Goal: Transaction & Acquisition: Purchase product/service

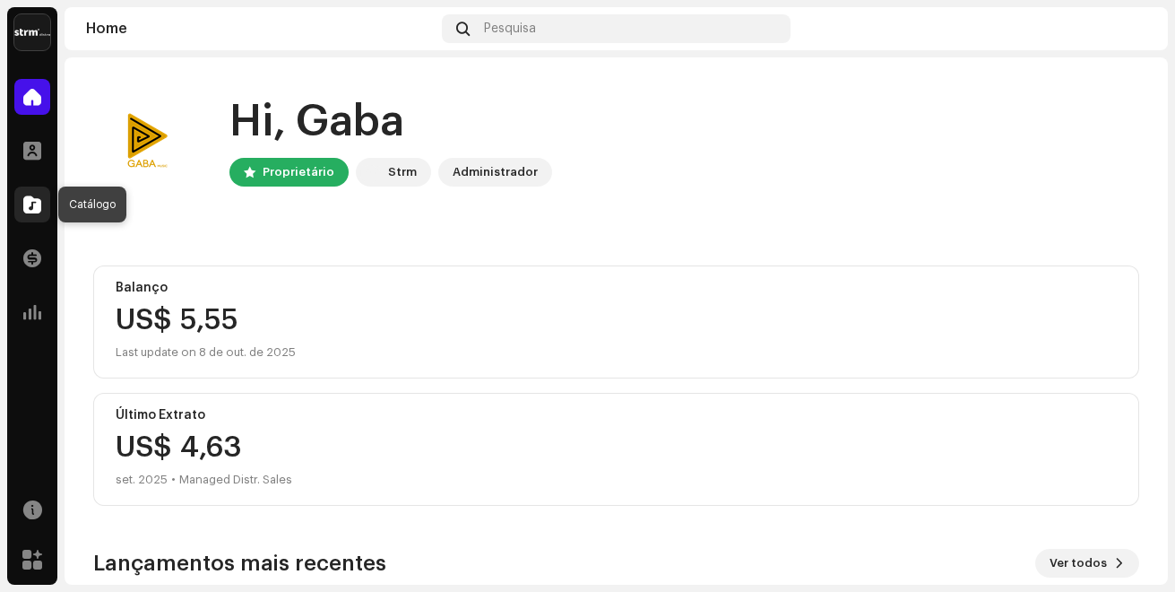
click at [33, 197] on span at bounding box center [32, 204] width 18 height 14
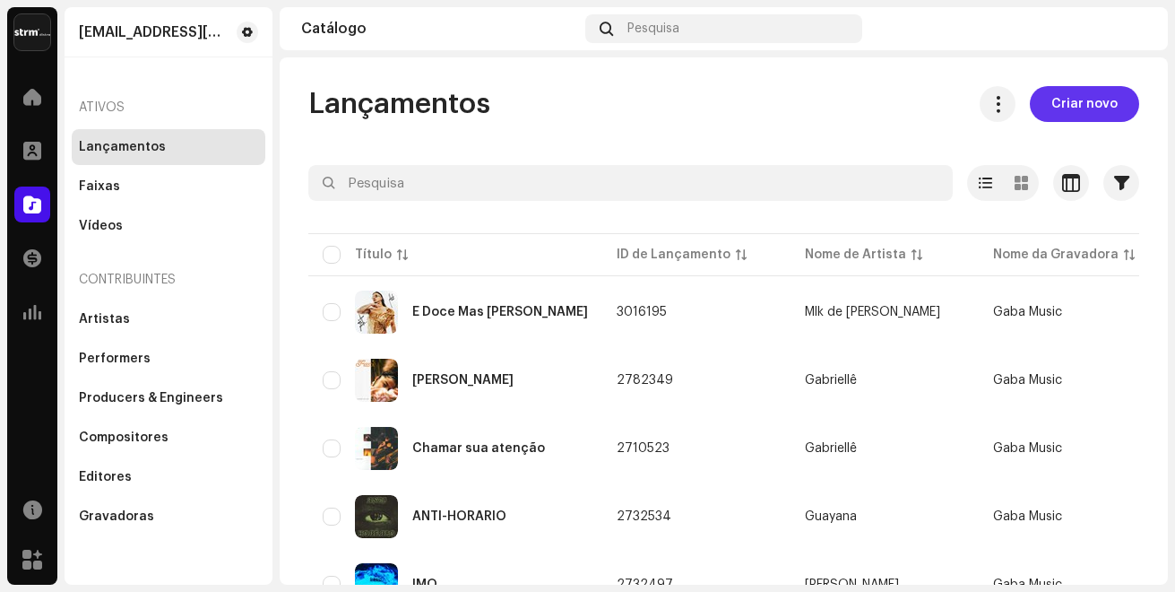
click at [1059, 102] on span "Criar novo" at bounding box center [1084, 104] width 66 height 36
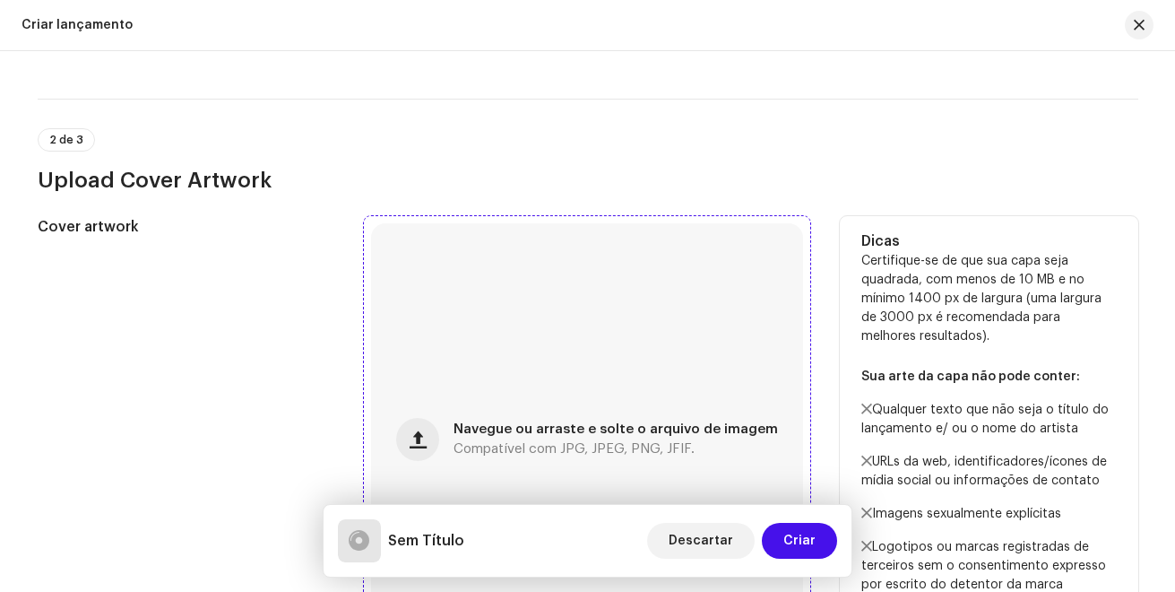
scroll to position [448, 0]
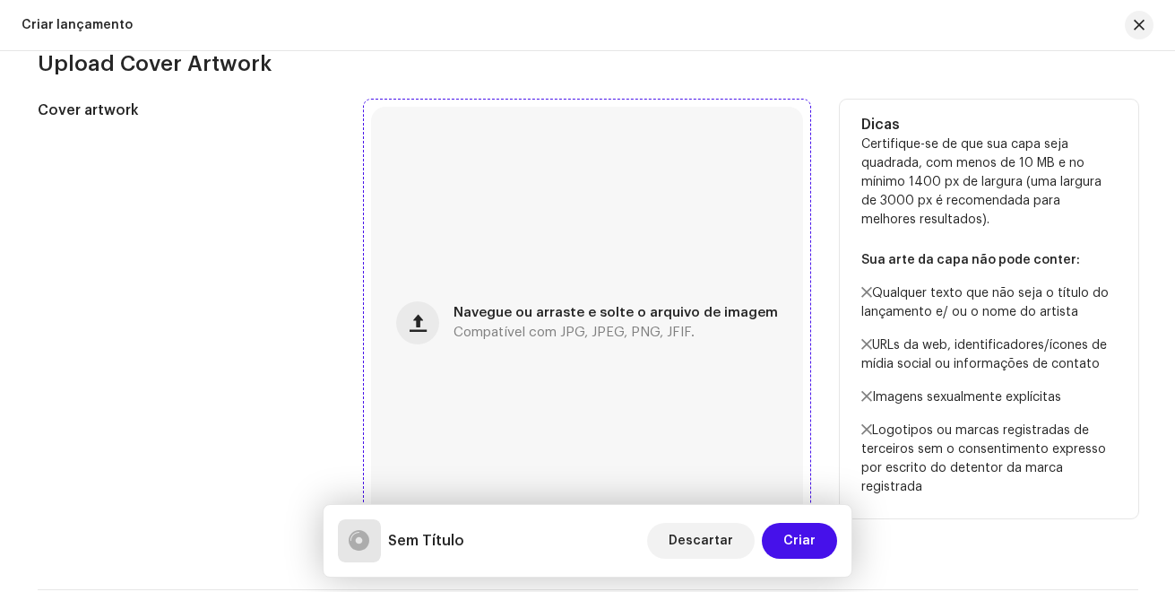
click at [604, 330] on span "Compatível com JPG, JPEG, PNG, JFIF." at bounding box center [574, 332] width 241 height 13
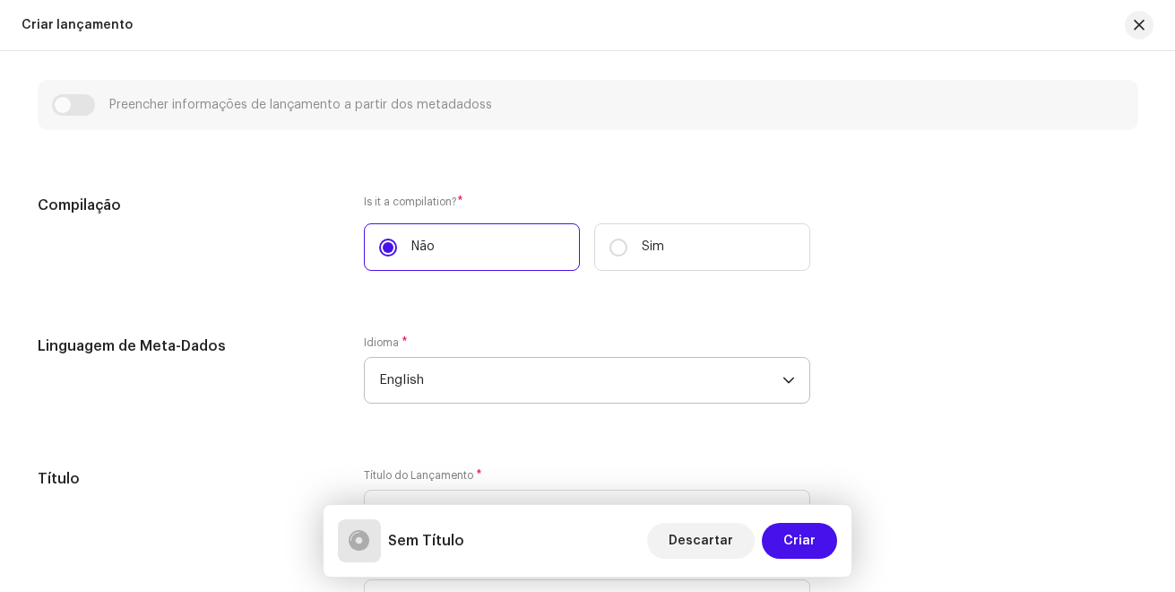
scroll to position [1076, 0]
click at [470, 368] on span "English" at bounding box center [580, 379] width 403 height 45
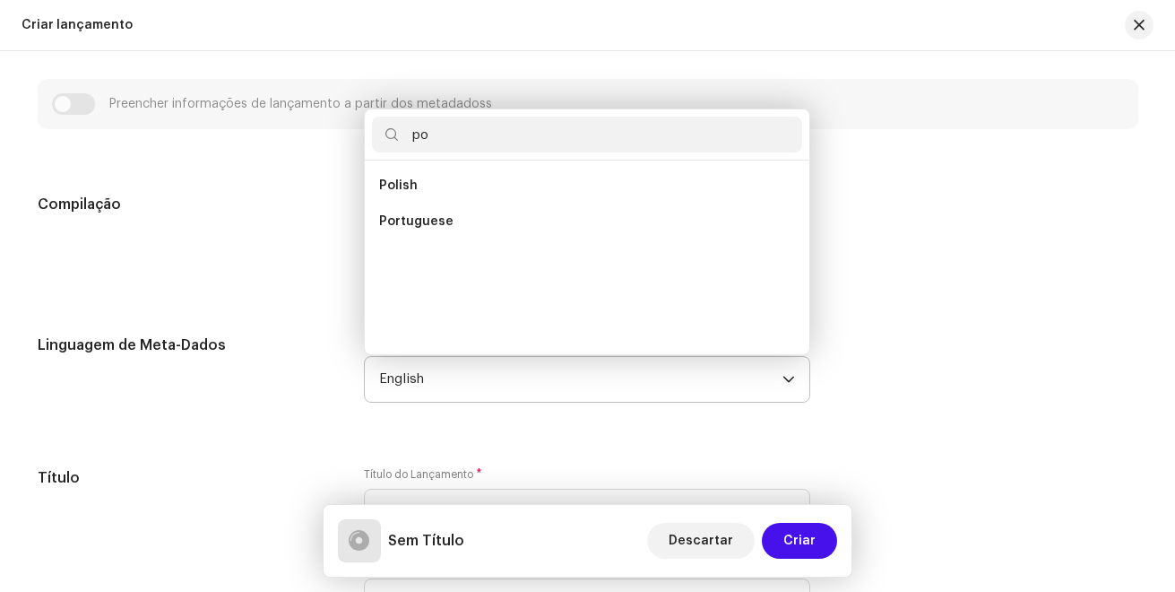
scroll to position [0, 0]
type input "po"
click at [458, 230] on li "Portuguese" at bounding box center [587, 221] width 430 height 36
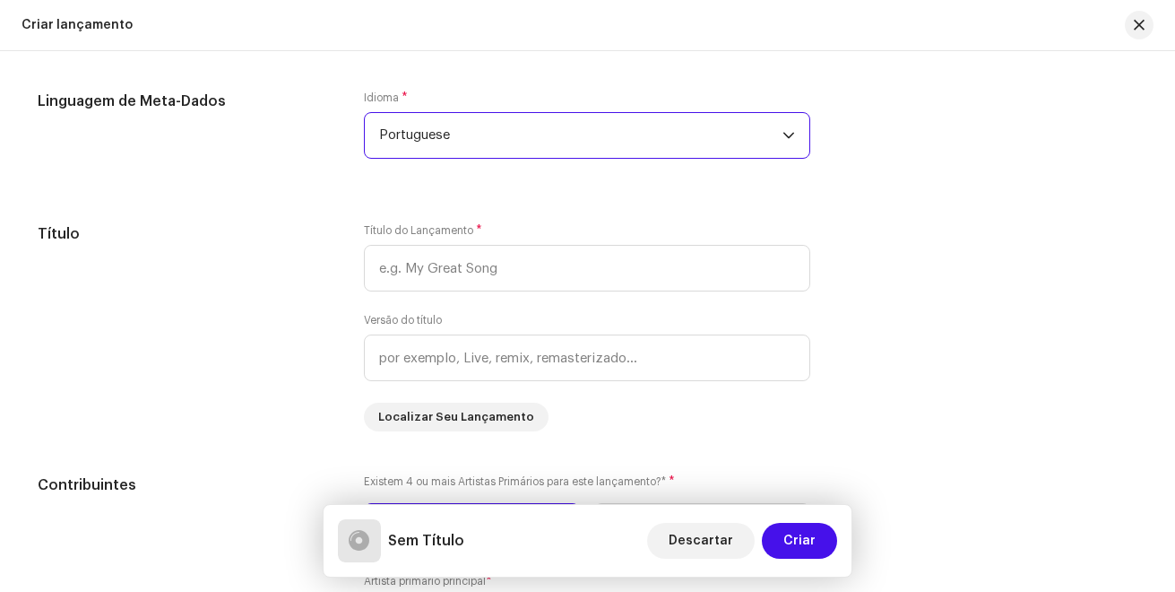
scroll to position [1345, 0]
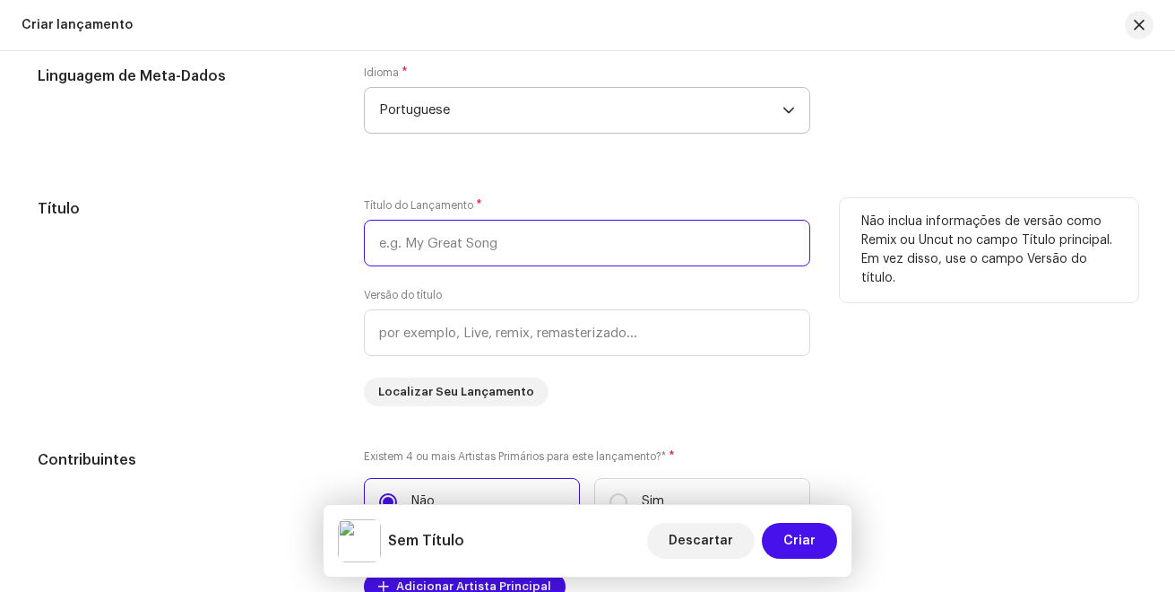
click at [443, 242] on input "text" at bounding box center [587, 243] width 446 height 47
type input "Luv us"
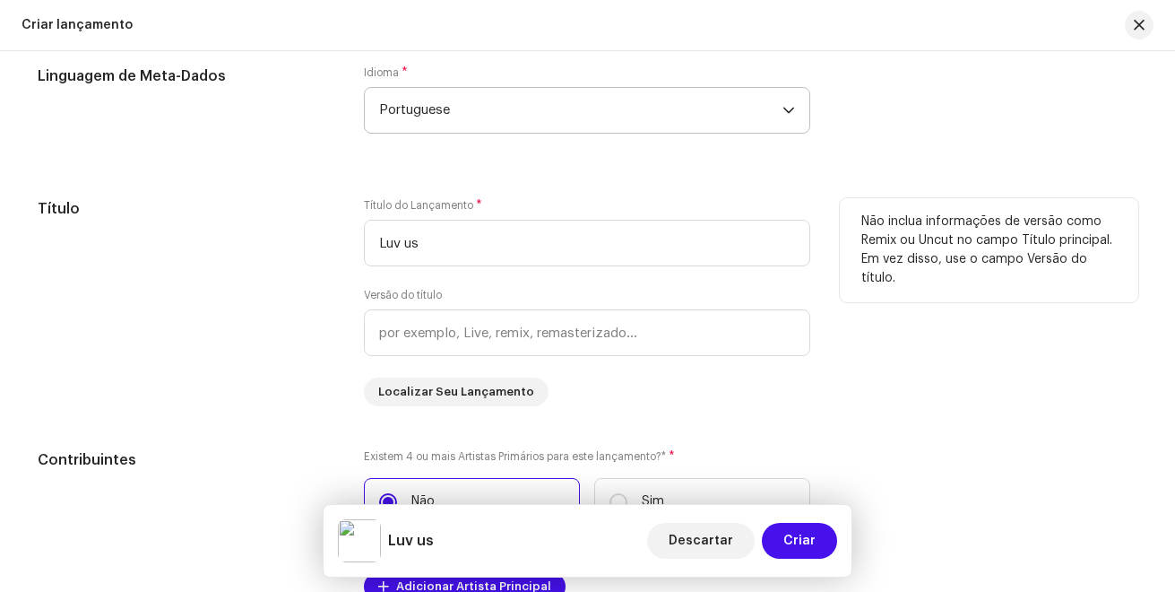
click at [696, 394] on div "Título do Lançamento * Luv us Versão do título Localizar Seu Lançamento" at bounding box center [587, 302] width 446 height 208
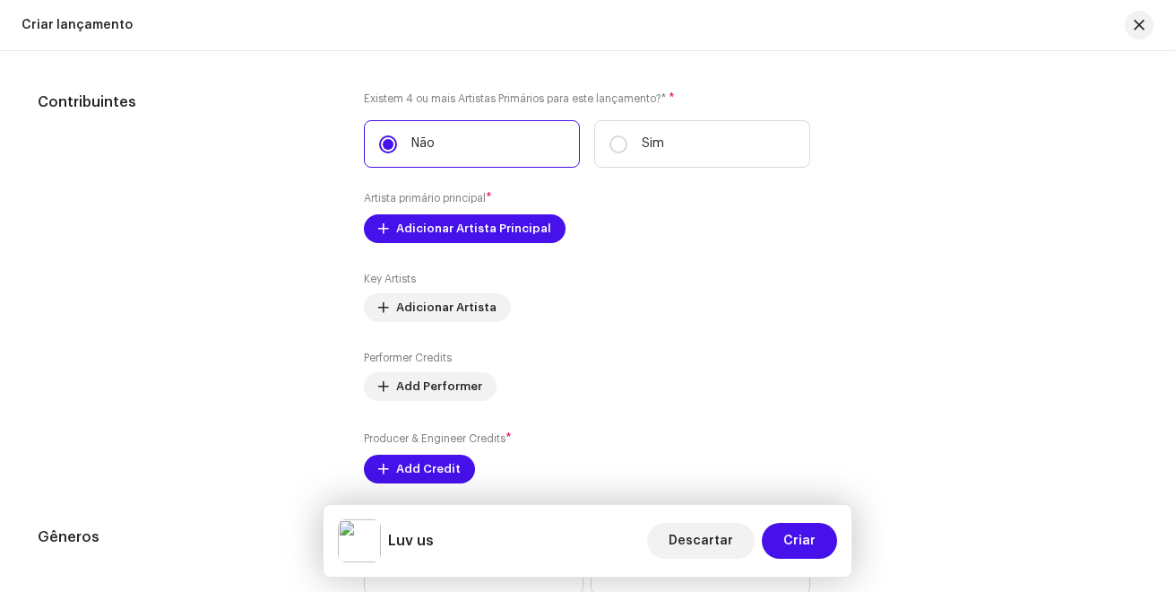
scroll to position [1703, 0]
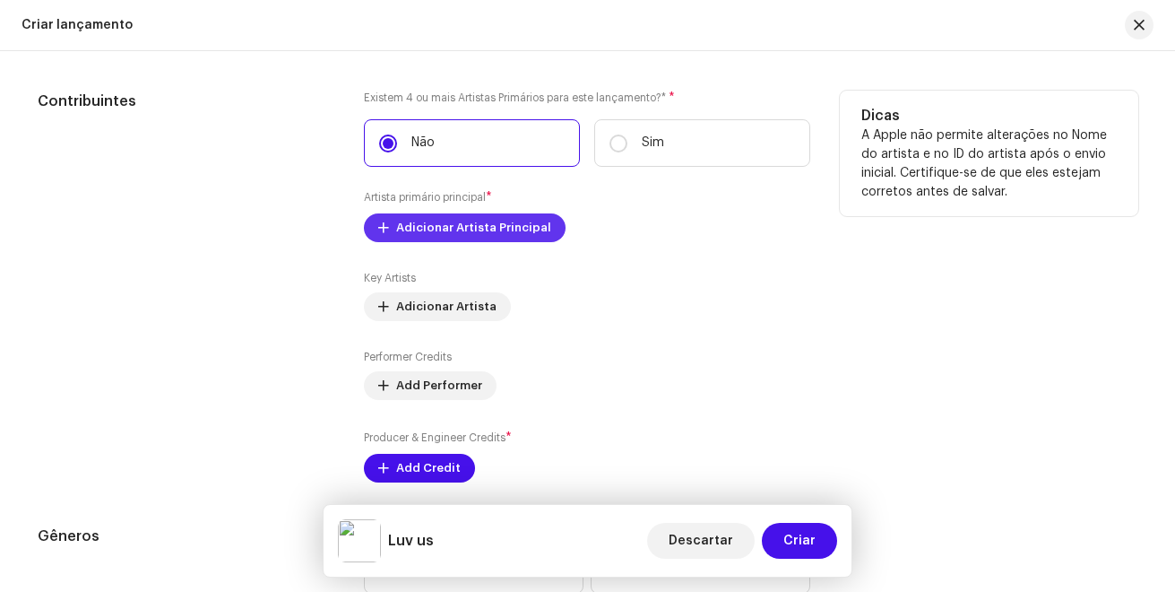
click at [482, 227] on span "Adicionar Artista Principal" at bounding box center [473, 228] width 155 height 36
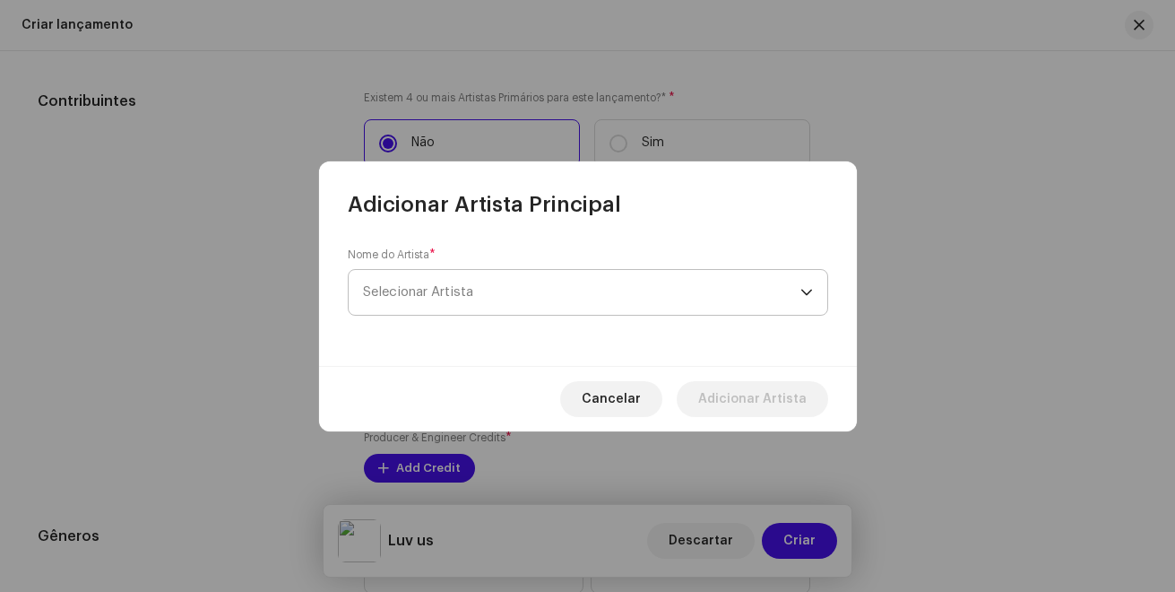
click at [508, 291] on span "Selecionar Artista" at bounding box center [581, 292] width 437 height 45
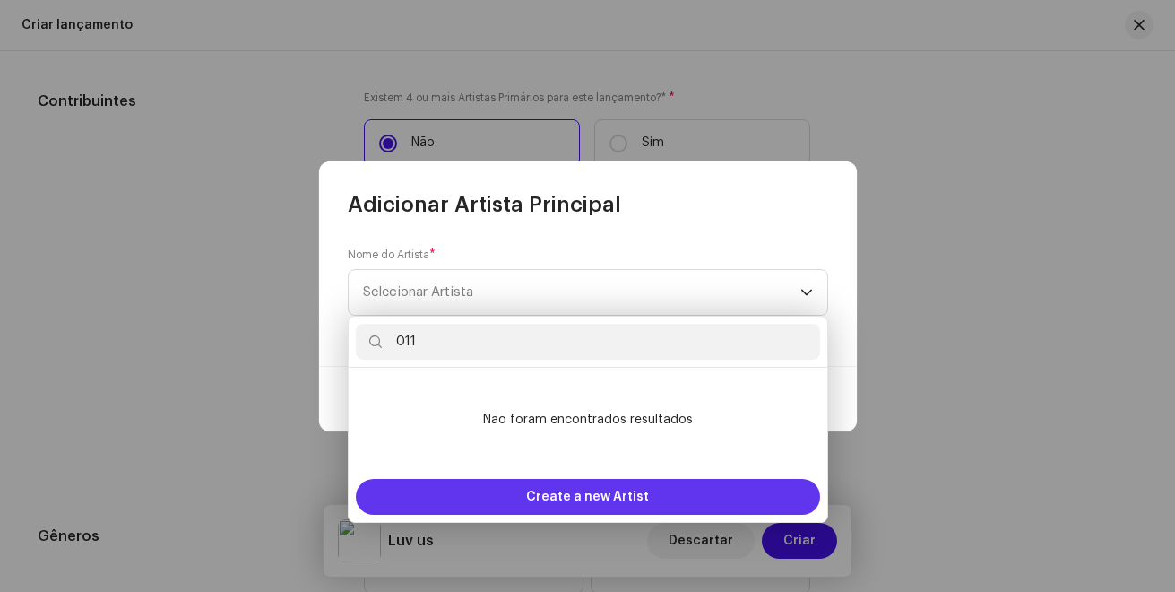
type input "011"
click at [573, 487] on span "Create a new Artist" at bounding box center [587, 497] width 123 height 36
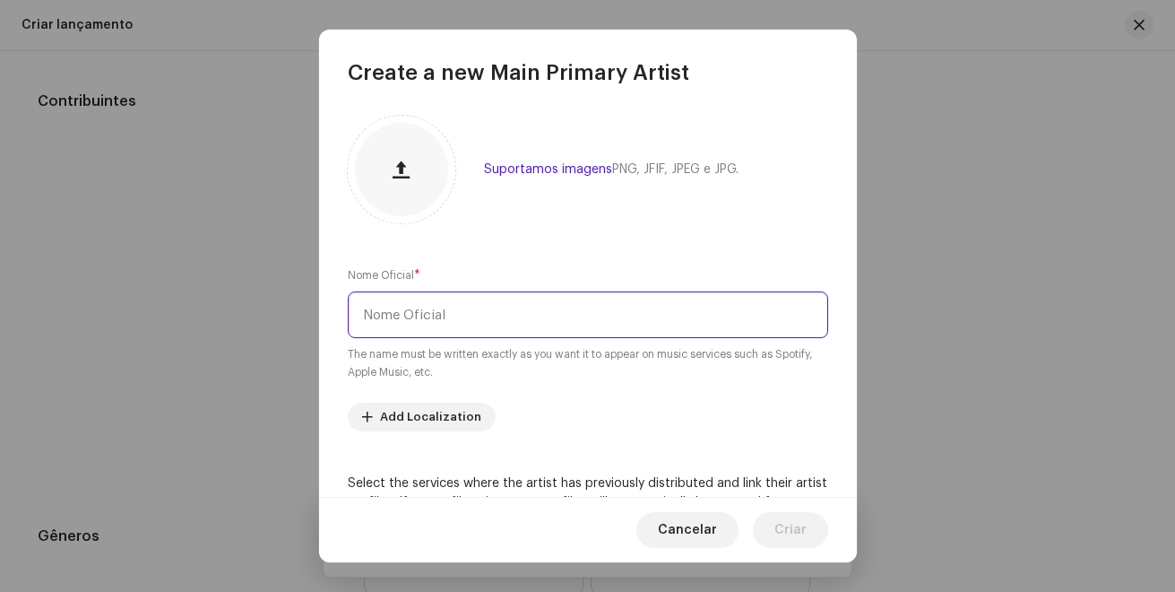
click at [478, 320] on input "text" at bounding box center [588, 314] width 480 height 47
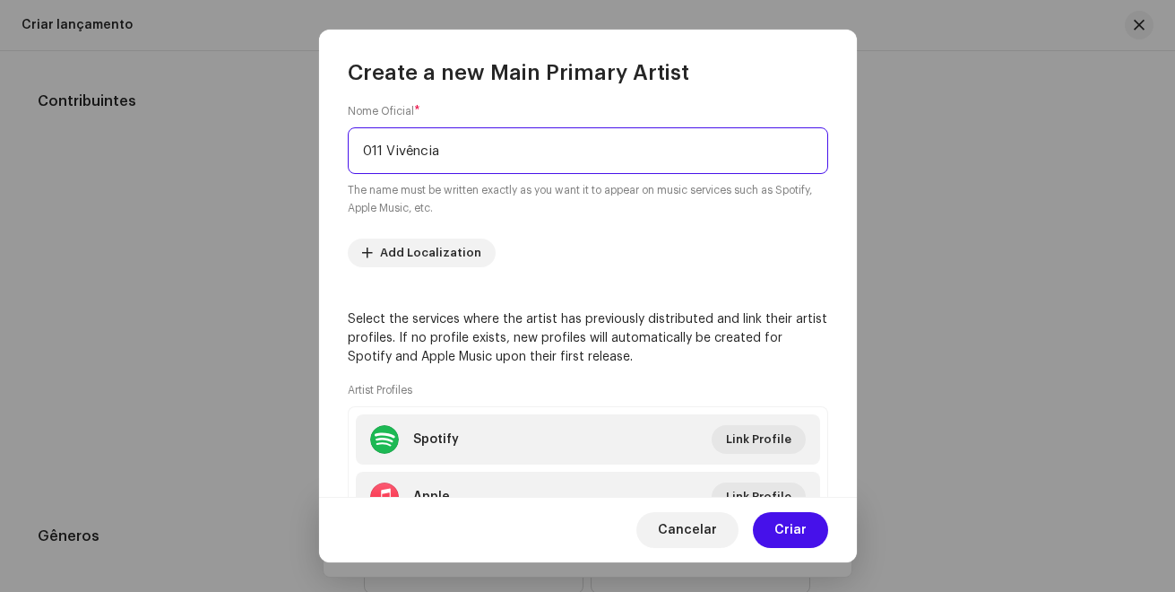
scroll to position [179, 0]
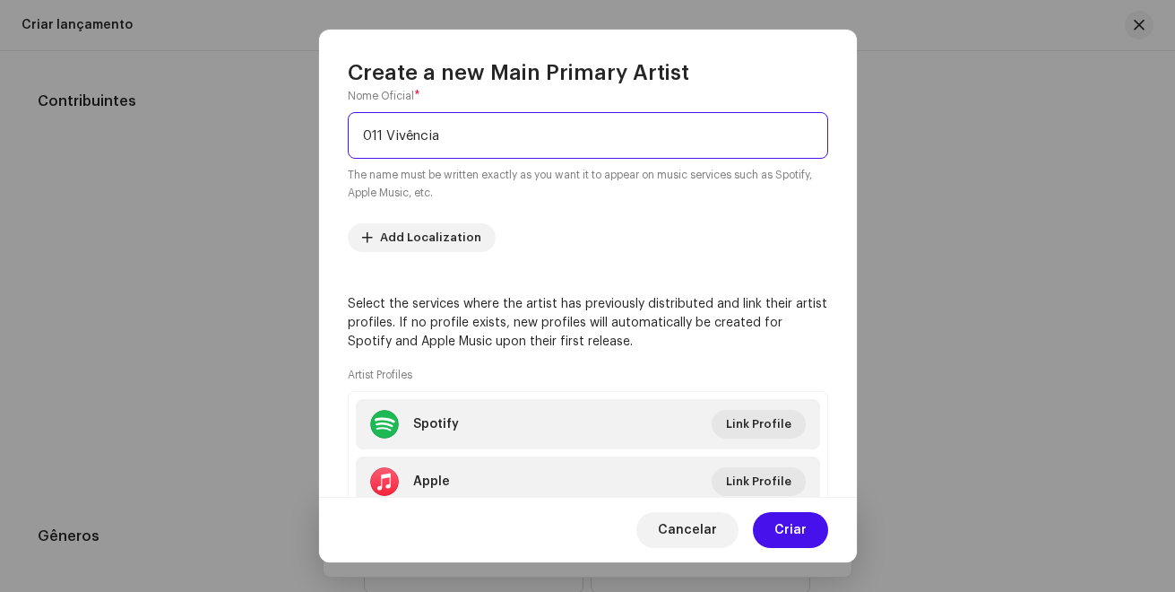
type input "011 Vivência"
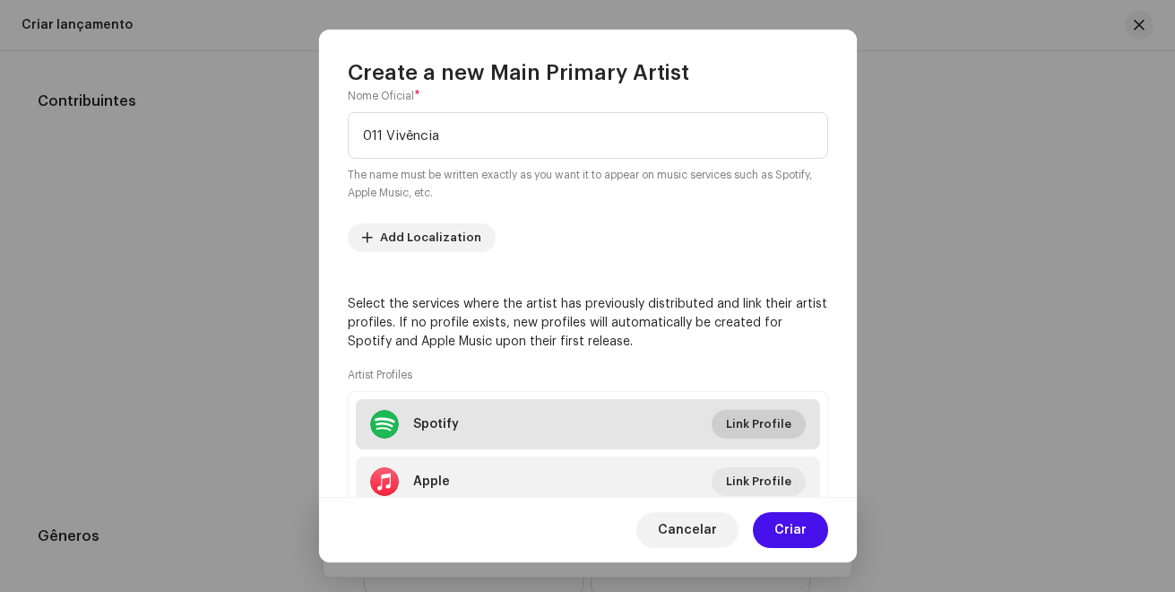
click at [736, 419] on span "Link Profile" at bounding box center [758, 424] width 65 height 36
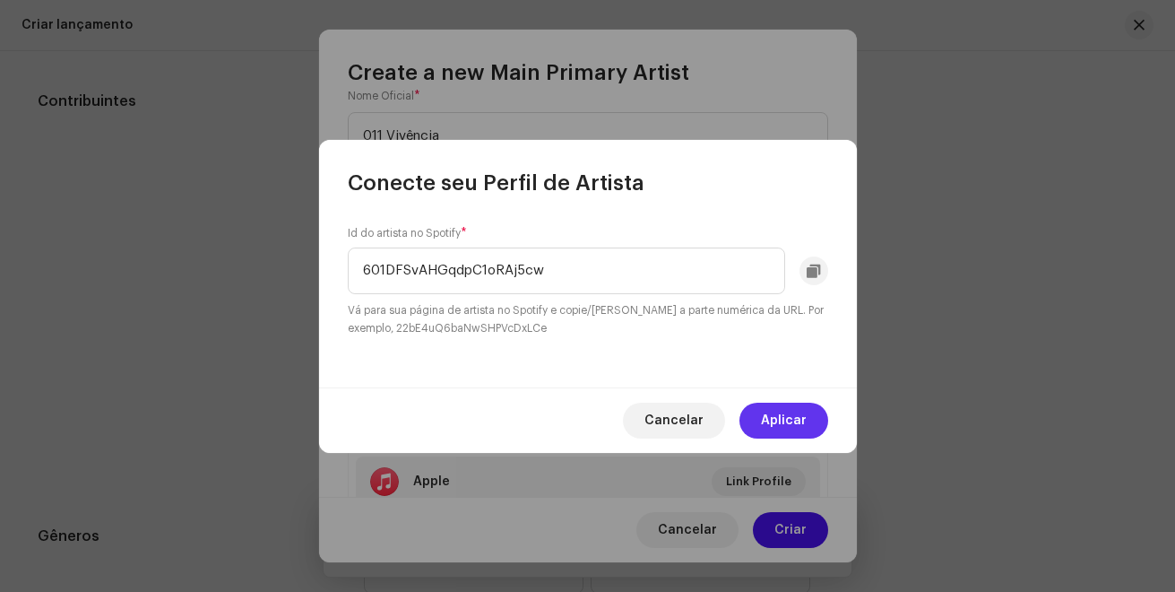
type input "601DFSvAHGqdpC1oRAj5cw"
click at [763, 419] on button "Aplicar" at bounding box center [783, 420] width 89 height 36
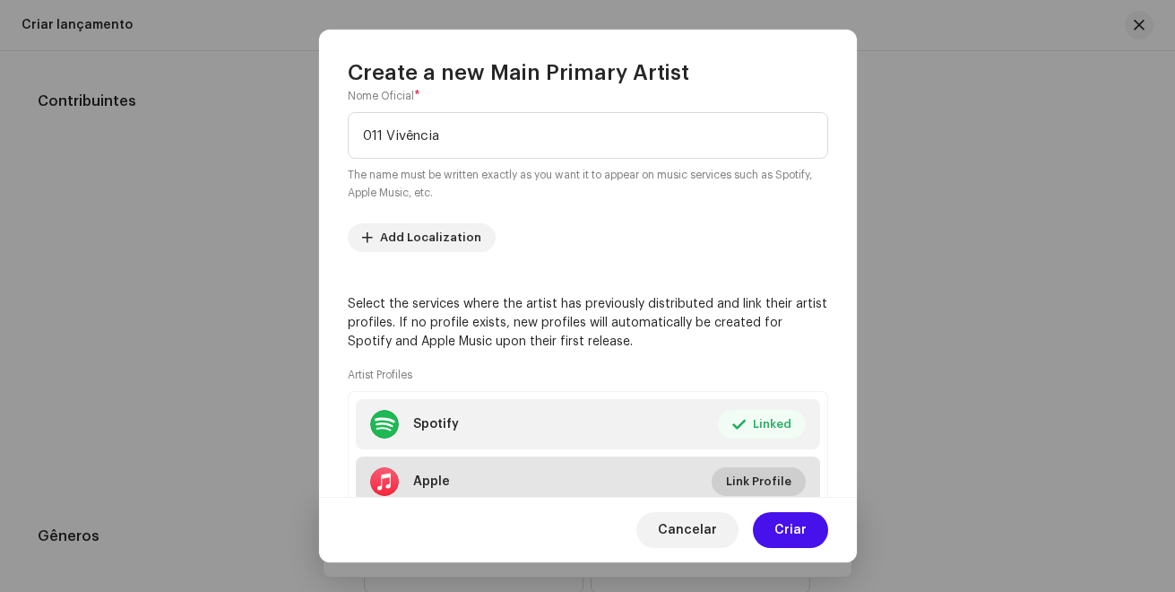
click at [726, 478] on span "Link Profile" at bounding box center [758, 481] width 65 height 36
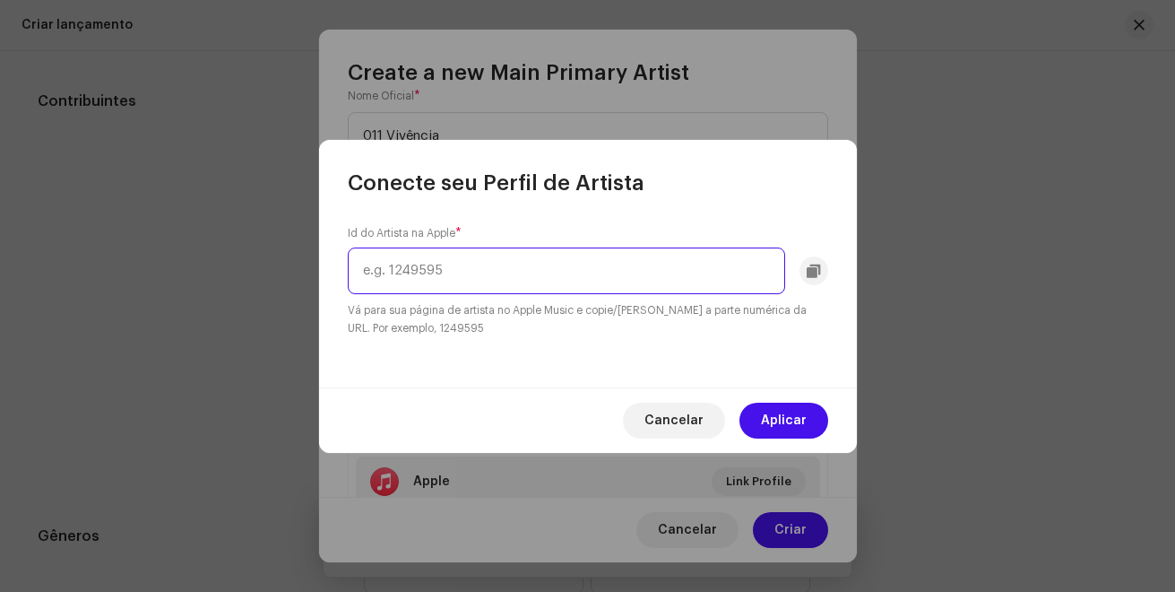
click at [644, 264] on input "text" at bounding box center [566, 270] width 437 height 47
paste input "1760845526"
type input "1760845526"
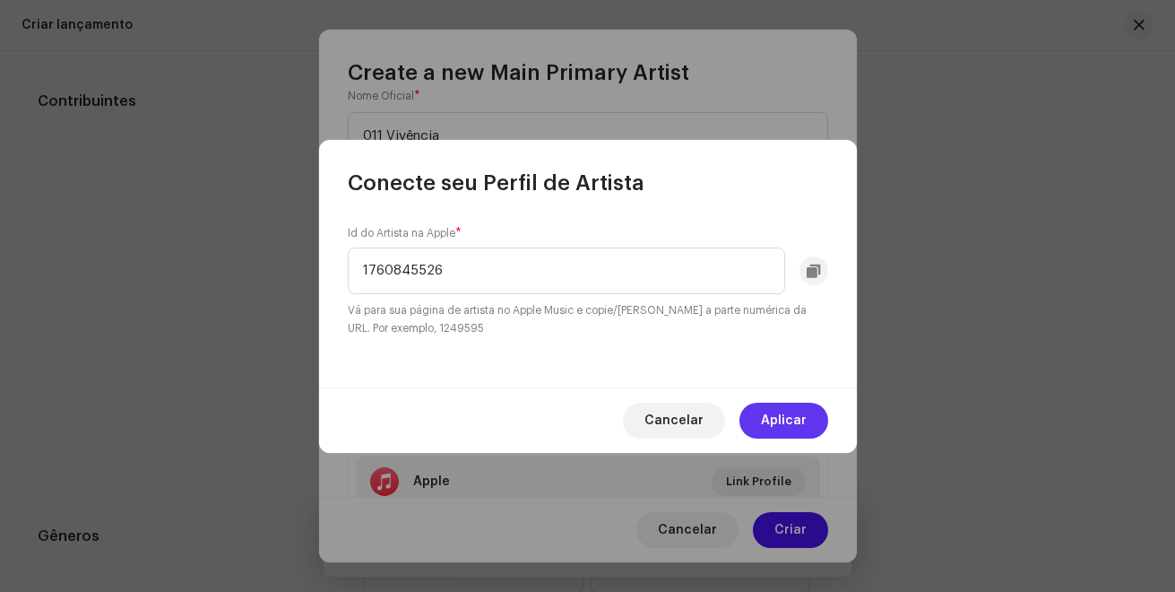
click at [800, 416] on span "Aplicar" at bounding box center [784, 420] width 46 height 36
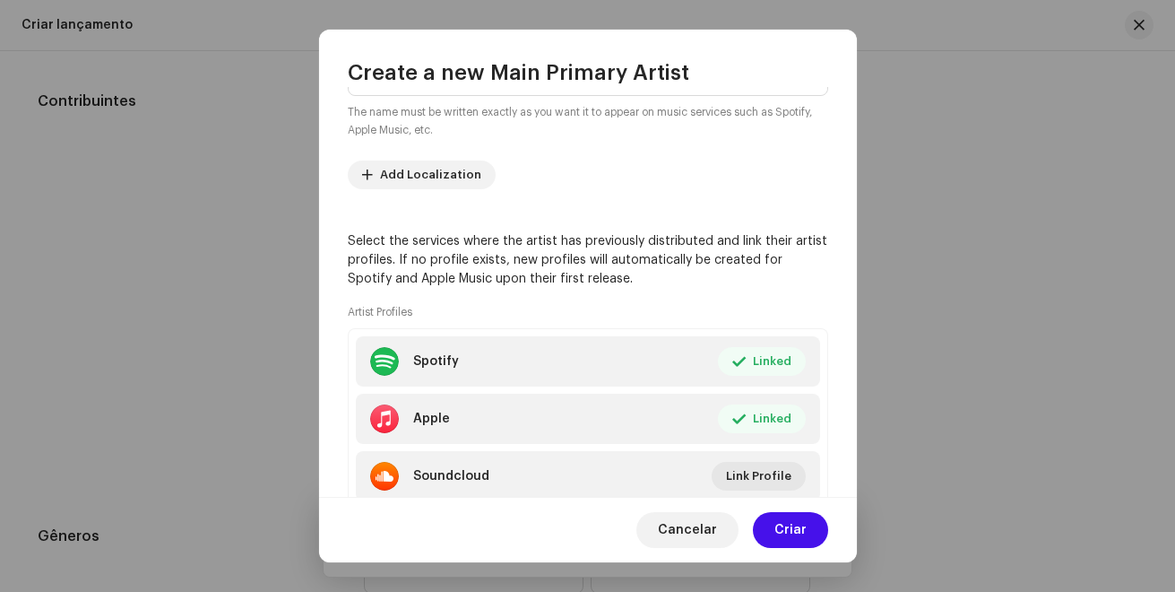
scroll to position [269, 0]
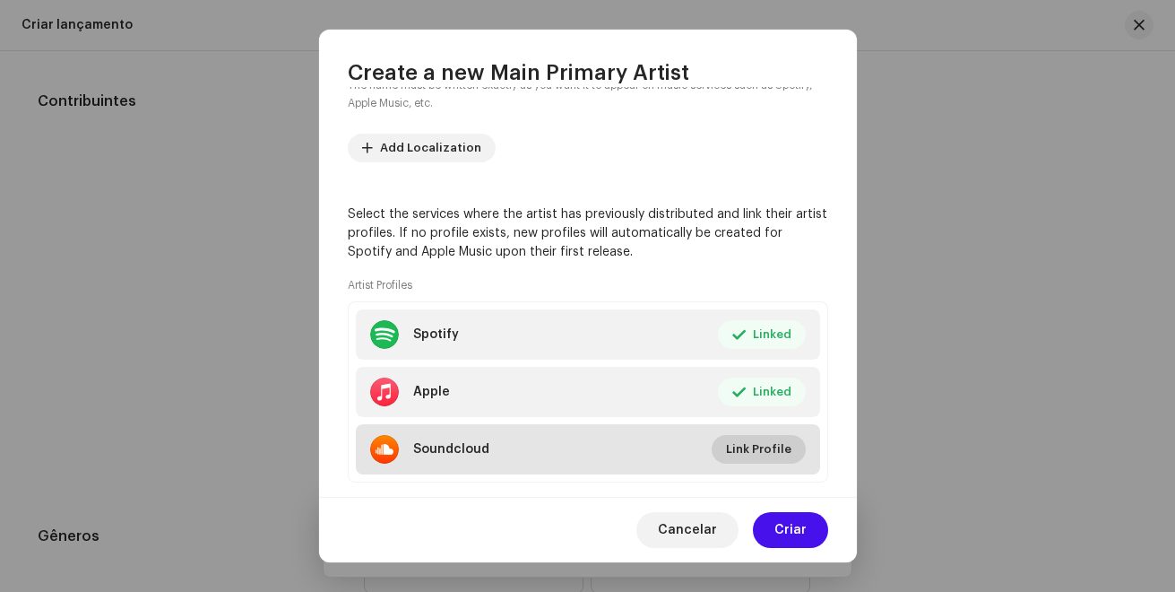
click at [732, 459] on span "Link Profile" at bounding box center [758, 449] width 65 height 36
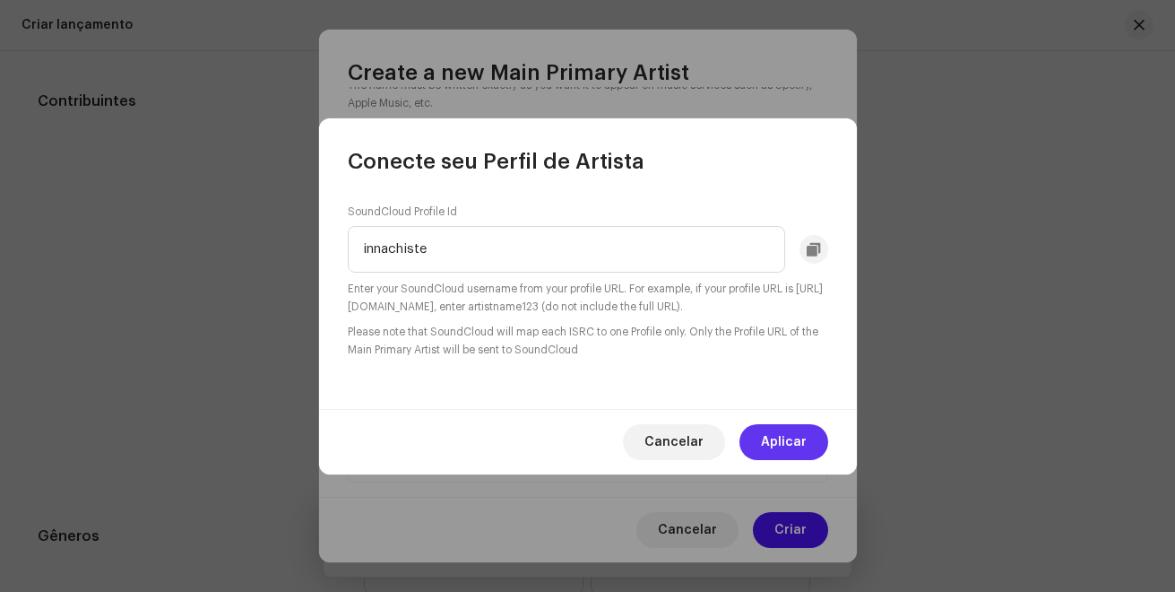
type input "innachiste"
click at [793, 432] on span "Aplicar" at bounding box center [784, 442] width 46 height 36
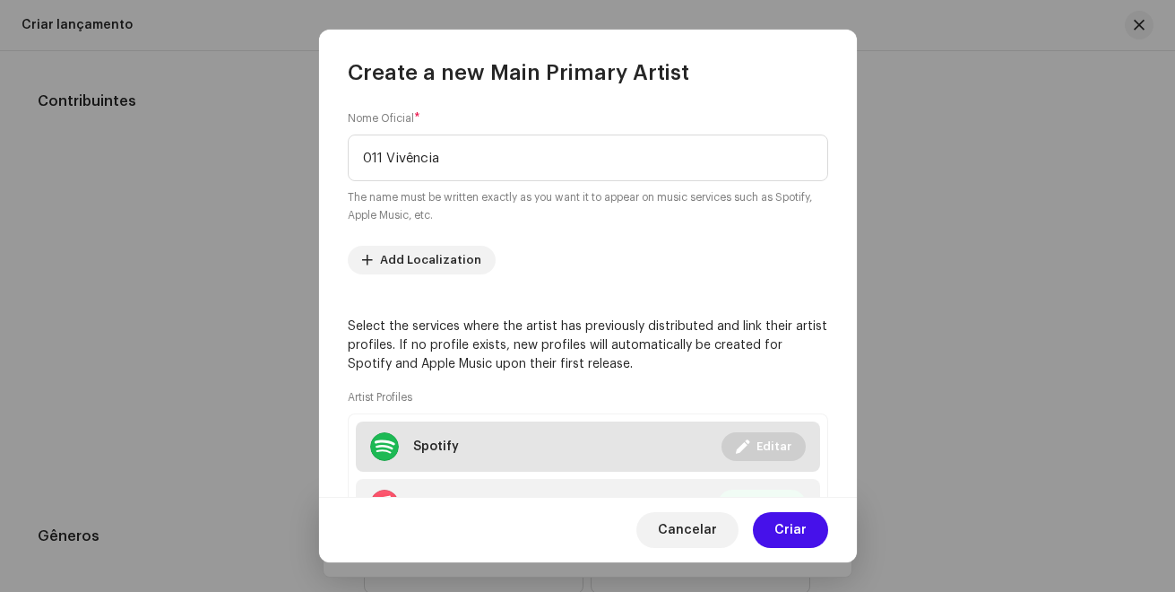
scroll to position [0, 0]
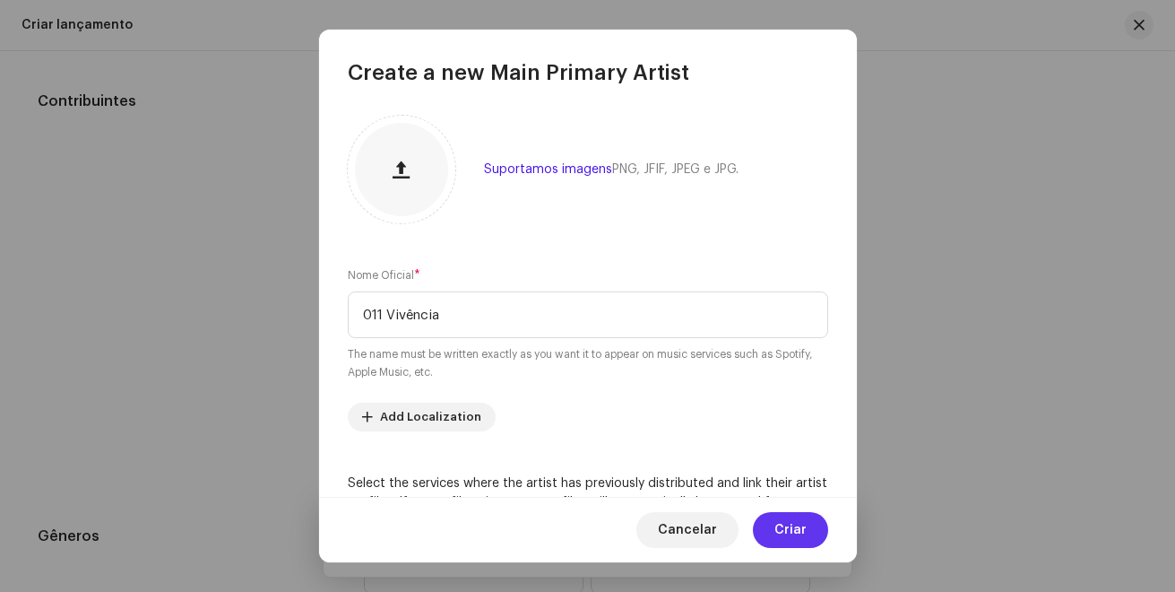
click at [818, 527] on button "Criar" at bounding box center [790, 530] width 75 height 36
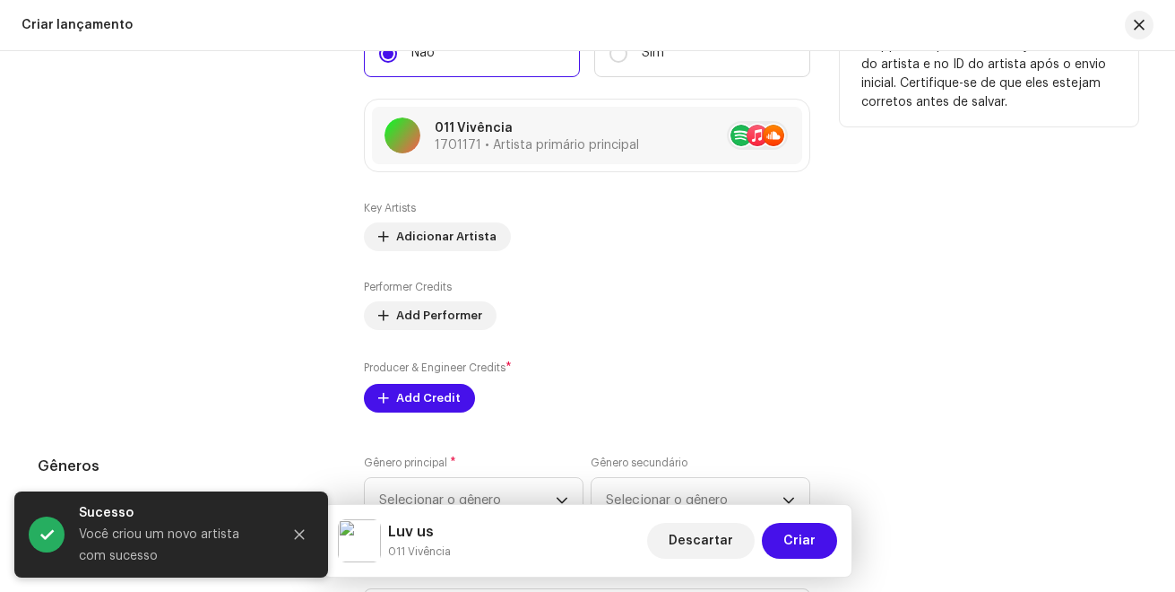
scroll to position [1882, 0]
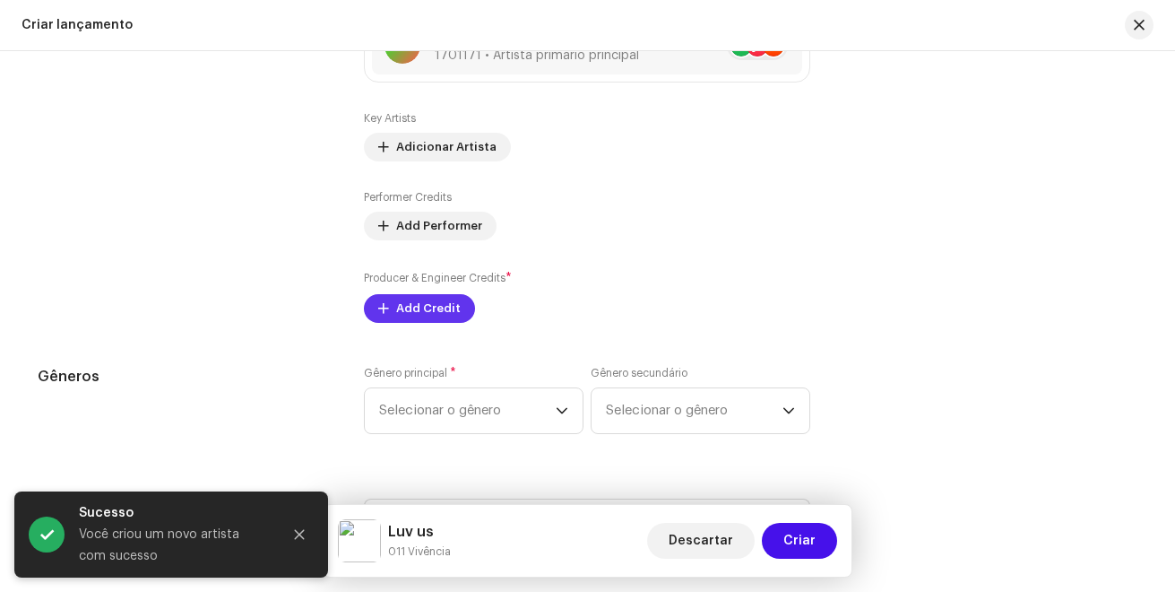
click at [427, 303] on span "Add Credit" at bounding box center [428, 308] width 65 height 36
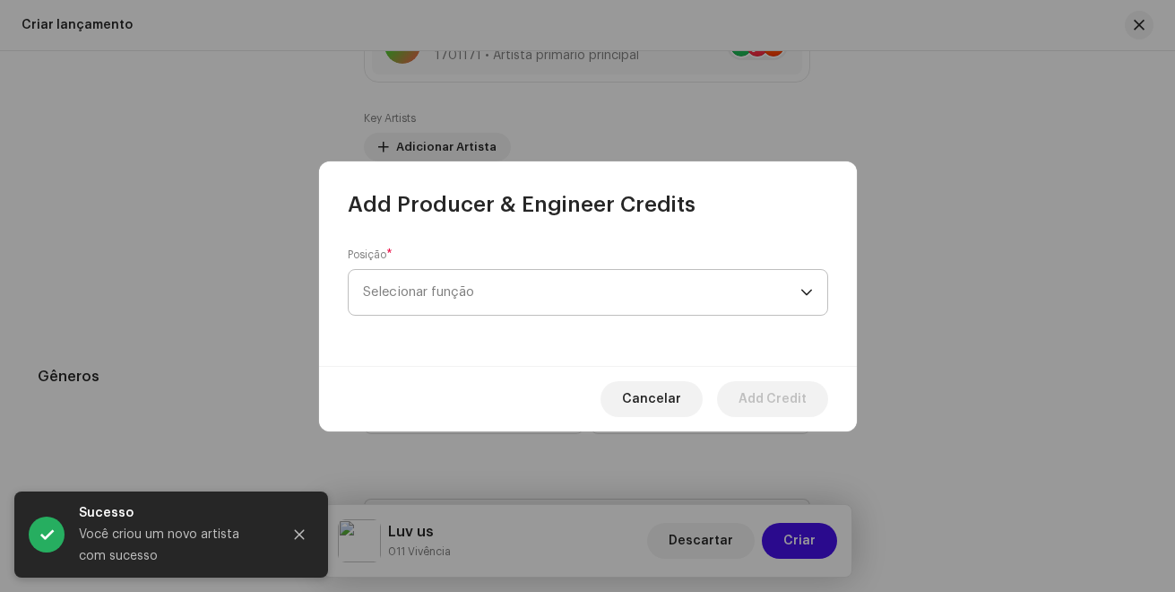
click at [426, 287] on span "Selecionar função" at bounding box center [581, 292] width 437 height 45
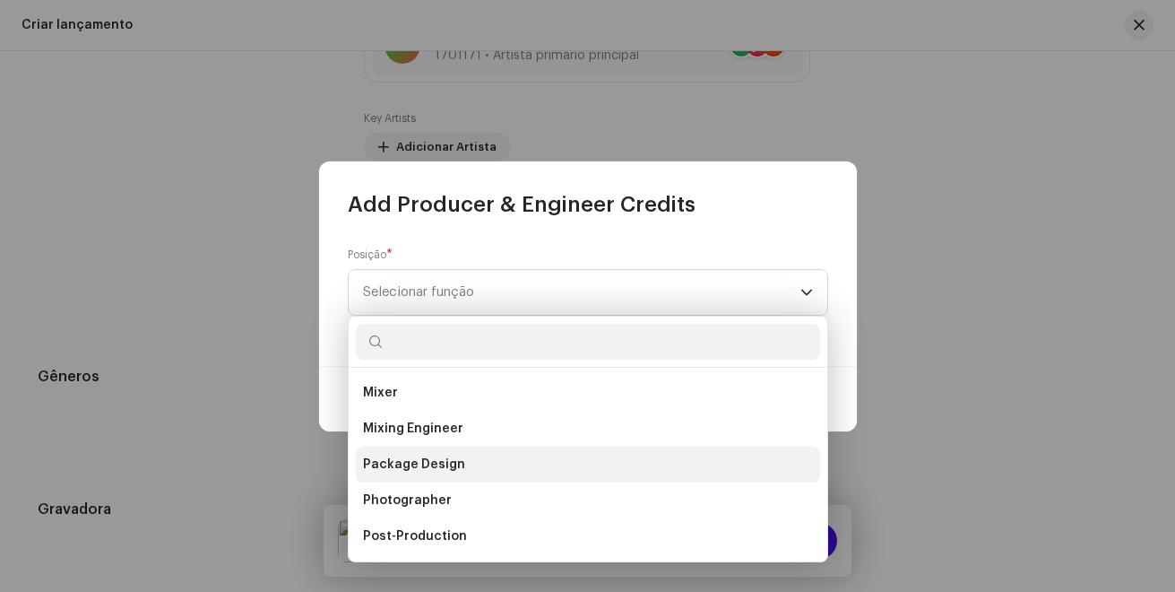
scroll to position [627, 0]
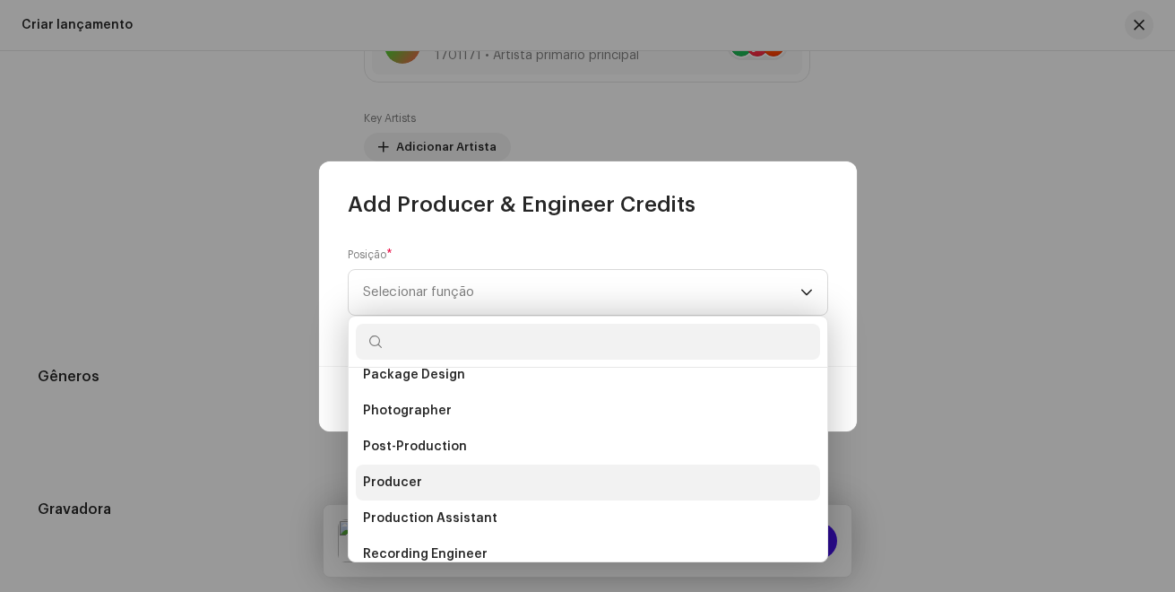
click at [457, 472] on li "Producer" at bounding box center [588, 482] width 464 height 36
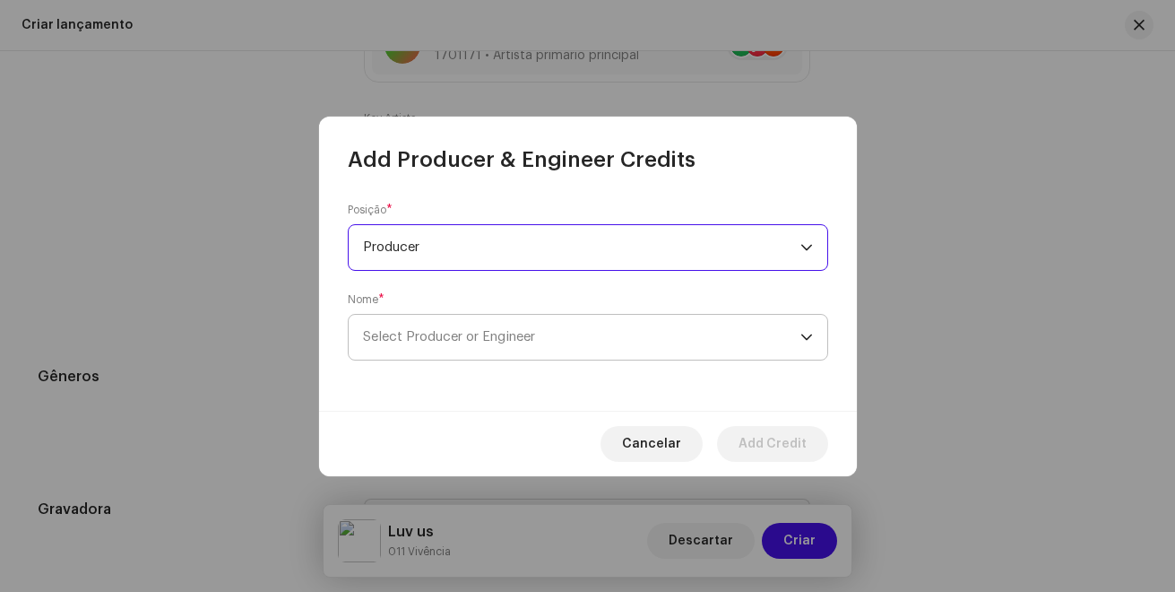
click at [497, 339] on span "Select Producer or Engineer" at bounding box center [449, 336] width 172 height 13
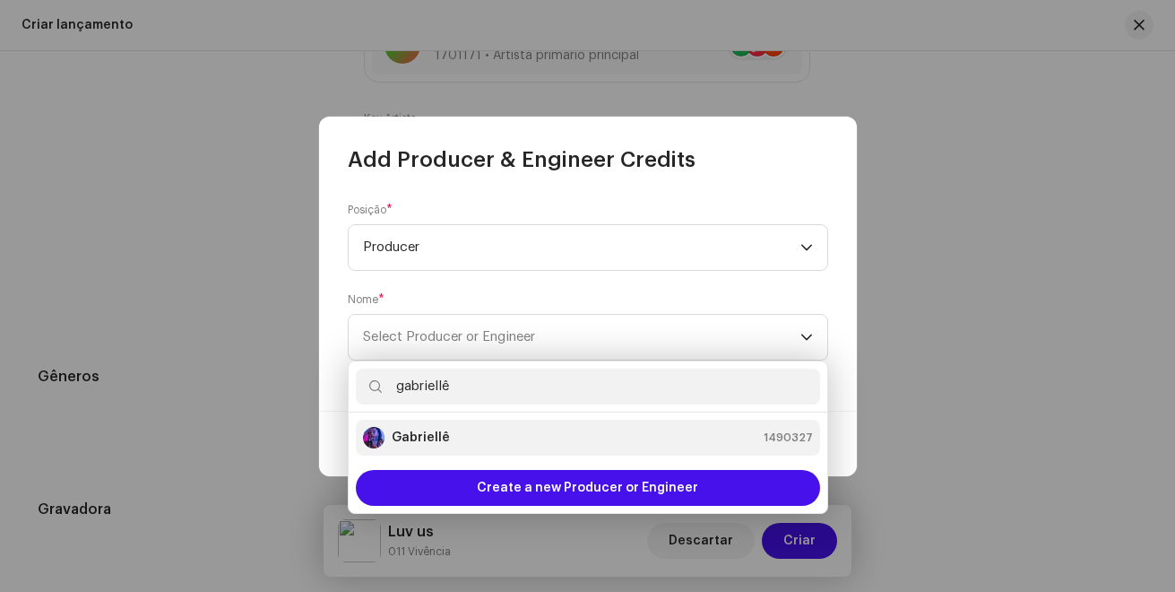
type input "gabriellê"
click at [439, 442] on strong "Gabriellê" at bounding box center [421, 437] width 58 height 18
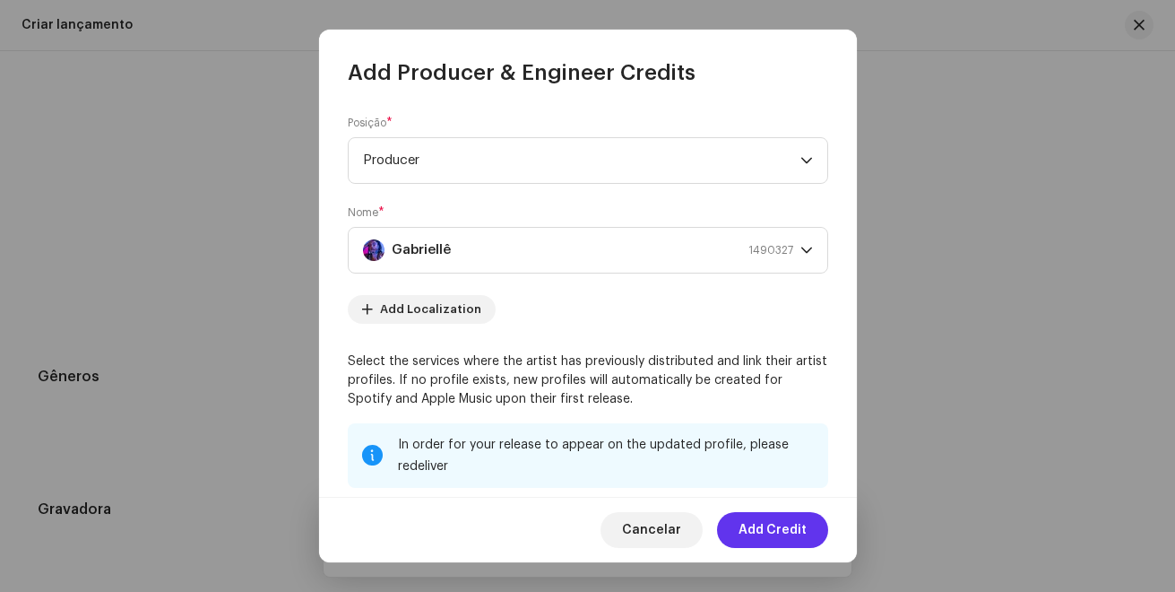
click at [775, 528] on span "Add Credit" at bounding box center [773, 530] width 68 height 36
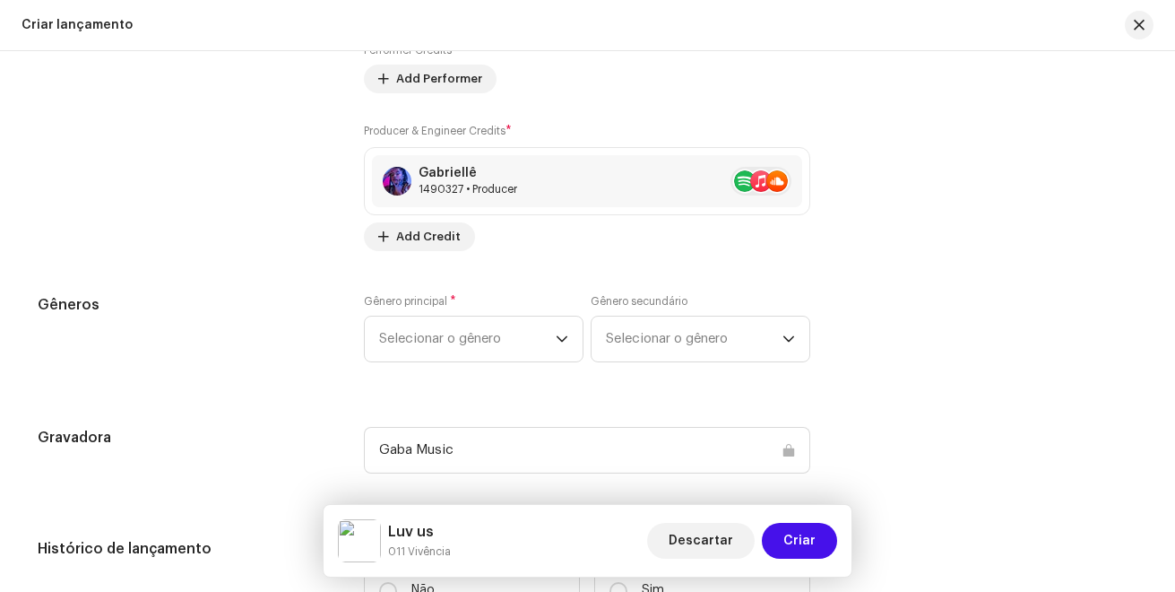
scroll to position [2062, 0]
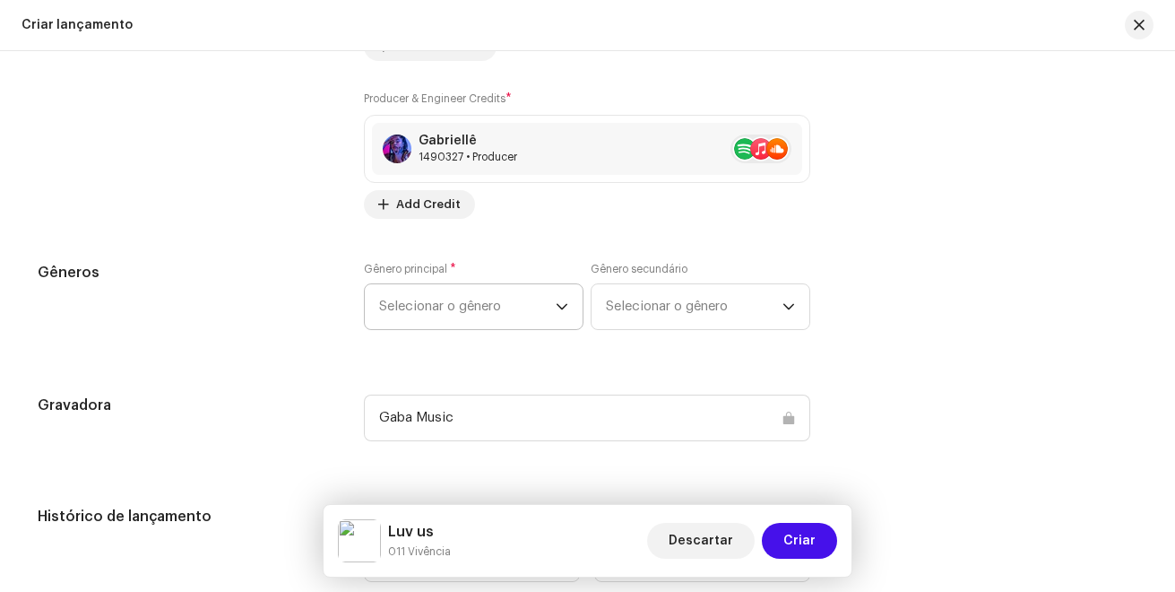
click at [537, 304] on span "Selecionar o gênero" at bounding box center [467, 306] width 177 height 45
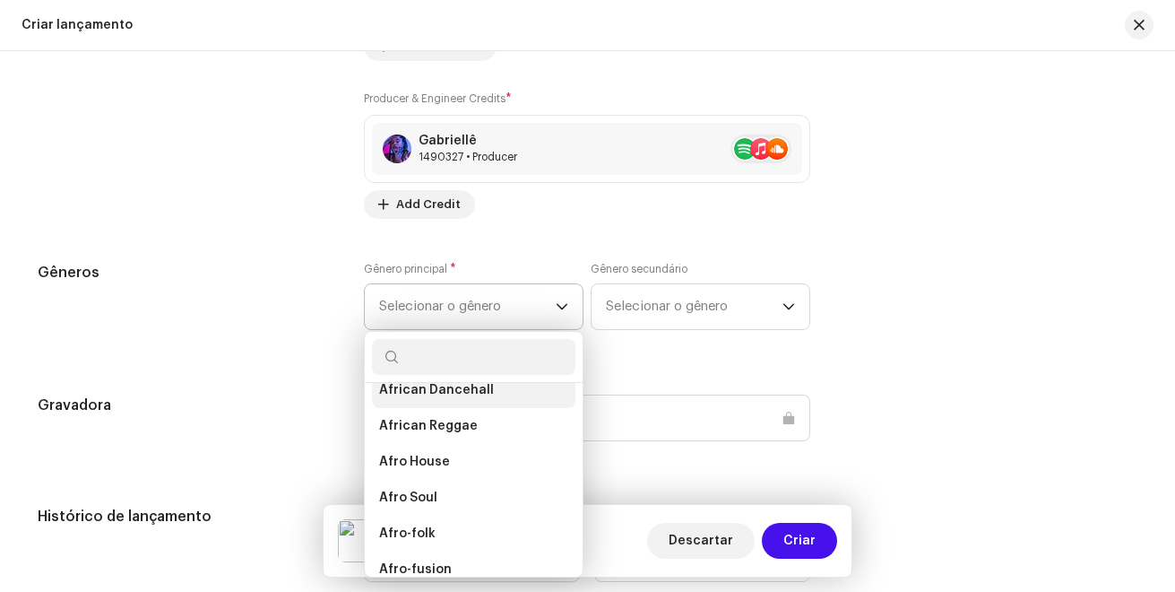
scroll to position [179, 0]
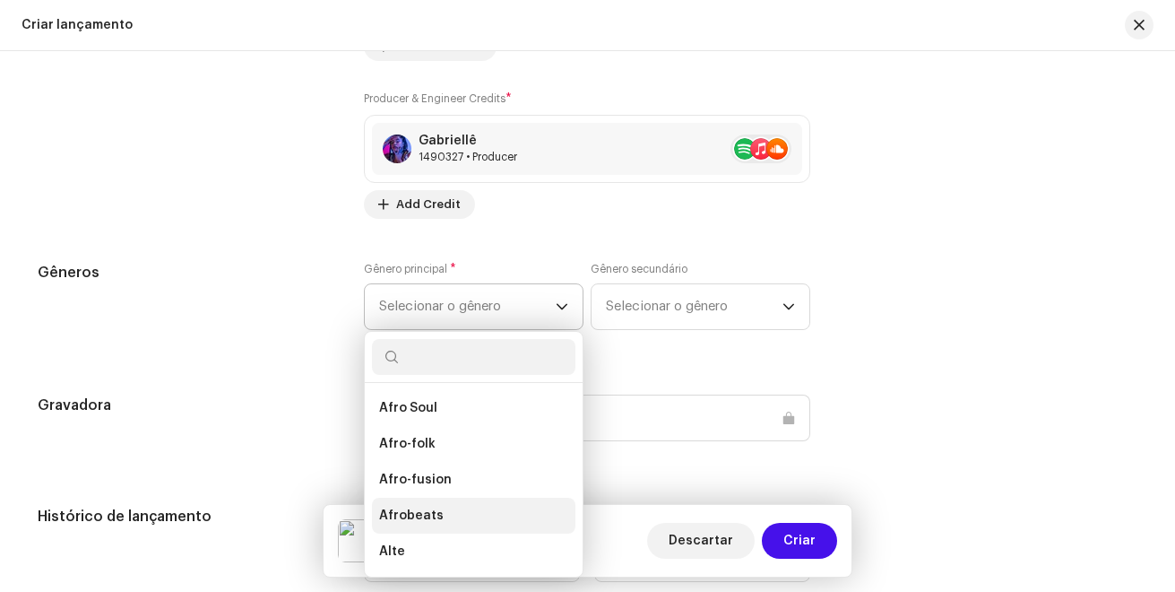
click at [444, 501] on li "Afrobeats" at bounding box center [473, 515] width 203 height 36
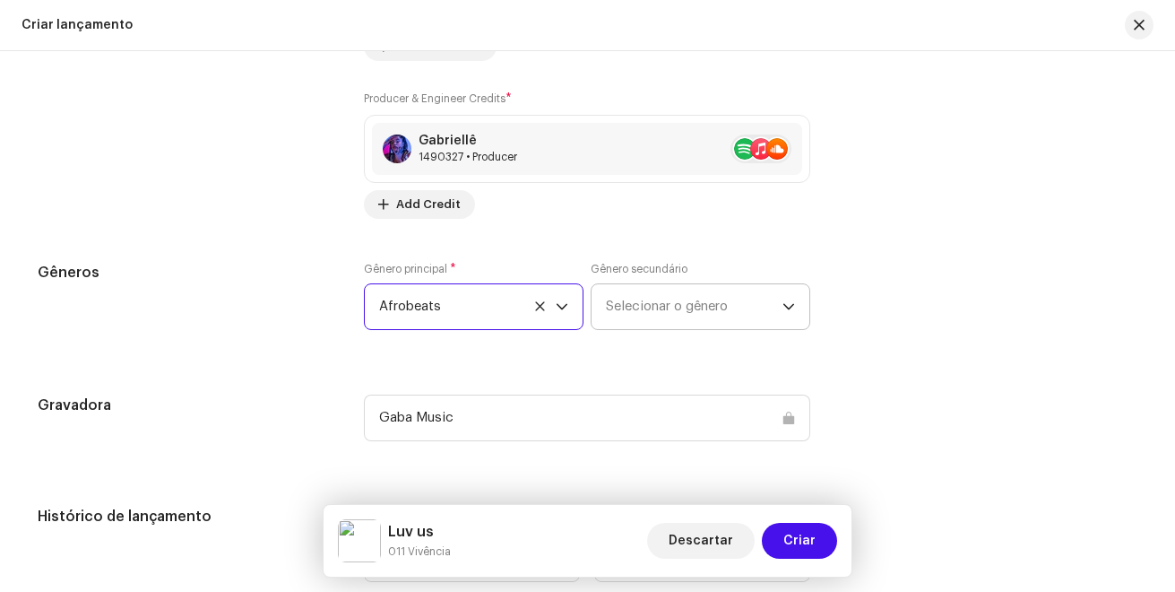
click at [663, 309] on span "Selecionar o gênero" at bounding box center [694, 306] width 177 height 45
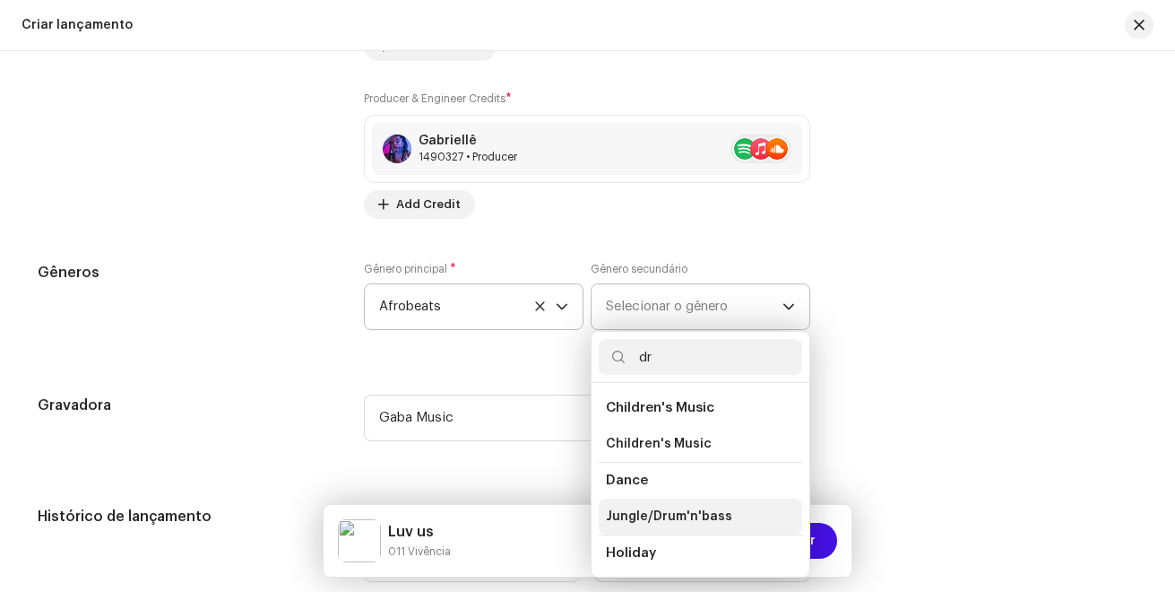
type input "dr"
click at [693, 509] on span "Jungle/Drum'n'bass" at bounding box center [669, 516] width 126 height 18
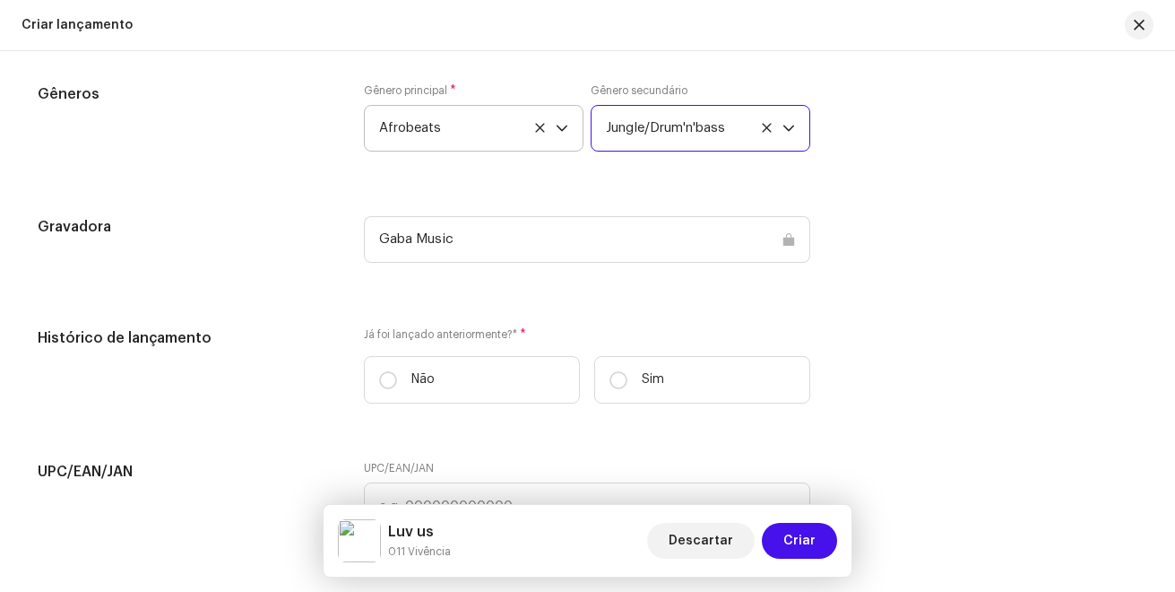
scroll to position [2241, 0]
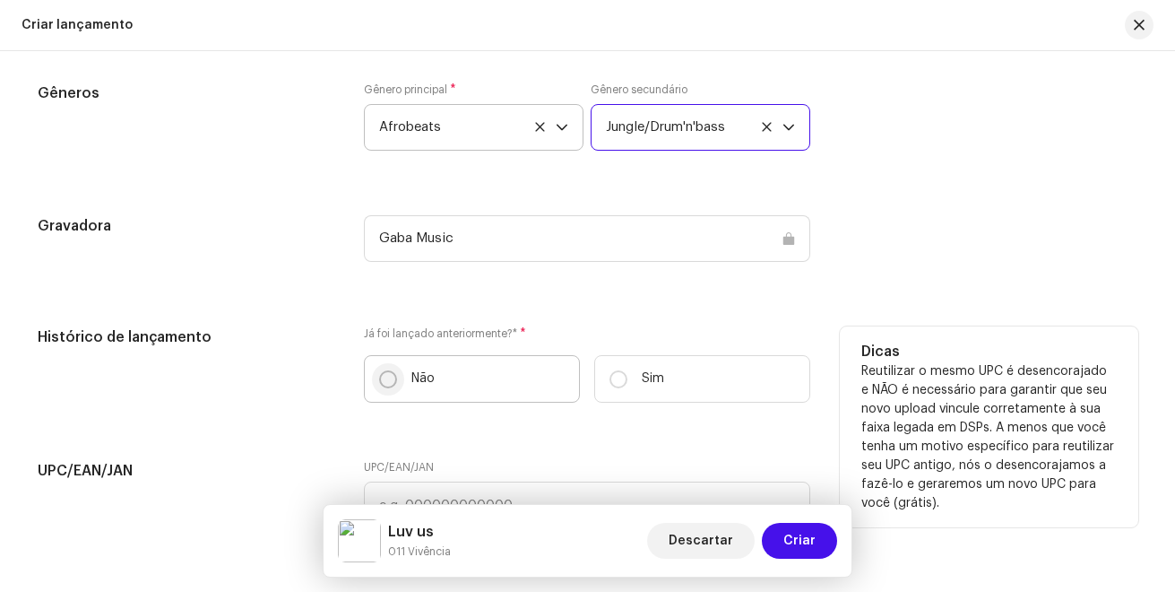
click at [391, 377] on input "Não" at bounding box center [388, 379] width 18 height 18
radio input "true"
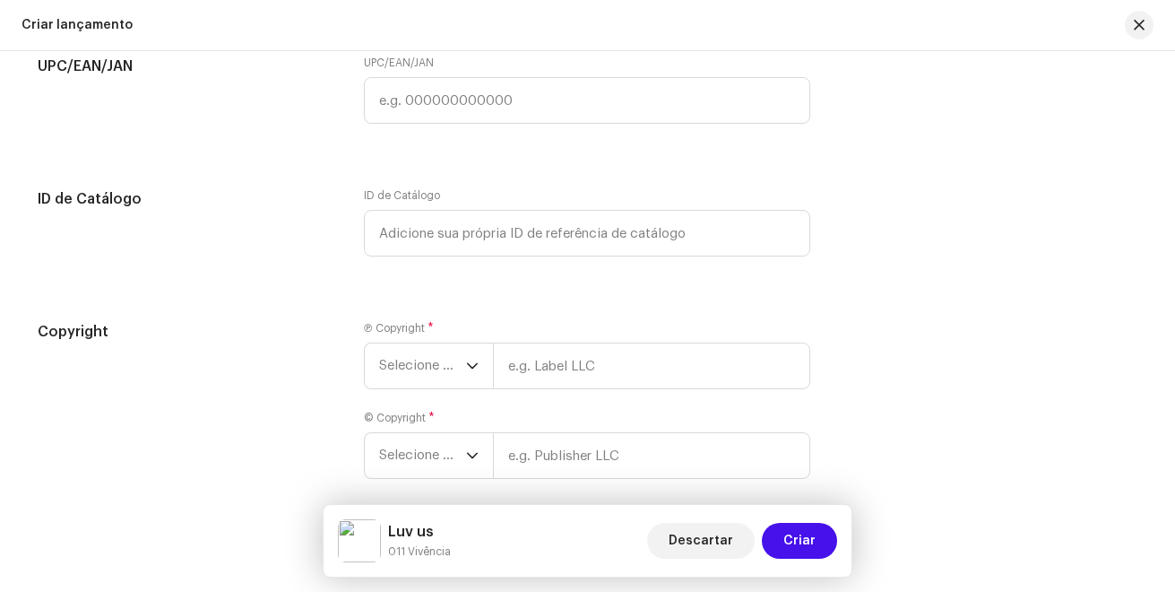
scroll to position [2689, 0]
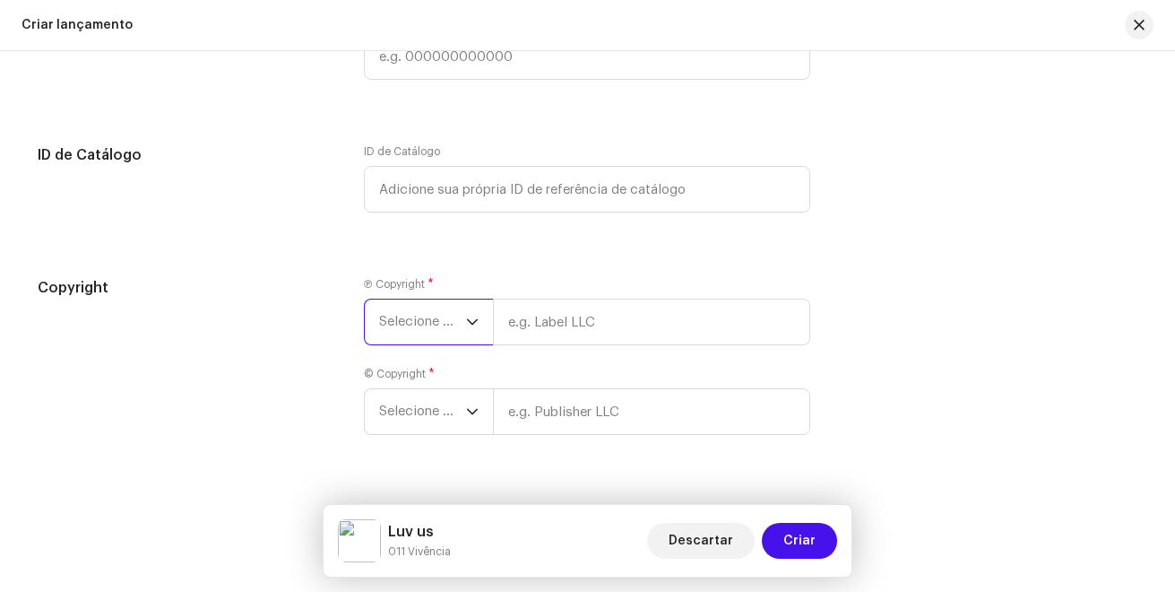
click at [460, 313] on span "Selecione o ano" at bounding box center [422, 321] width 87 height 45
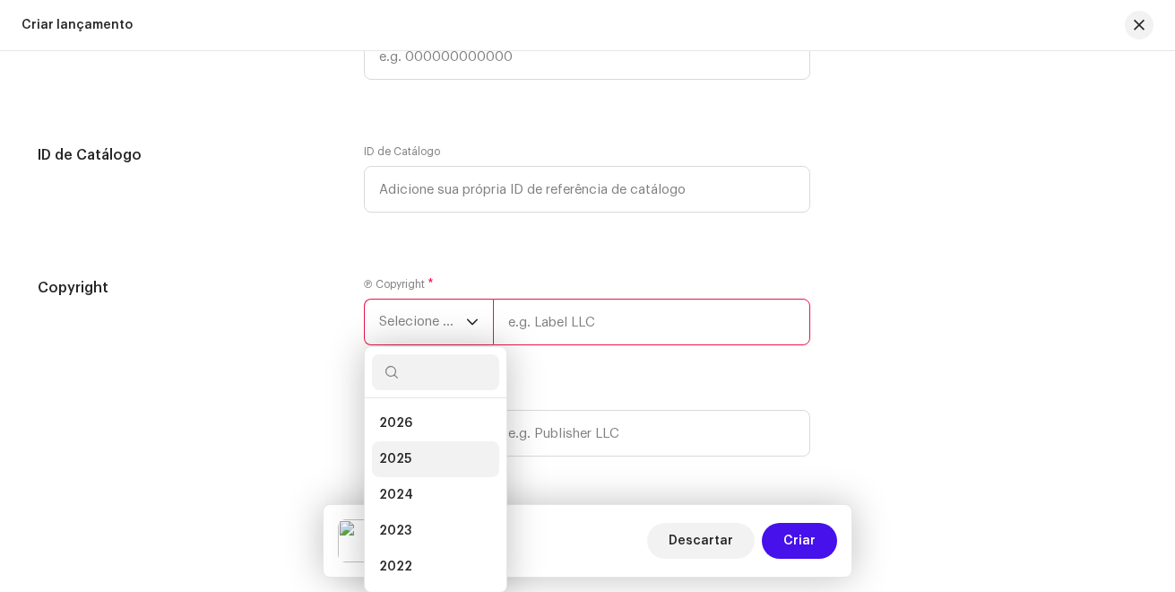
click at [420, 460] on li "2025" at bounding box center [435, 459] width 127 height 36
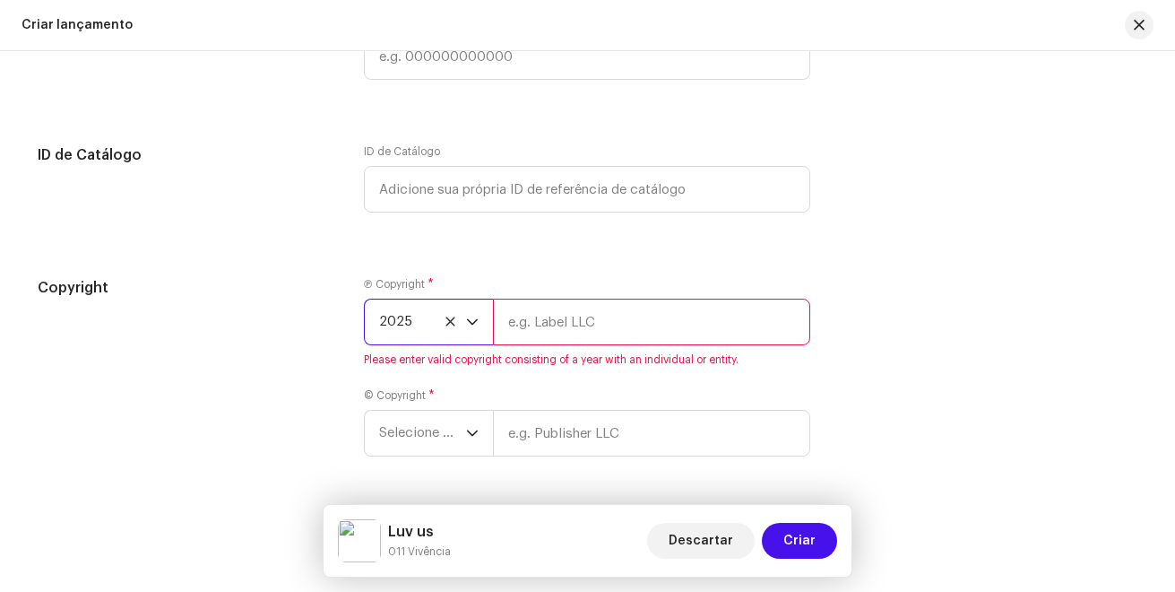
click at [541, 321] on input "text" at bounding box center [651, 321] width 317 height 47
type input "Gaba Music"
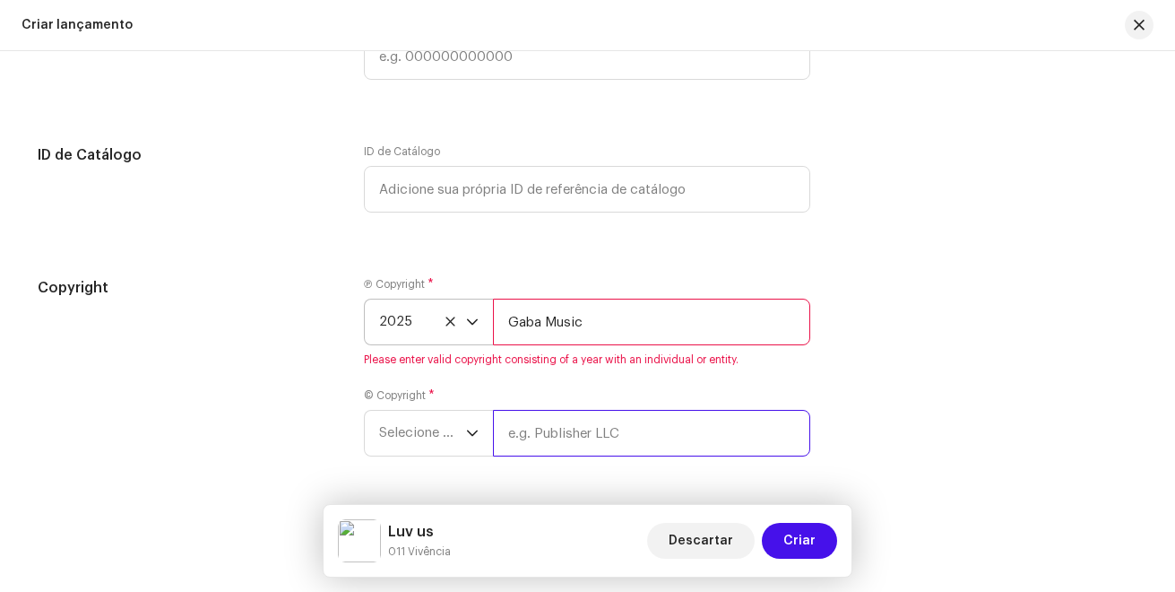
type input "Gaba Music"
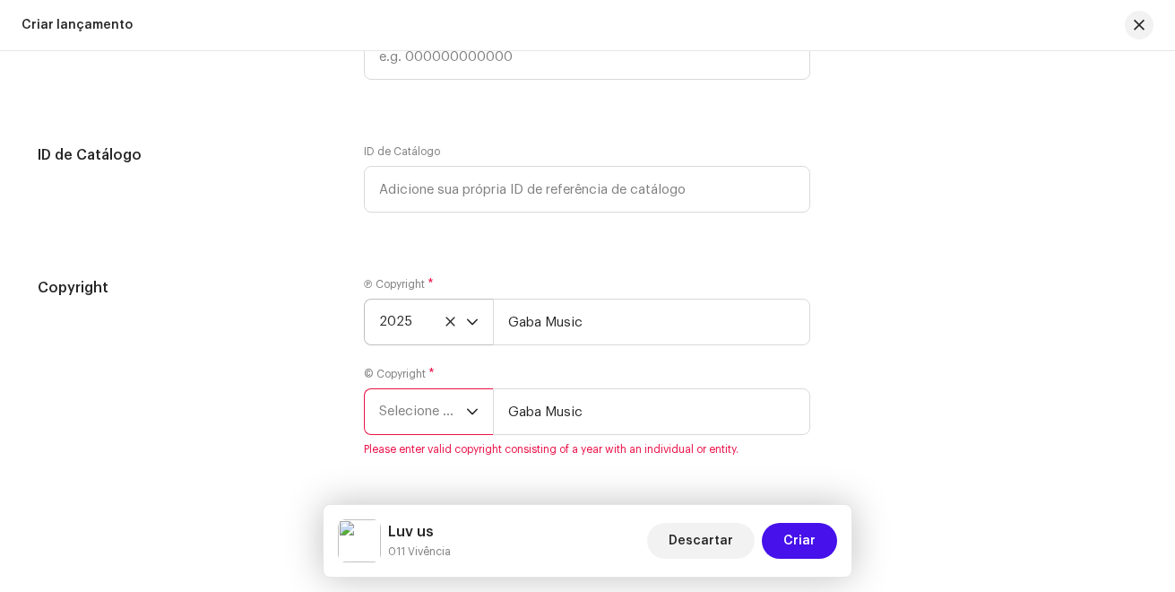
click at [438, 436] on div "© Copyright * Selecione o ano Gaba Music Please enter valid copyright consistin…" at bounding box center [587, 412] width 446 height 90
click at [437, 422] on span "Selecione o ano" at bounding box center [422, 411] width 87 height 45
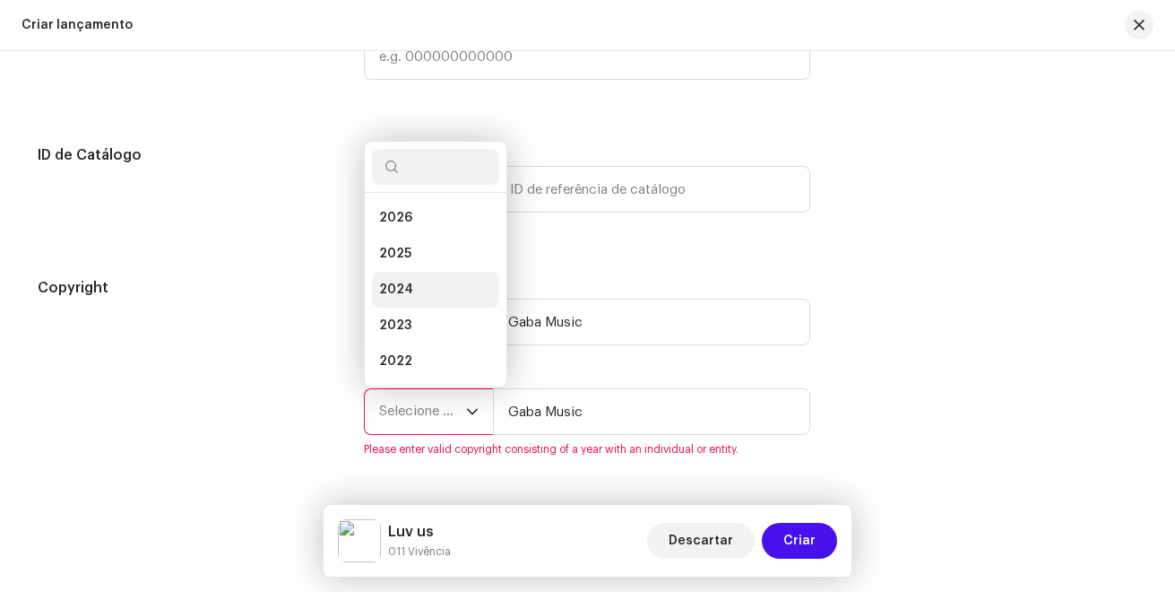
scroll to position [29, 0]
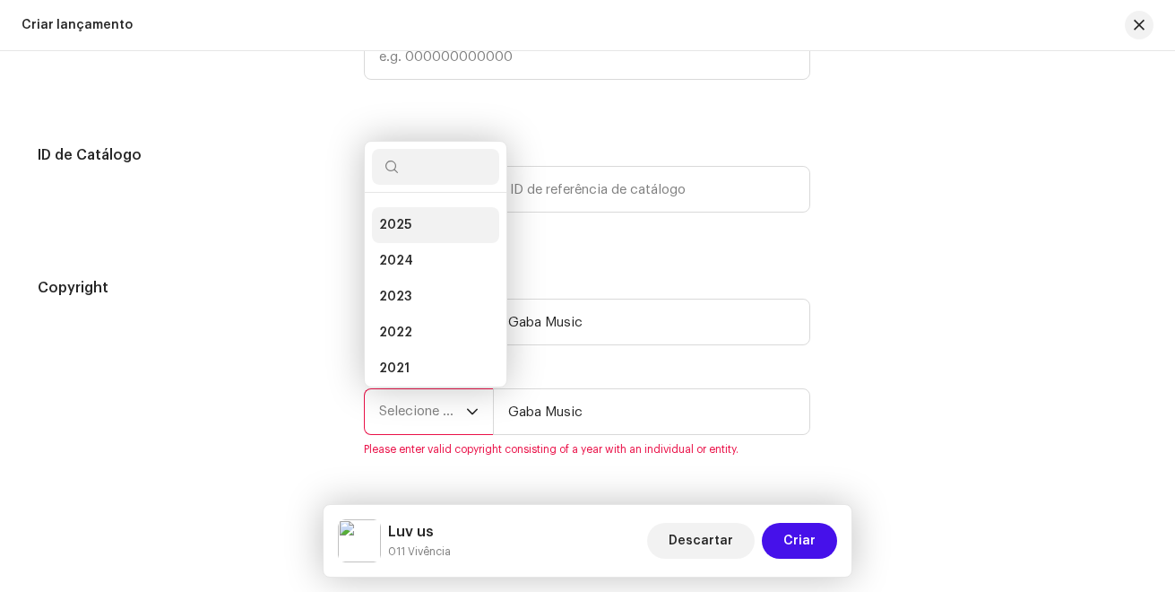
drag, startPoint x: 453, startPoint y: 255, endPoint x: 453, endPoint y: 227, distance: 28.7
click at [453, 227] on ul "2026 2025 2024 2023 2022 2021 2020 2019 2018 2017 2016 2015" at bounding box center [436, 386] width 142 height 445
click at [453, 227] on li "2025" at bounding box center [435, 225] width 127 height 36
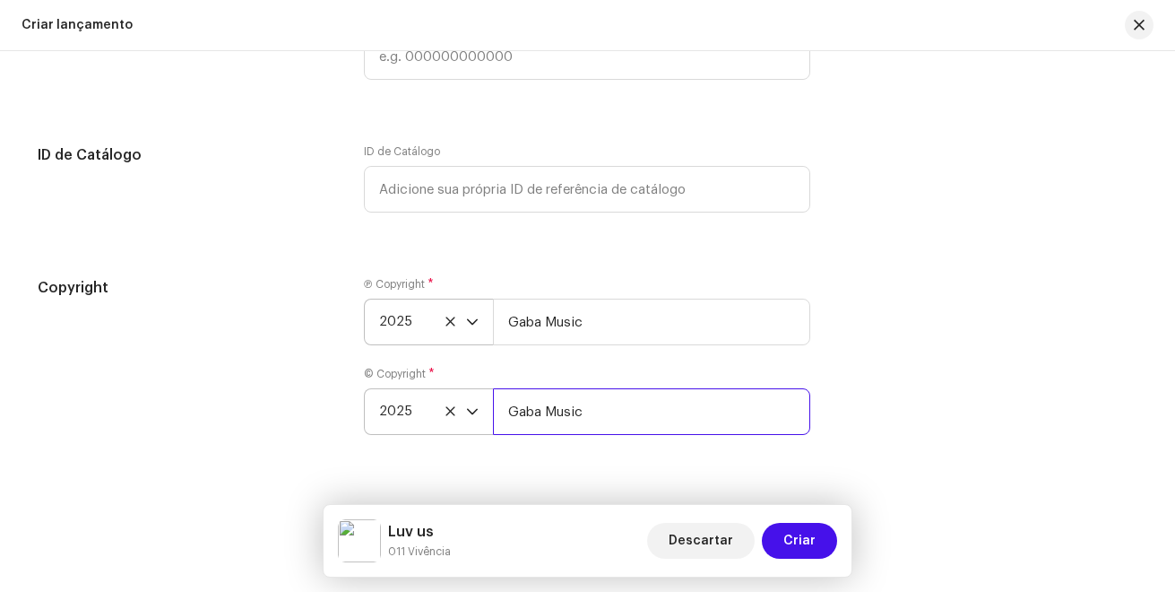
click at [541, 415] on input "Gaba Music" at bounding box center [651, 411] width 317 height 47
click at [281, 373] on div "Copyright" at bounding box center [187, 366] width 298 height 179
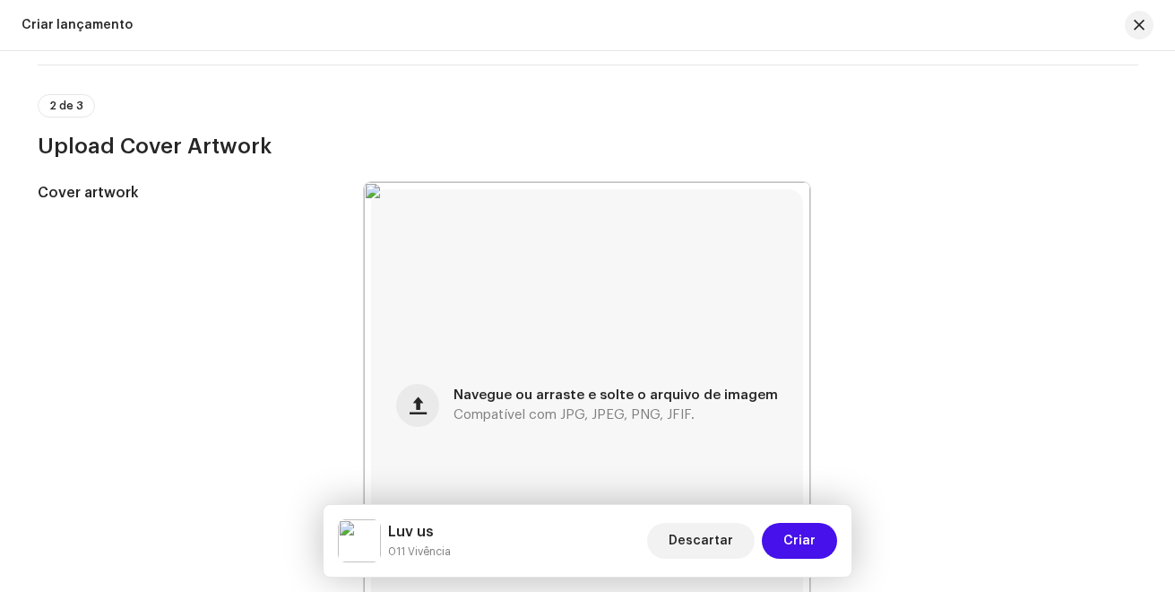
scroll to position [126, 0]
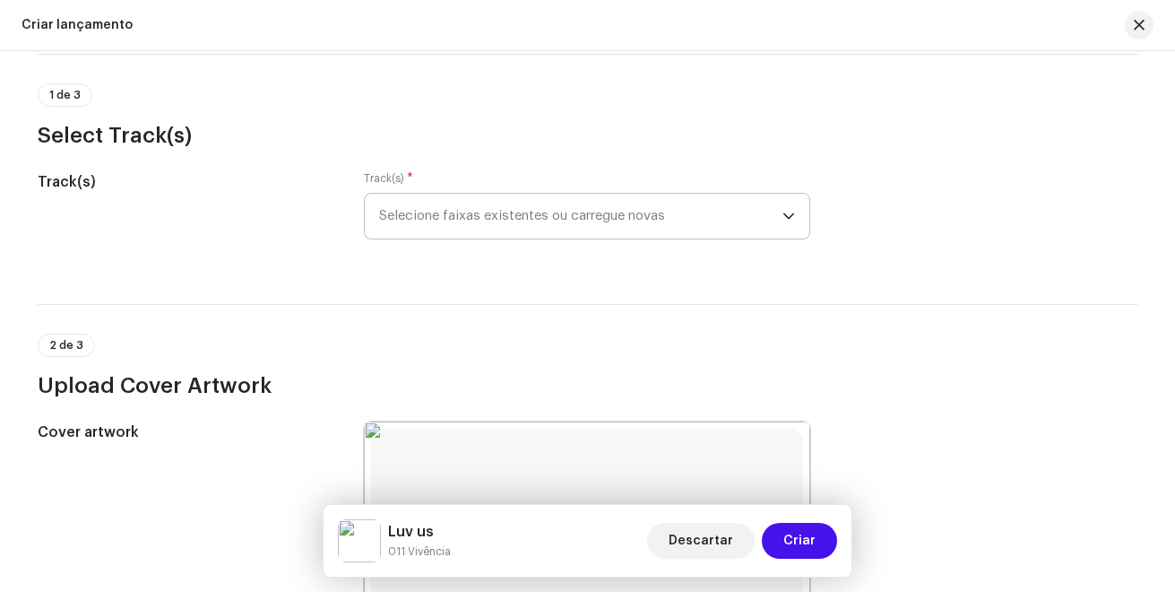
click at [598, 217] on span "Selecione faixas existentes ou carregue novas" at bounding box center [580, 216] width 403 height 45
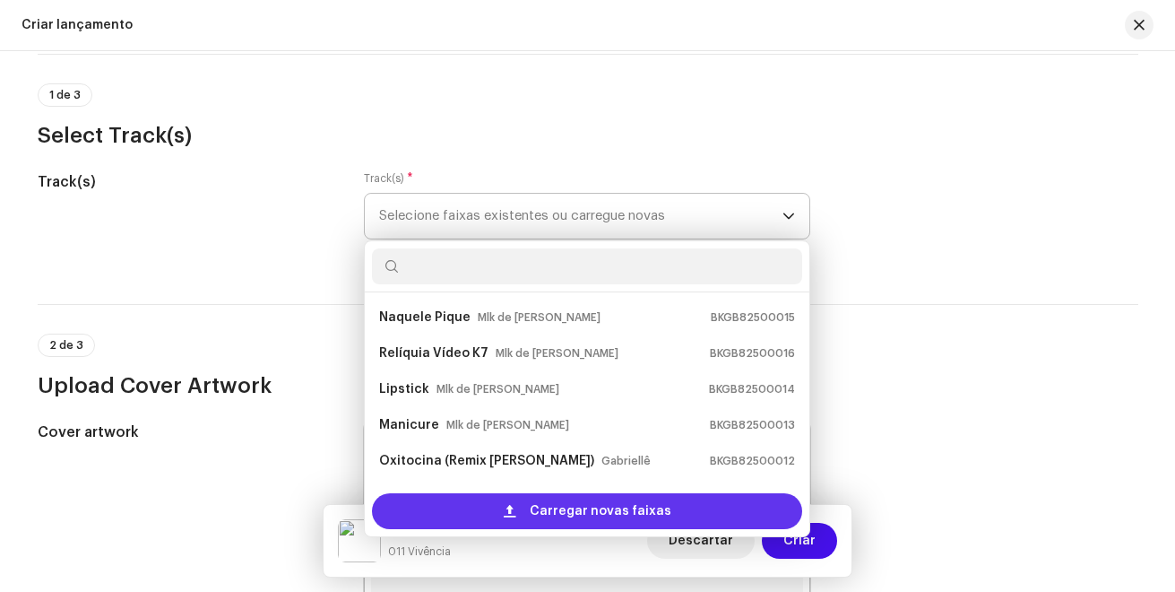
scroll to position [29, 0]
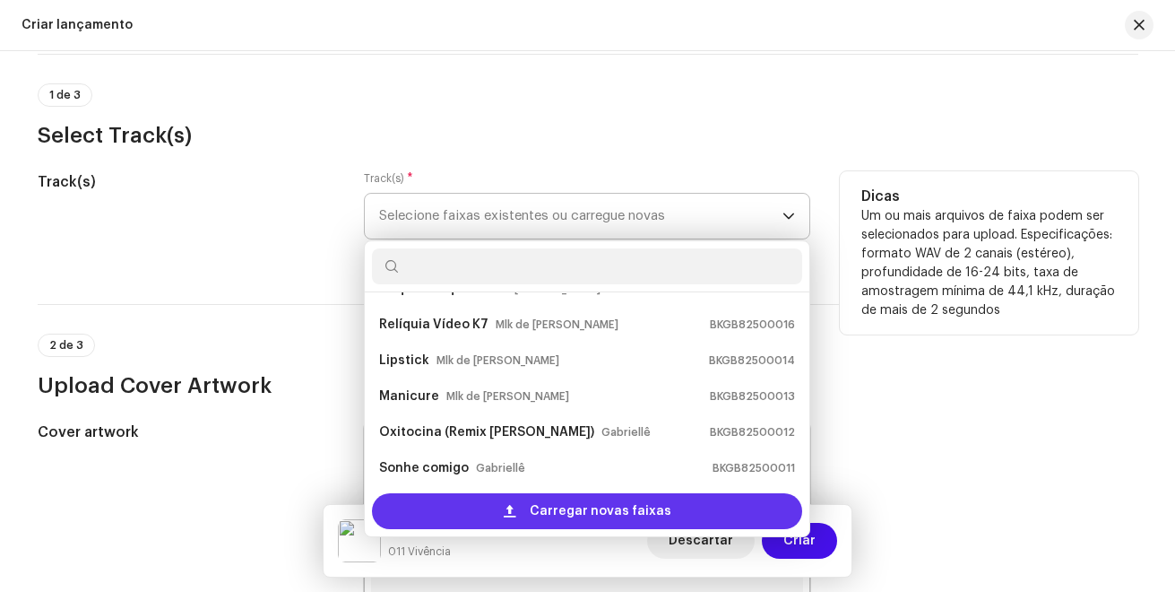
click at [490, 496] on div "Carregar novas faixas" at bounding box center [587, 511] width 430 height 36
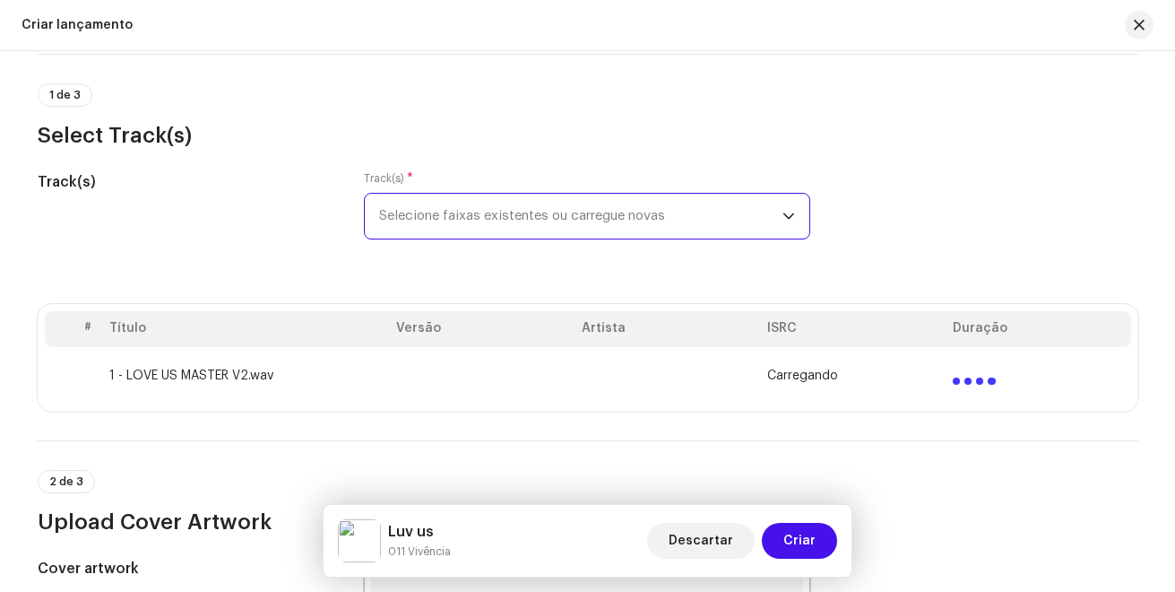
click at [486, 212] on span "Selecione faixas existentes ou carregue novas" at bounding box center [580, 216] width 403 height 45
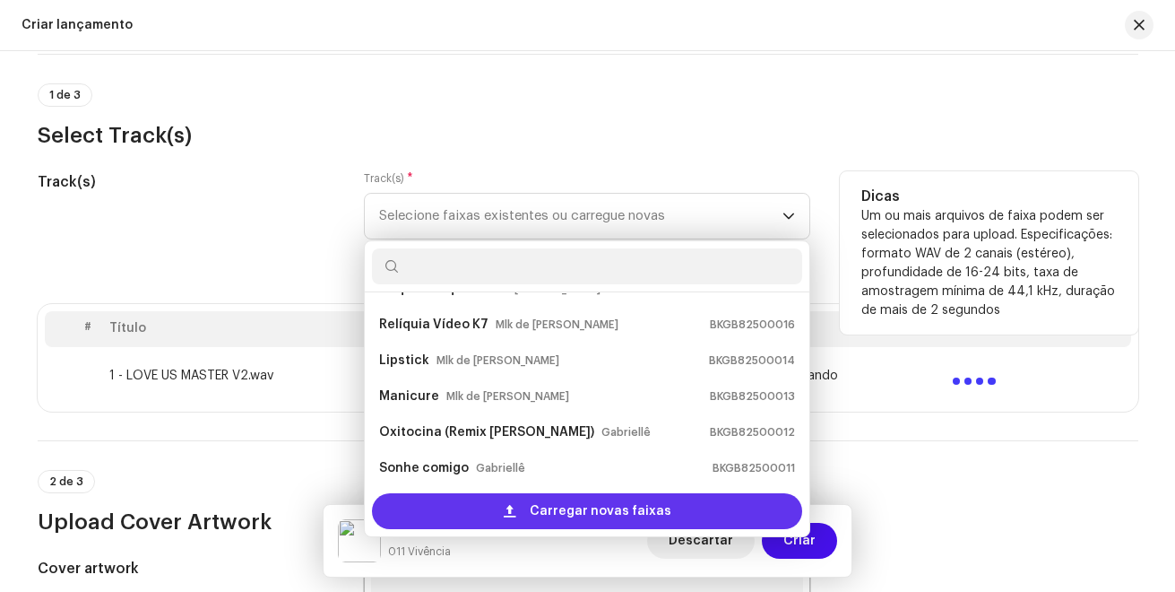
click at [509, 516] on span at bounding box center [510, 511] width 12 height 14
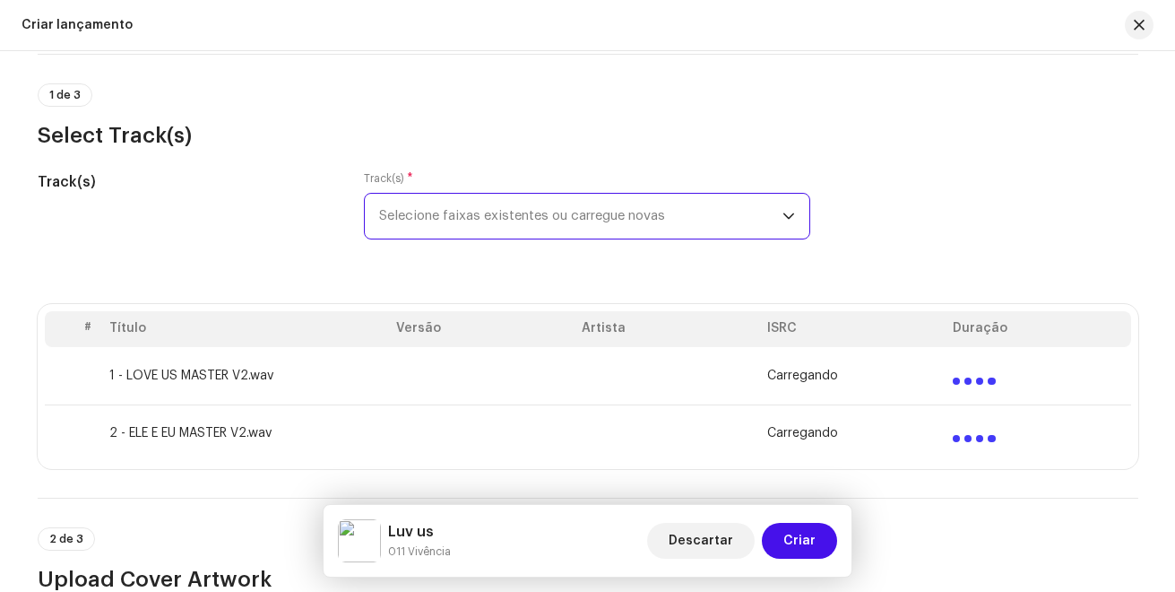
click at [545, 230] on span "Selecione faixas existentes ou carregue novas" at bounding box center [580, 216] width 403 height 45
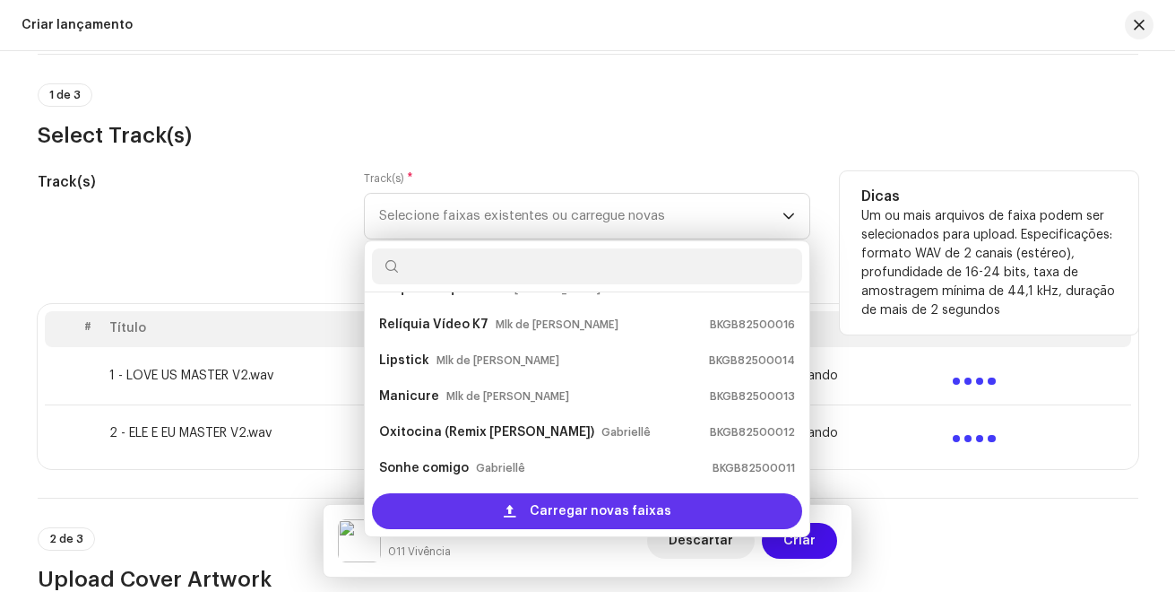
click at [514, 508] on span at bounding box center [510, 511] width 12 height 14
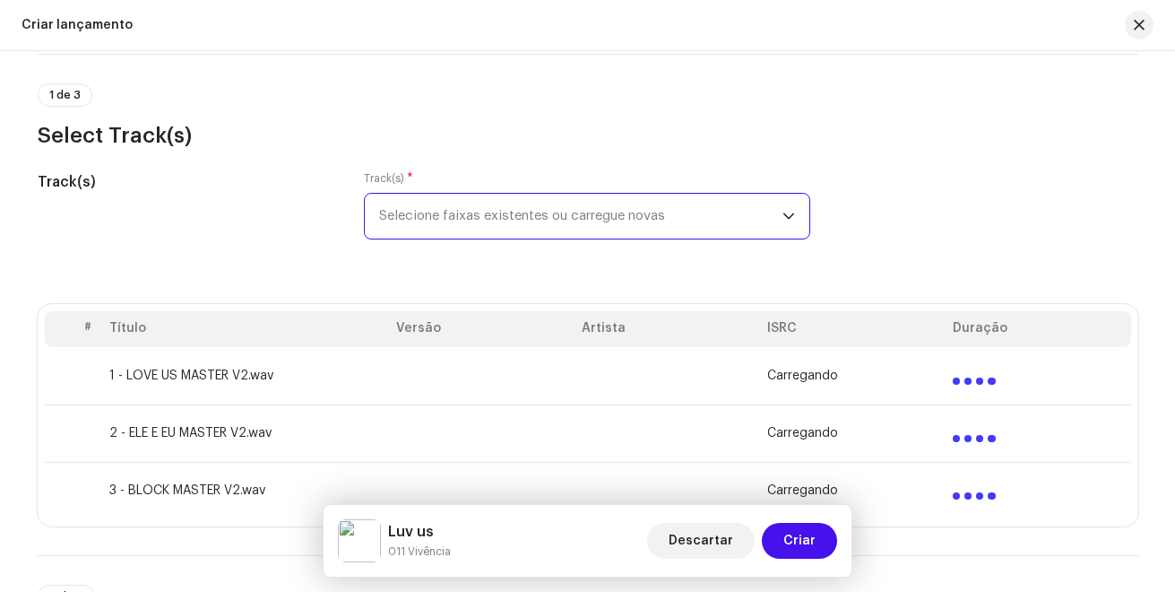
click at [540, 228] on span "Selecione faixas existentes ou carregue novas" at bounding box center [580, 216] width 403 height 45
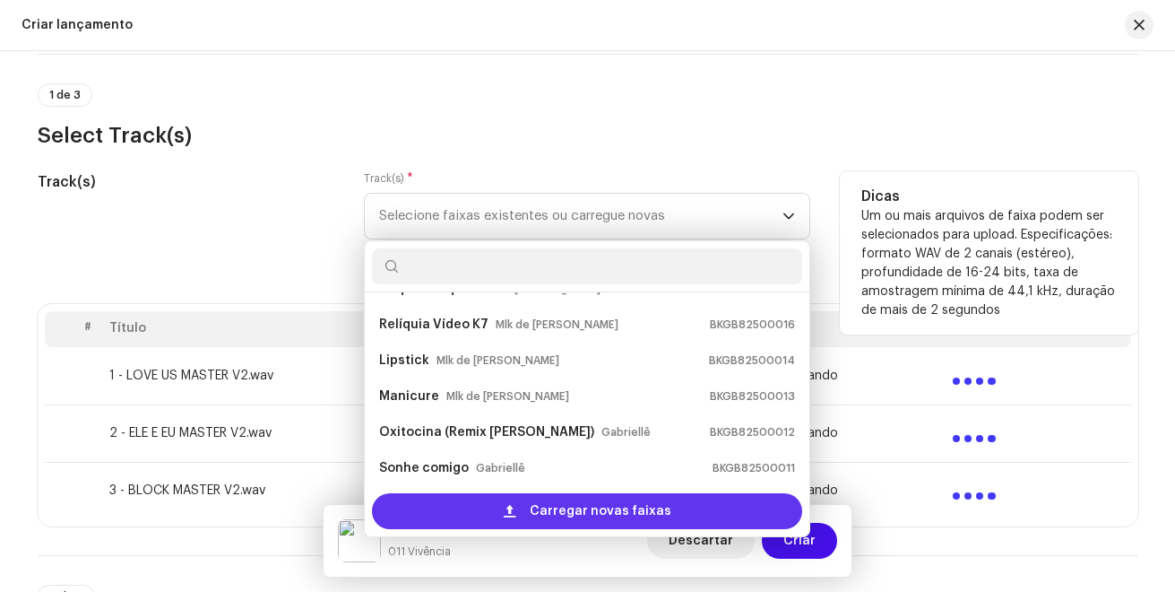
click at [455, 506] on div "Carregar novas faixas" at bounding box center [587, 511] width 430 height 36
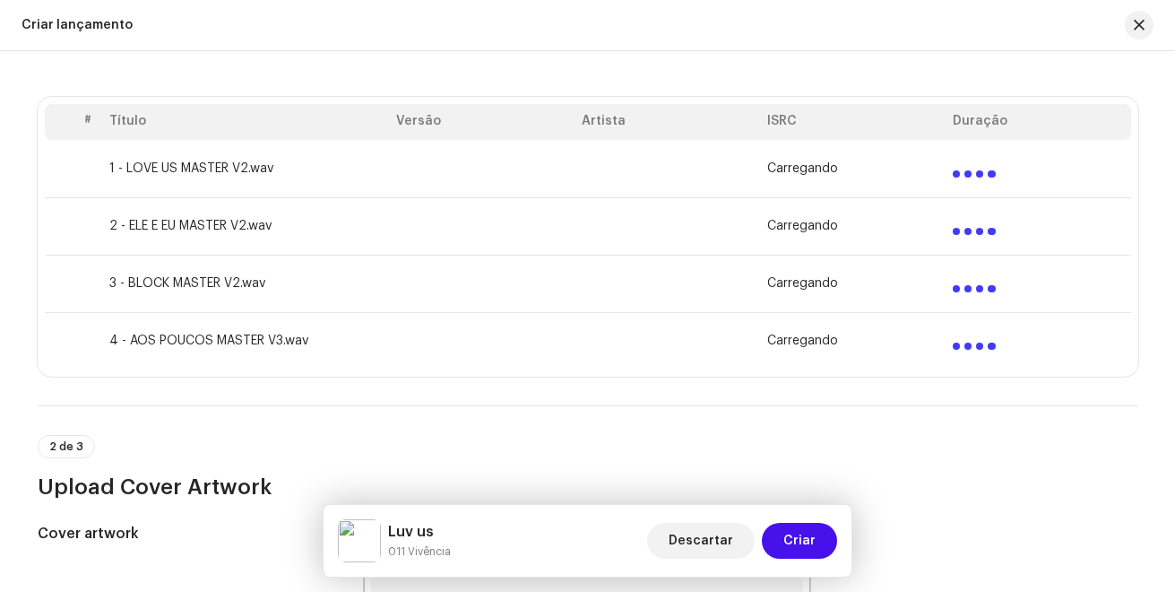
scroll to position [306, 0]
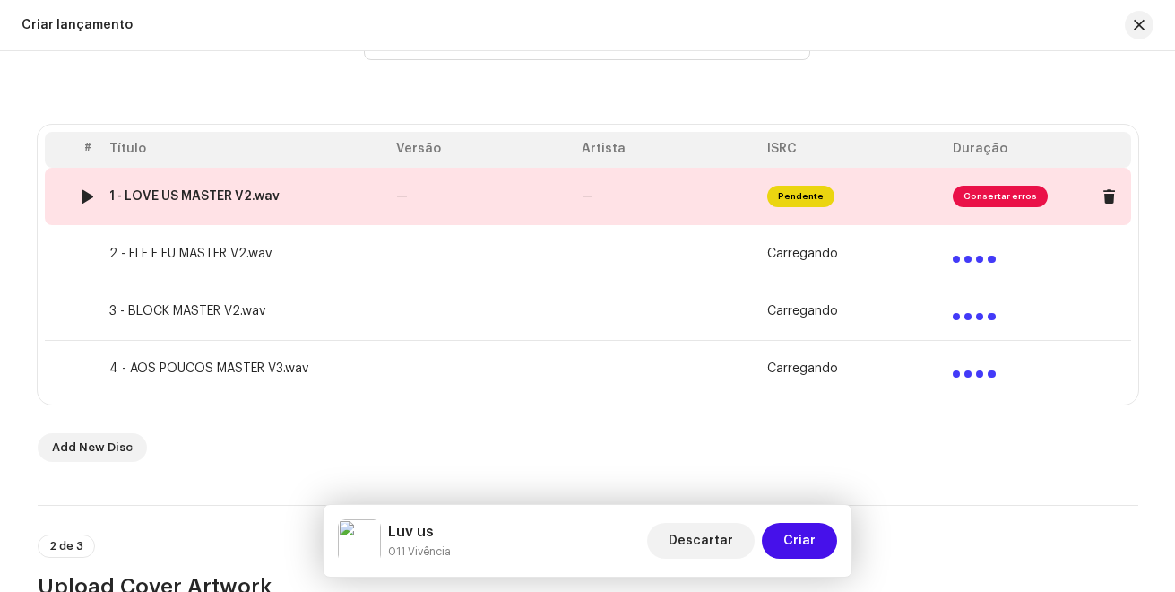
click at [1010, 193] on span "Consertar erros" at bounding box center [1000, 197] width 95 height 22
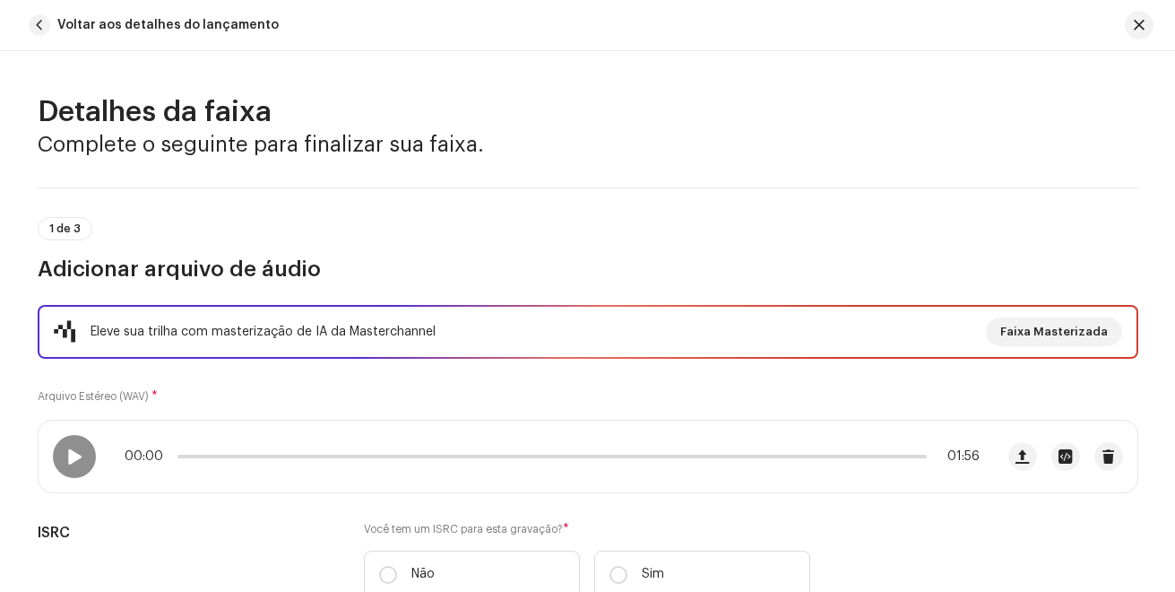
scroll to position [90, 0]
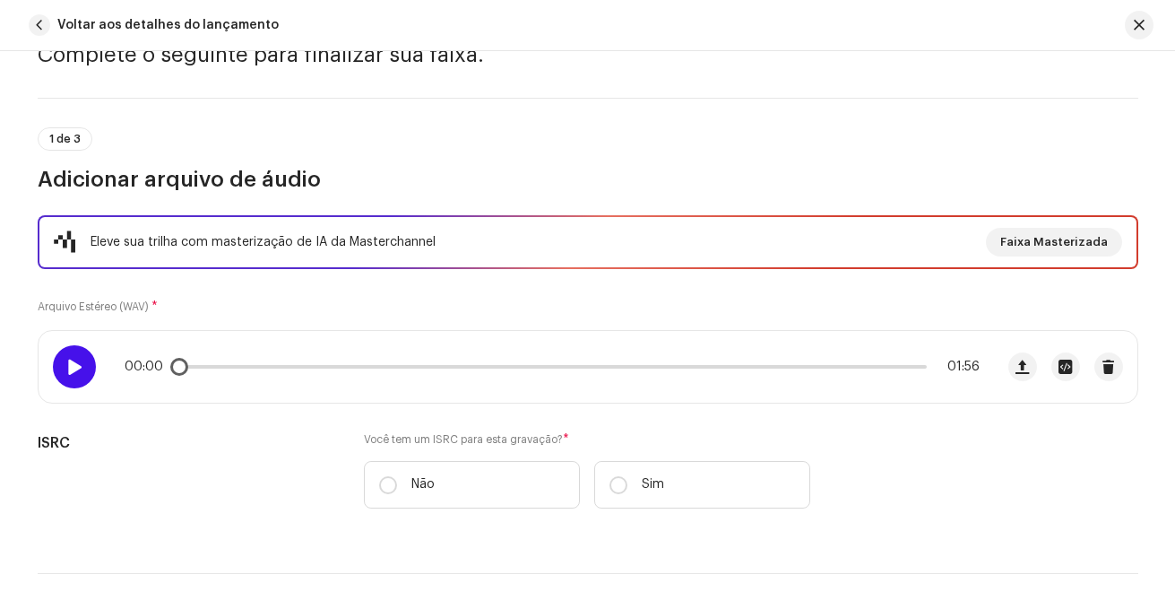
click at [87, 358] on div at bounding box center [74, 366] width 43 height 43
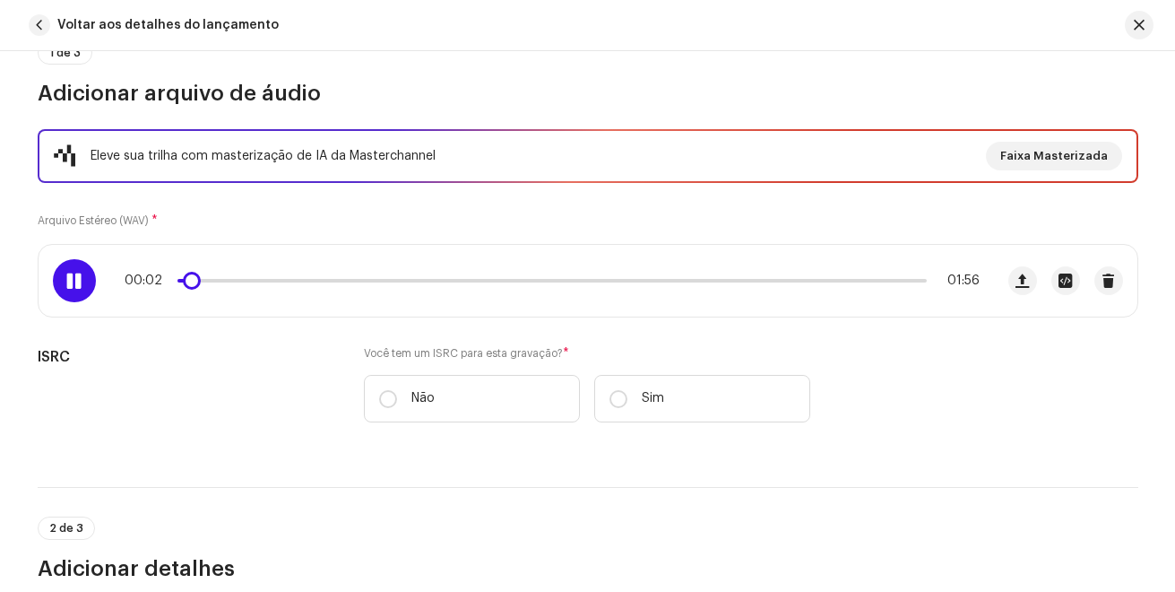
scroll to position [179, 0]
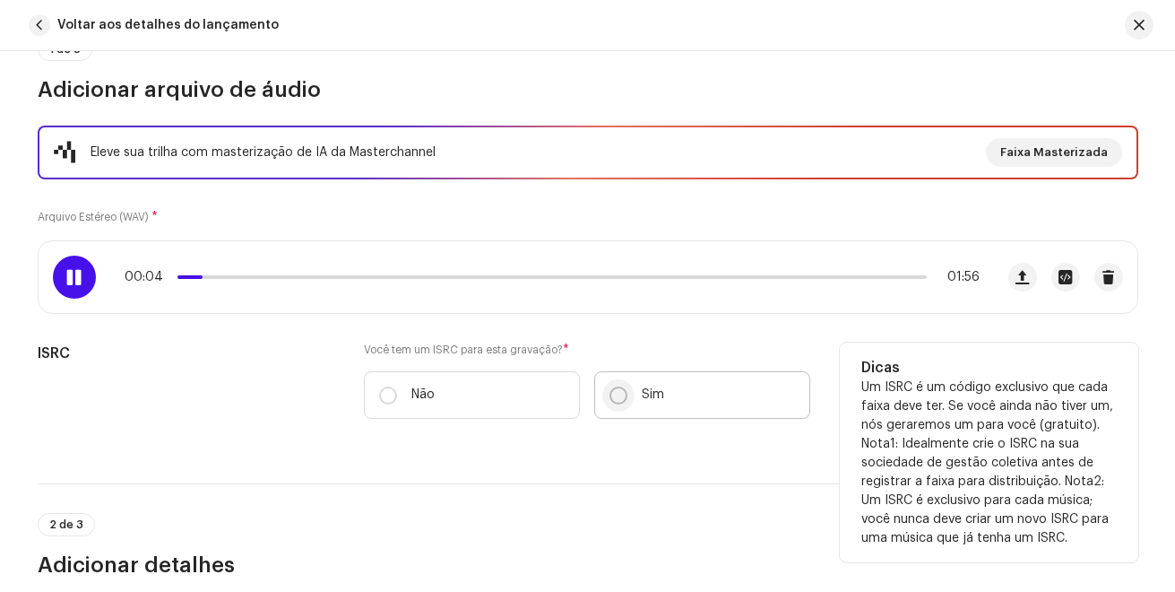
click at [623, 399] on input "Sim" at bounding box center [619, 395] width 18 height 18
radio input "true"
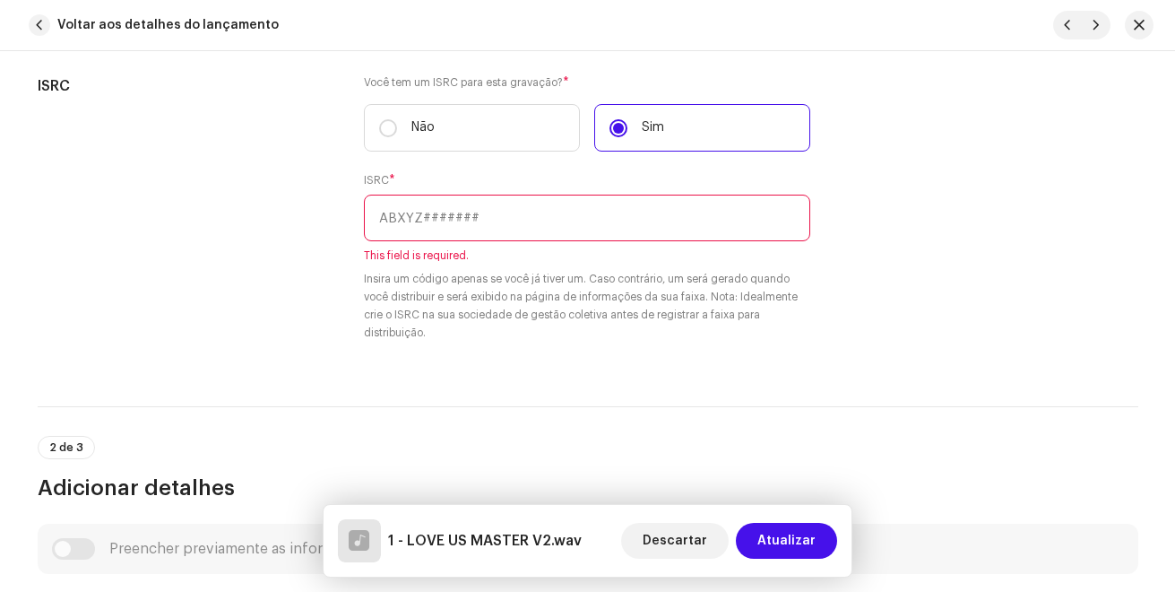
scroll to position [448, 0]
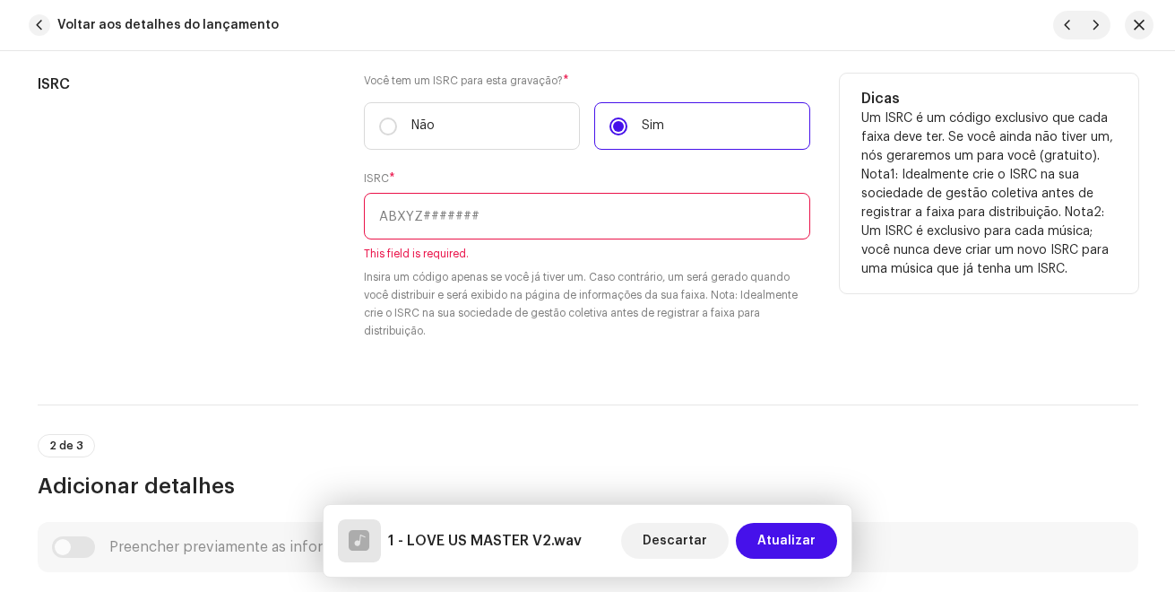
click at [539, 209] on input "text" at bounding box center [587, 216] width 446 height 47
paste input "BKGB82500020"
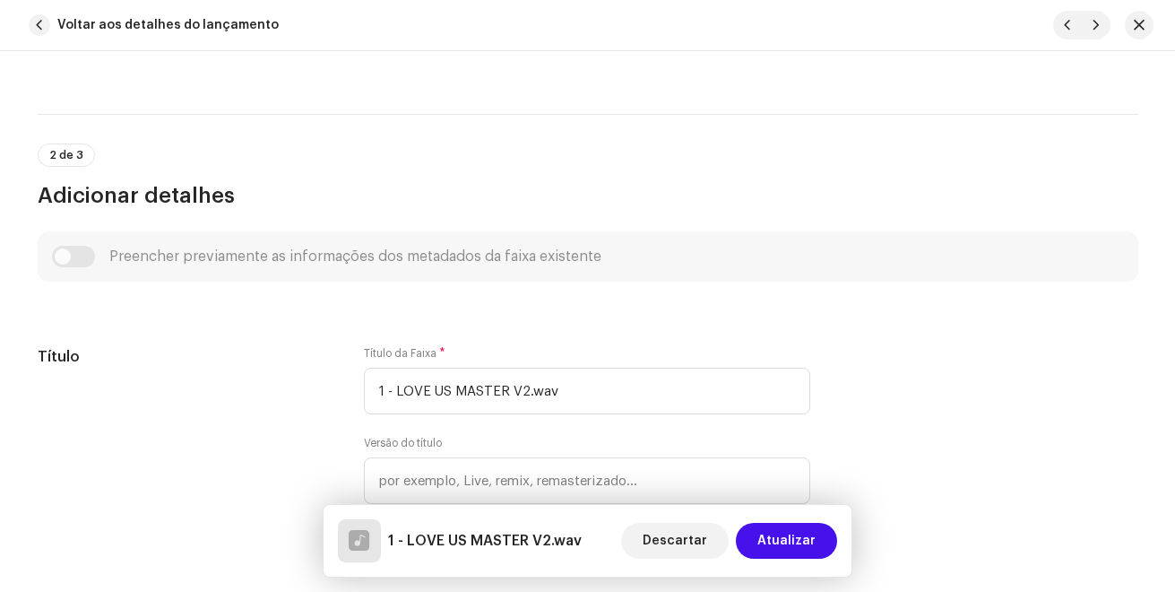
scroll to position [807, 0]
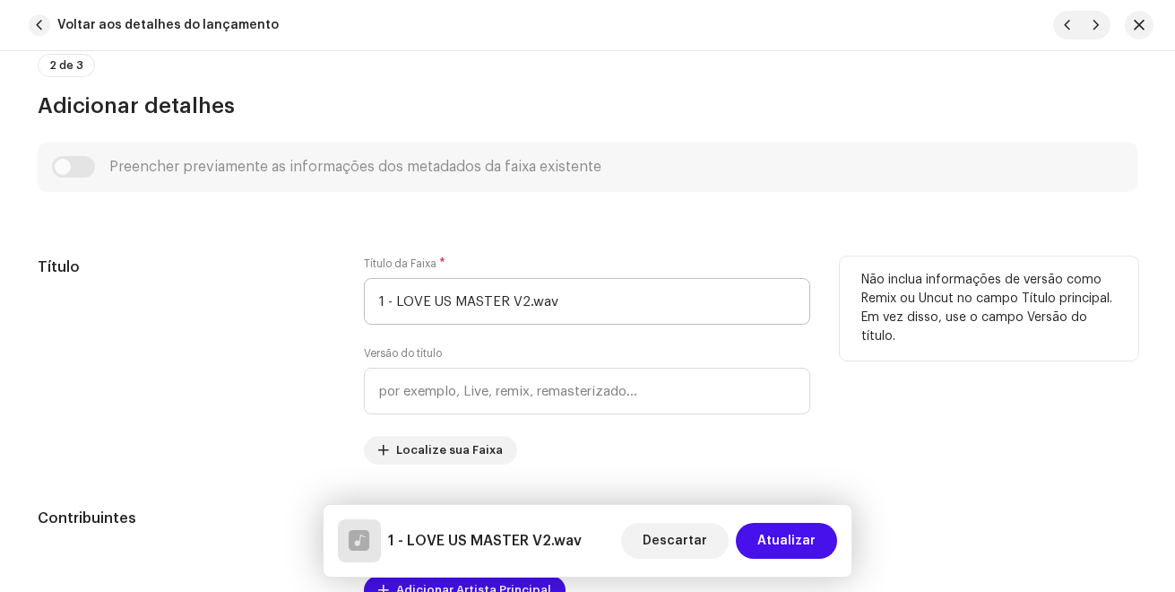
type input "BKGB82500020"
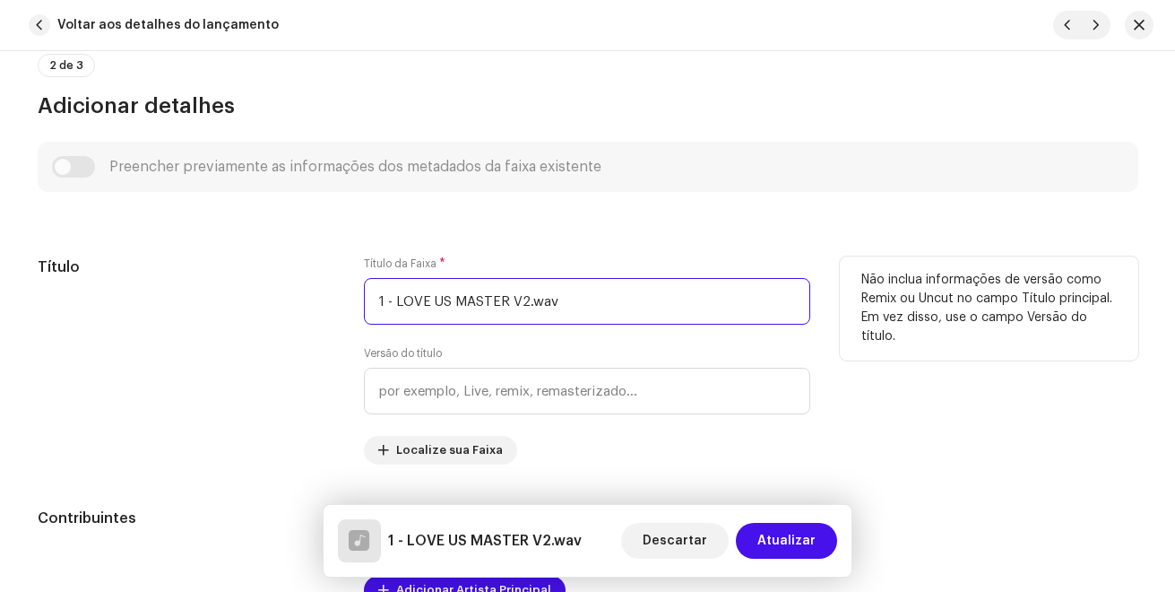
click at [388, 295] on input "1 - LOVE US MASTER V2.wav" at bounding box center [587, 301] width 446 height 47
drag, startPoint x: 557, startPoint y: 298, endPoint x: 647, endPoint y: 298, distance: 90.5
click at [645, 298] on input "LOVE US MASTER V2.wav" at bounding box center [587, 301] width 446 height 47
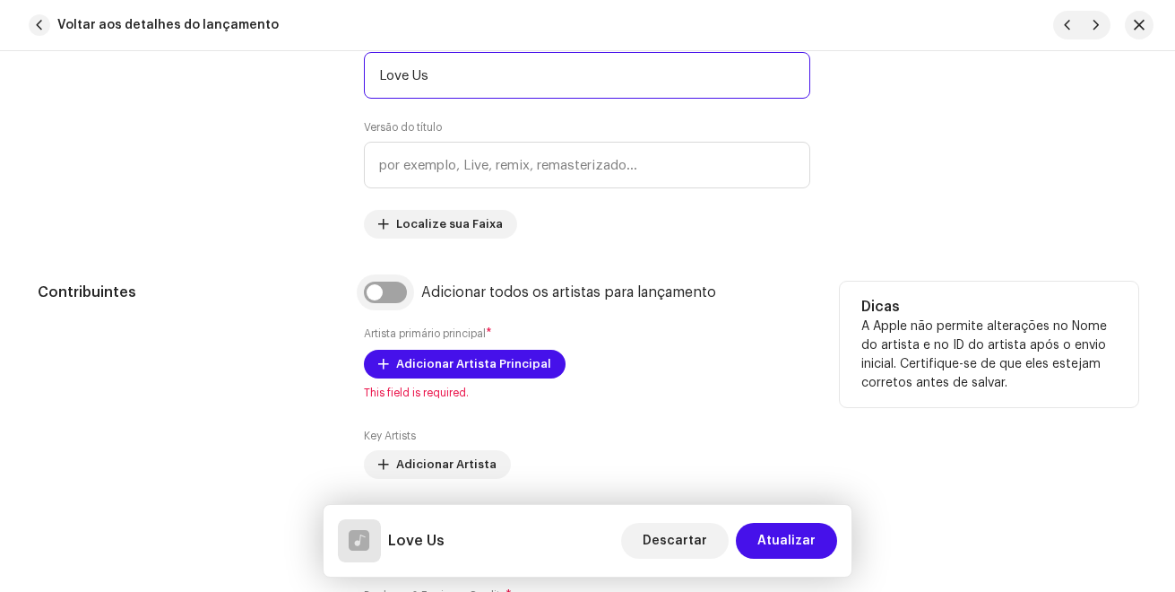
scroll to position [1076, 0]
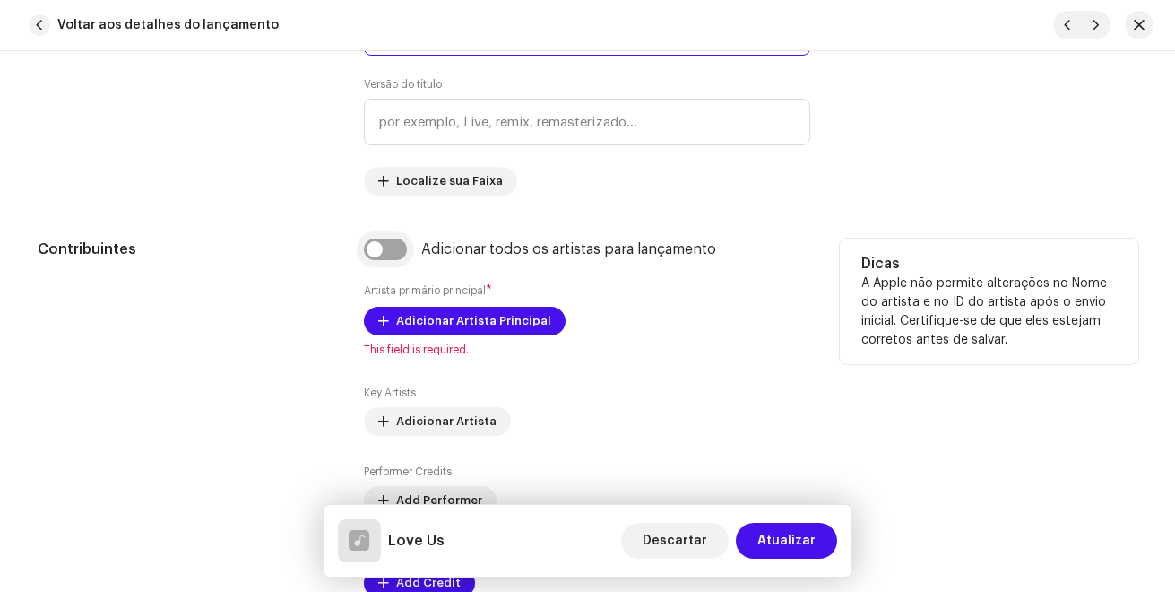
type input "Love Us"
click at [394, 252] on input "checkbox" at bounding box center [385, 249] width 43 height 22
checkbox input "true"
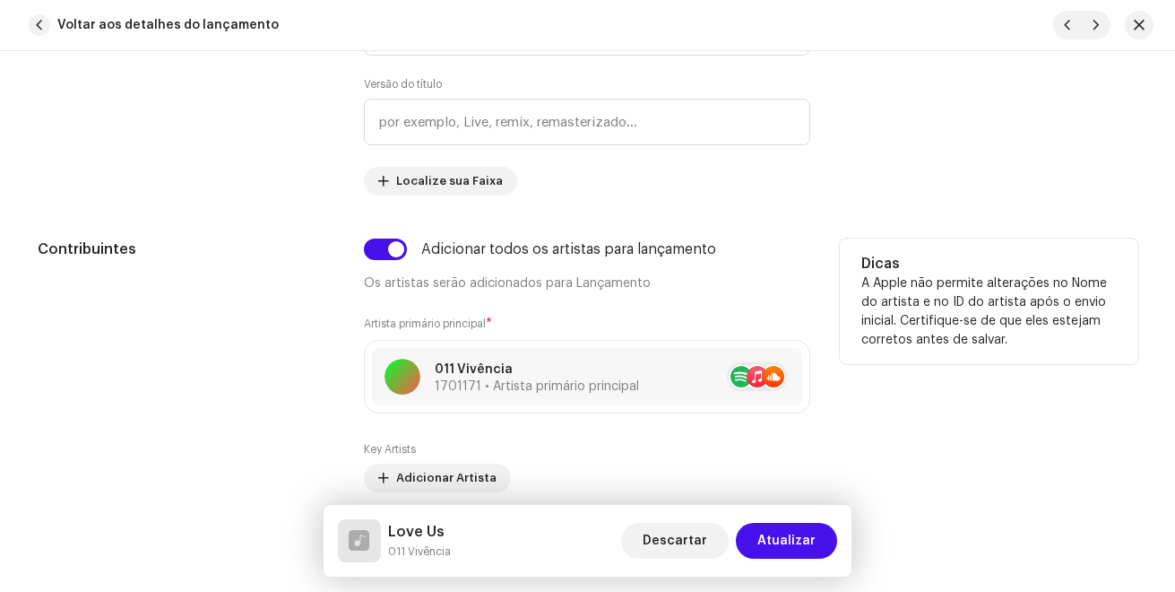
scroll to position [1165, 0]
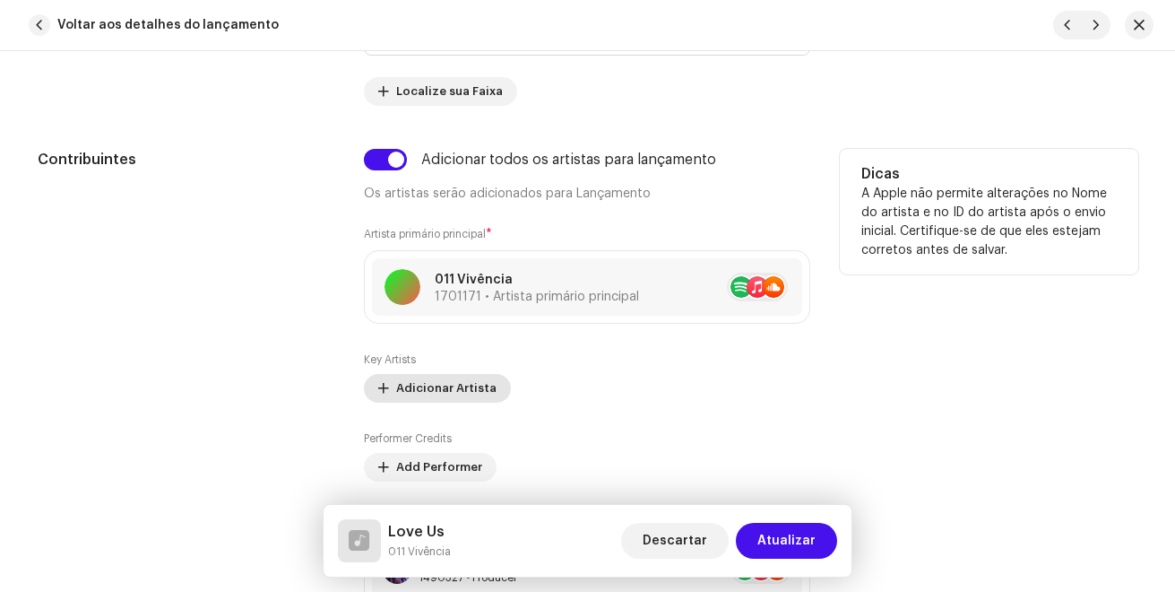
click at [437, 393] on span "Adicionar Artista" at bounding box center [446, 388] width 100 height 36
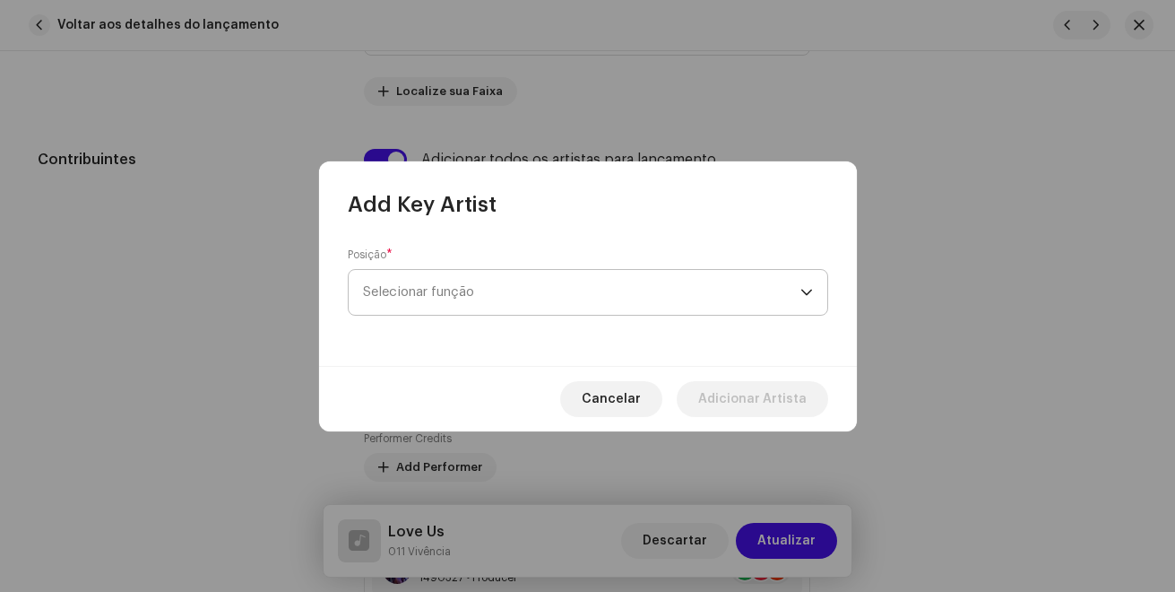
click at [460, 307] on span "Selecionar função" at bounding box center [581, 292] width 437 height 45
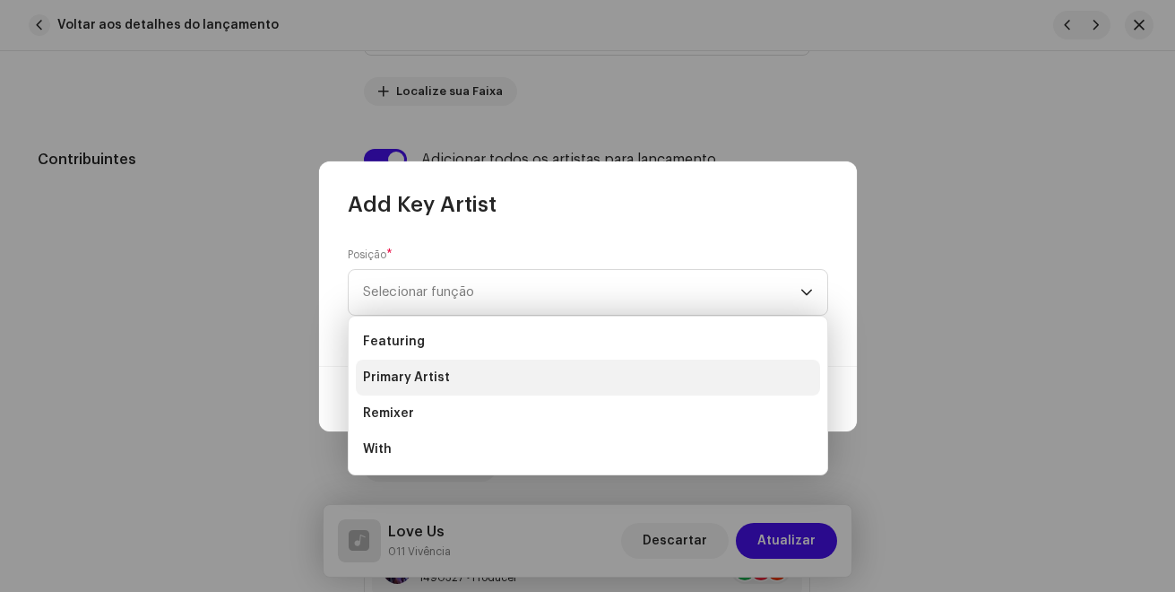
click at [439, 375] on span "Primary Artist" at bounding box center [406, 377] width 87 height 18
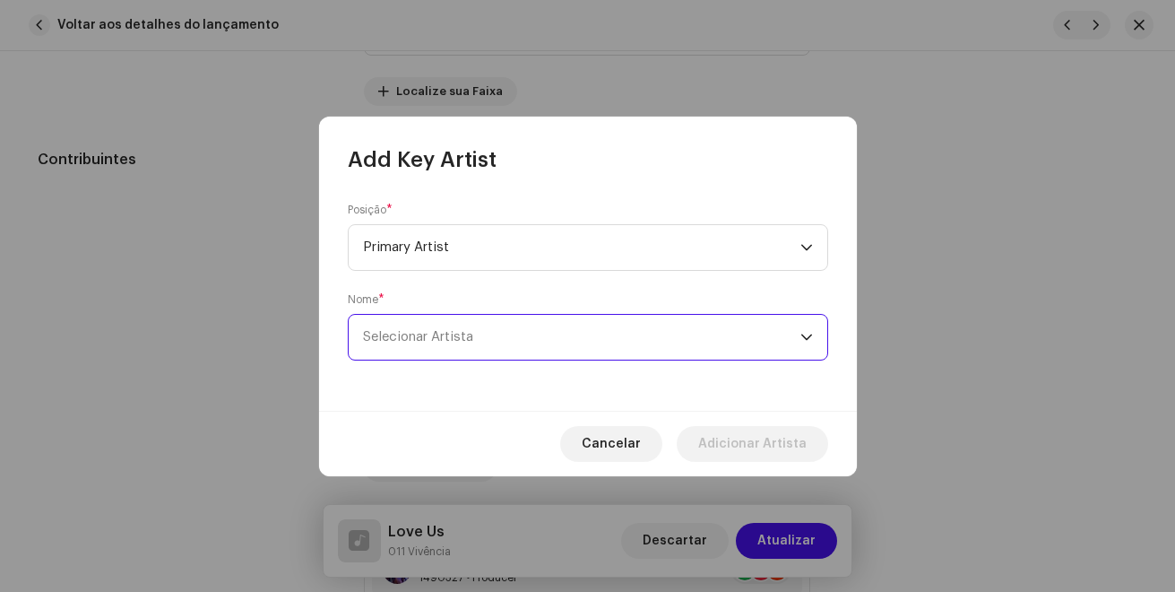
click at [622, 321] on span "Selecionar Artista" at bounding box center [581, 337] width 437 height 45
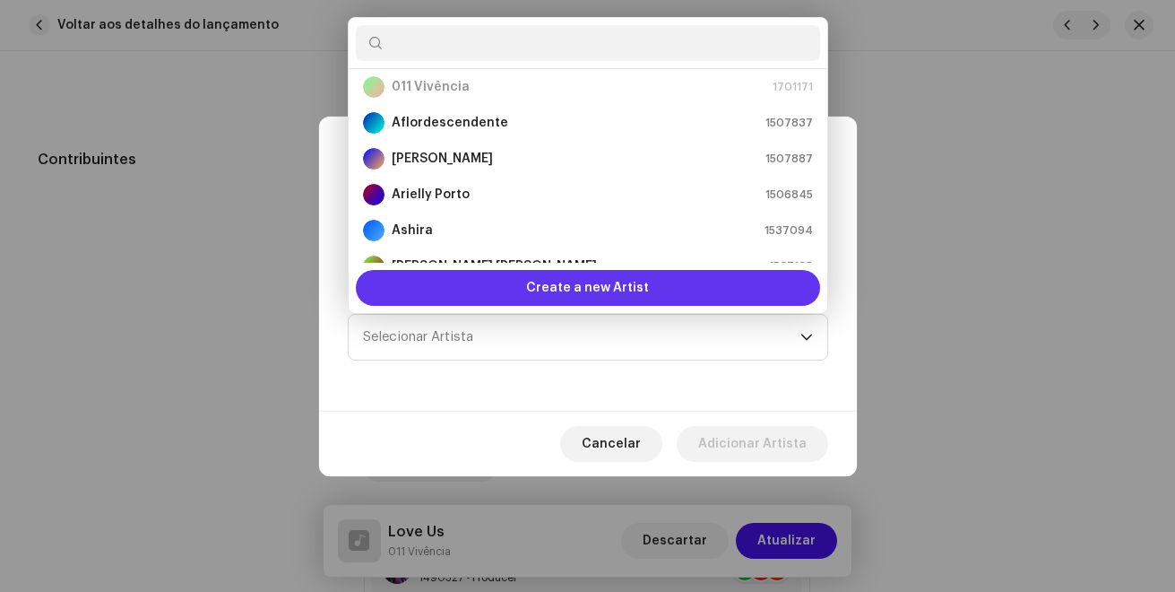
scroll to position [29, 0]
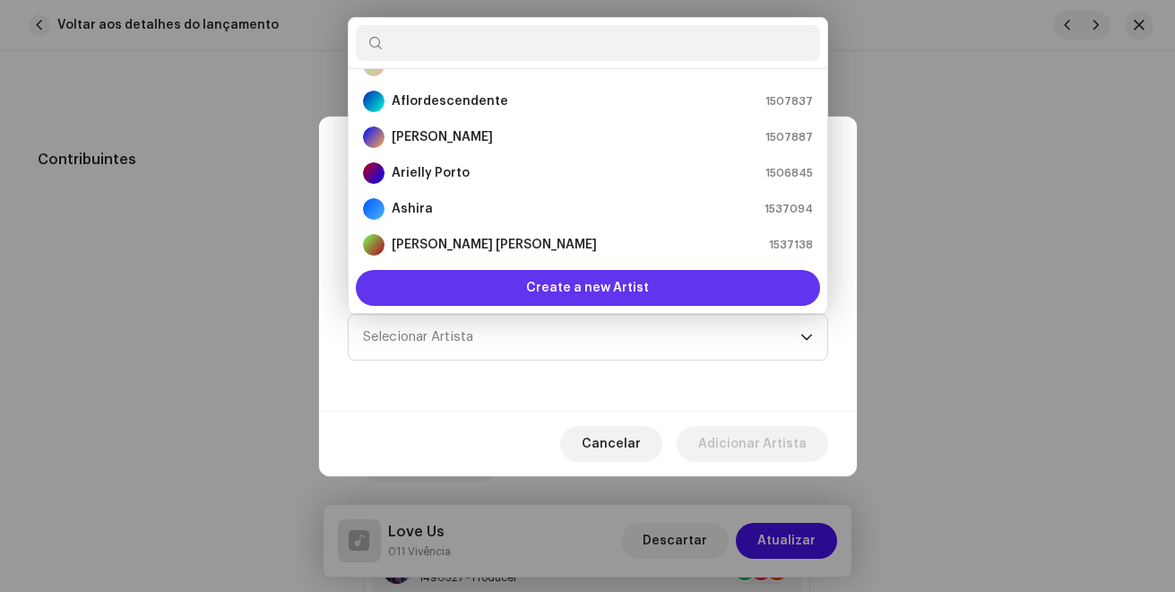
click at [566, 296] on span "Create a new Artist" at bounding box center [587, 288] width 123 height 36
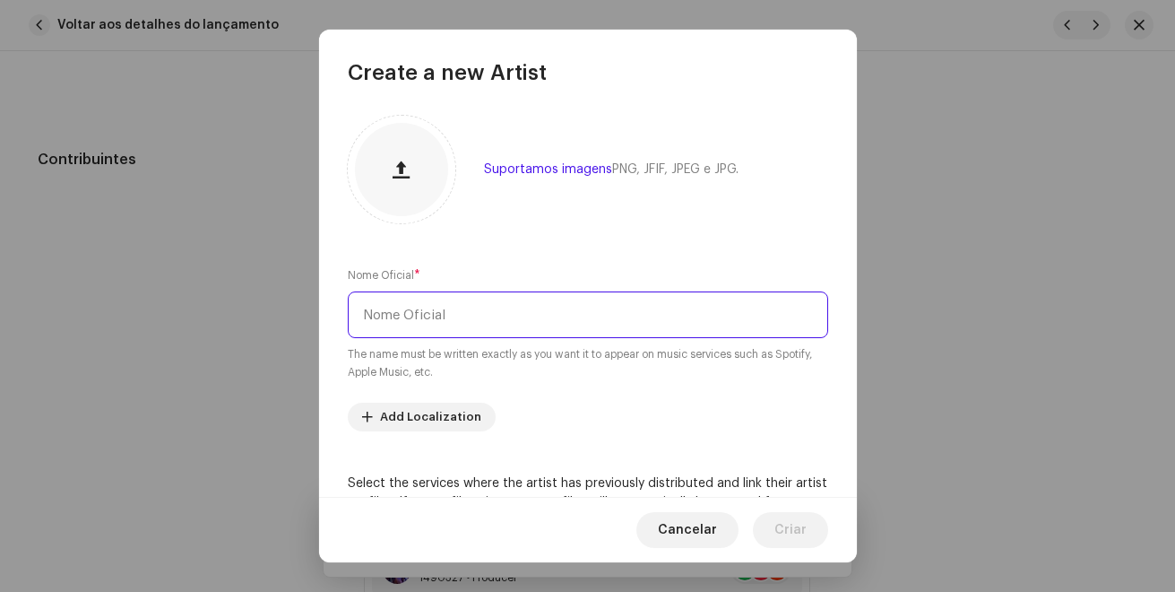
click at [522, 301] on input "text" at bounding box center [588, 314] width 480 height 47
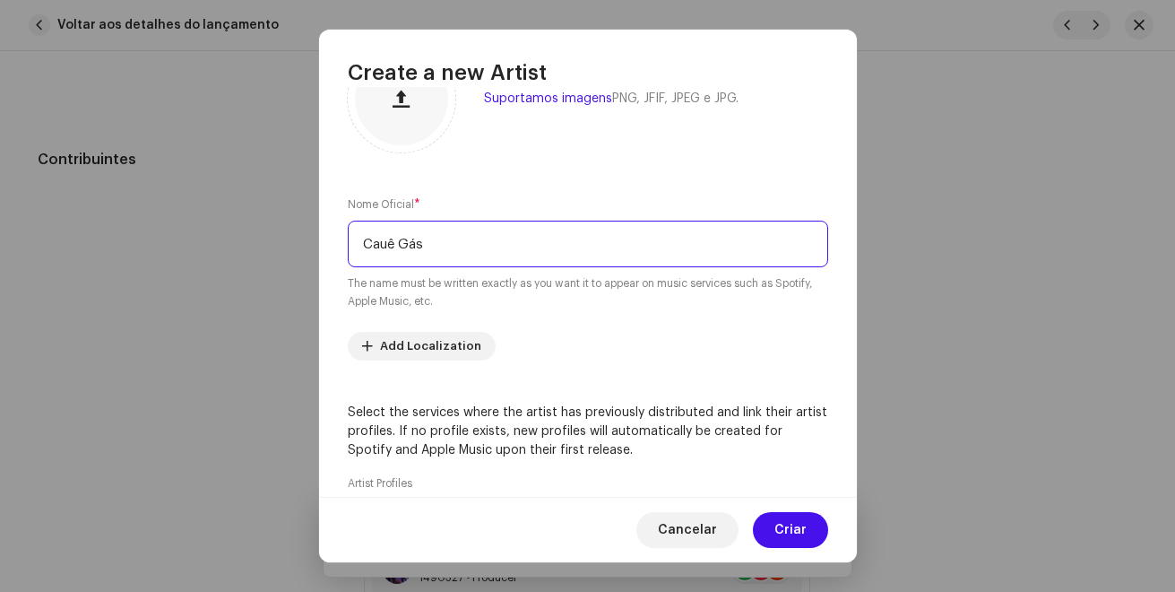
scroll to position [179, 0]
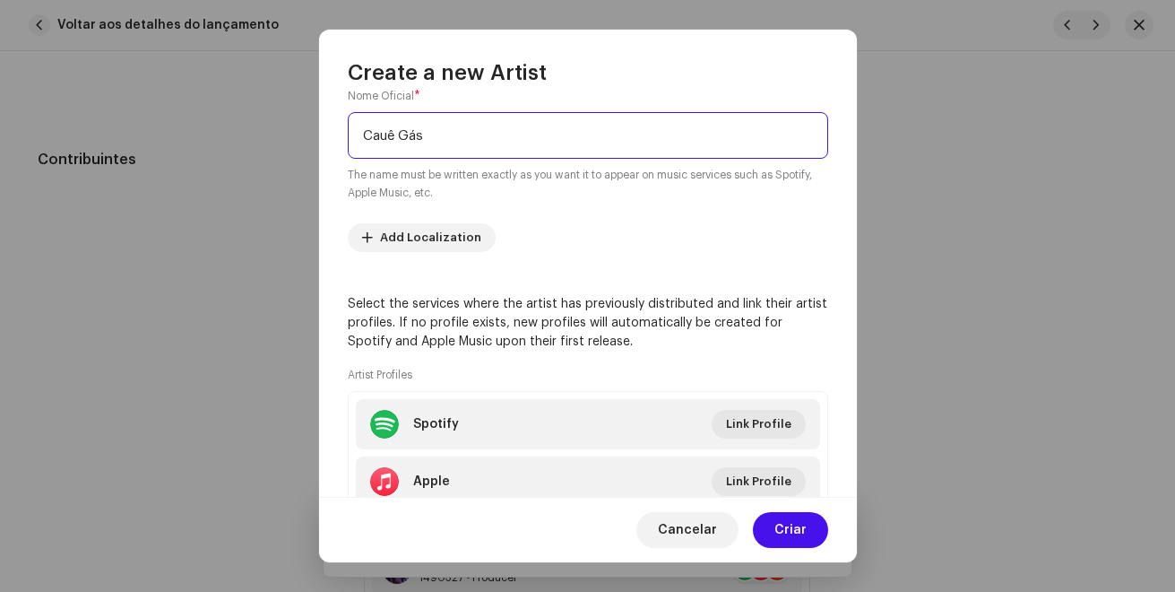
type input "Cauê Gás"
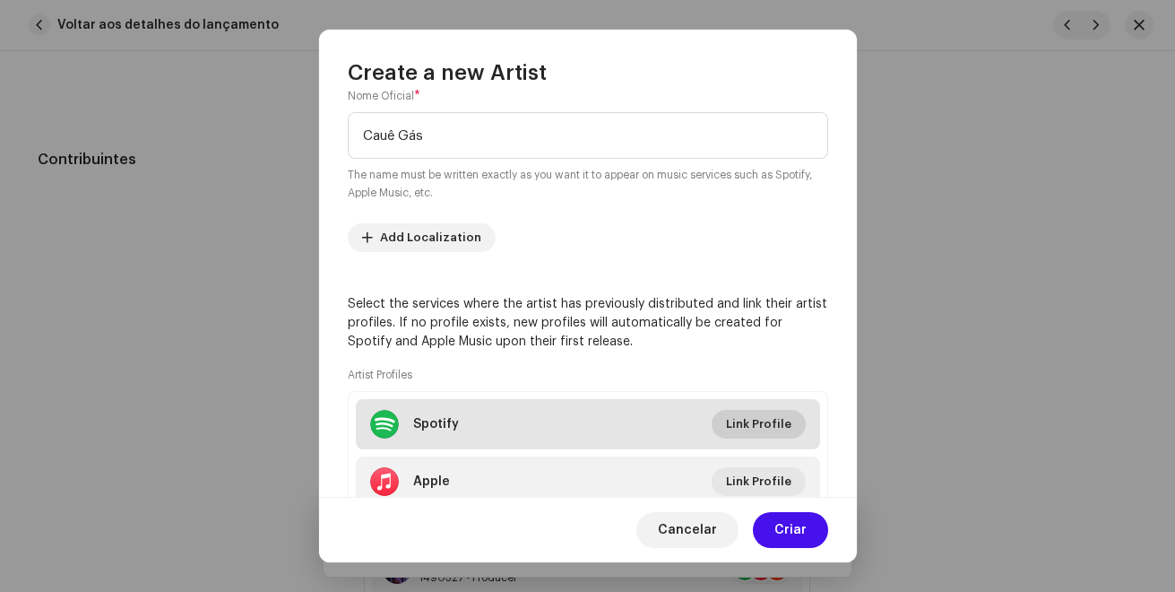
click at [731, 423] on span "Link Profile" at bounding box center [758, 424] width 65 height 36
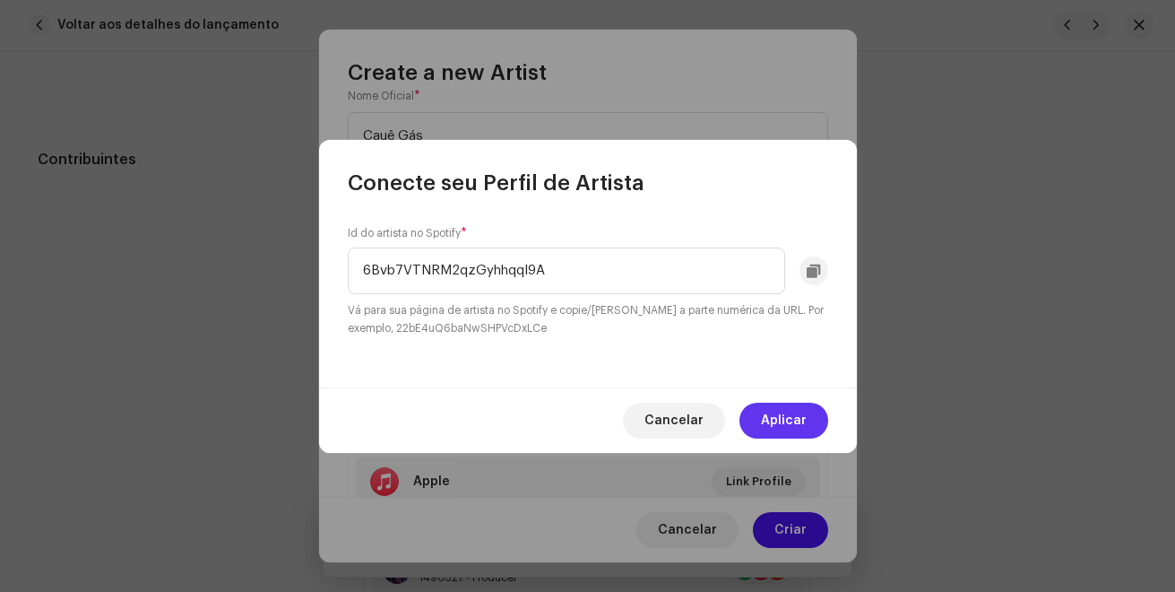
type input "6Bvb7VTNRM2qzGyhhqqI9A"
click at [787, 428] on span "Aplicar" at bounding box center [784, 420] width 46 height 36
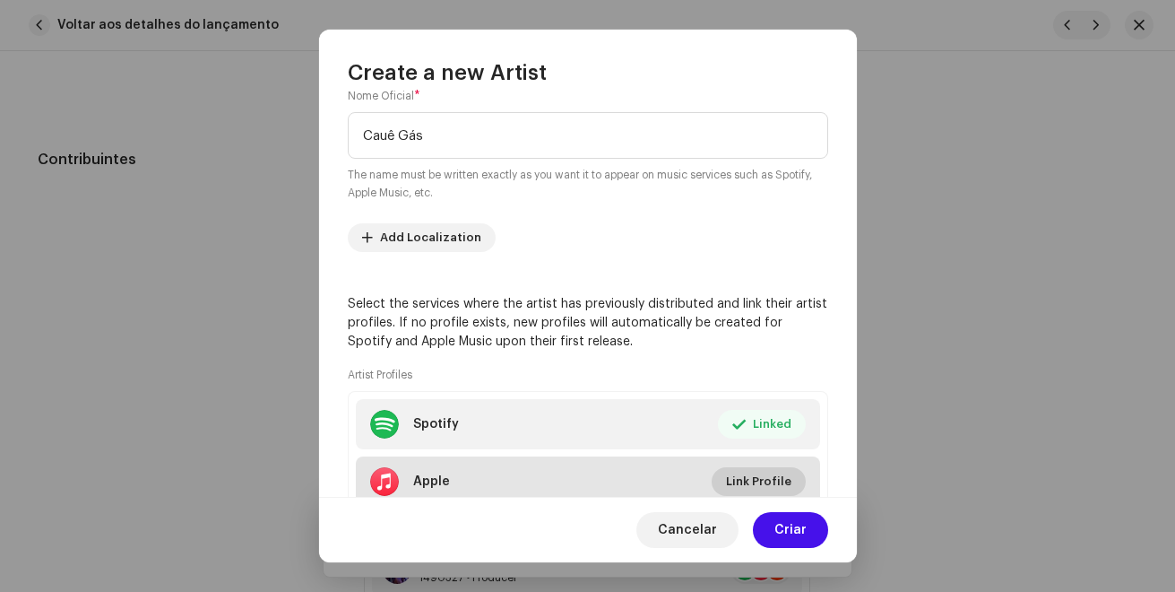
click at [757, 480] on span "Link Profile" at bounding box center [758, 481] width 65 height 36
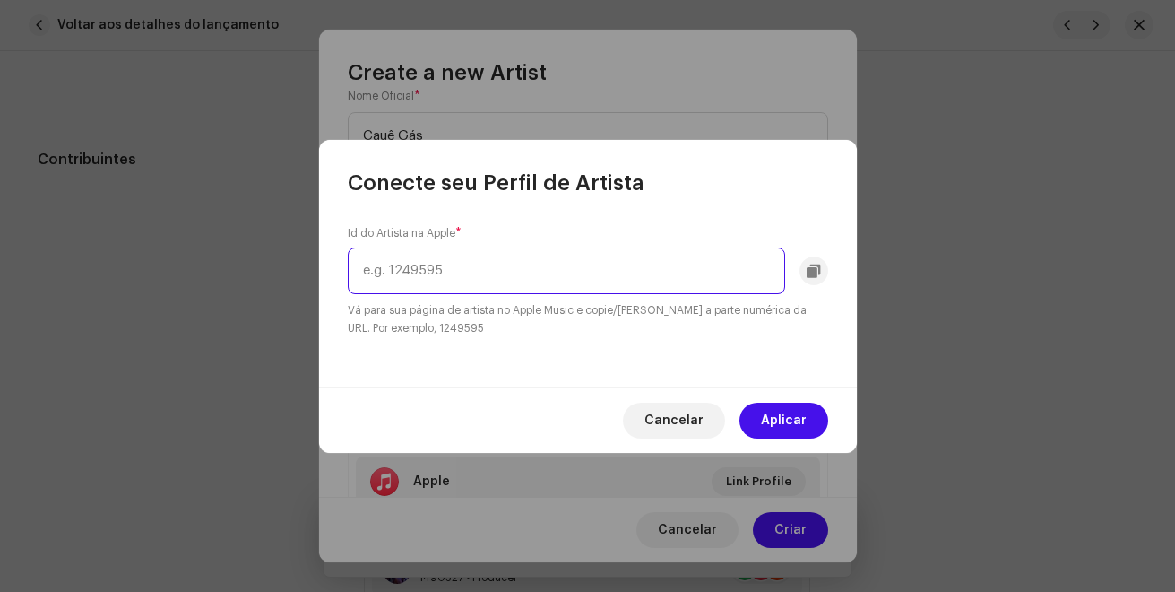
paste input "1402733119"
type input "1402733119"
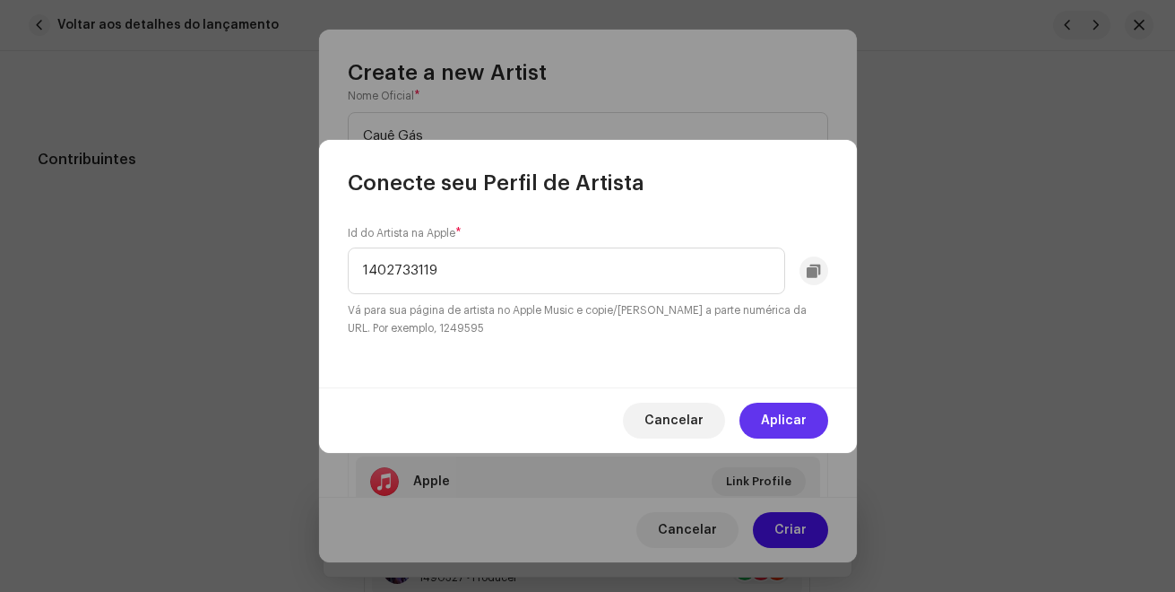
click at [773, 420] on span "Aplicar" at bounding box center [784, 420] width 46 height 36
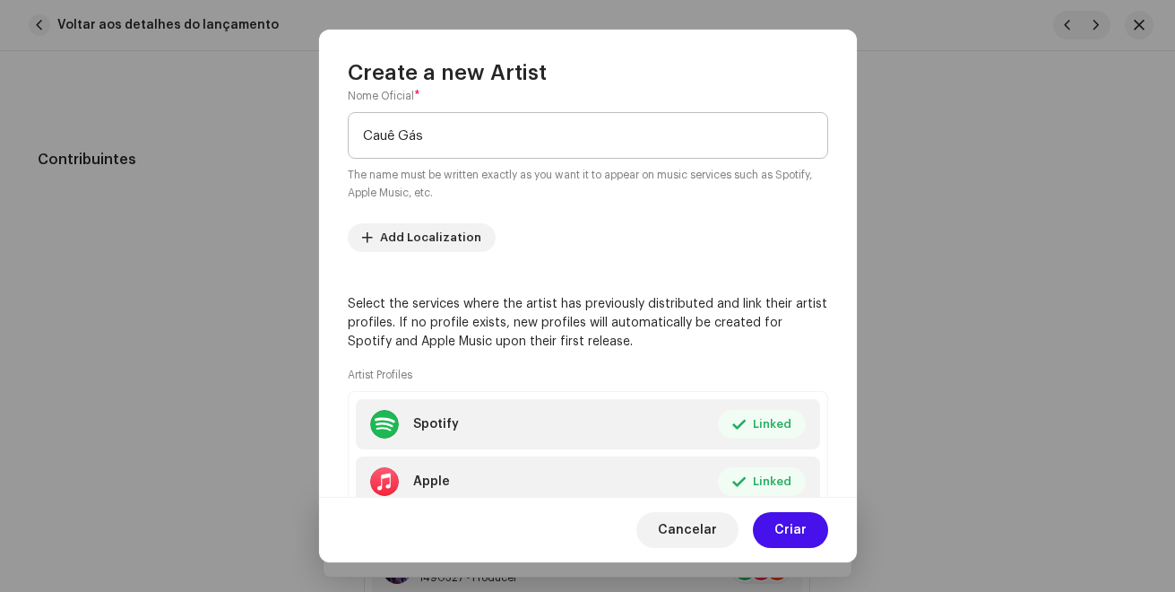
drag, startPoint x: 785, startPoint y: 537, endPoint x: 693, endPoint y: 143, distance: 404.2
click at [693, 143] on div "Create a new Artist Suportamos imagens PNG, JFIF, JPEG e JPG. Nome Oficial * [P…" at bounding box center [588, 296] width 538 height 532
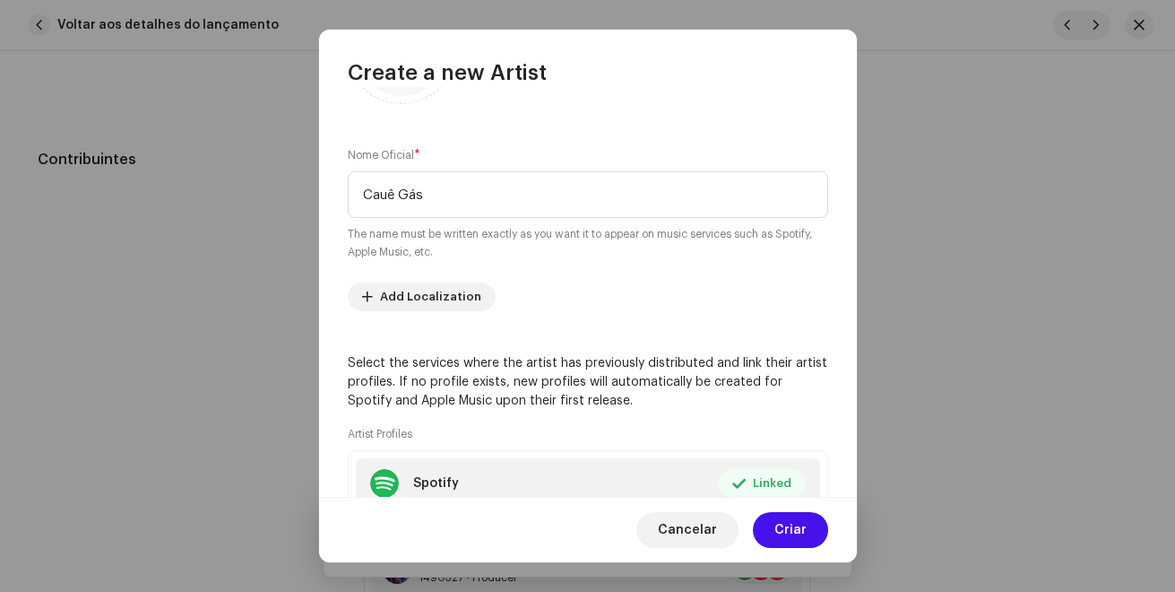
scroll to position [0, 0]
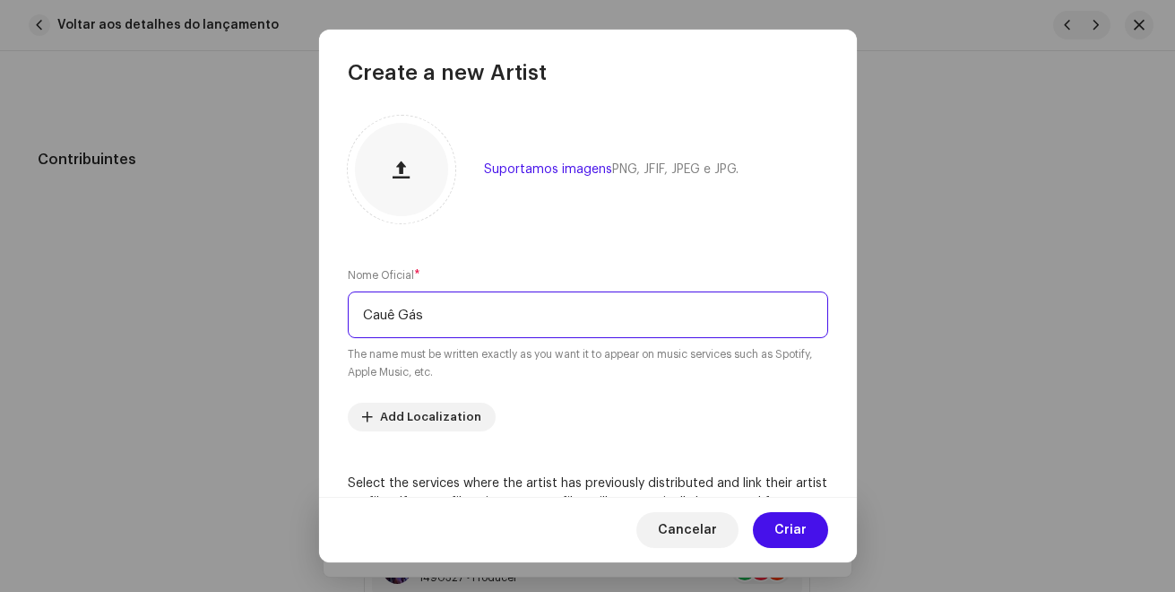
click at [393, 318] on input "Cauê Gás" at bounding box center [588, 314] width 480 height 47
type input "Caue Gas"
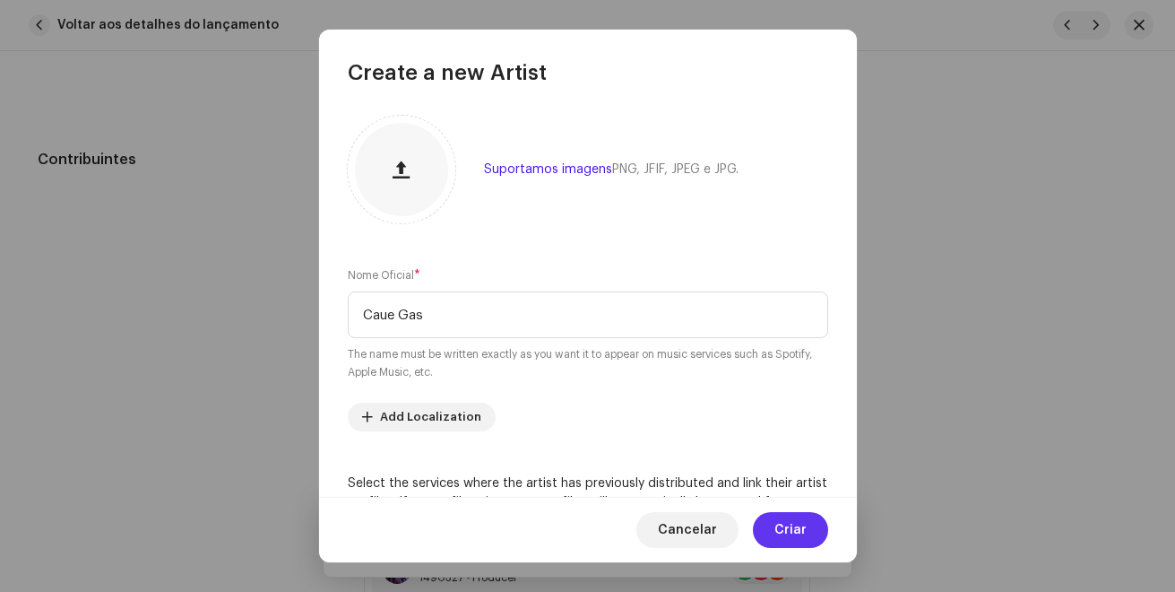
click at [775, 523] on button "Criar" at bounding box center [790, 530] width 75 height 36
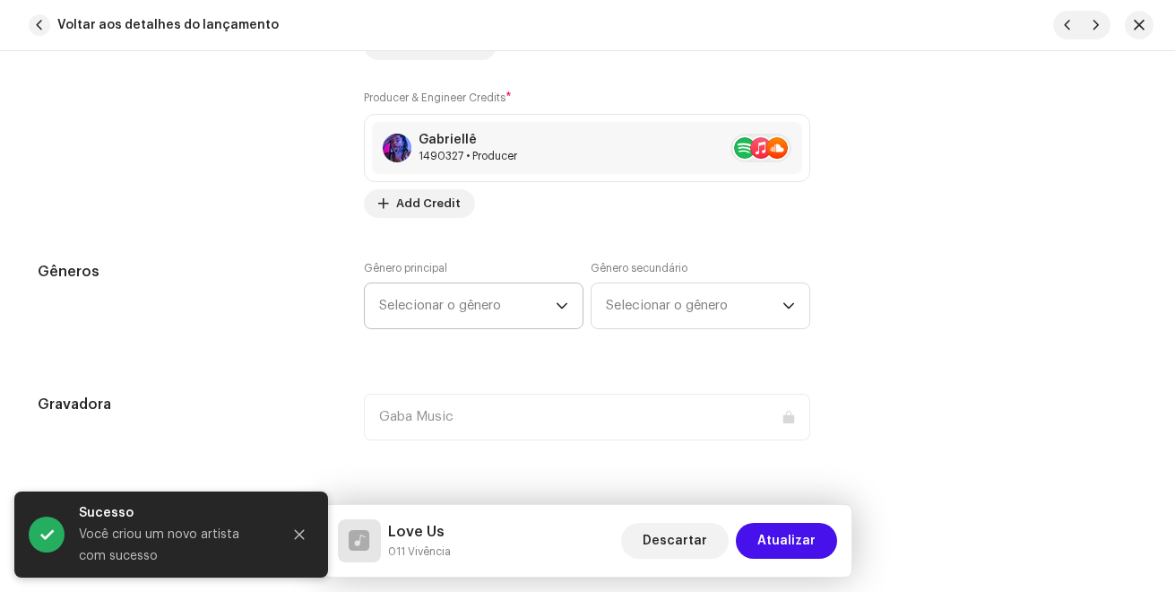
scroll to position [1703, 0]
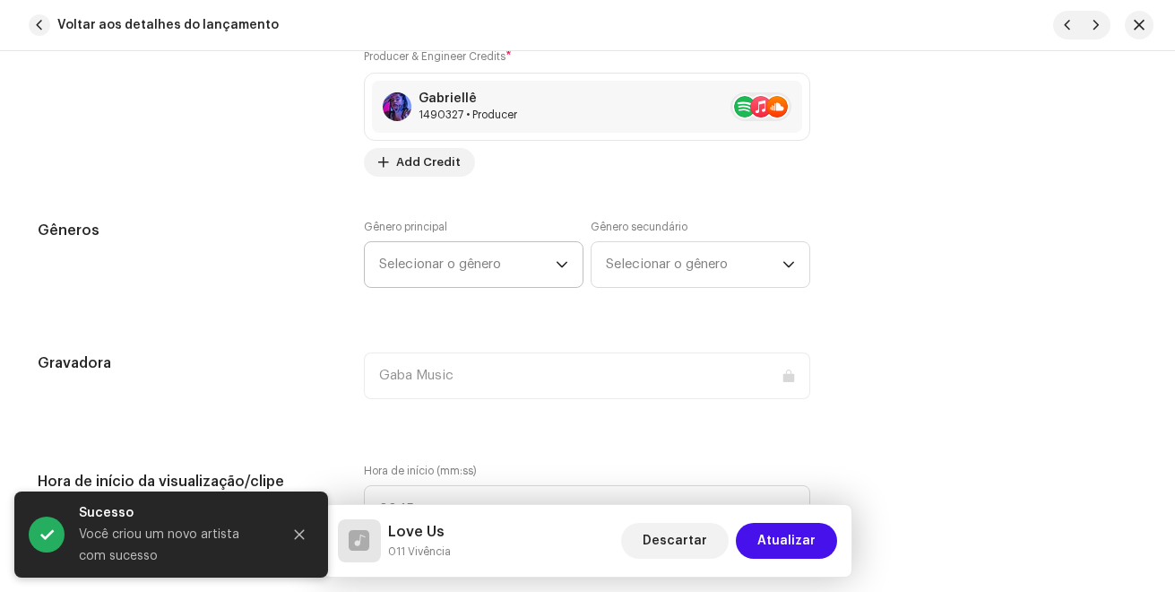
click at [443, 268] on span "Selecionar o gênero" at bounding box center [467, 264] width 177 height 45
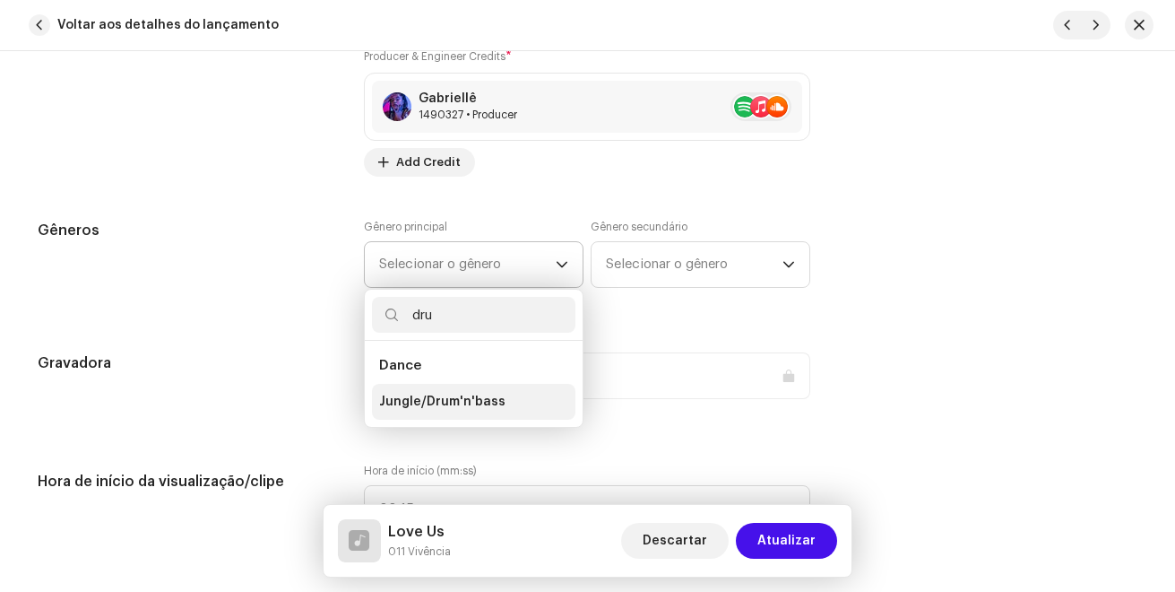
type input "dru"
click at [466, 394] on span "Jungle/Drum'n'bass" at bounding box center [442, 402] width 126 height 18
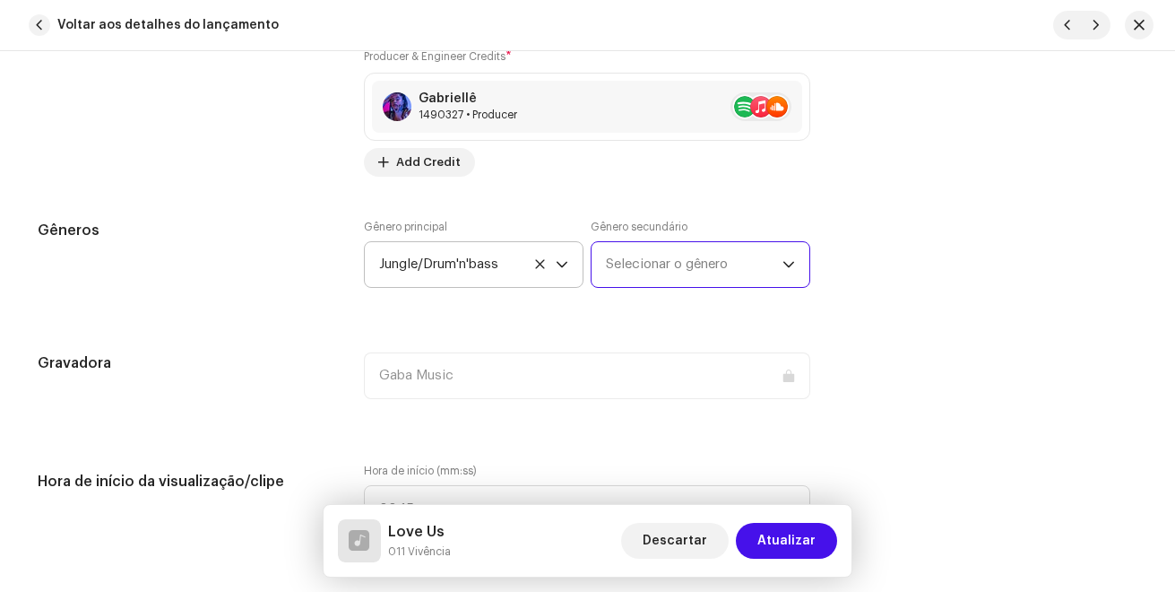
click at [662, 260] on span "Selecionar o gênero" at bounding box center [694, 264] width 177 height 45
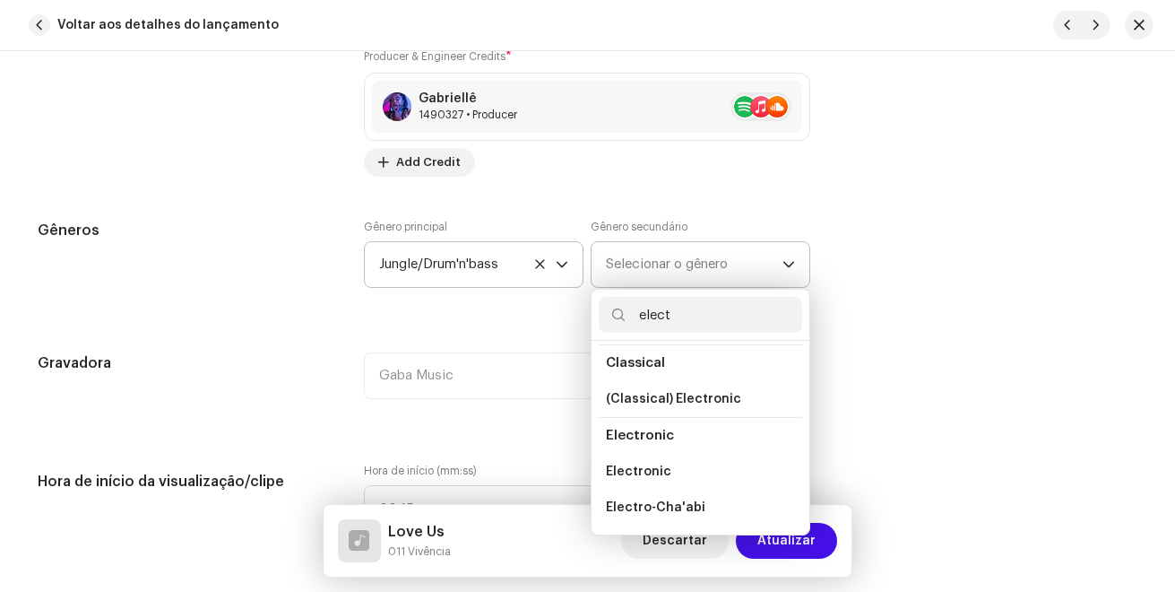
scroll to position [179, 0]
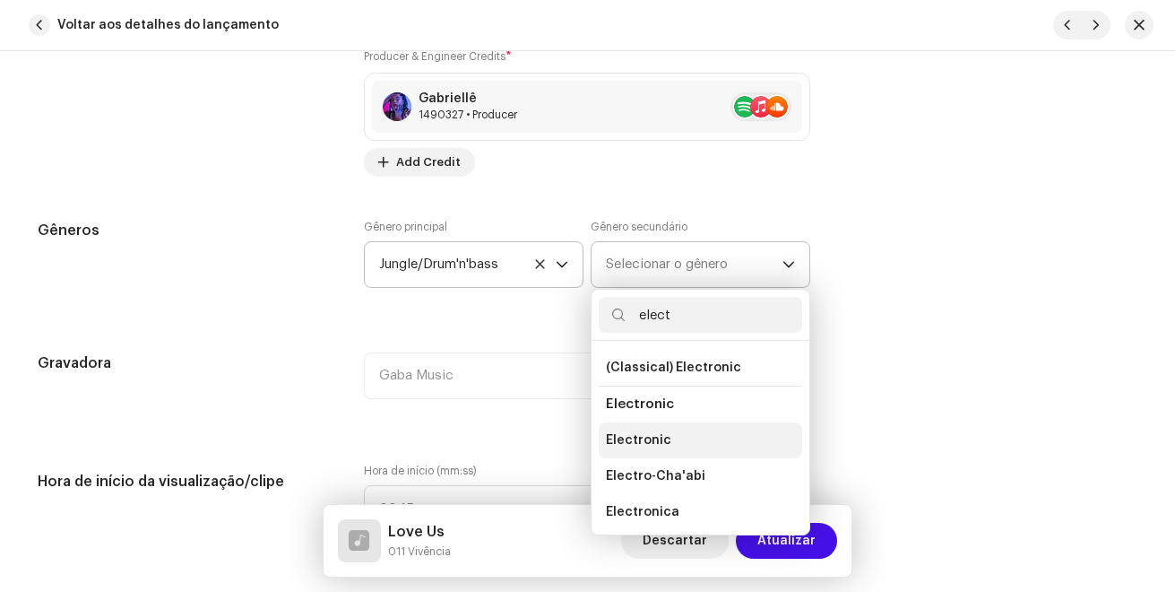
type input "elect"
click at [655, 434] on span "Electronic" at bounding box center [638, 440] width 65 height 18
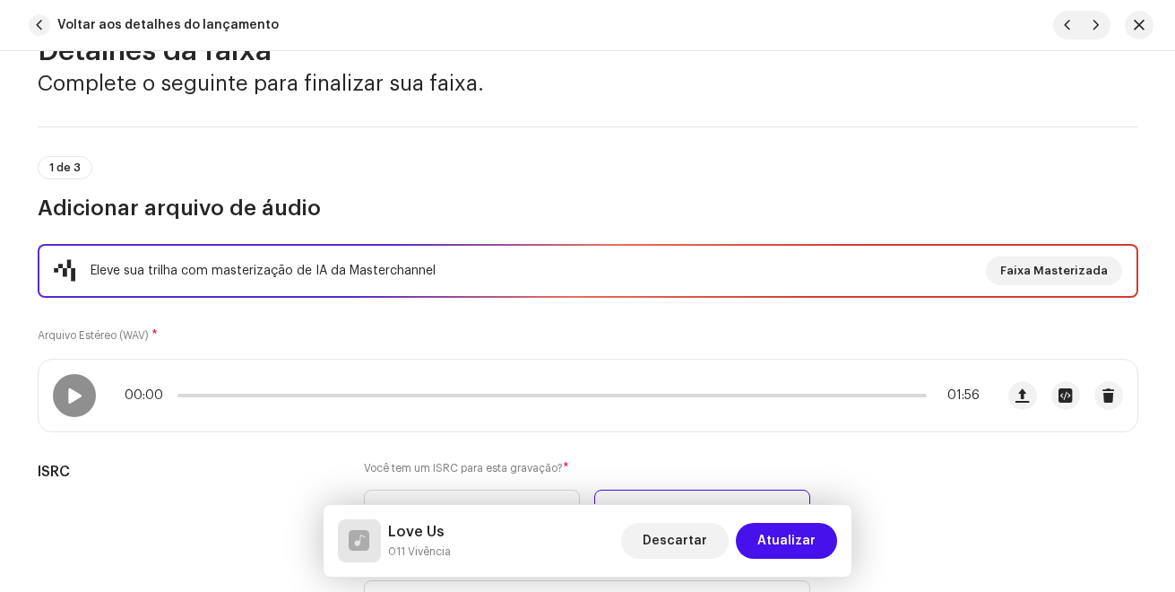
scroll to position [0, 0]
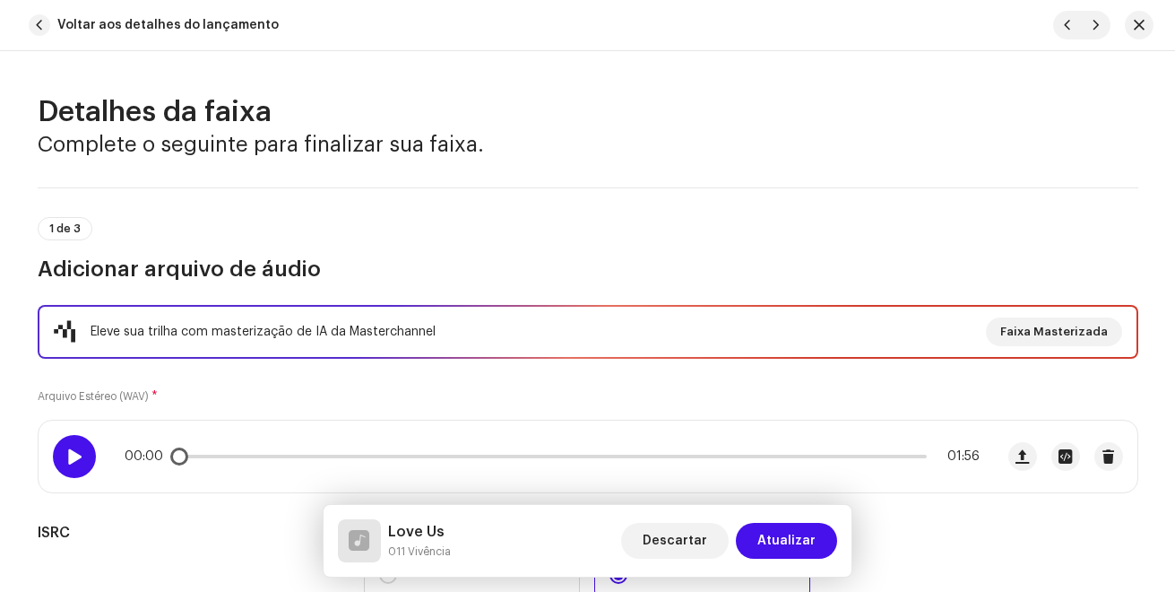
click at [83, 464] on div at bounding box center [74, 456] width 43 height 43
click at [225, 454] on p-slider at bounding box center [551, 456] width 749 height 4
click at [289, 455] on p-slider at bounding box center [551, 456] width 749 height 4
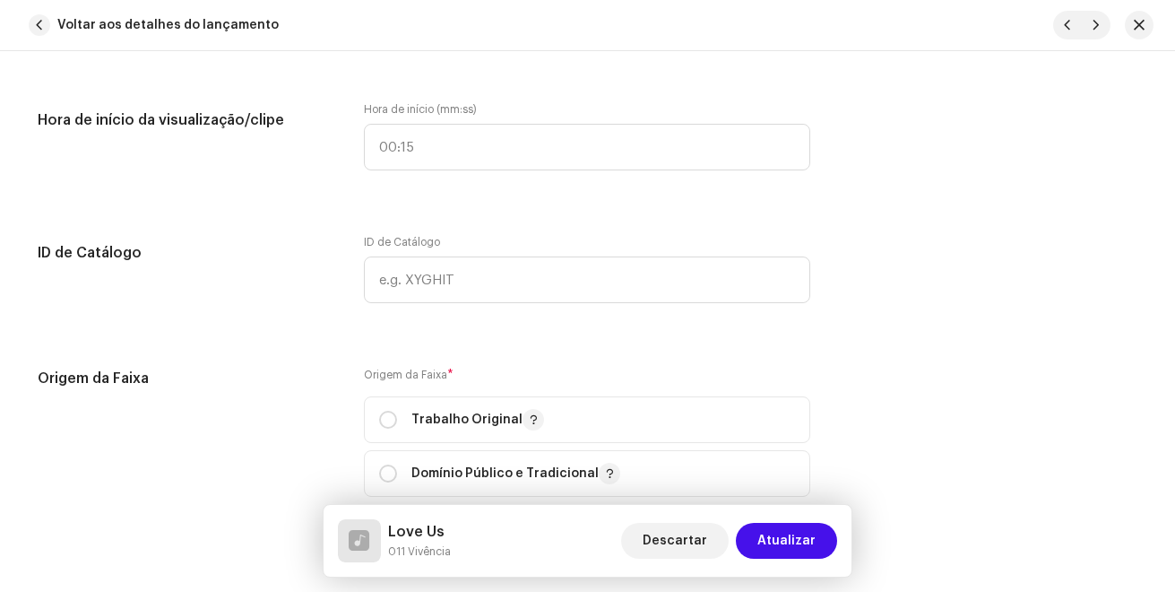
scroll to position [1793, 0]
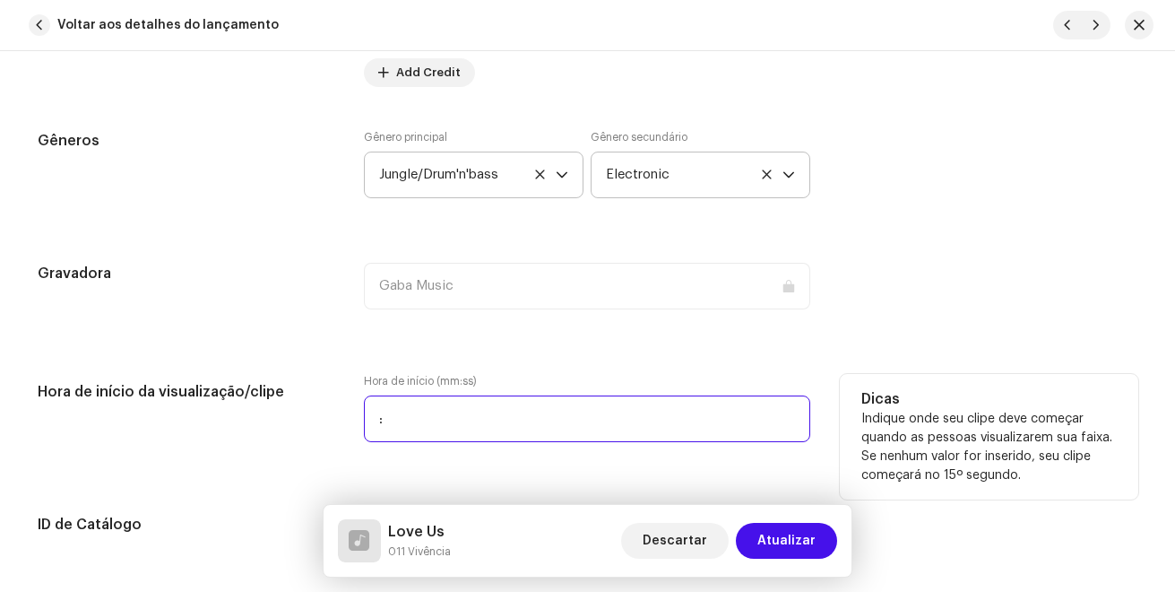
click at [413, 413] on input ":" at bounding box center [587, 418] width 446 height 47
type input "00:24"
click at [252, 440] on div "Hora de início da visualização/clipe" at bounding box center [187, 419] width 298 height 90
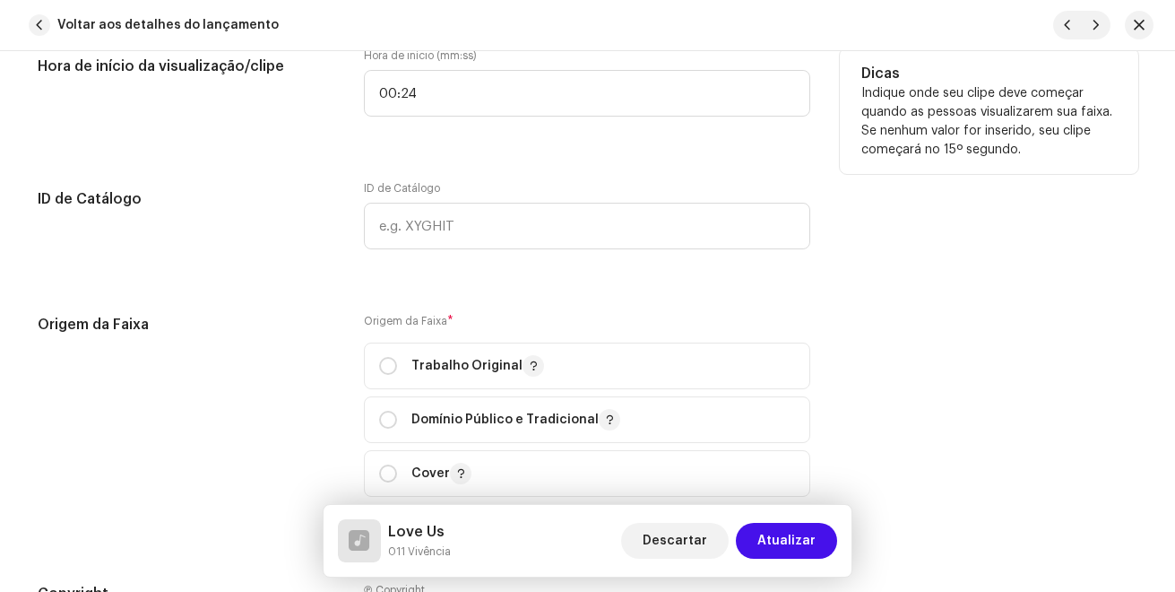
scroll to position [2151, 0]
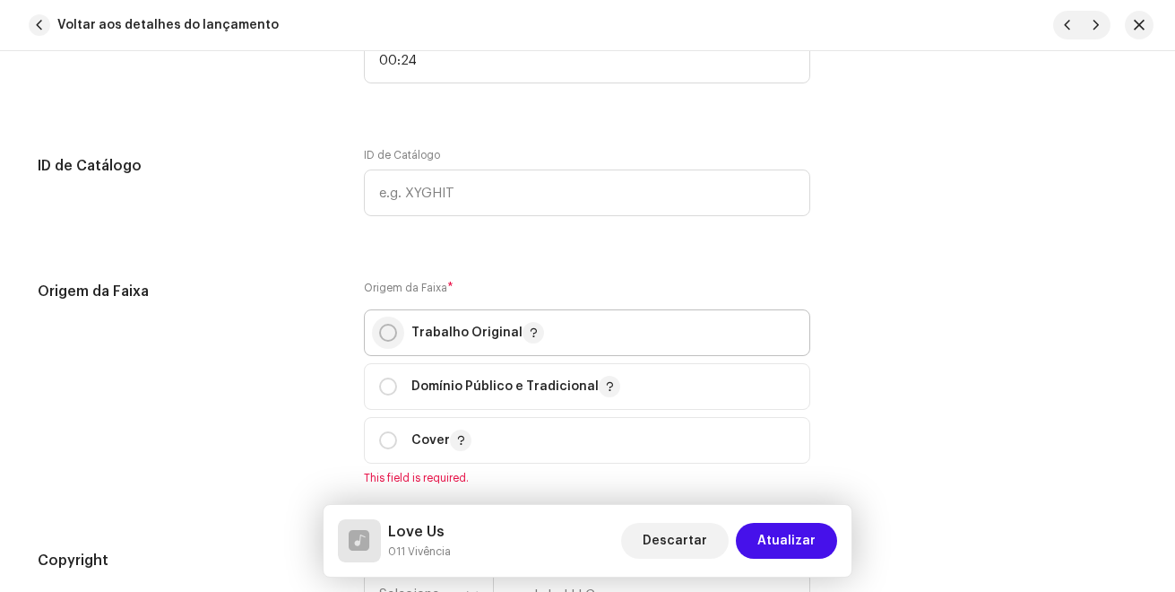
click at [389, 332] on input "radio" at bounding box center [388, 333] width 18 height 18
radio input "true"
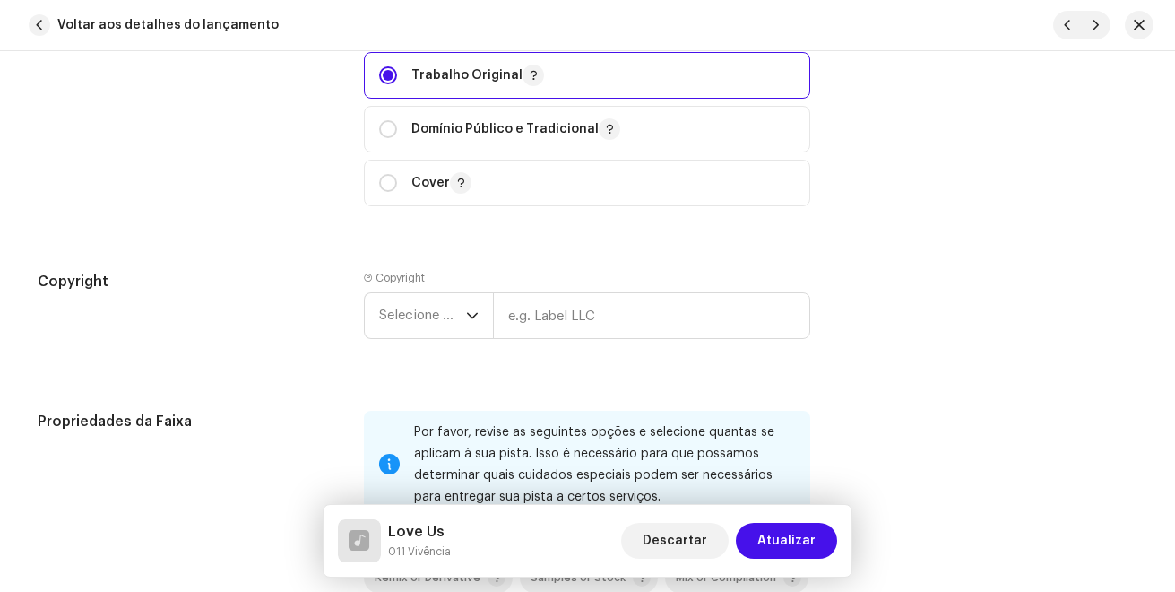
scroll to position [2420, 0]
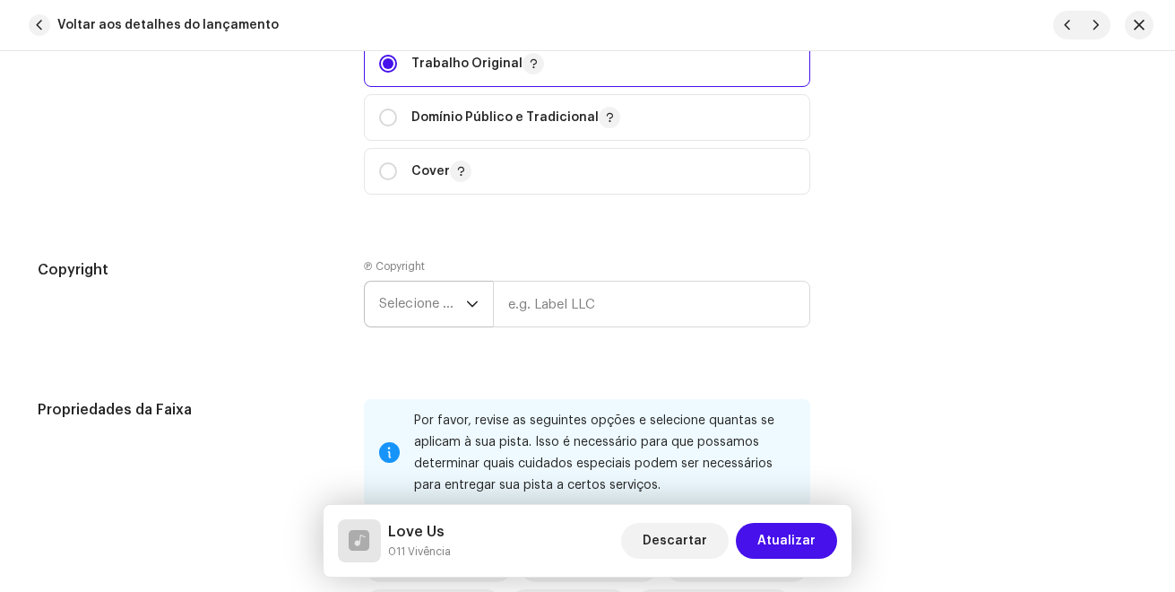
click at [439, 295] on span "Selecione o ano" at bounding box center [422, 303] width 87 height 45
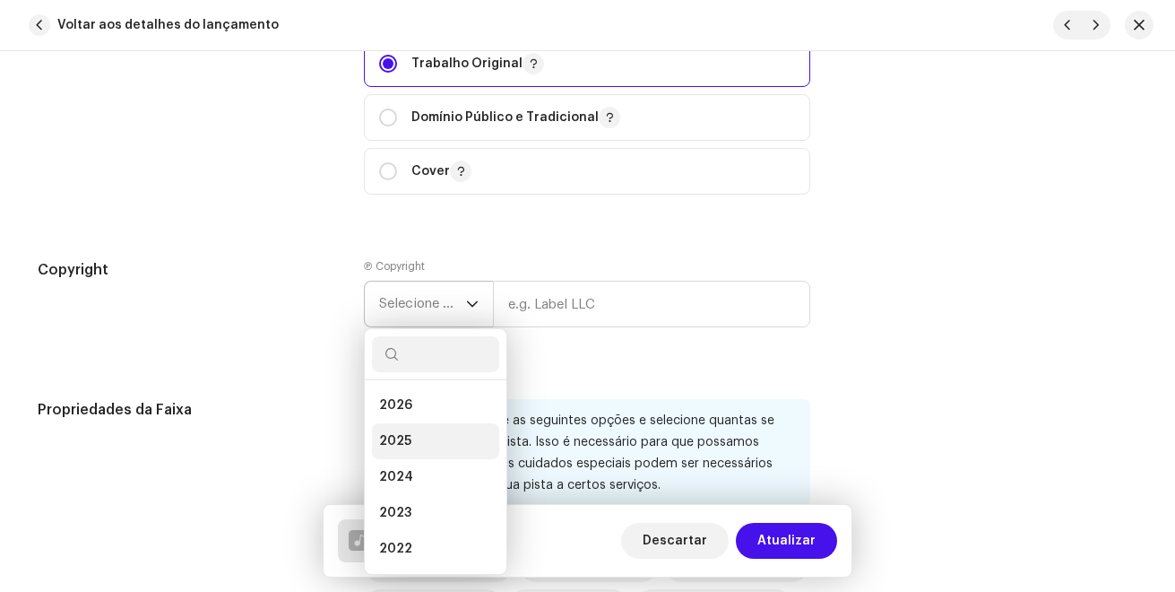
drag, startPoint x: 427, startPoint y: 437, endPoint x: 471, endPoint y: 335, distance: 110.8
click at [427, 434] on li "2025" at bounding box center [435, 441] width 127 height 36
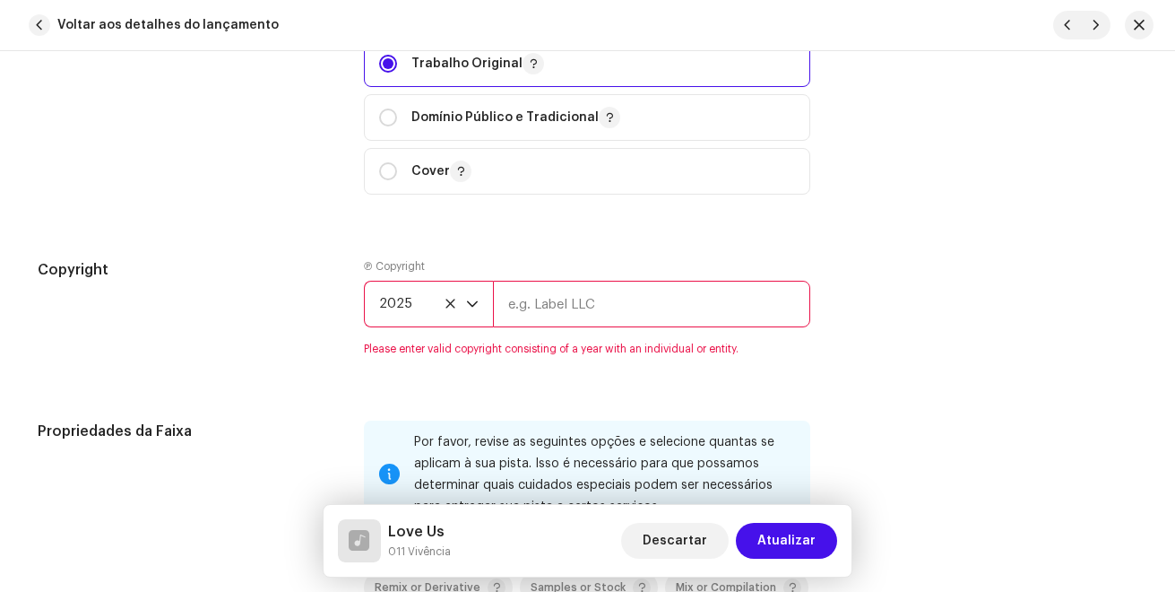
click at [518, 296] on input "text" at bounding box center [651, 304] width 317 height 47
type input "Gaba Music"
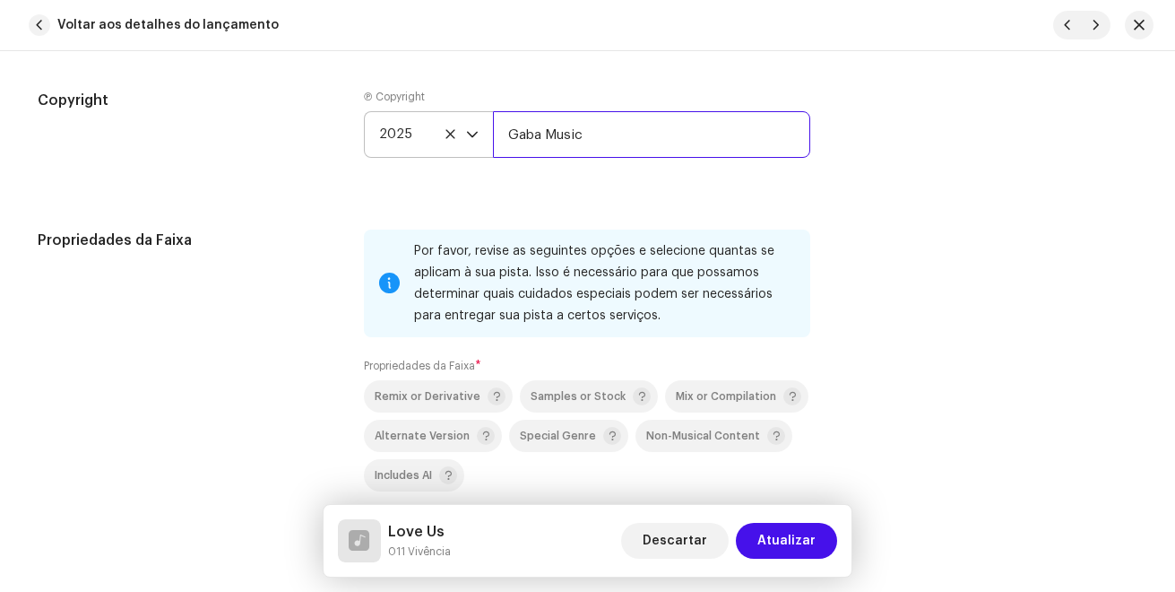
scroll to position [2689, 0]
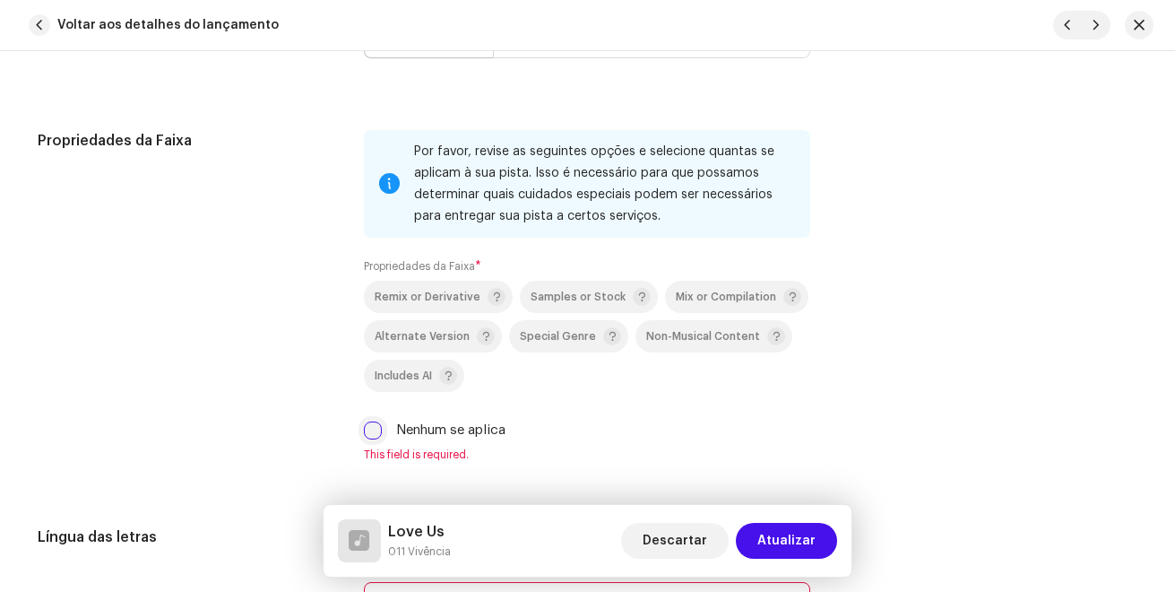
click at [369, 428] on input "Nenhum se aplica" at bounding box center [373, 430] width 18 height 18
checkbox input "true"
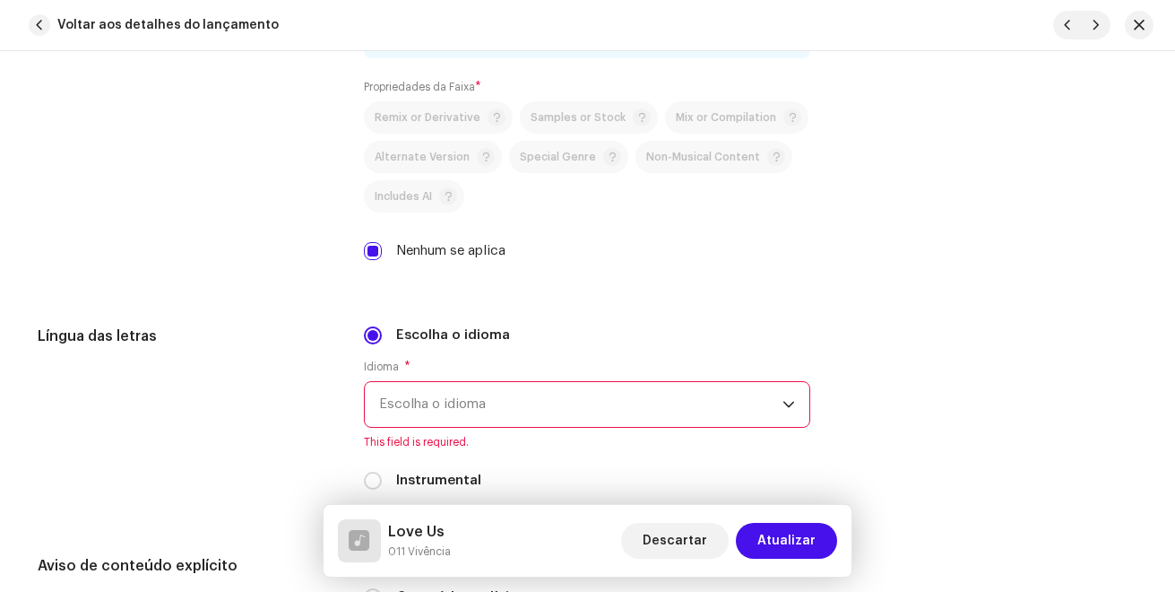
scroll to position [2958, 0]
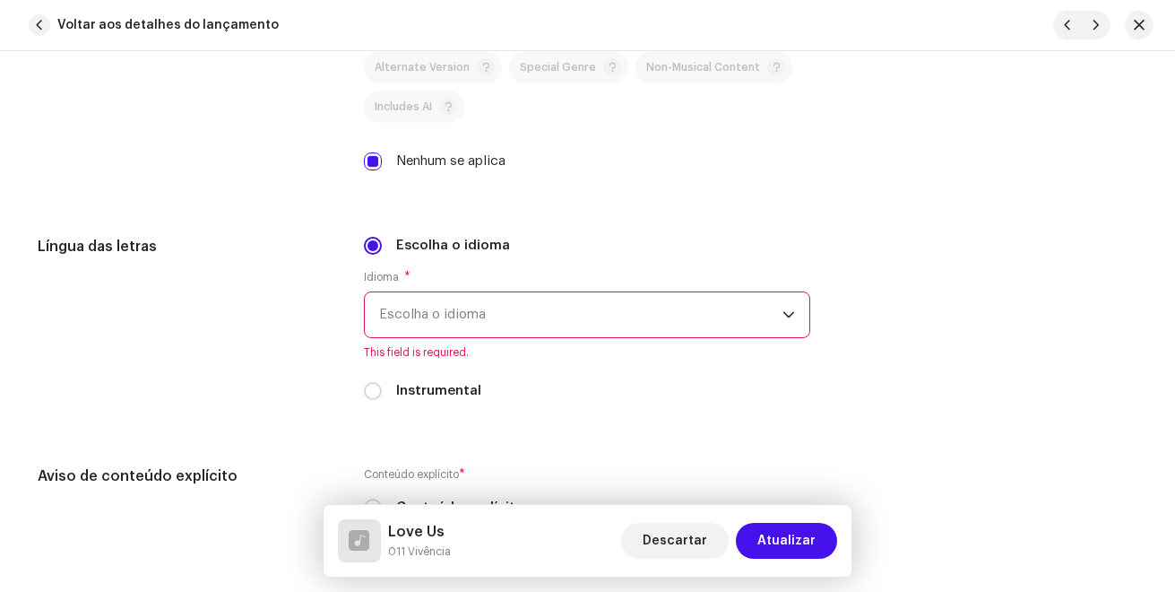
click at [451, 312] on span "Escolha o idioma" at bounding box center [580, 314] width 403 height 45
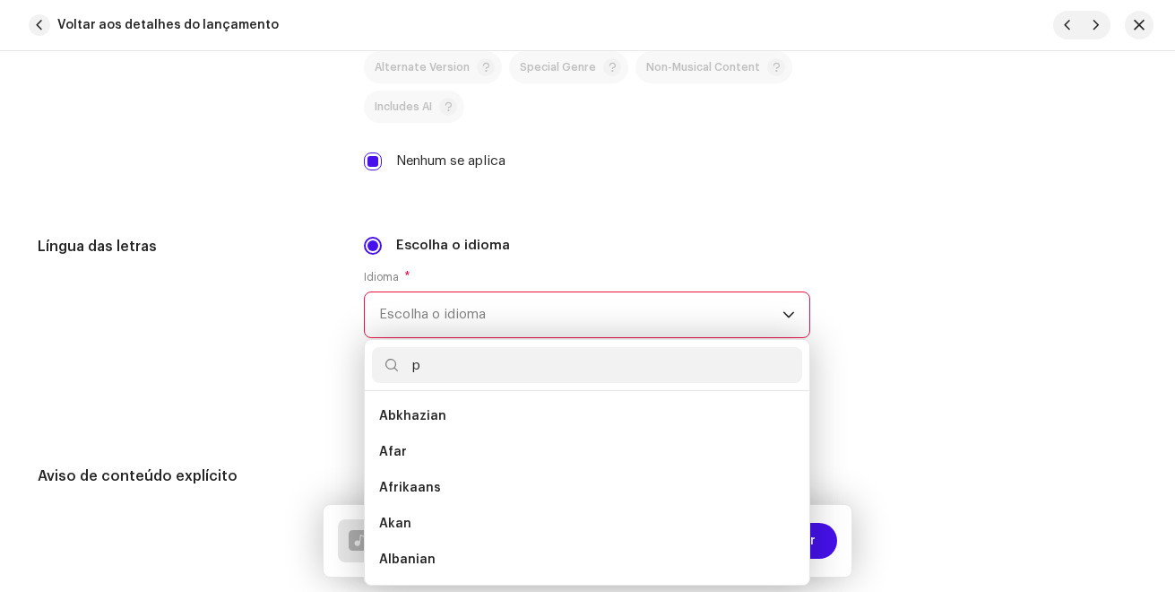
scroll to position [0, 0]
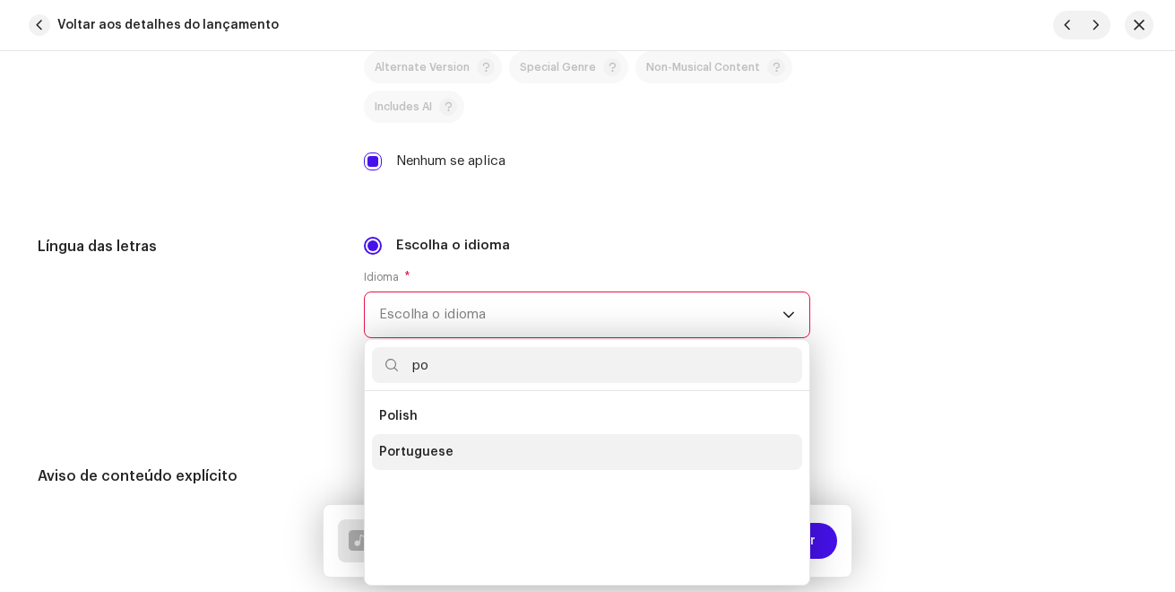
type input "po"
click at [440, 445] on span "Portuguese" at bounding box center [416, 452] width 74 height 18
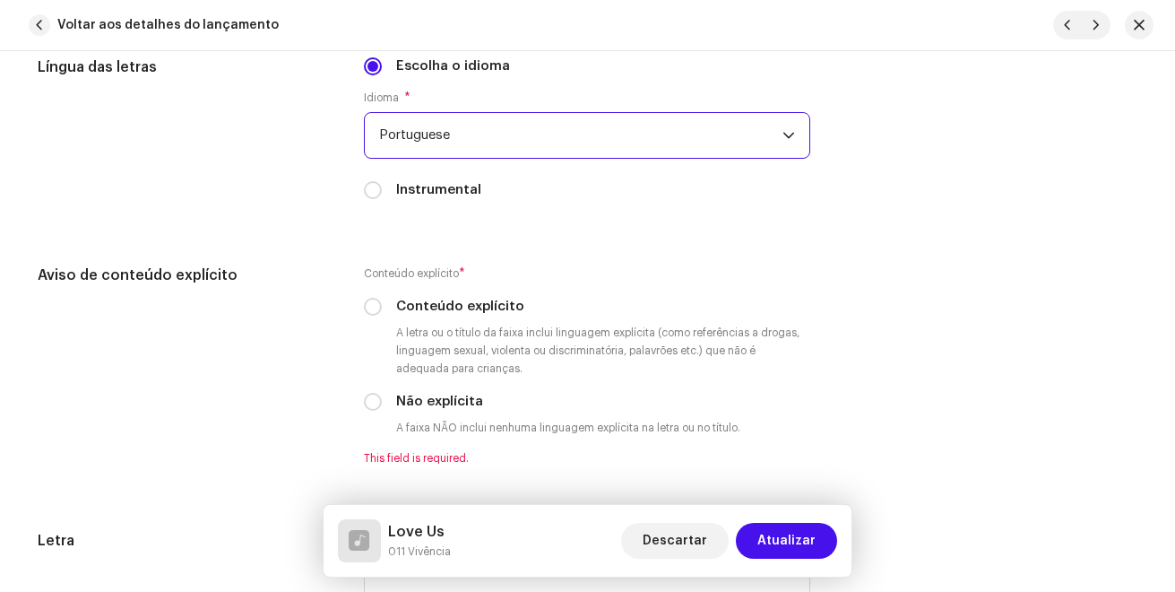
scroll to position [3227, 0]
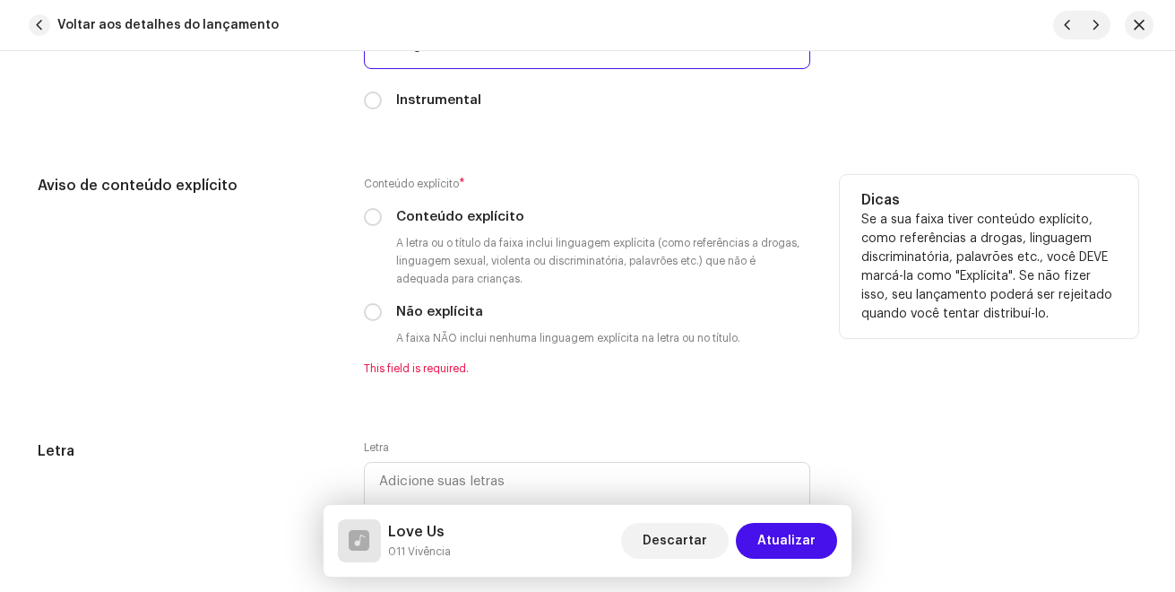
click at [371, 322] on div "Conteúdo explícito * Conteúdo explícito A letra ou o título da faixa inclui lin…" at bounding box center [587, 275] width 446 height 201
click at [373, 314] on input "Não explícita" at bounding box center [373, 312] width 18 height 18
radio input "true"
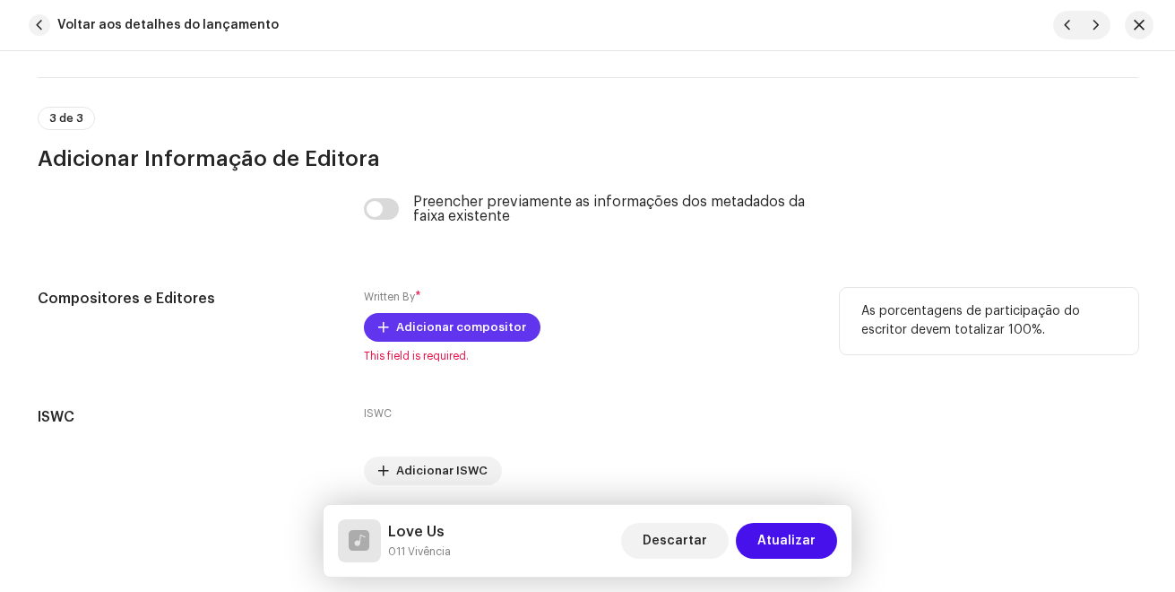
scroll to position [3765, 0]
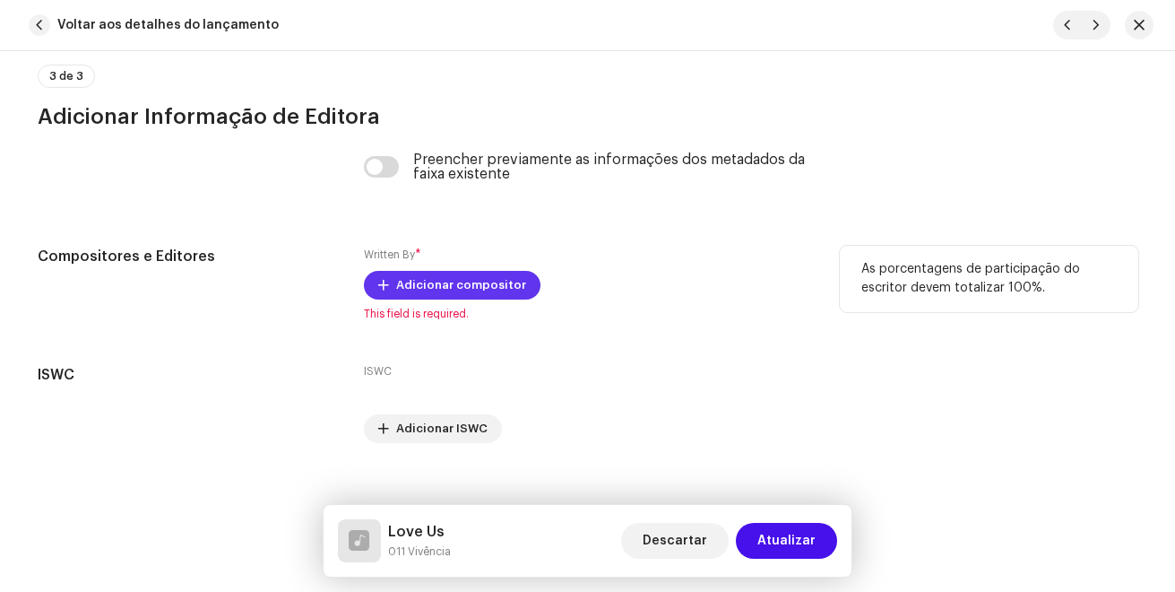
click at [443, 290] on span "Adicionar compositor" at bounding box center [461, 285] width 130 height 36
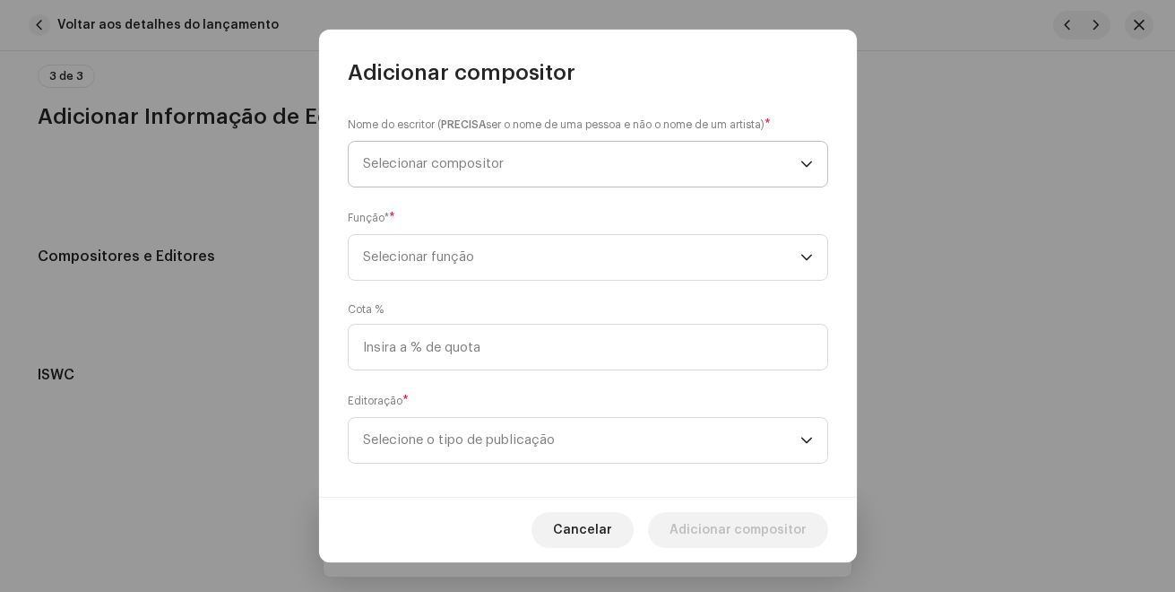
click at [458, 159] on span "Selecionar compositor" at bounding box center [433, 163] width 141 height 13
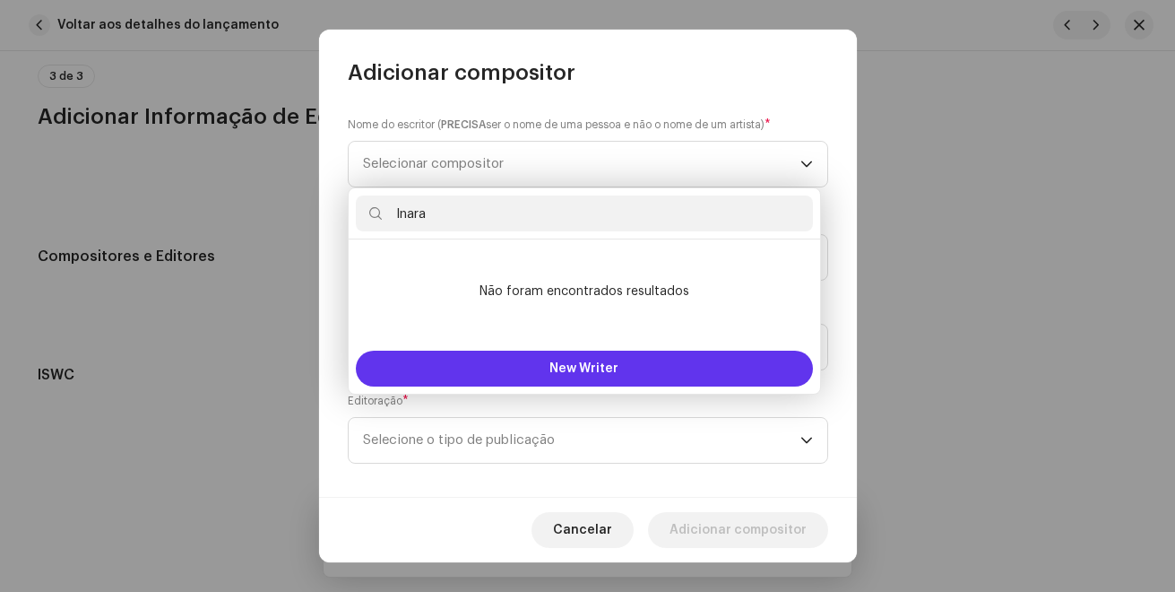
type input "Inara"
click at [502, 352] on button "New Writer" at bounding box center [584, 368] width 457 height 36
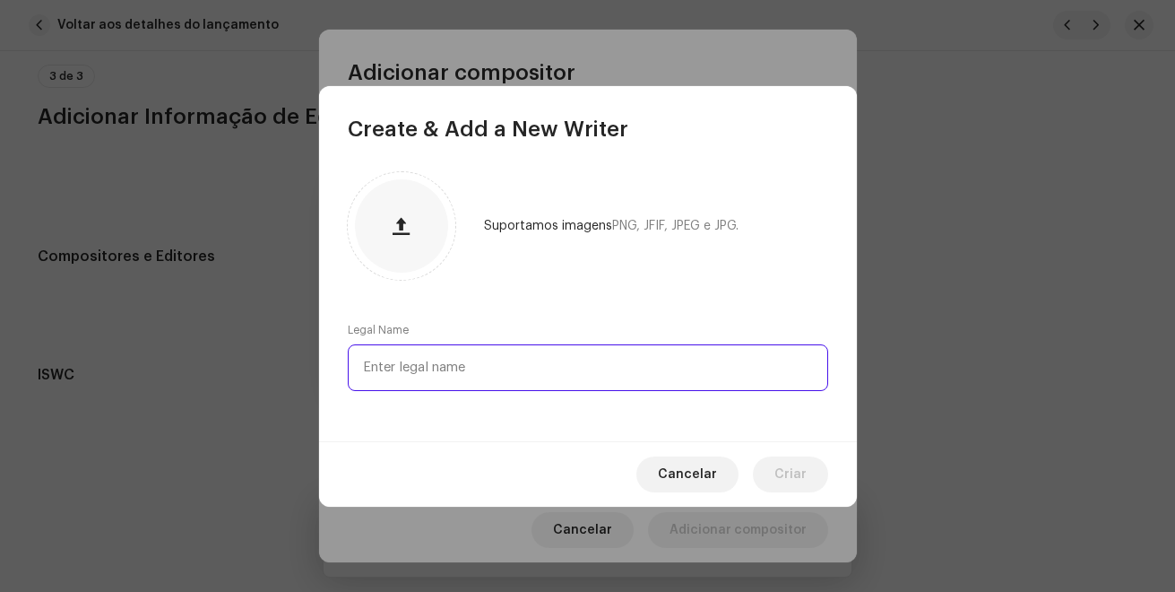
click at [468, 362] on input "text" at bounding box center [588, 367] width 480 height 47
drag, startPoint x: 484, startPoint y: 367, endPoint x: 287, endPoint y: 335, distance: 199.7
click at [298, 342] on div "Create & Add a New Writer Suportamos imagens PNG, JFIF, JPEG e JPG. Legal Name …" at bounding box center [587, 296] width 1175 height 592
paste input "NARA [PERSON_NAME] DOS [PERSON_NAME]"
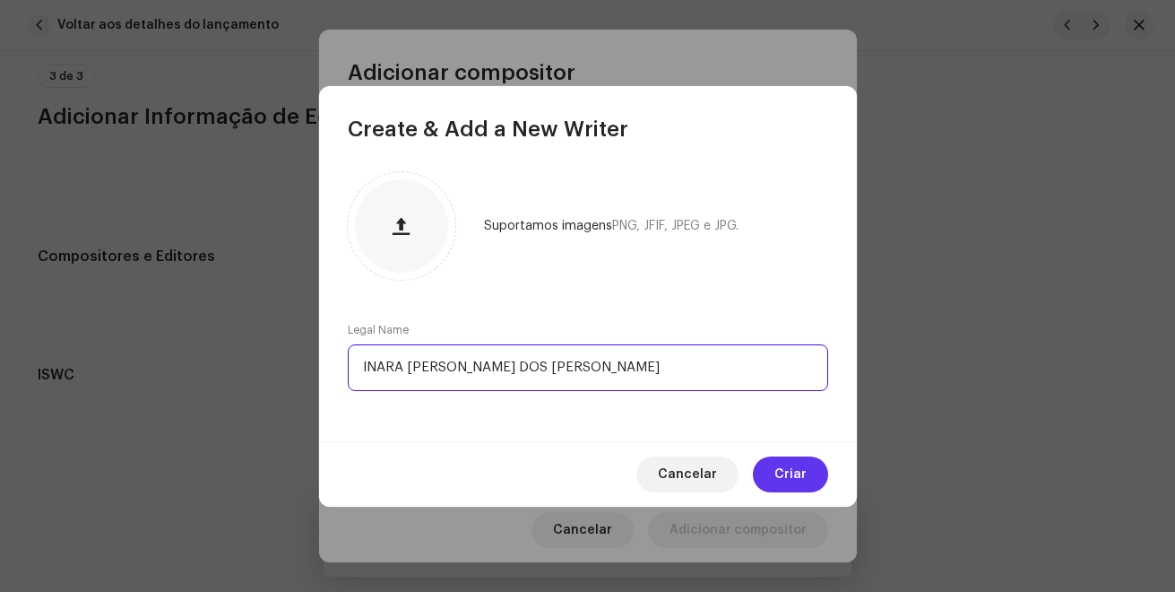
type input "INARA [PERSON_NAME] DOS [PERSON_NAME]"
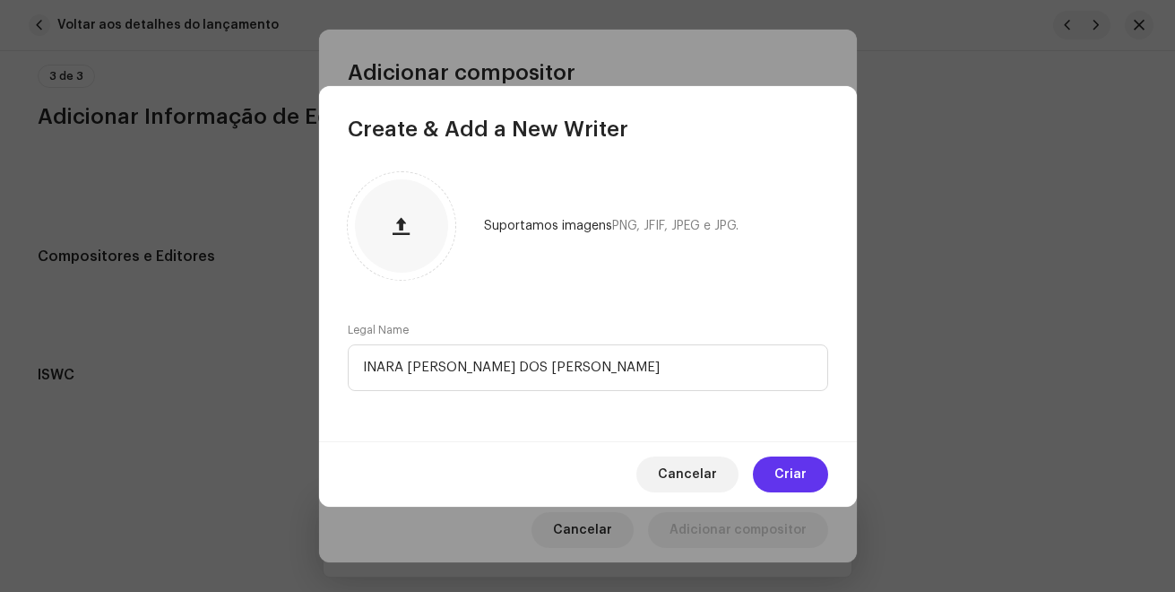
click at [785, 476] on span "Criar" at bounding box center [790, 474] width 32 height 36
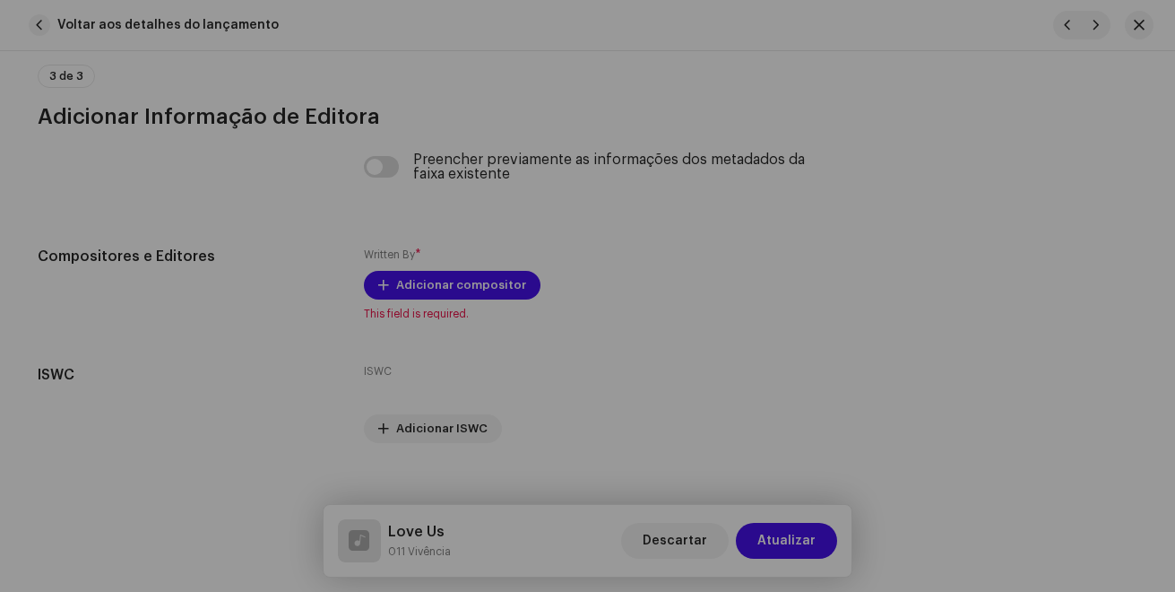
click at [87, 508] on div "Adicionar compositor Nome do escritor ( PRECISA ser o nome de [PERSON_NAME] e n…" at bounding box center [587, 296] width 1175 height 592
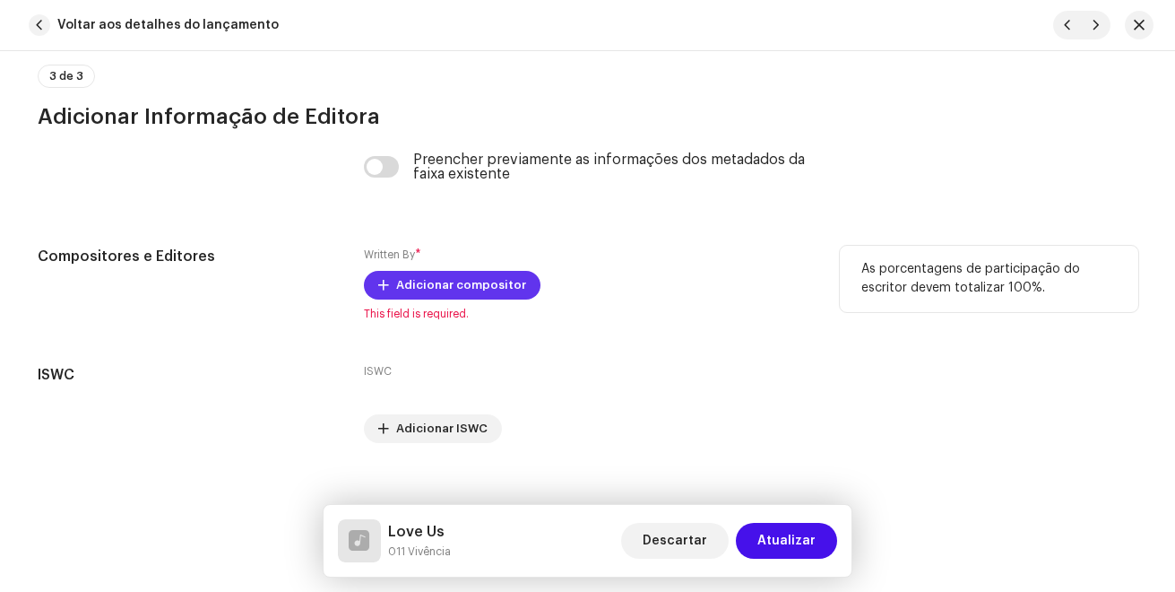
click at [464, 276] on span "Adicionar compositor" at bounding box center [461, 285] width 130 height 36
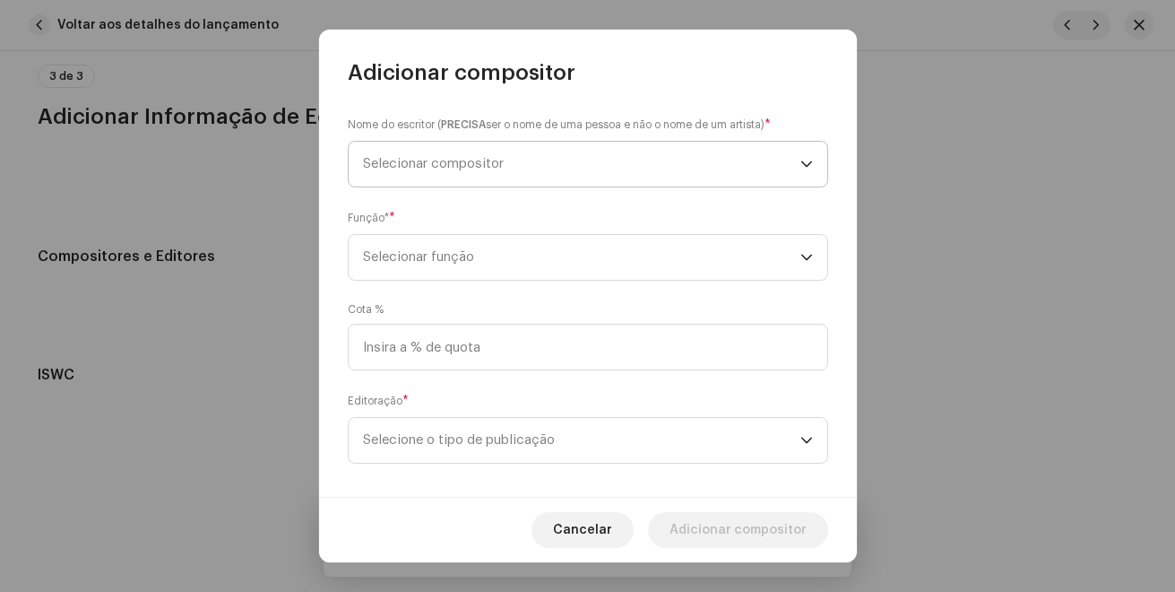
click at [522, 158] on span "Selecionar compositor" at bounding box center [581, 164] width 437 height 45
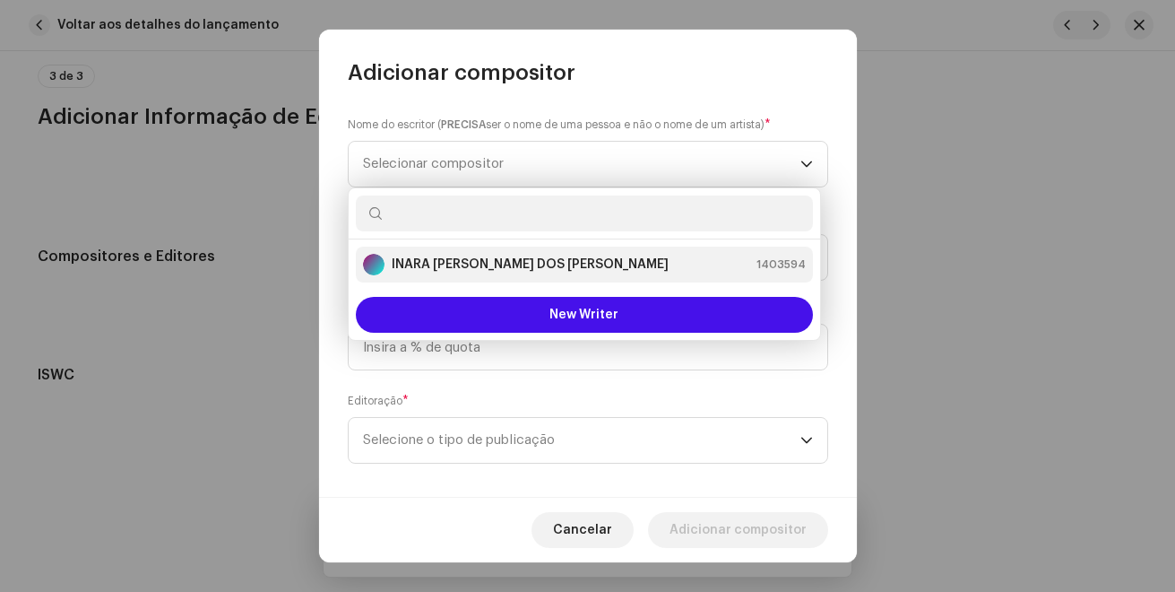
click at [522, 255] on div "INARA [PERSON_NAME] DOS [PERSON_NAME]" at bounding box center [516, 265] width 306 height 22
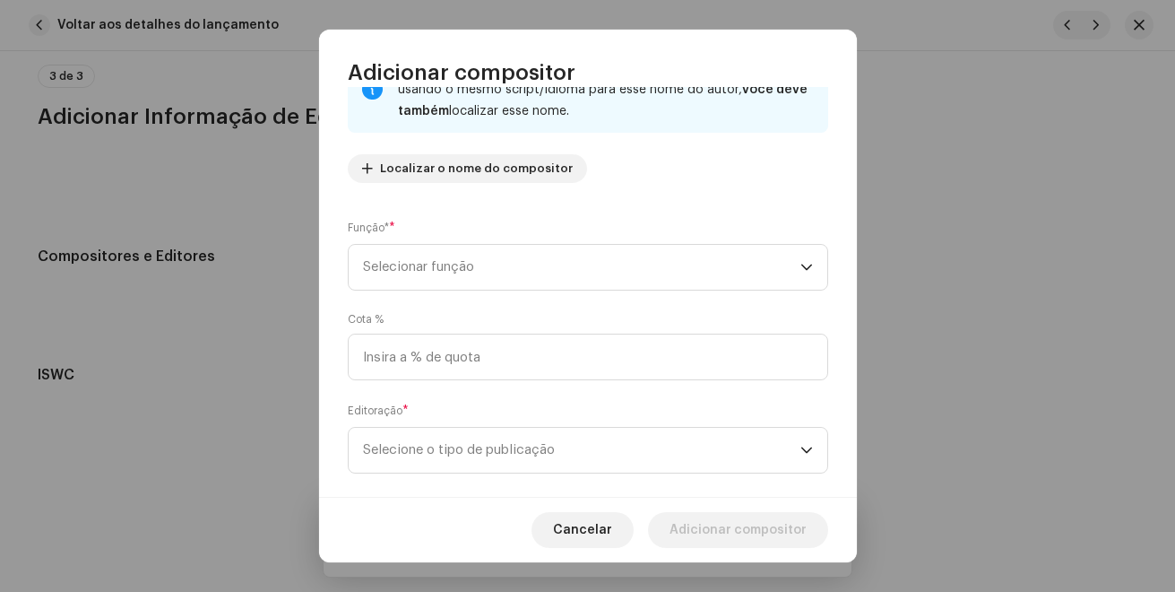
scroll to position [179, 0]
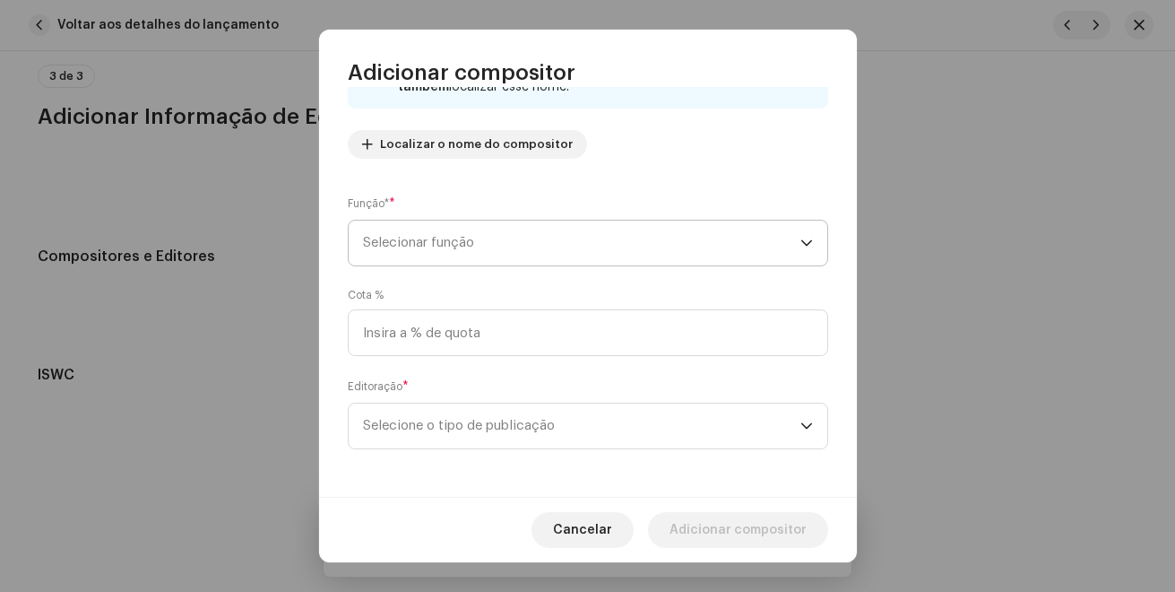
click at [474, 251] on span "Selecionar função" at bounding box center [581, 243] width 437 height 45
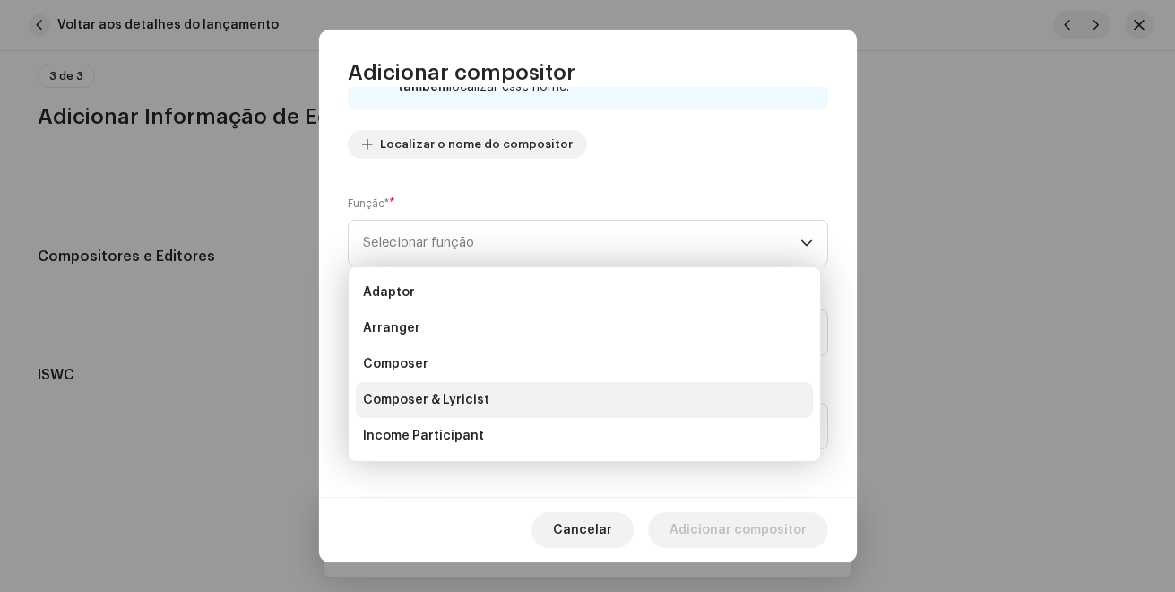
click at [482, 392] on span "Composer & Lyricist" at bounding box center [426, 400] width 126 height 18
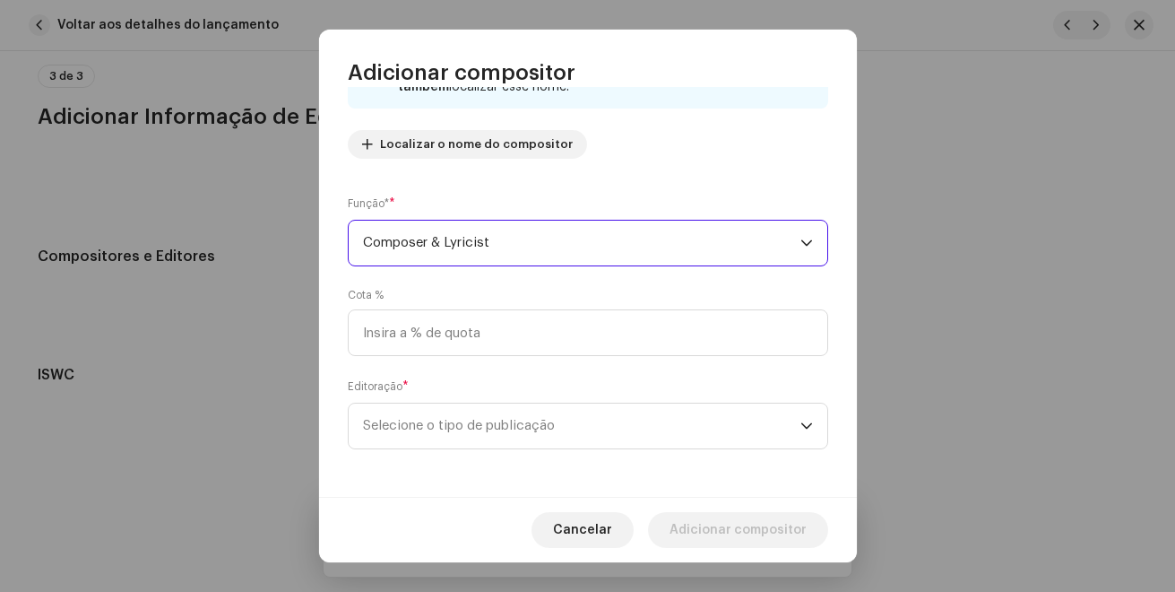
scroll to position [182, 0]
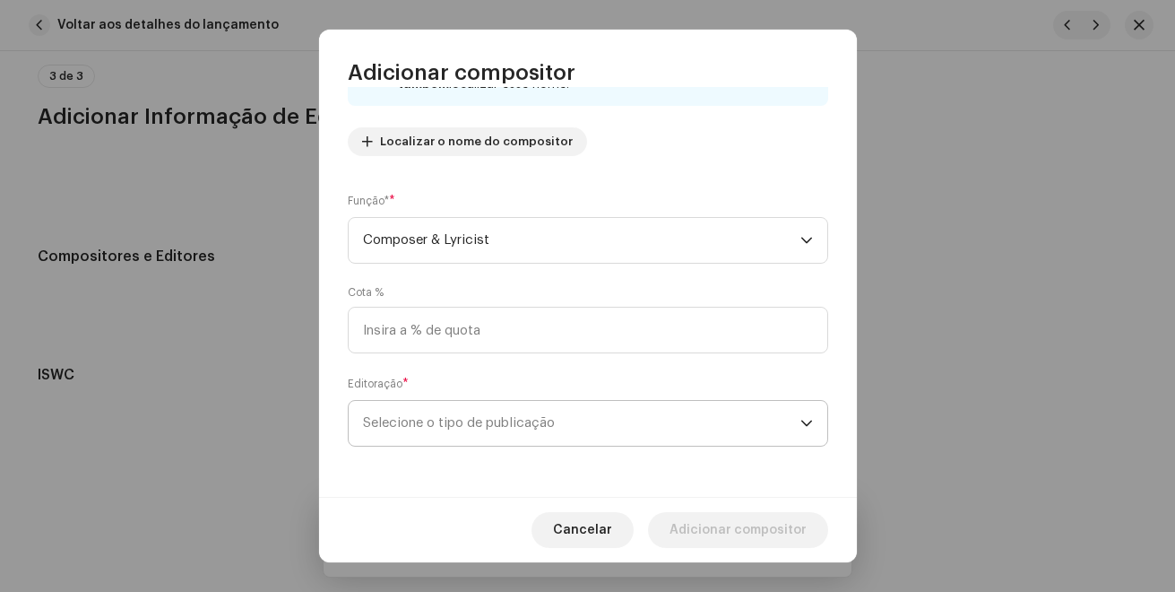
click at [492, 419] on span "Selecione o tipo de publicação" at bounding box center [581, 423] width 437 height 45
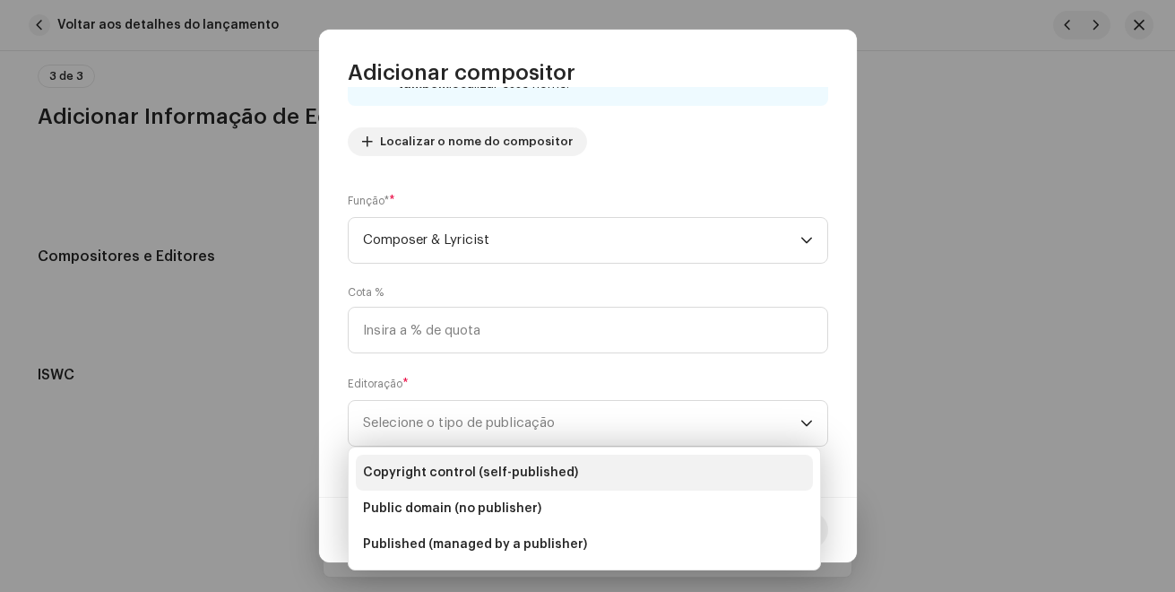
click at [507, 480] on span "Copyright control (self-published)" at bounding box center [470, 472] width 215 height 18
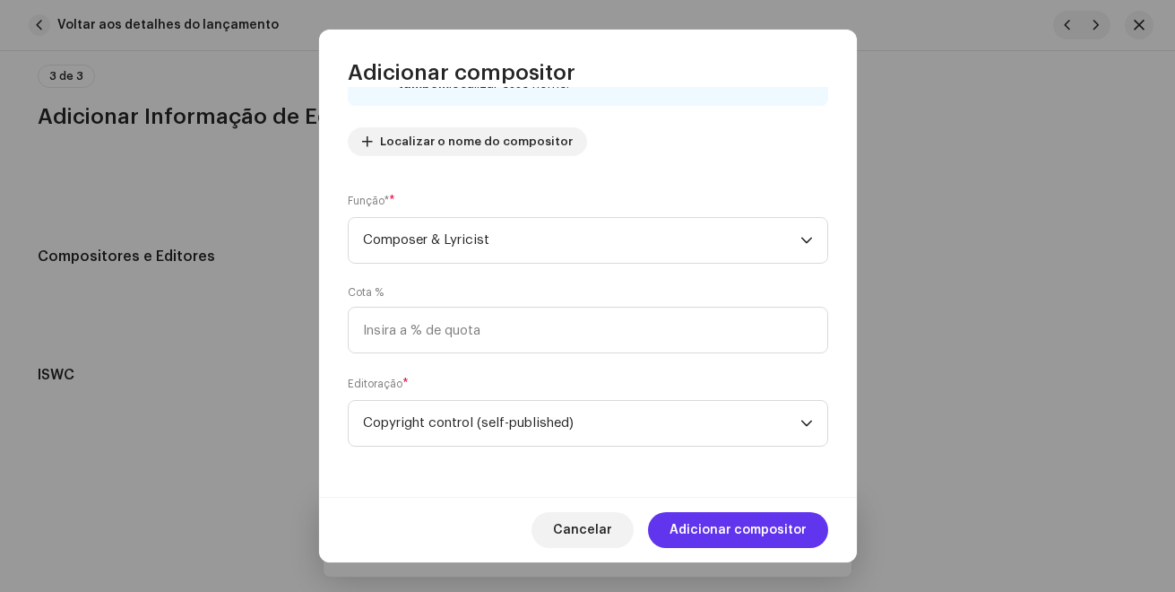
click at [725, 531] on span "Adicionar compositor" at bounding box center [738, 530] width 137 height 36
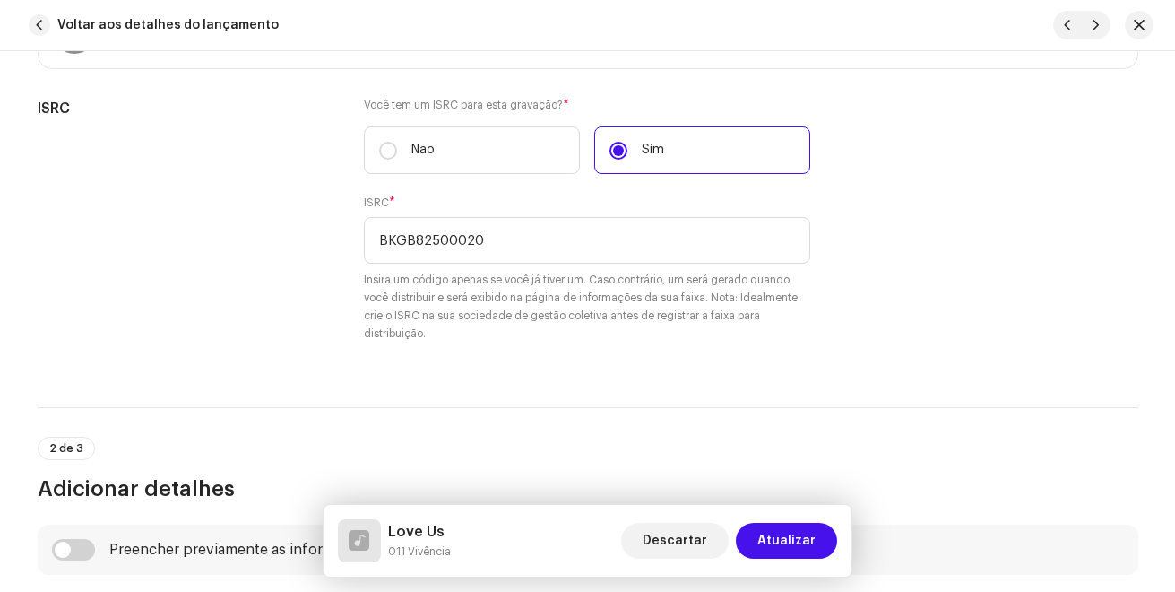
scroll to position [436, 0]
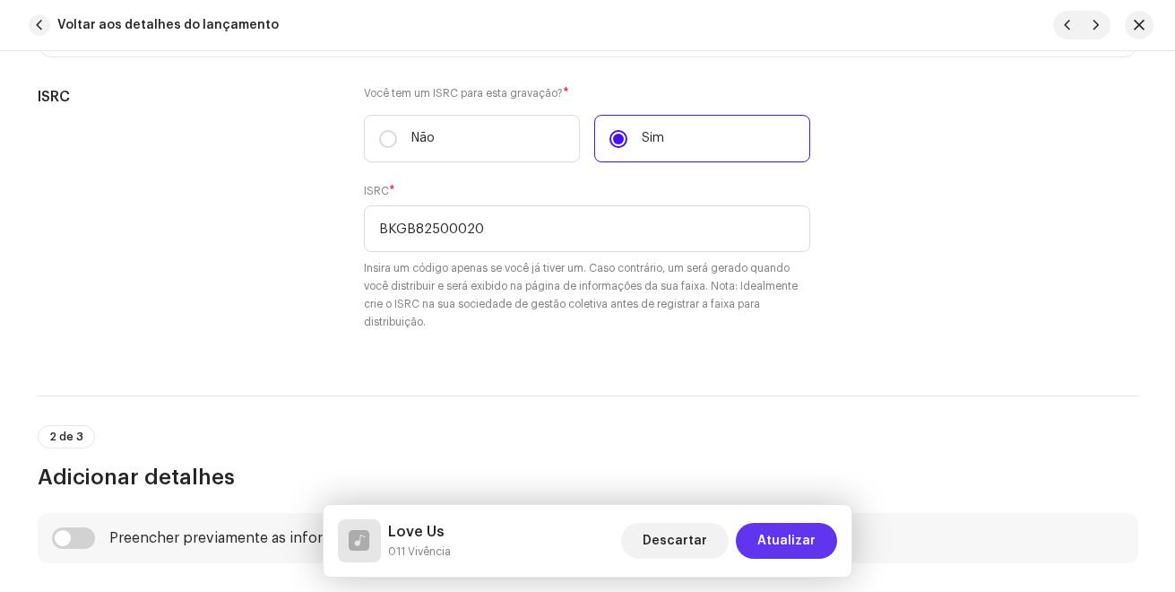
click at [805, 541] on span "Atualizar" at bounding box center [786, 541] width 58 height 36
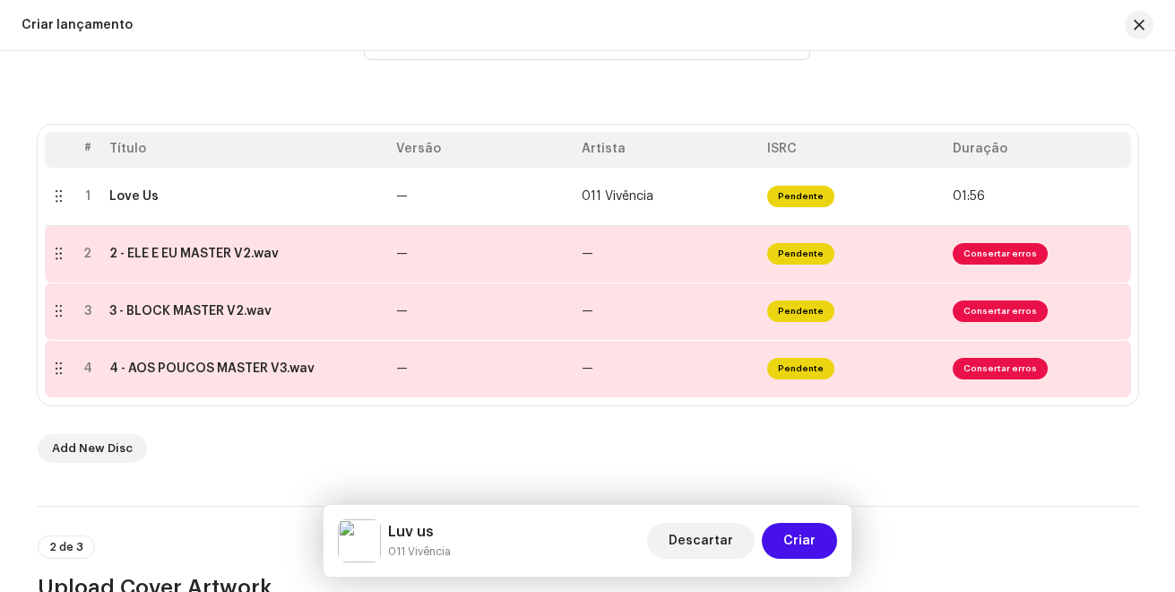
drag, startPoint x: 198, startPoint y: 501, endPoint x: 206, endPoint y: 488, distance: 15.7
click at [1002, 255] on span "Consertar erros" at bounding box center [1000, 254] width 95 height 22
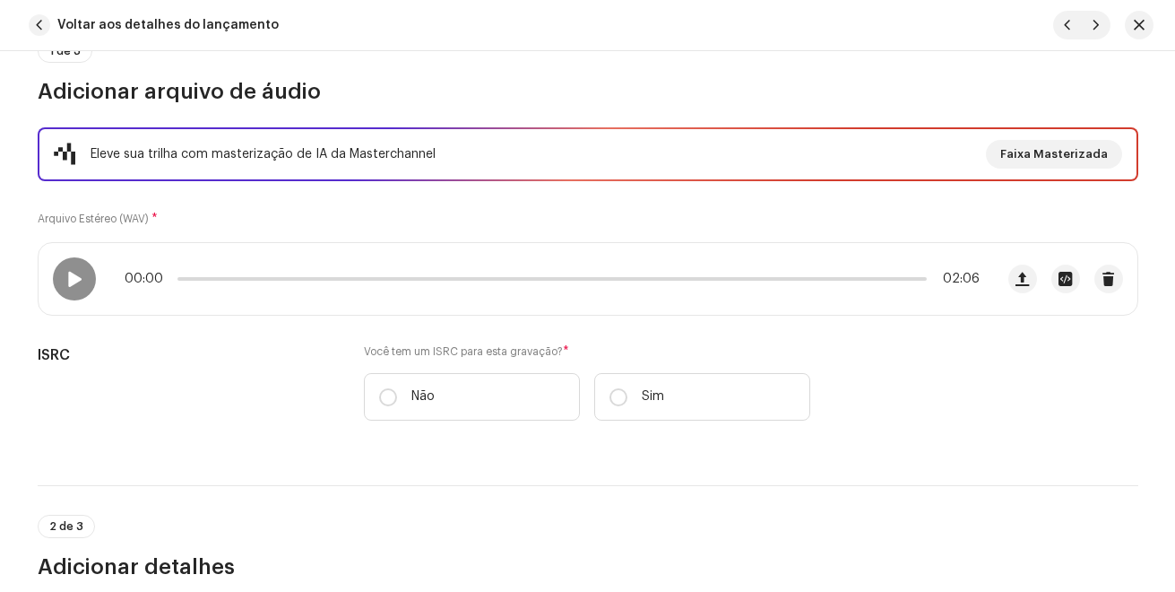
scroll to position [179, 0]
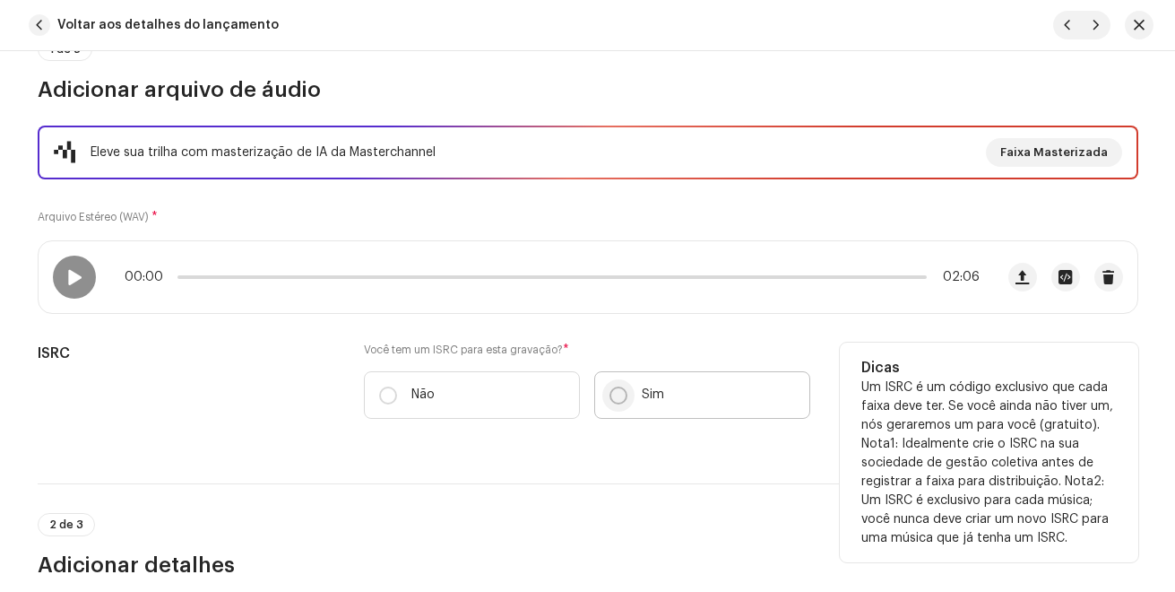
click at [612, 396] on input "Sim" at bounding box center [619, 395] width 18 height 18
radio input "true"
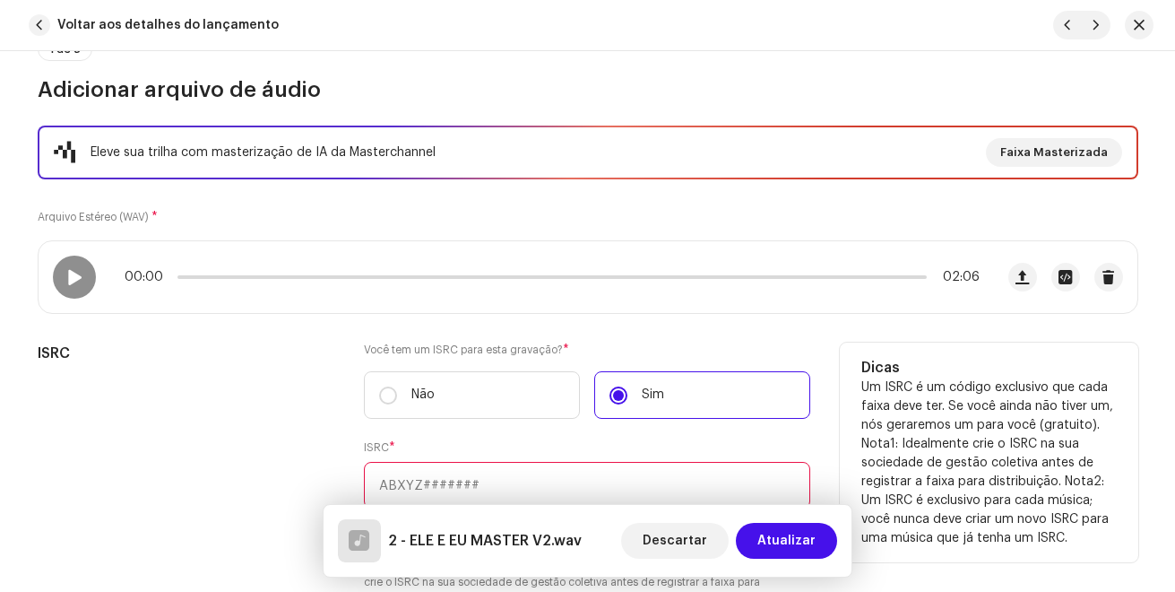
click at [485, 469] on input "text" at bounding box center [587, 485] width 446 height 47
paste input "BKGB82500018"
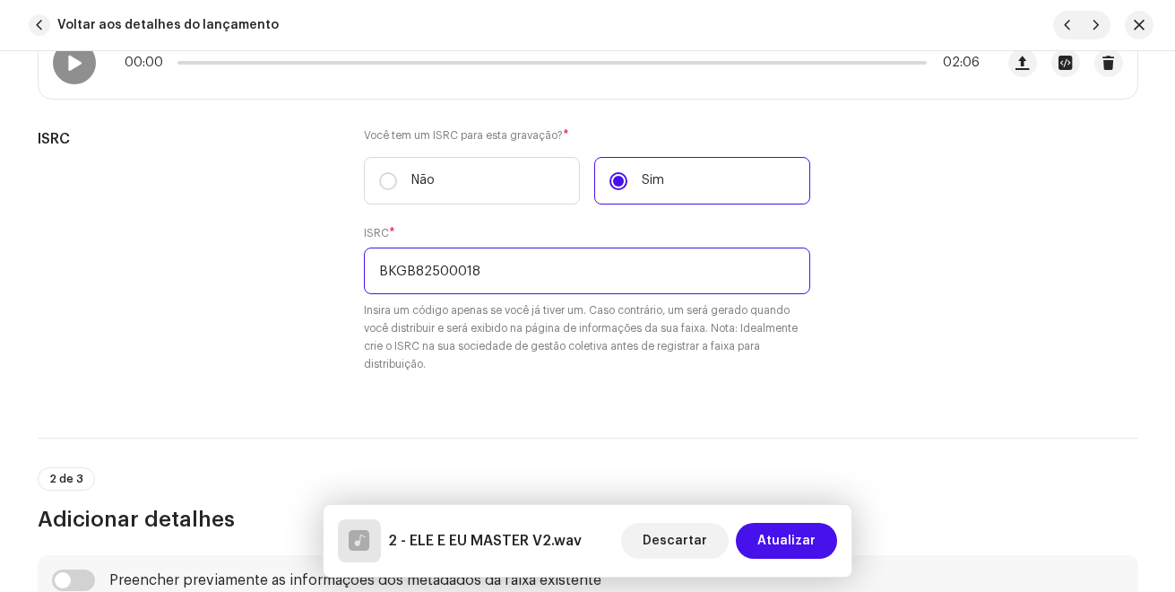
scroll to position [90, 0]
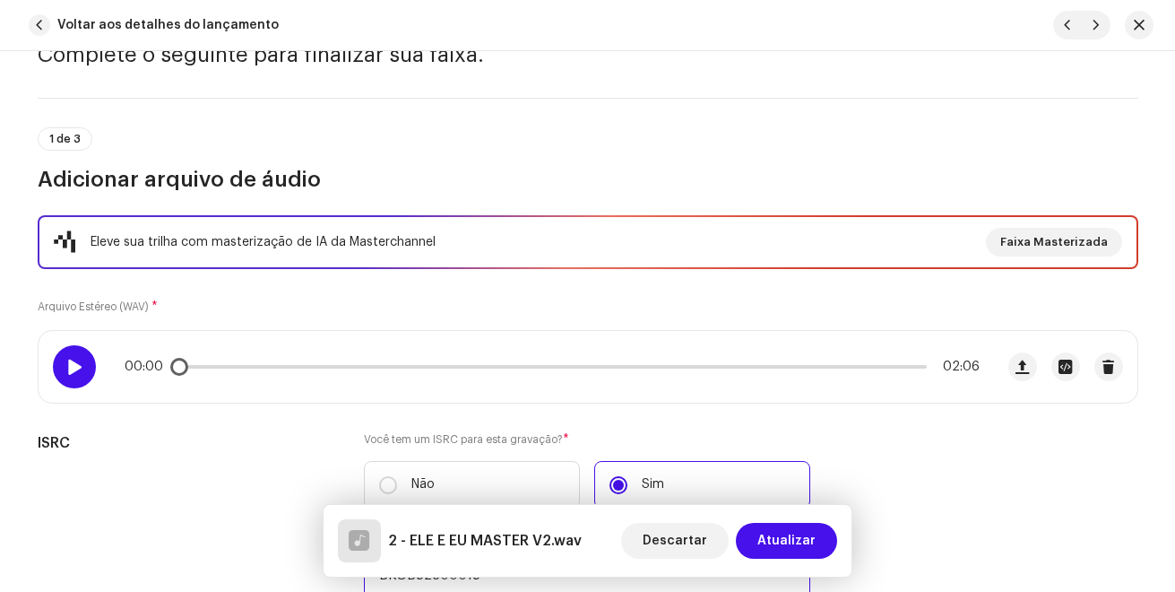
type input "BKGB82500018"
click at [82, 359] on div at bounding box center [74, 366] width 43 height 43
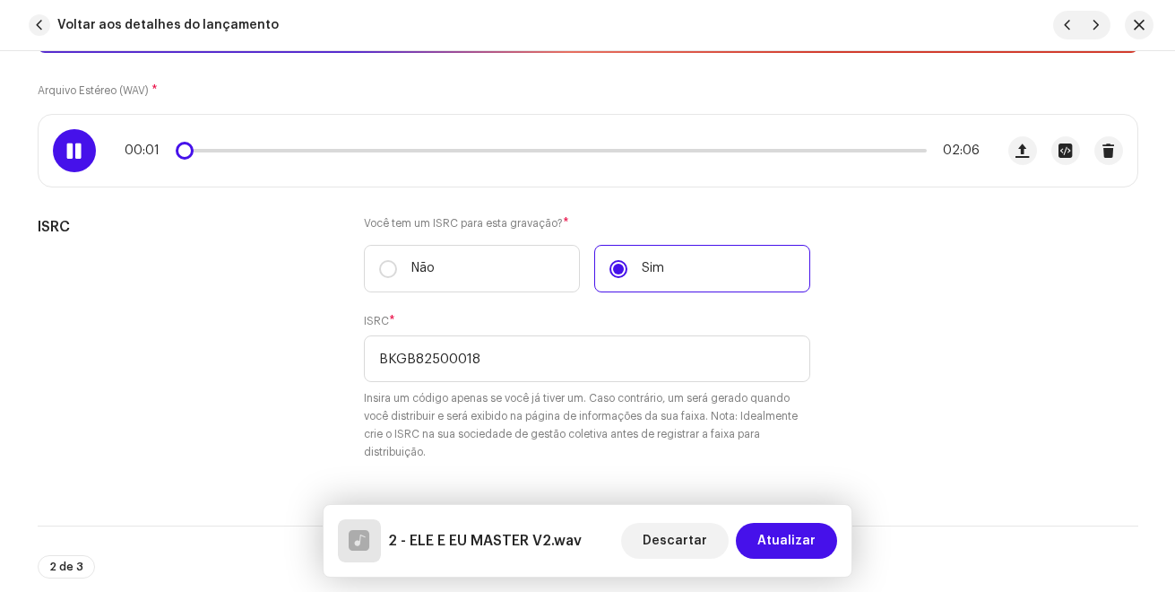
scroll to position [359, 0]
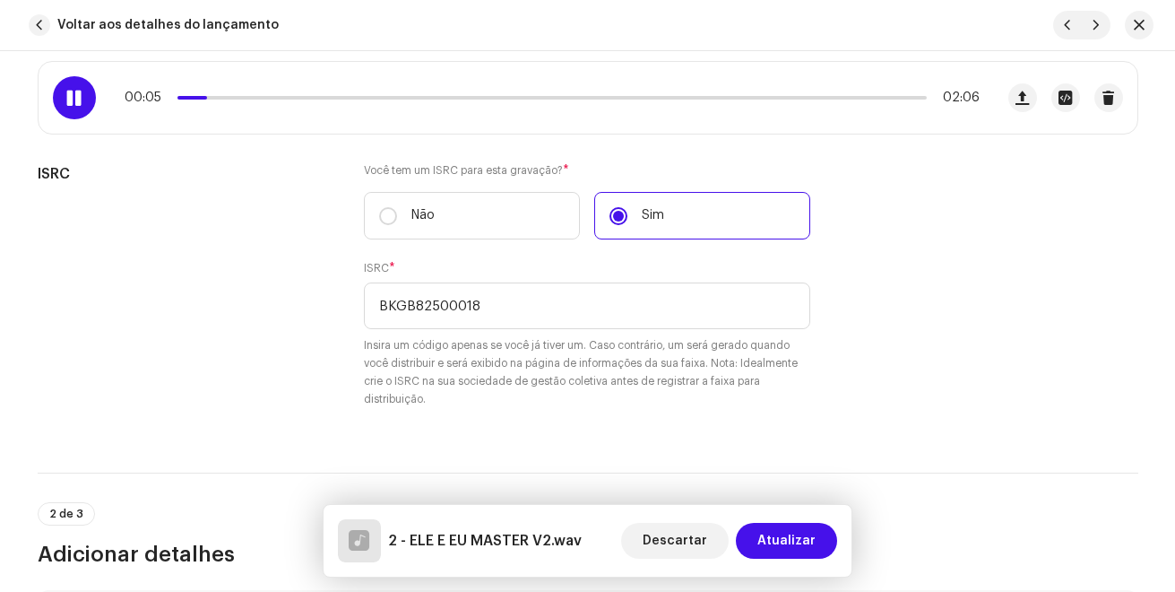
click at [912, 532] on div "2 de 3 Adicionar detalhes" at bounding box center [588, 535] width 1101 height 66
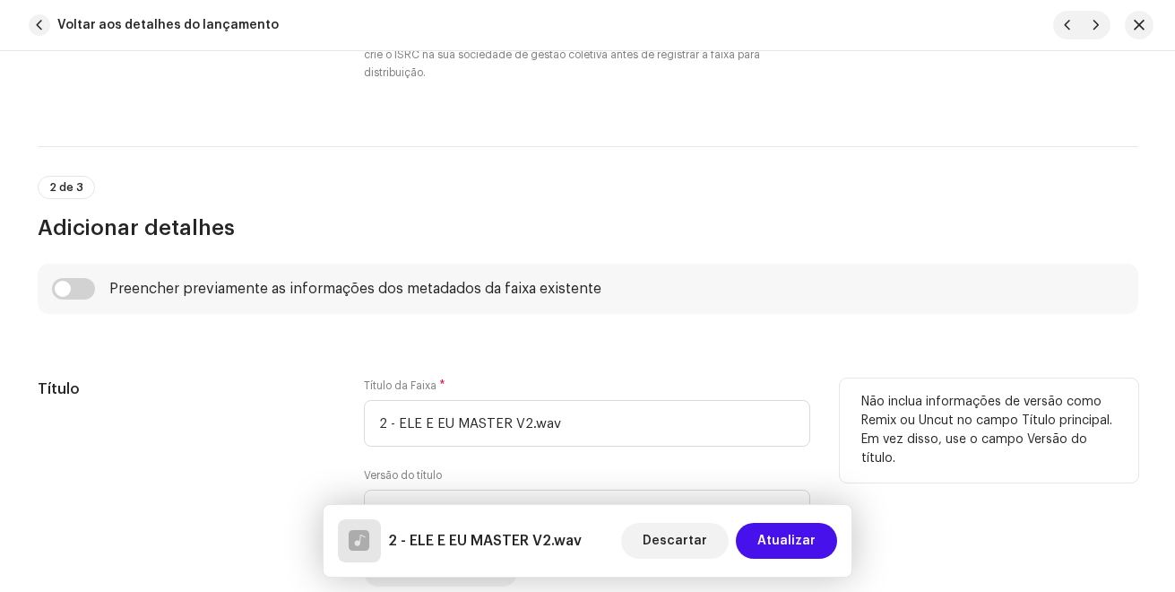
scroll to position [717, 0]
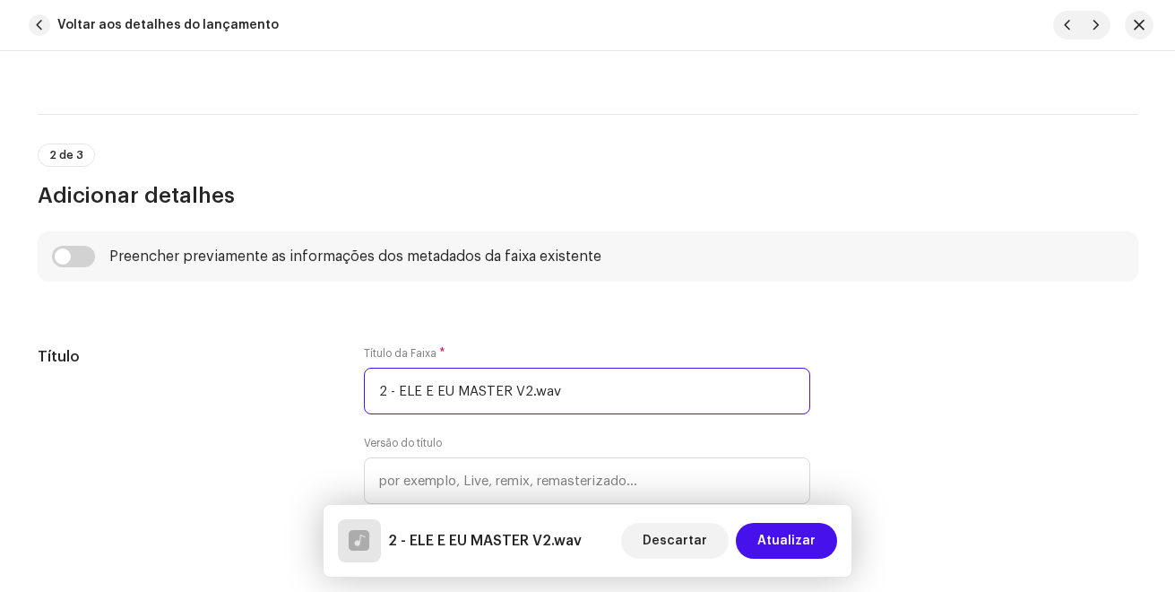
drag, startPoint x: 579, startPoint y: 385, endPoint x: 296, endPoint y: 342, distance: 286.4
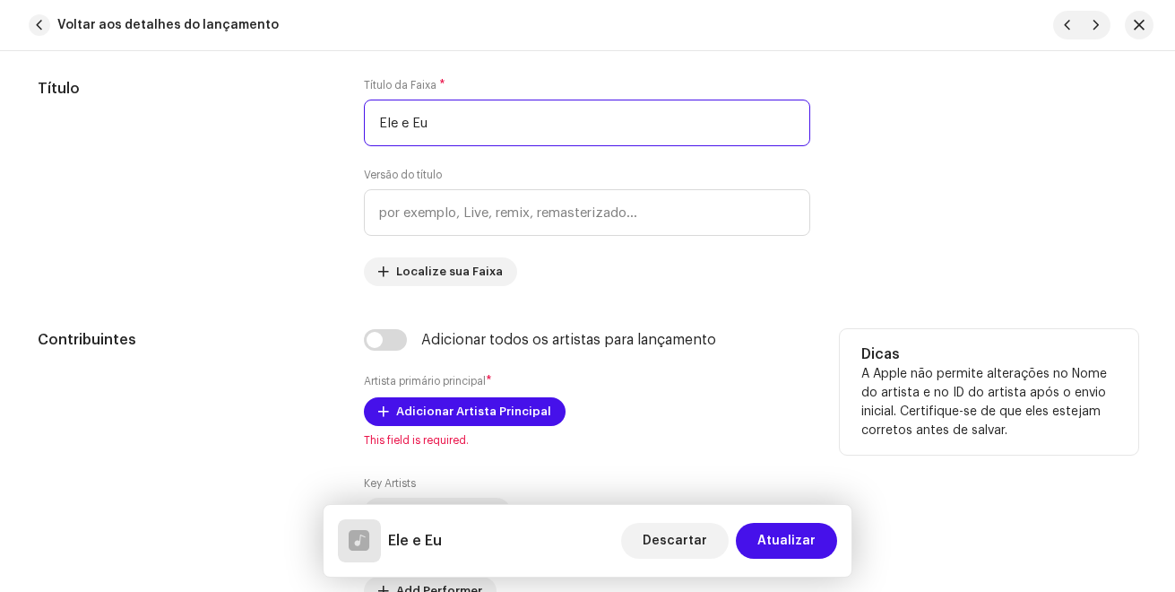
scroll to position [986, 0]
type input "Ele e Eu"
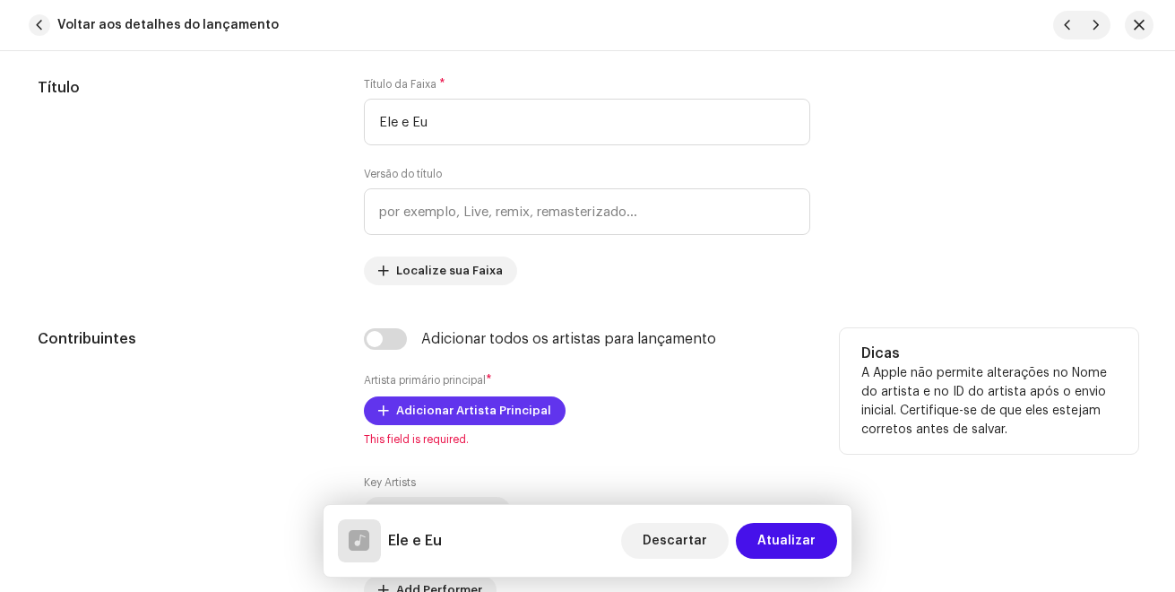
click at [438, 413] on span "Adicionar Artista Principal" at bounding box center [473, 411] width 155 height 36
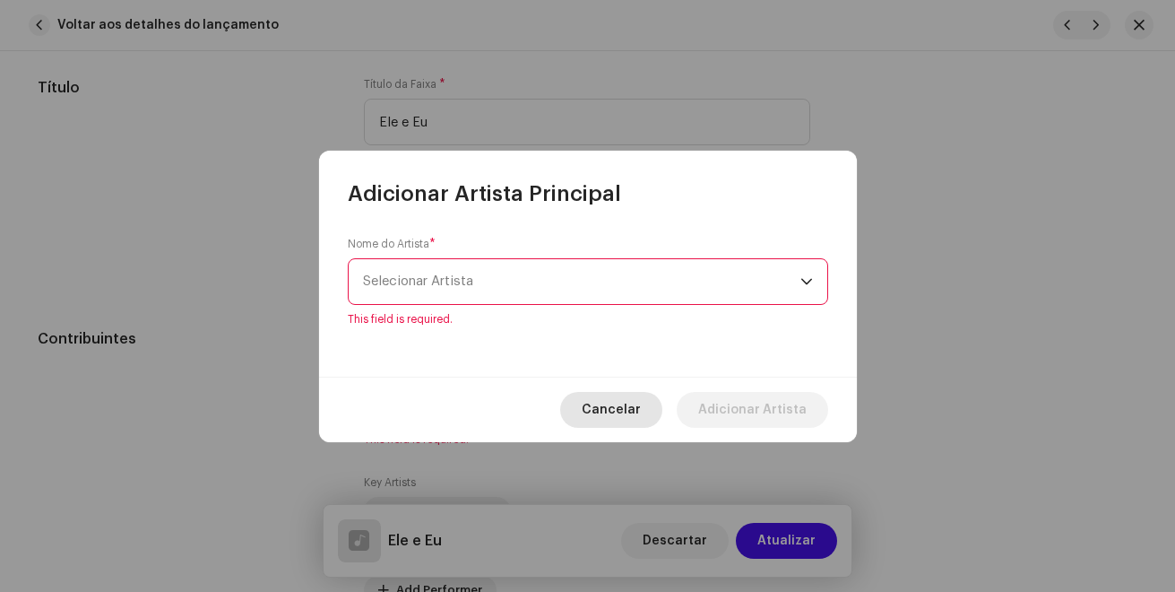
click at [636, 396] on span "Cancelar" at bounding box center [611, 410] width 59 height 36
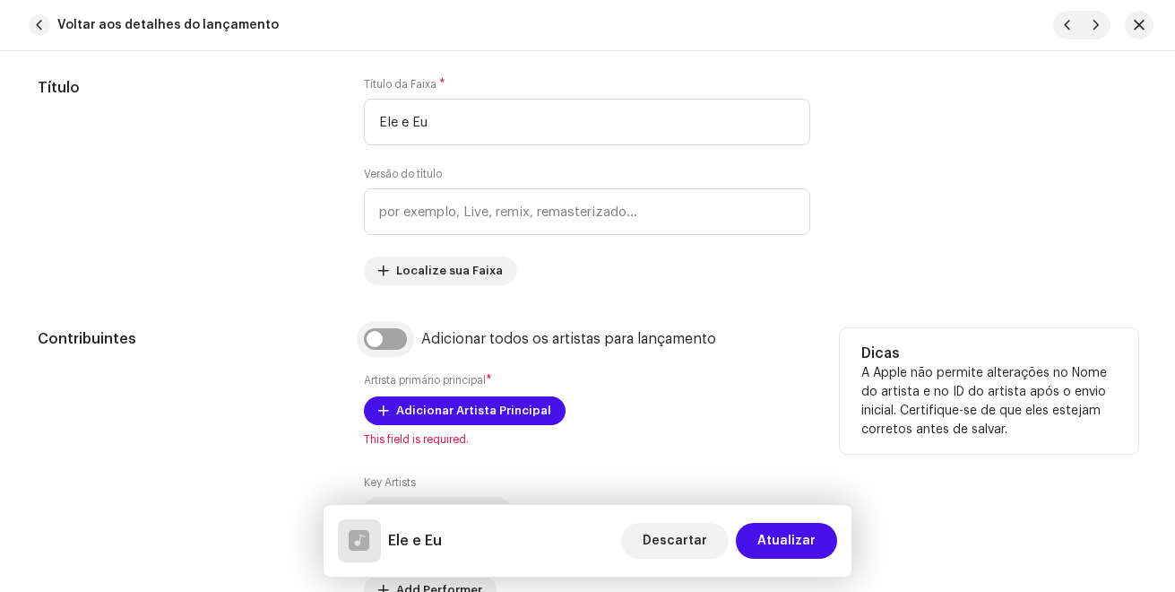
click at [374, 341] on input "checkbox" at bounding box center [385, 339] width 43 height 22
checkbox input "true"
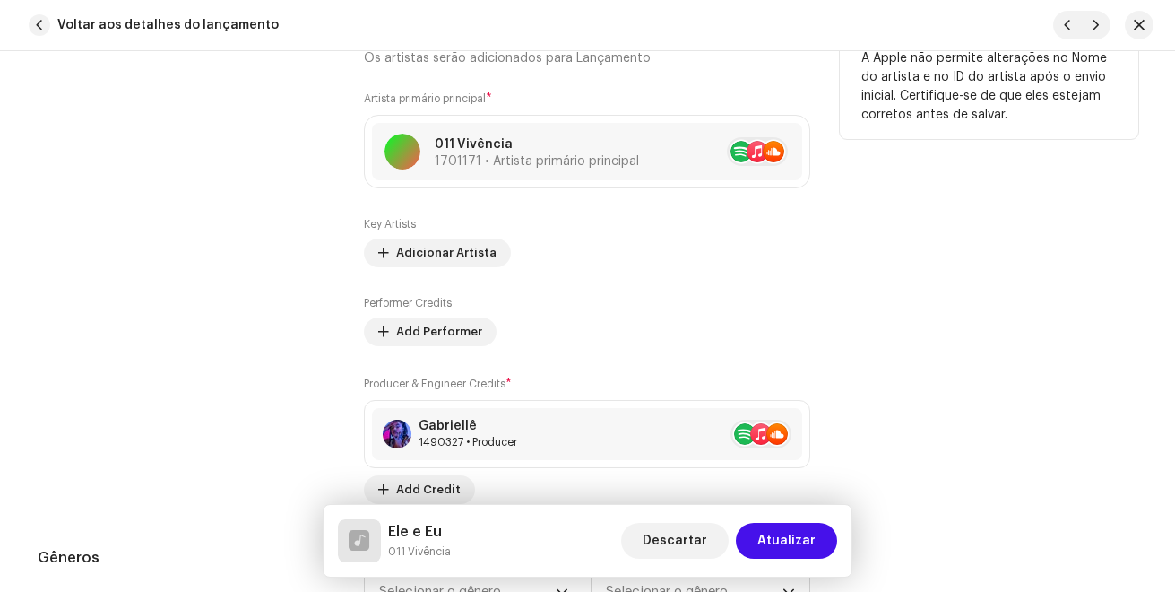
scroll to position [1345, 0]
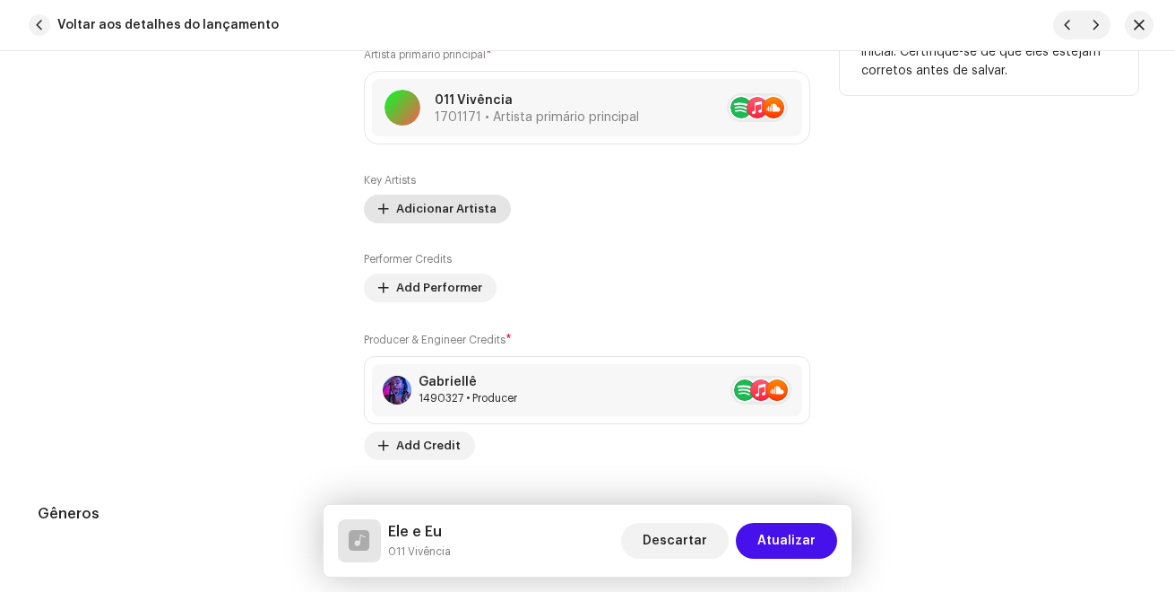
click at [471, 220] on span "Adicionar Artista" at bounding box center [446, 209] width 100 height 36
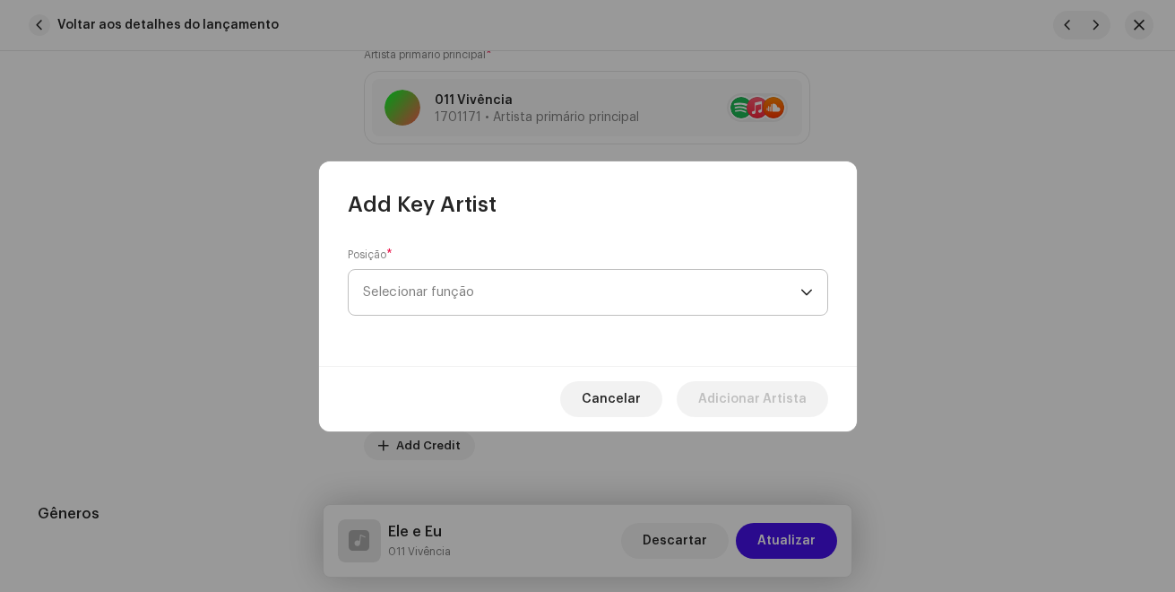
click at [506, 283] on span "Selecionar função" at bounding box center [581, 292] width 437 height 45
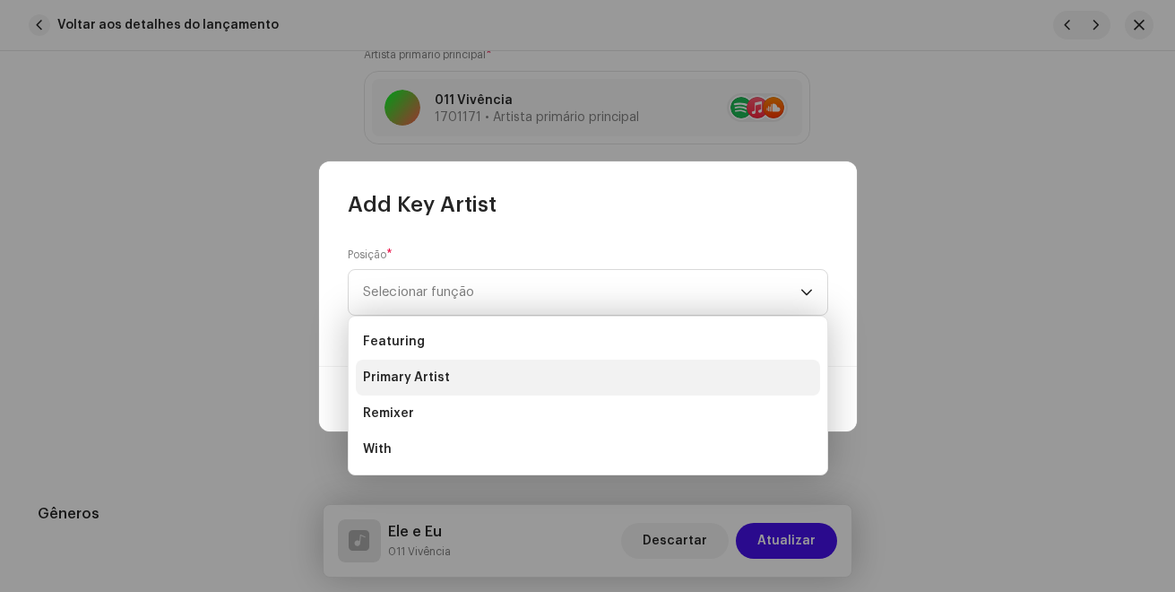
click at [449, 384] on li "Primary Artist" at bounding box center [588, 377] width 464 height 36
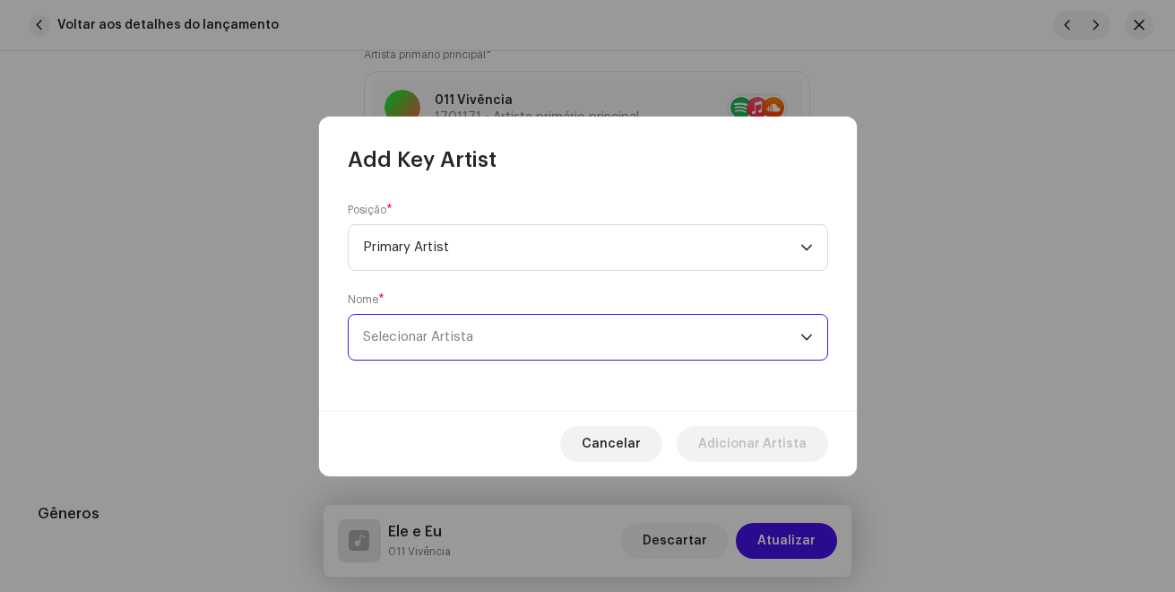
click at [456, 337] on span "Selecionar Artista" at bounding box center [418, 336] width 110 height 13
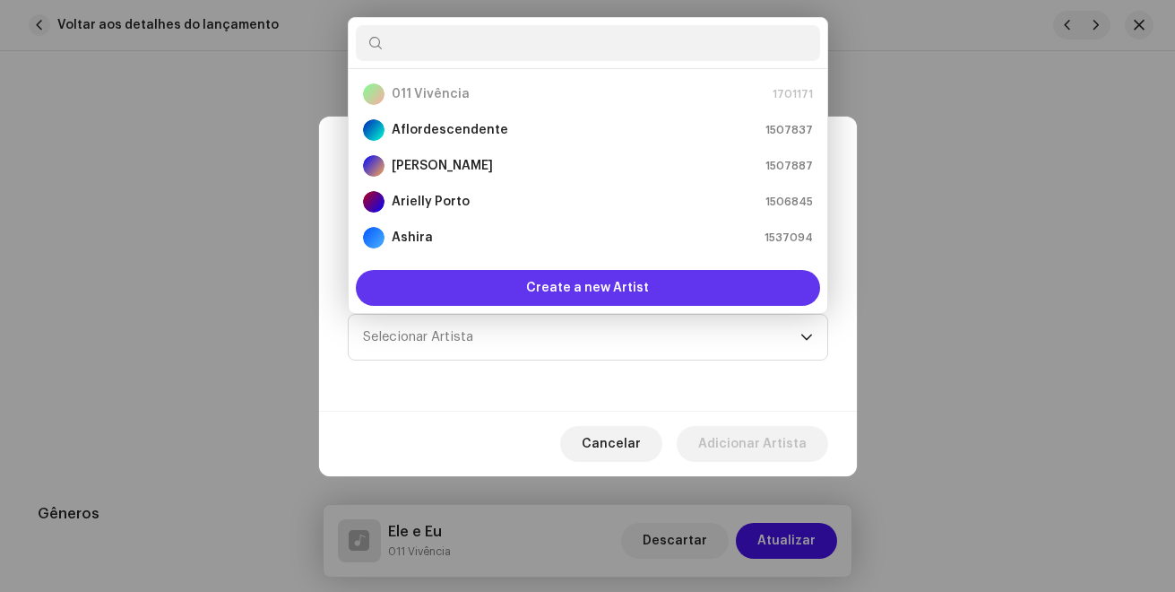
click at [546, 288] on span "Create a new Artist" at bounding box center [587, 288] width 123 height 36
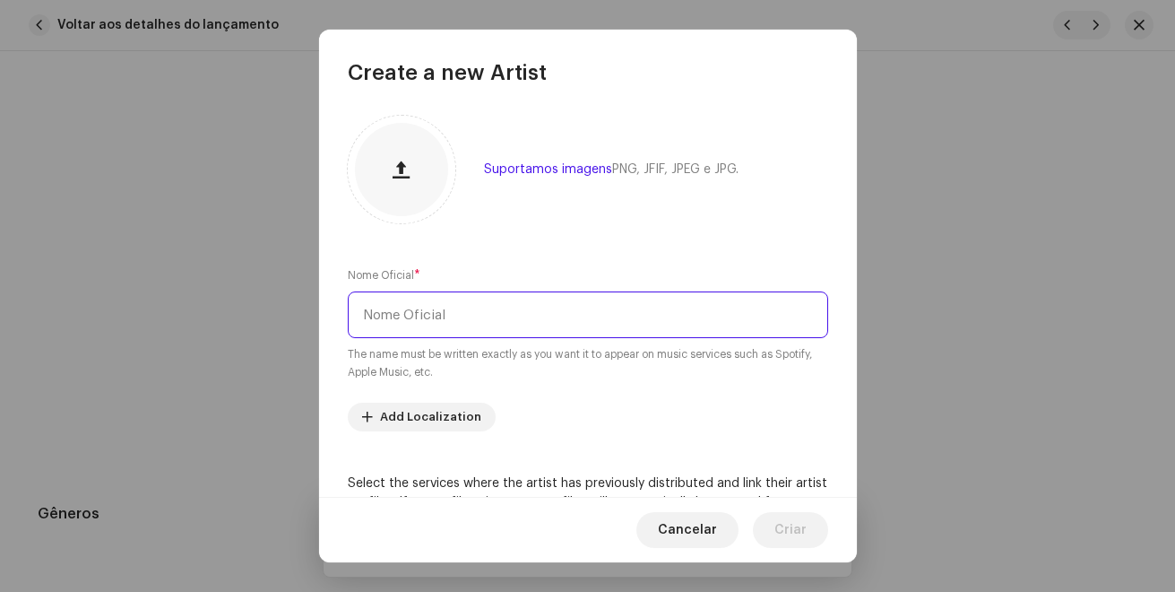
click at [446, 307] on input "text" at bounding box center [588, 314] width 480 height 47
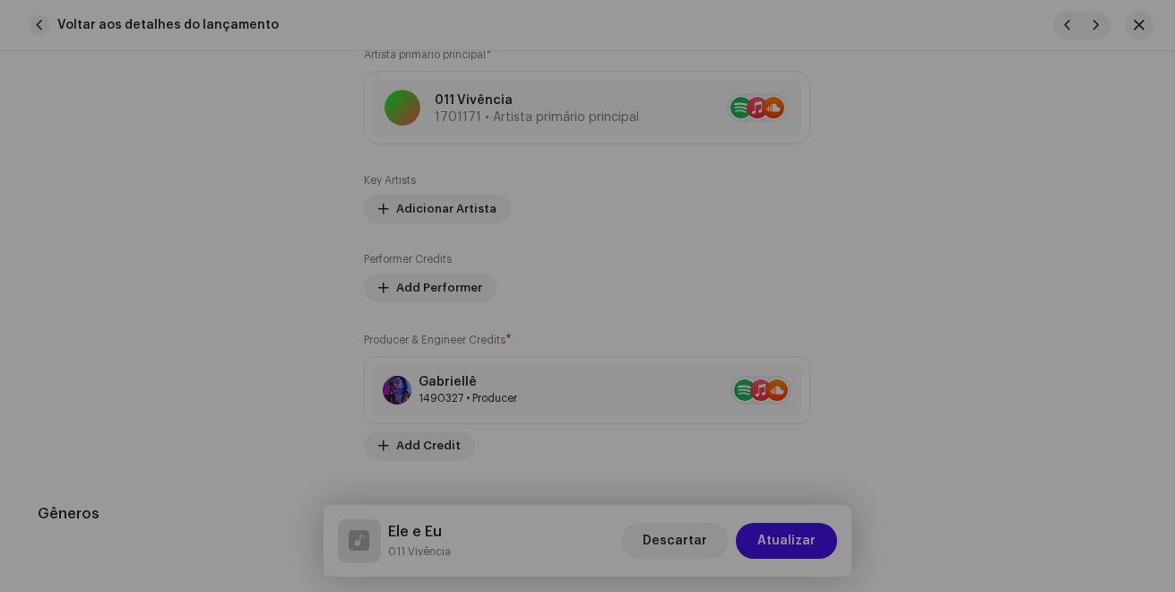
click at [185, 542] on div "Create a new Artist Suportamos imagens PNG, JFIF, JPEG e JPG. Nome Oficial * Th…" at bounding box center [587, 296] width 1175 height 592
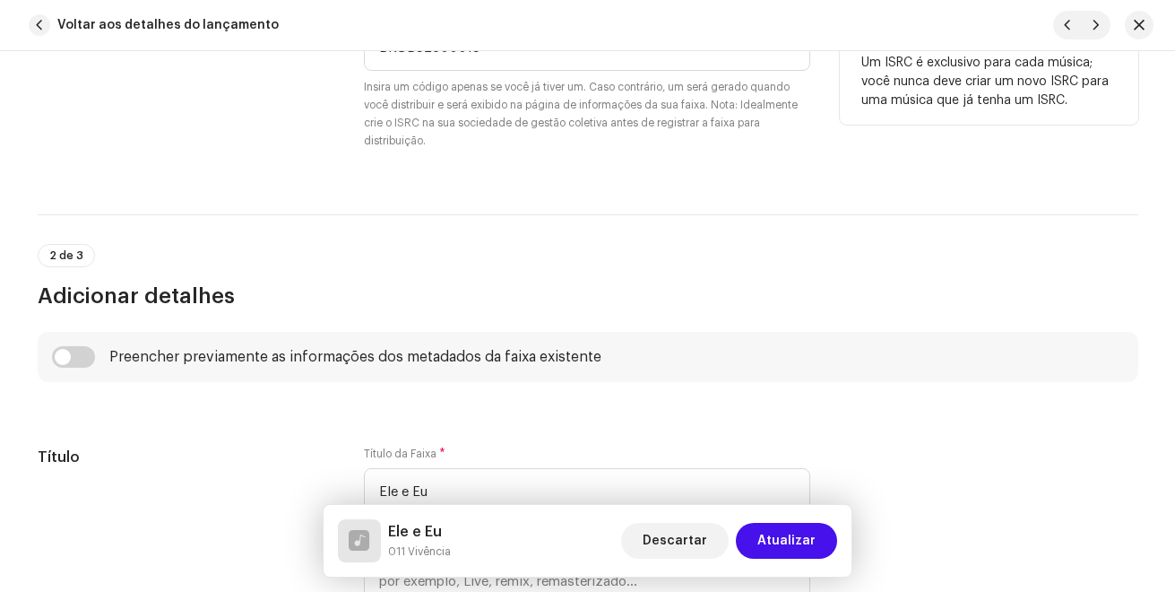
scroll to position [269, 0]
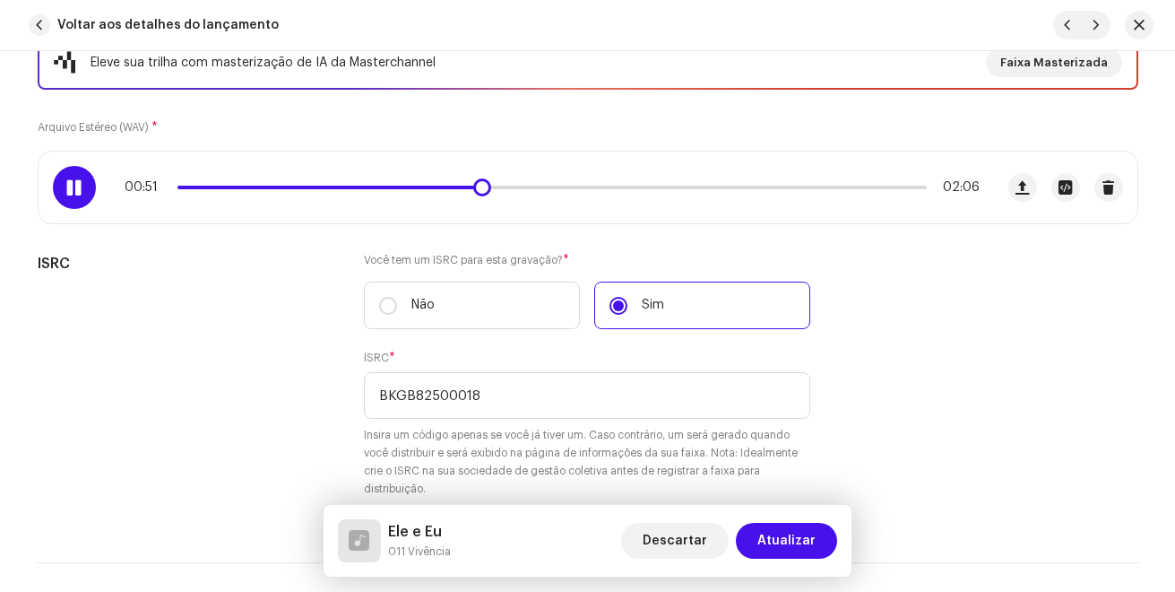
click at [67, 195] on div at bounding box center [74, 187] width 43 height 43
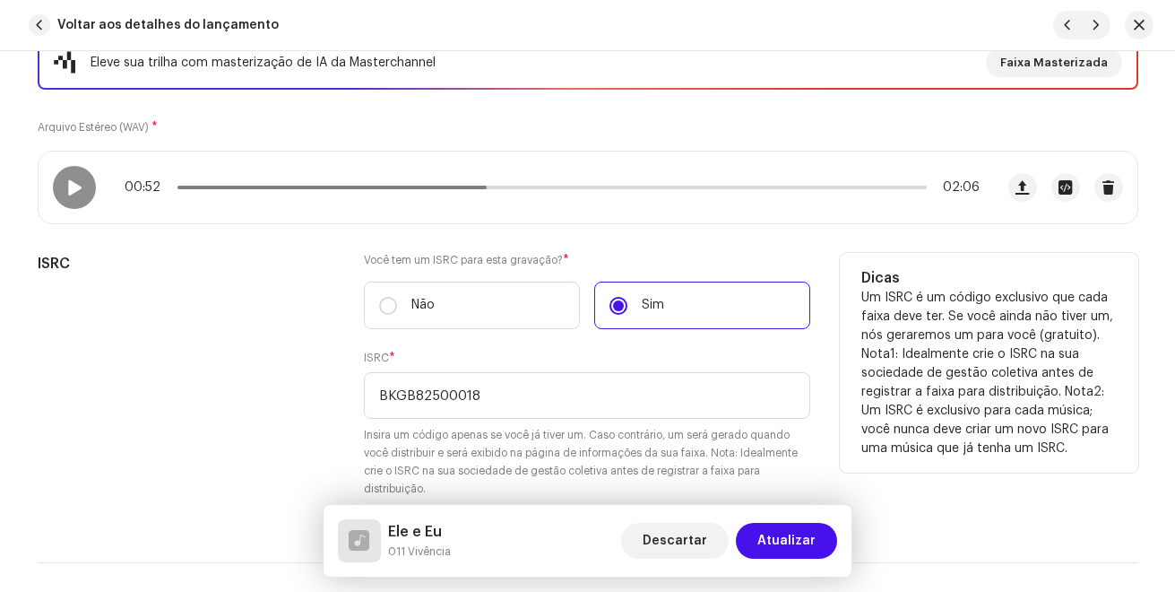
click at [195, 509] on div "ISRC" at bounding box center [187, 386] width 298 height 266
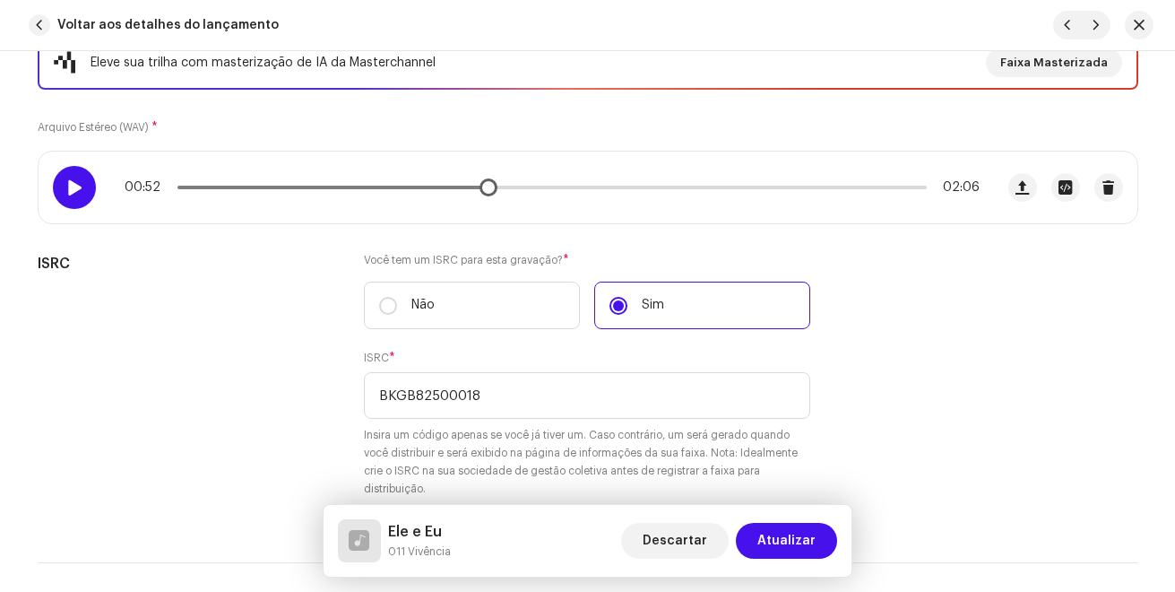
click at [77, 191] on span at bounding box center [73, 187] width 15 height 14
drag, startPoint x: 205, startPoint y: 192, endPoint x: 145, endPoint y: 182, distance: 60.9
click at [145, 182] on div "00:52 02:06" at bounding box center [552, 187] width 855 height 14
click at [179, 185] on div "00:53 02:06" at bounding box center [552, 187] width 855 height 14
drag, startPoint x: 448, startPoint y: 194, endPoint x: 215, endPoint y: 236, distance: 236.8
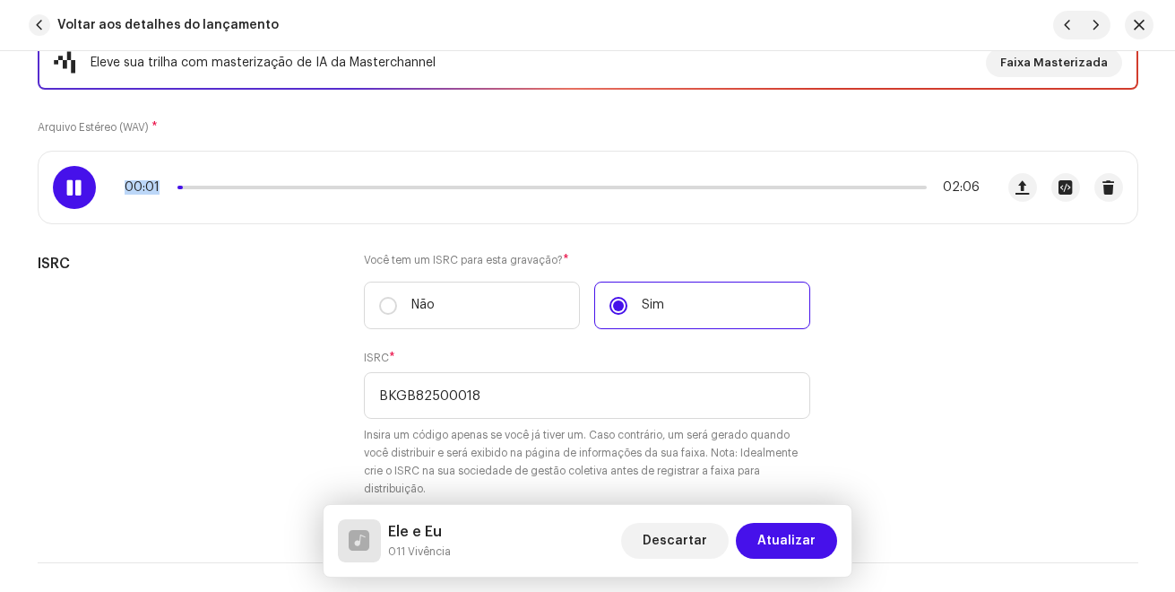
click at [166, 196] on div "00:01 02:06" at bounding box center [517, 187] width 956 height 72
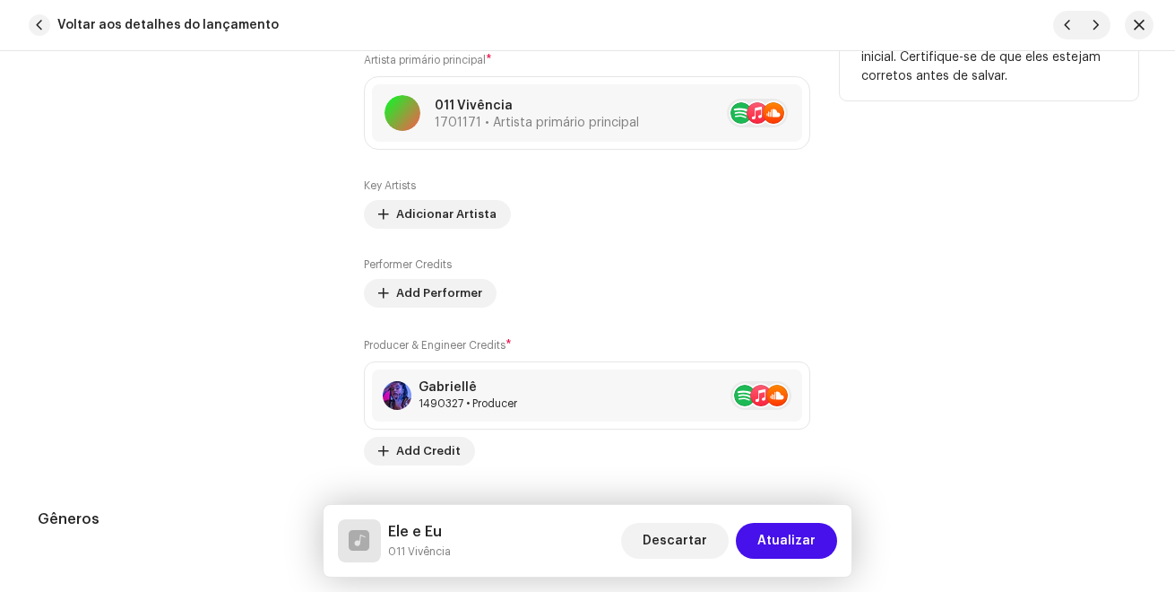
scroll to position [1345, 0]
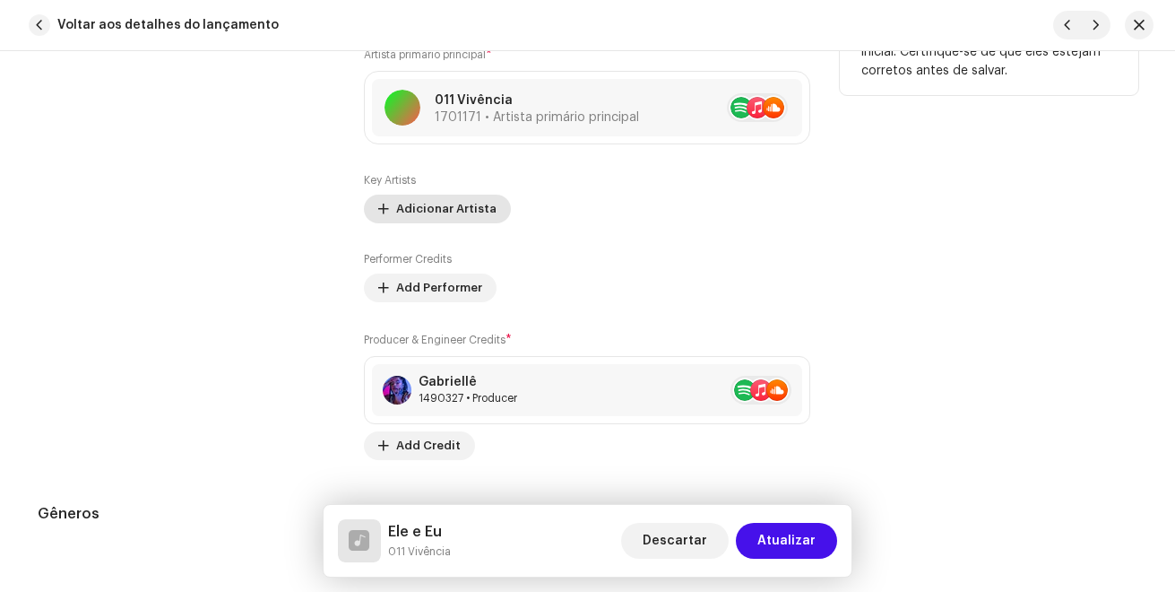
click at [417, 212] on span "Adicionar Artista" at bounding box center [446, 209] width 100 height 36
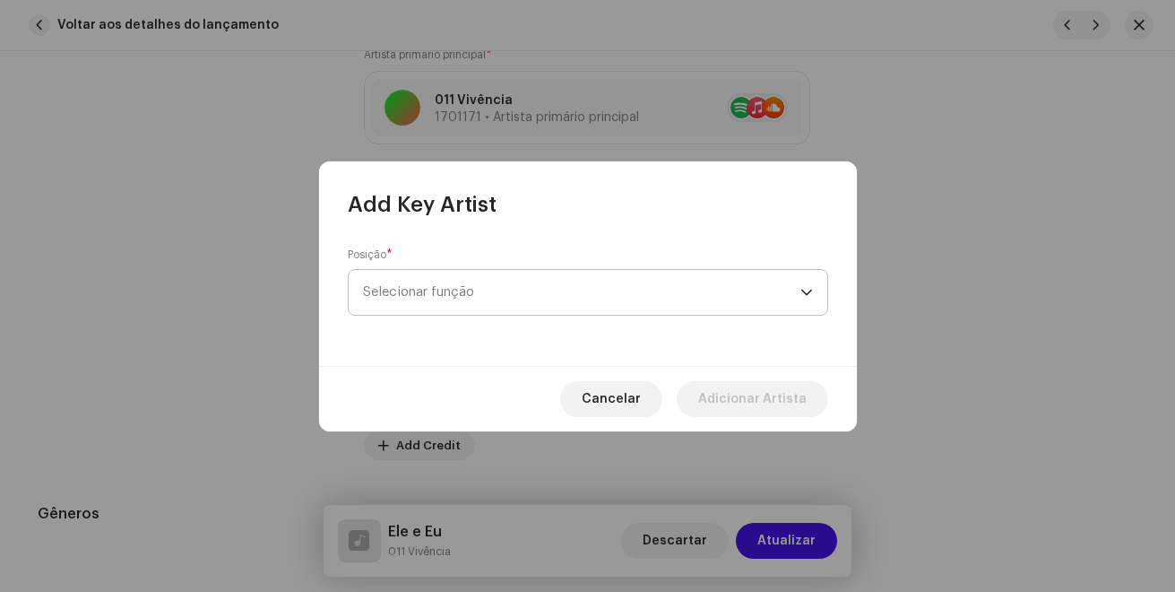
click at [423, 292] on span "Selecionar função" at bounding box center [581, 292] width 437 height 45
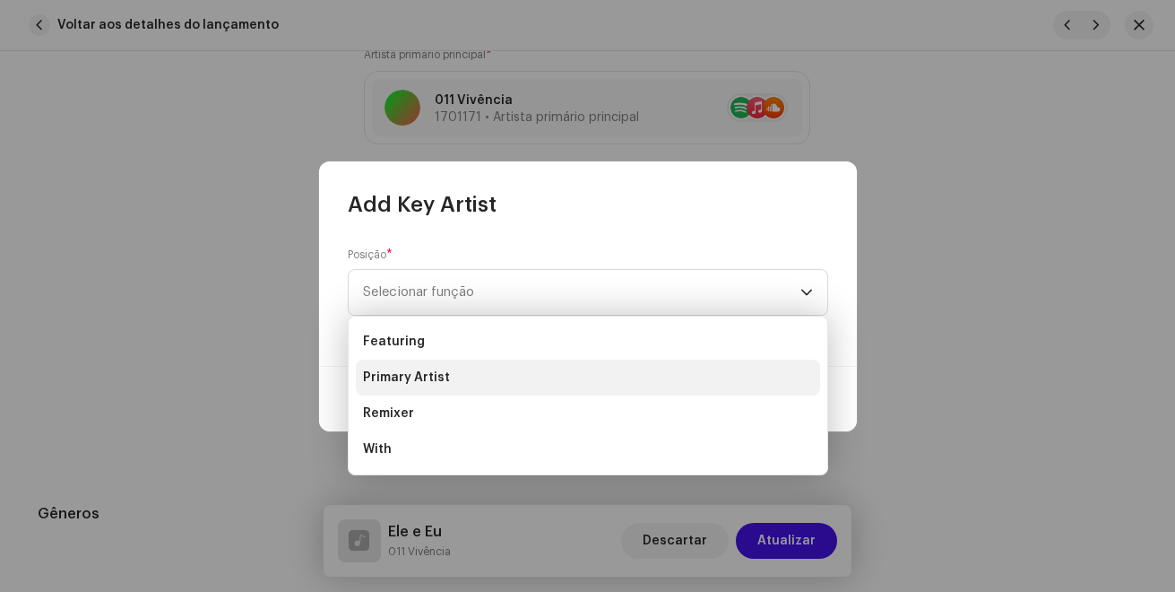
click at [429, 377] on span "Primary Artist" at bounding box center [406, 377] width 87 height 18
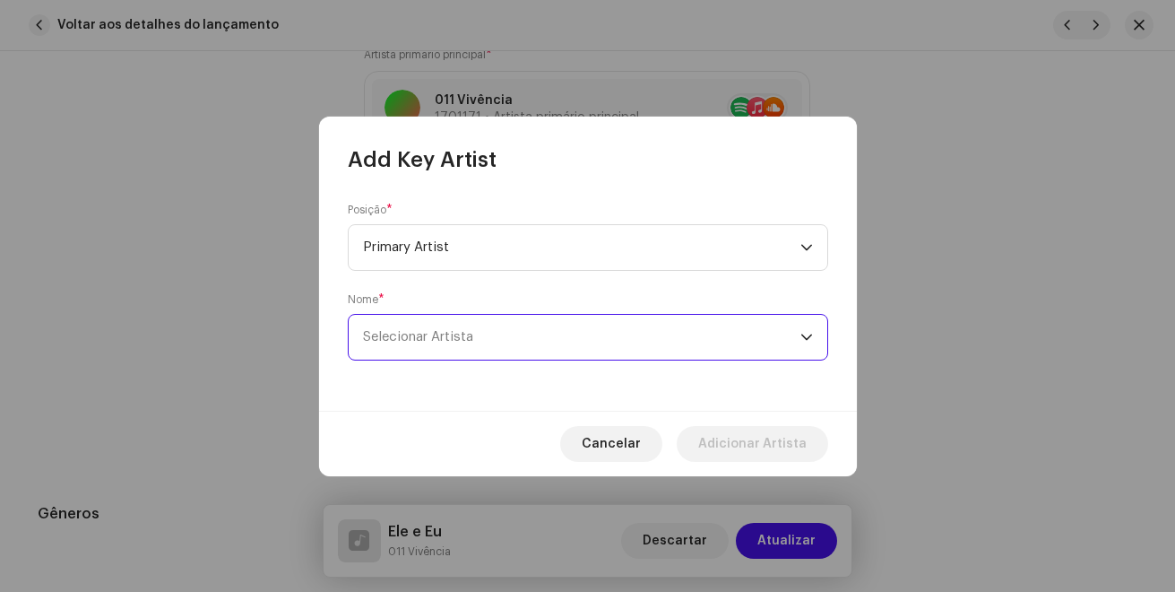
click at [657, 339] on span "Selecionar Artista" at bounding box center [581, 337] width 437 height 45
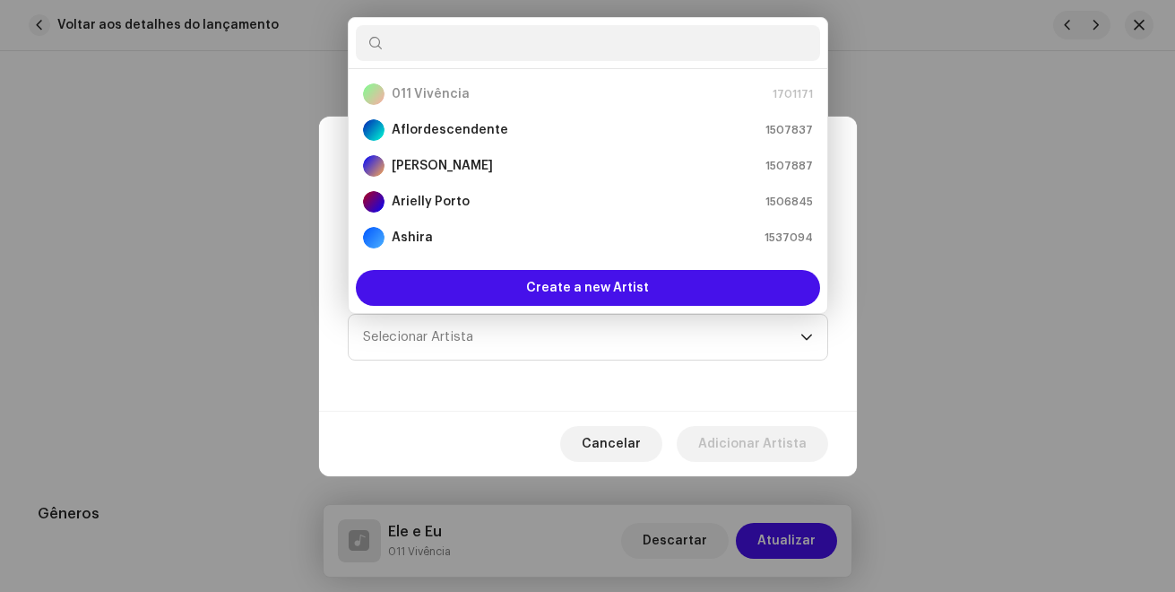
click at [619, 265] on div "Create a new Artist" at bounding box center [588, 288] width 479 height 50
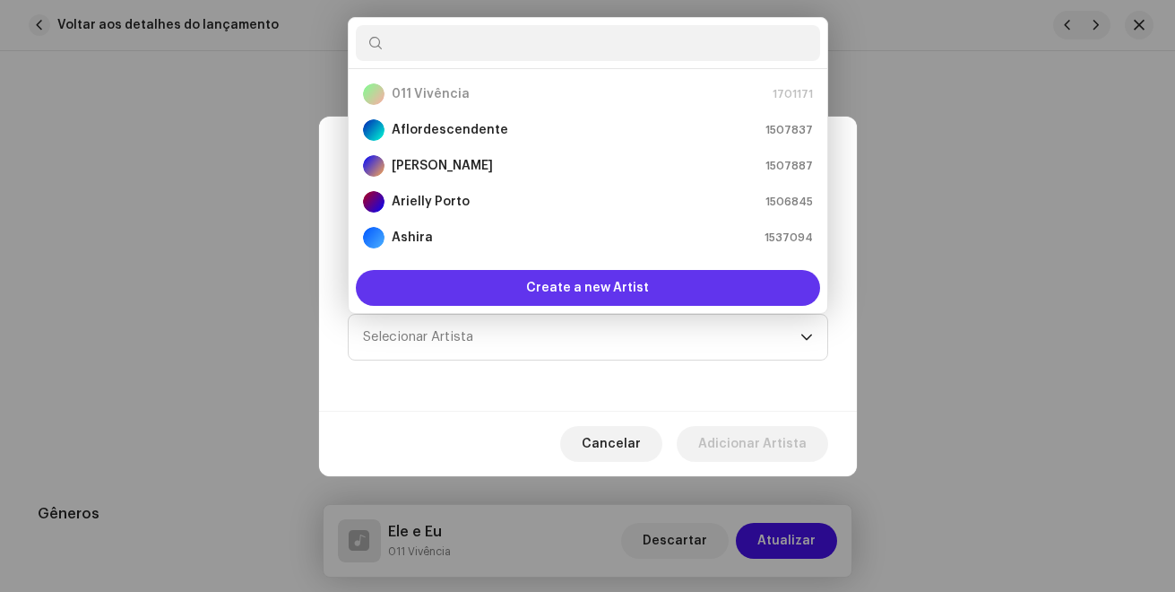
click at [618, 275] on span "Create a new Artist" at bounding box center [587, 288] width 123 height 36
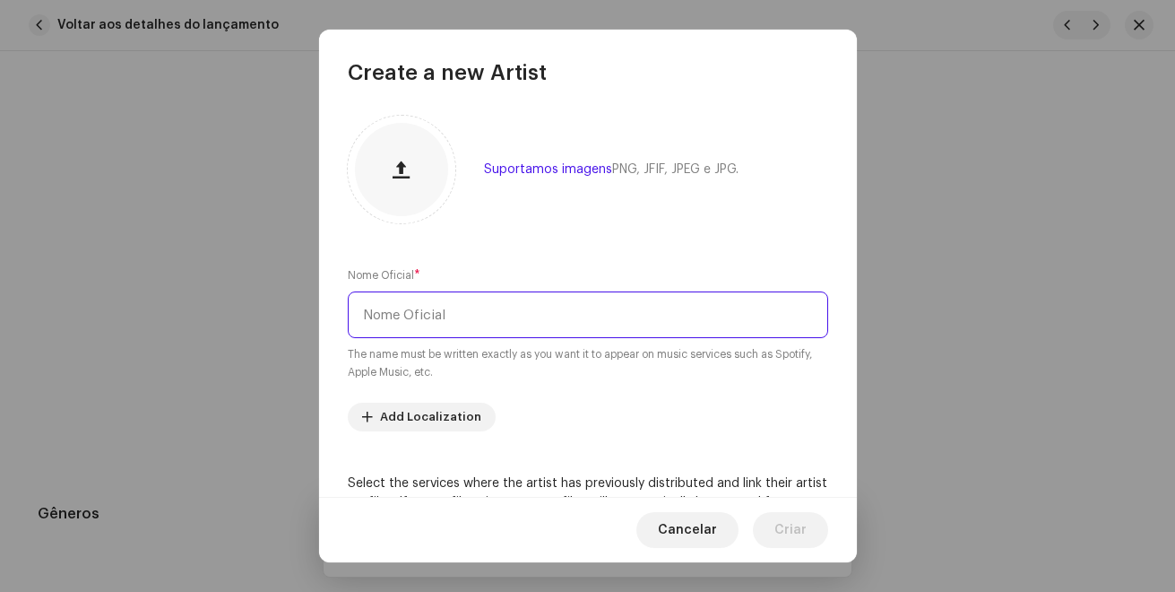
click at [518, 317] on input "text" at bounding box center [588, 314] width 480 height 47
click at [392, 314] on input "Prod [PERSON_NAME]" at bounding box center [588, 314] width 480 height 47
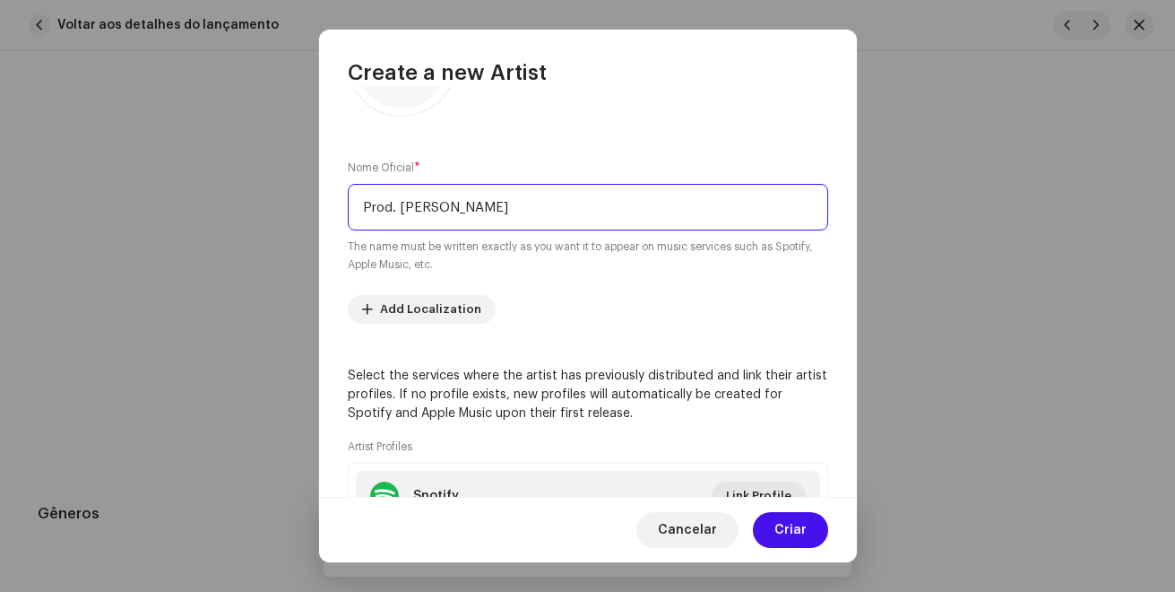
scroll to position [269, 0]
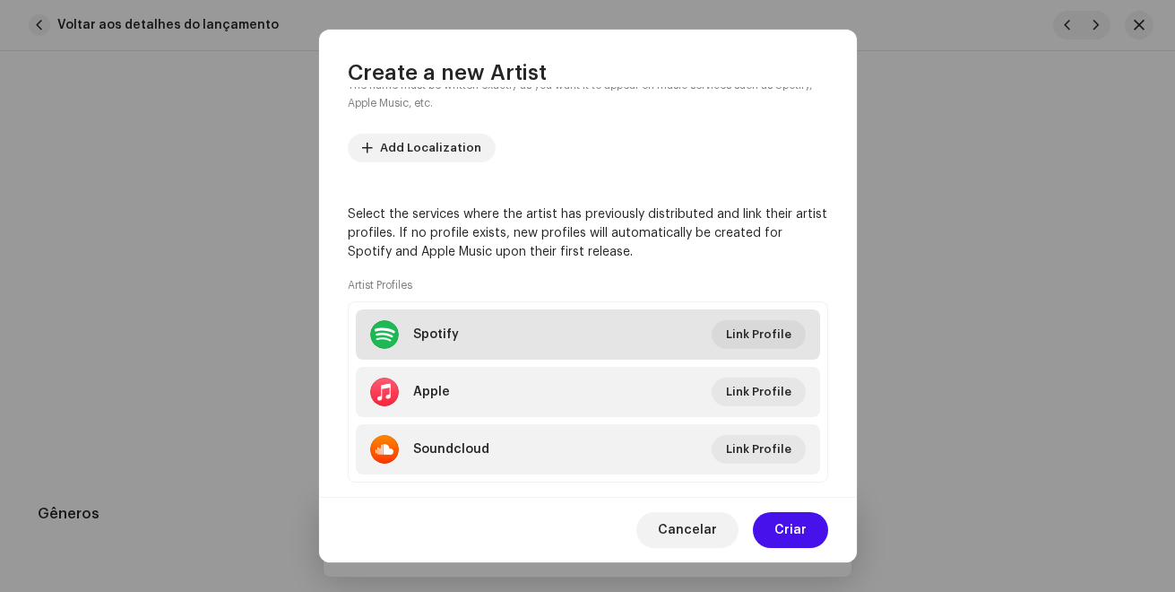
type input "Prod. [PERSON_NAME]"
click at [794, 349] on li "Spotify Link Profile" at bounding box center [588, 334] width 464 height 50
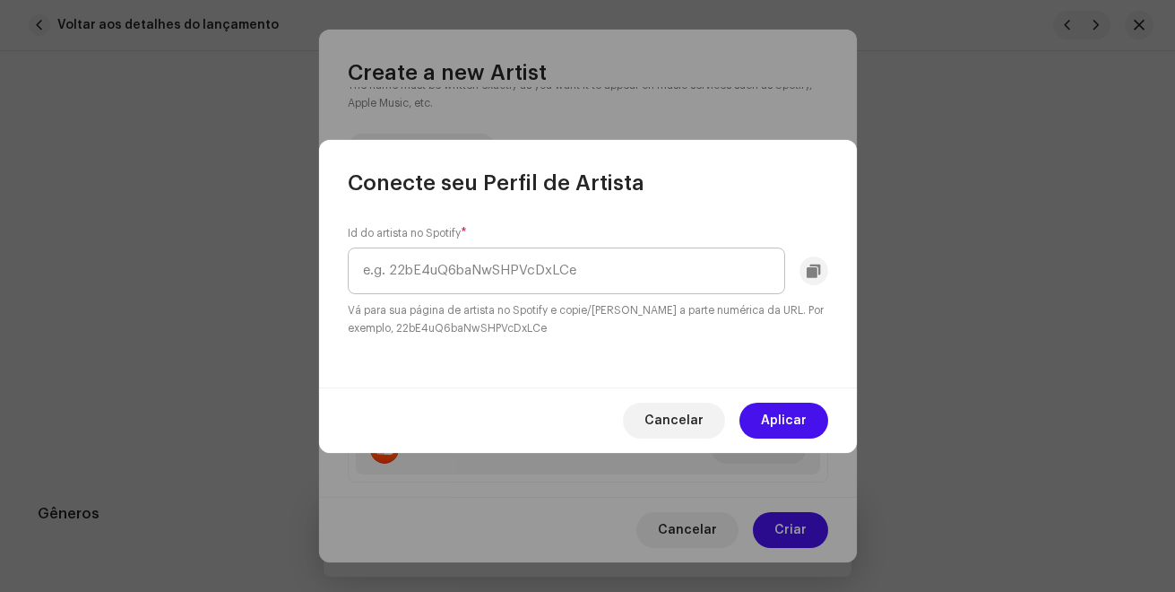
click at [693, 262] on input "text" at bounding box center [566, 270] width 437 height 47
type input "5x0rVhIXUkQDhNCyGN6Nfg"
click at [794, 415] on span "Aplicar" at bounding box center [784, 420] width 46 height 36
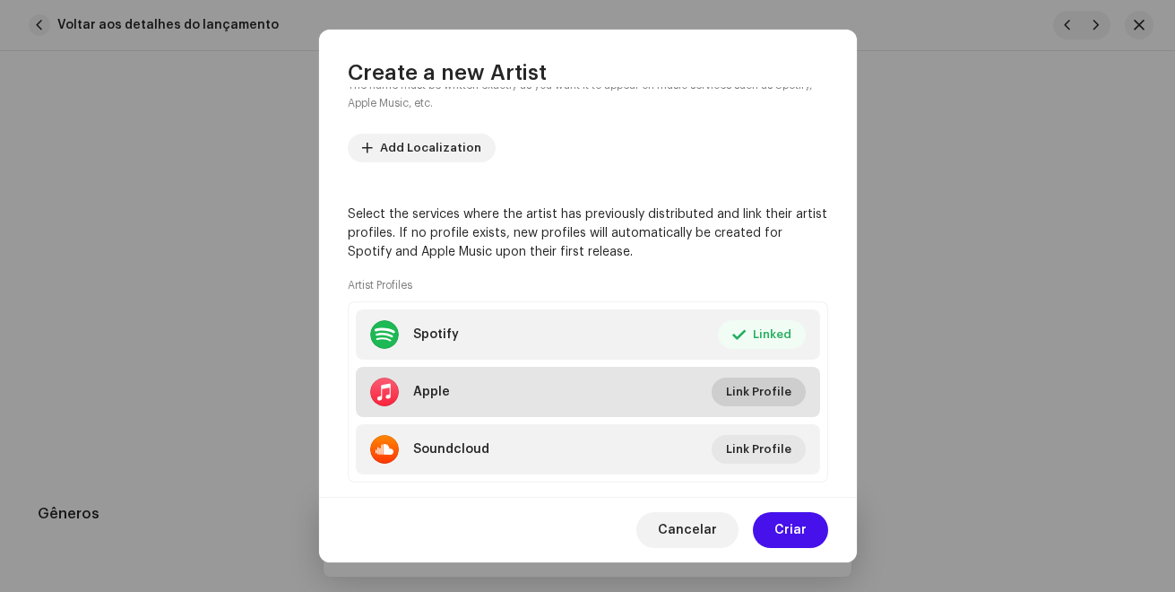
click at [752, 387] on span "Link Profile" at bounding box center [758, 392] width 65 height 36
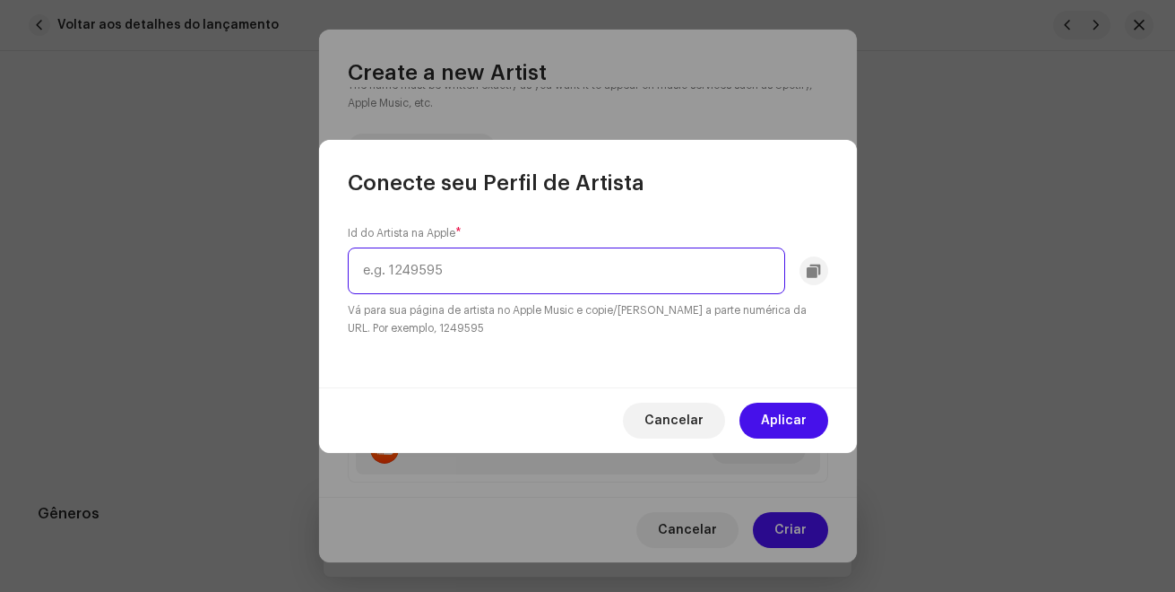
paste input "1541264859"
type input "1541264859"
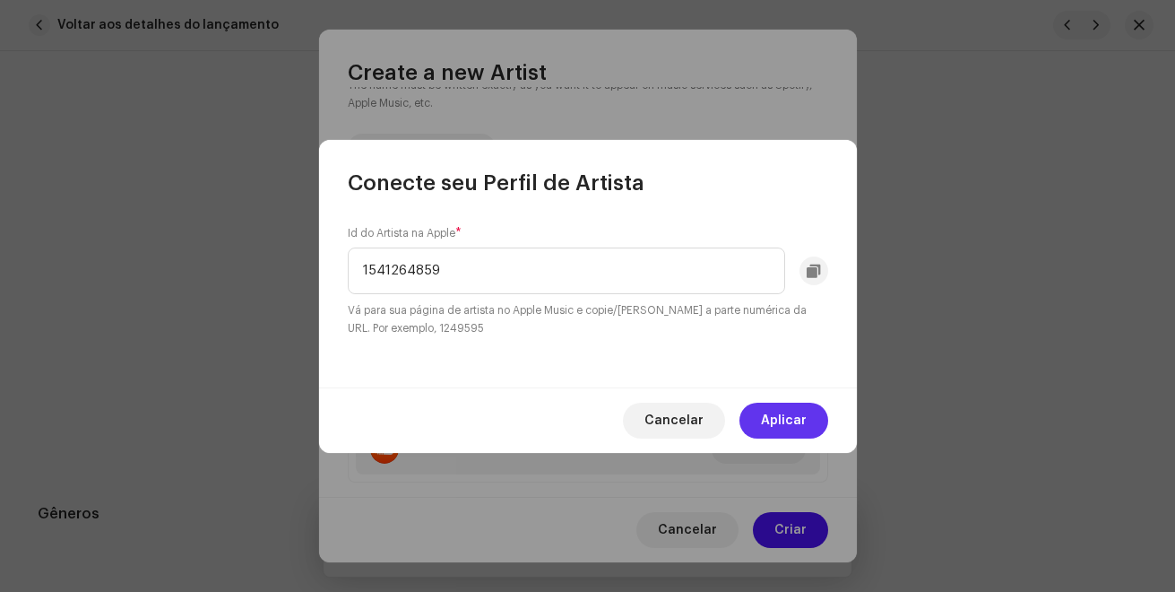
click at [765, 418] on span "Aplicar" at bounding box center [784, 420] width 46 height 36
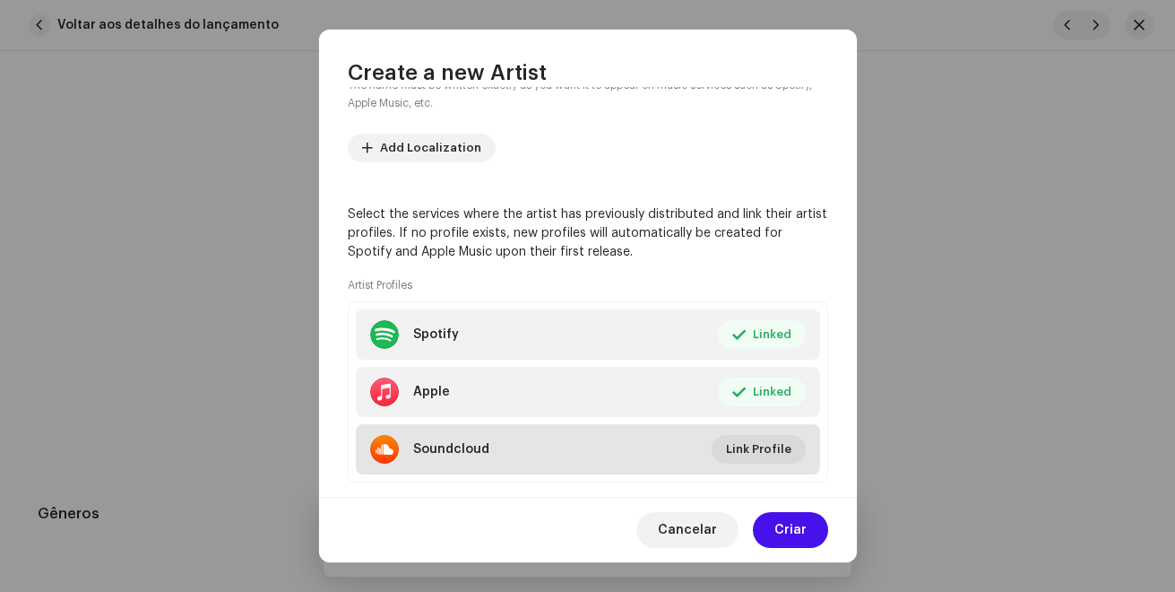
click at [761, 432] on li "Soundcloud Link Profile" at bounding box center [588, 449] width 464 height 50
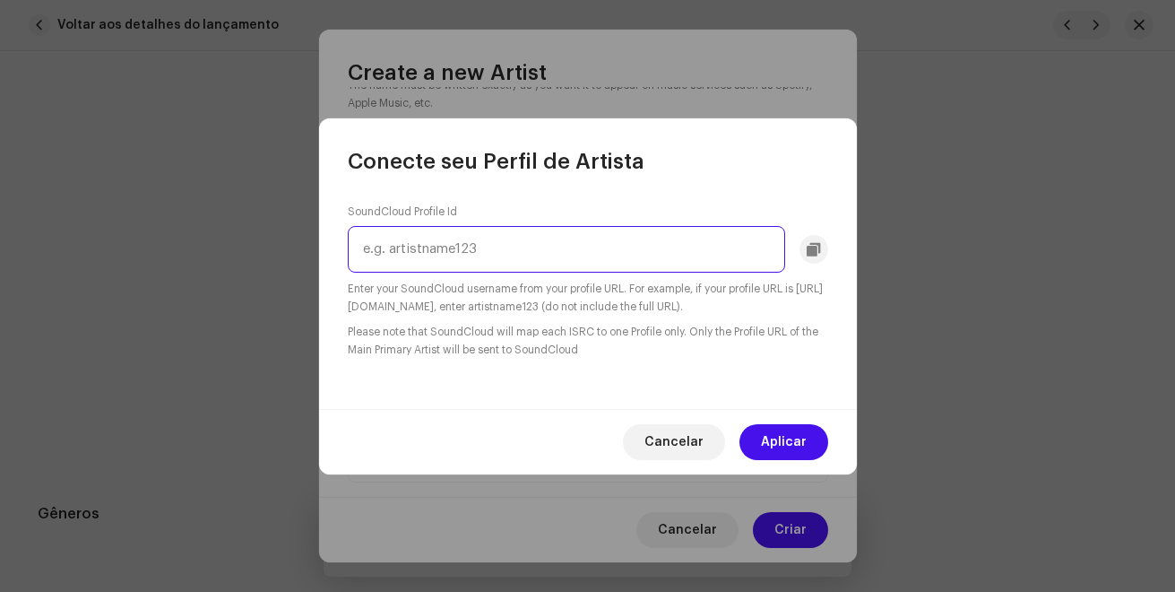
paste input "user-334984061"
type input "user-334984061"
drag, startPoint x: 806, startPoint y: 424, endPoint x: 804, endPoint y: 437, distance: 12.7
click at [805, 425] on span "Aplicar" at bounding box center [784, 442] width 46 height 36
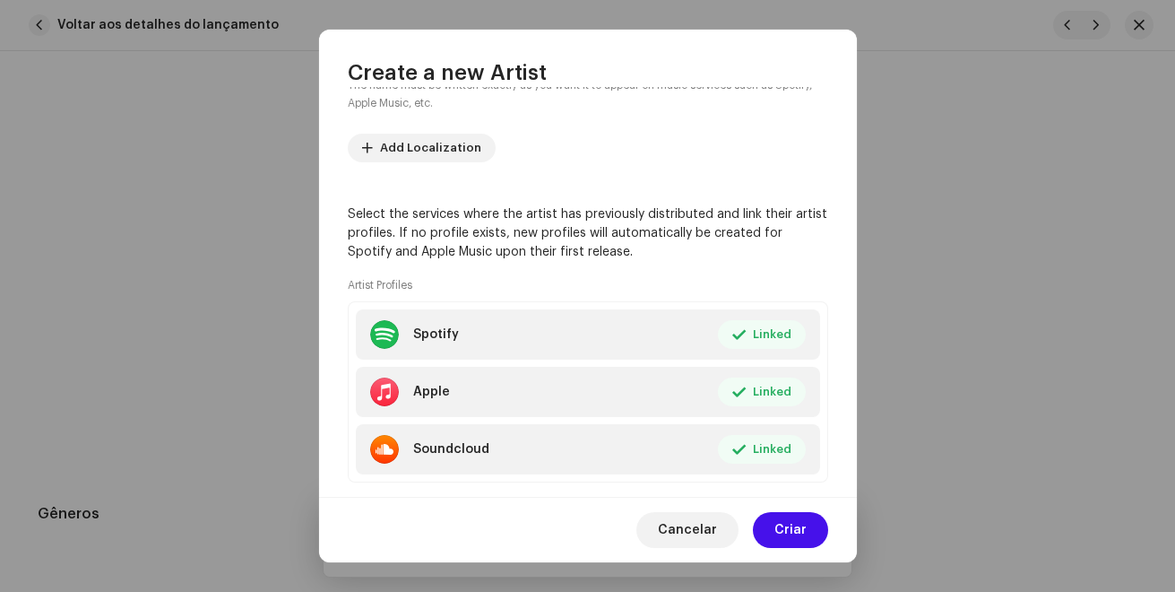
click at [800, 518] on span "Criar" at bounding box center [790, 530] width 32 height 36
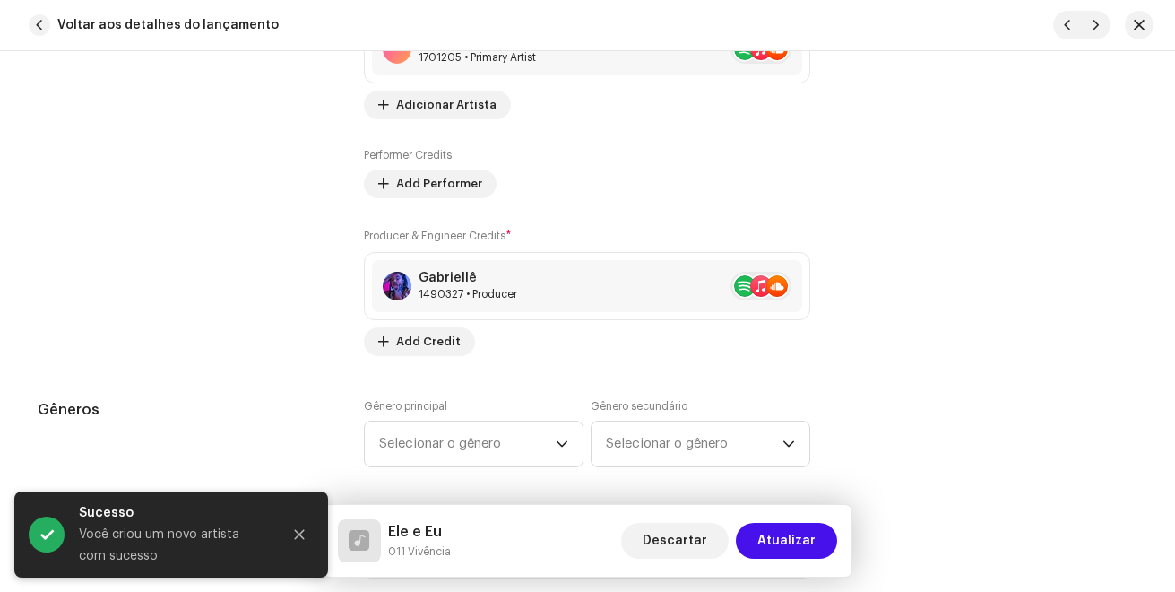
scroll to position [1613, 0]
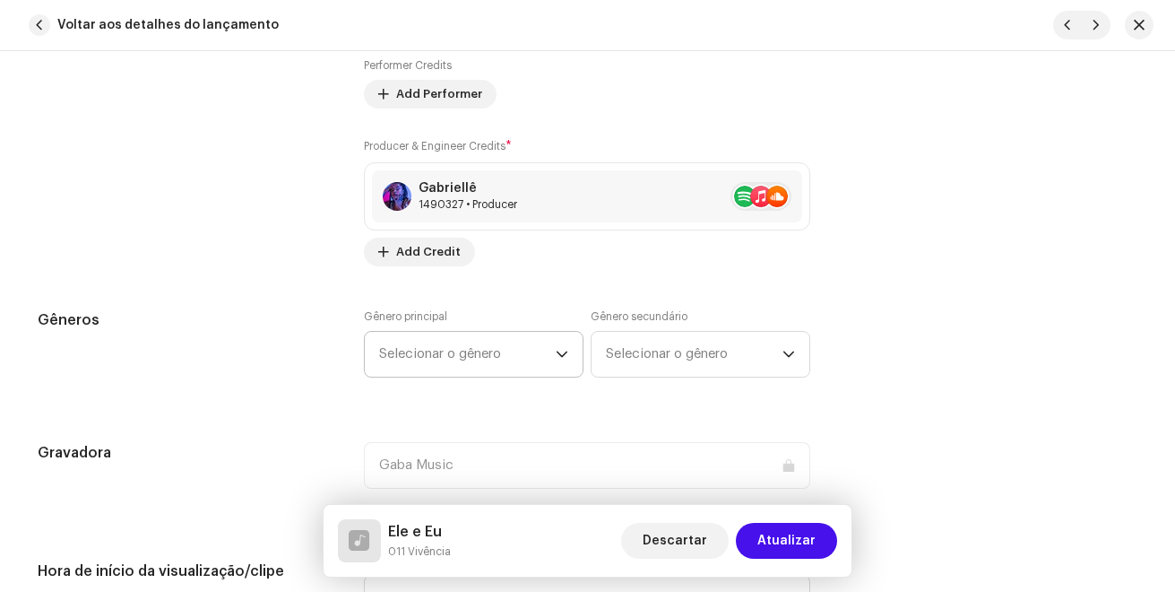
click at [471, 358] on span "Selecionar o gênero" at bounding box center [467, 354] width 177 height 45
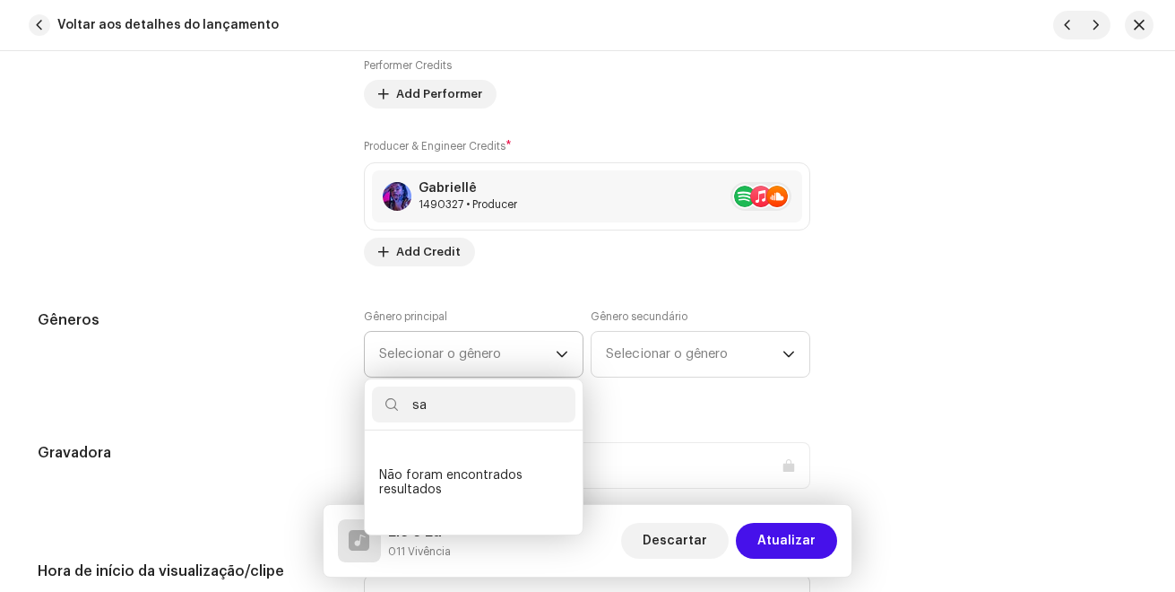
type input "s"
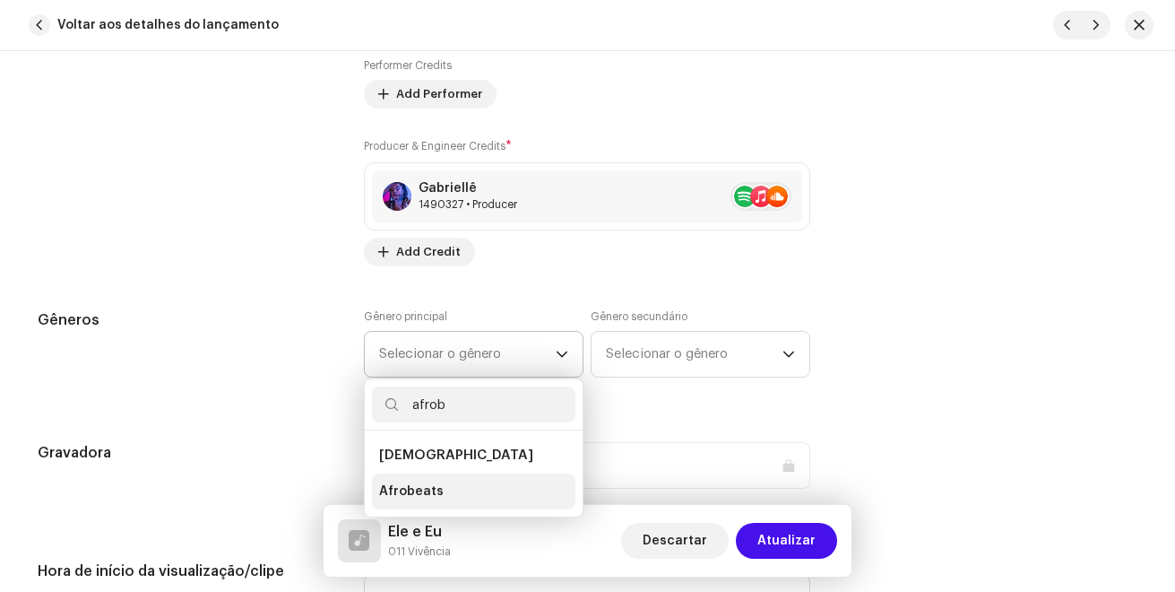
type input "afrob"
click at [459, 487] on li "Afrobeats" at bounding box center [473, 491] width 203 height 36
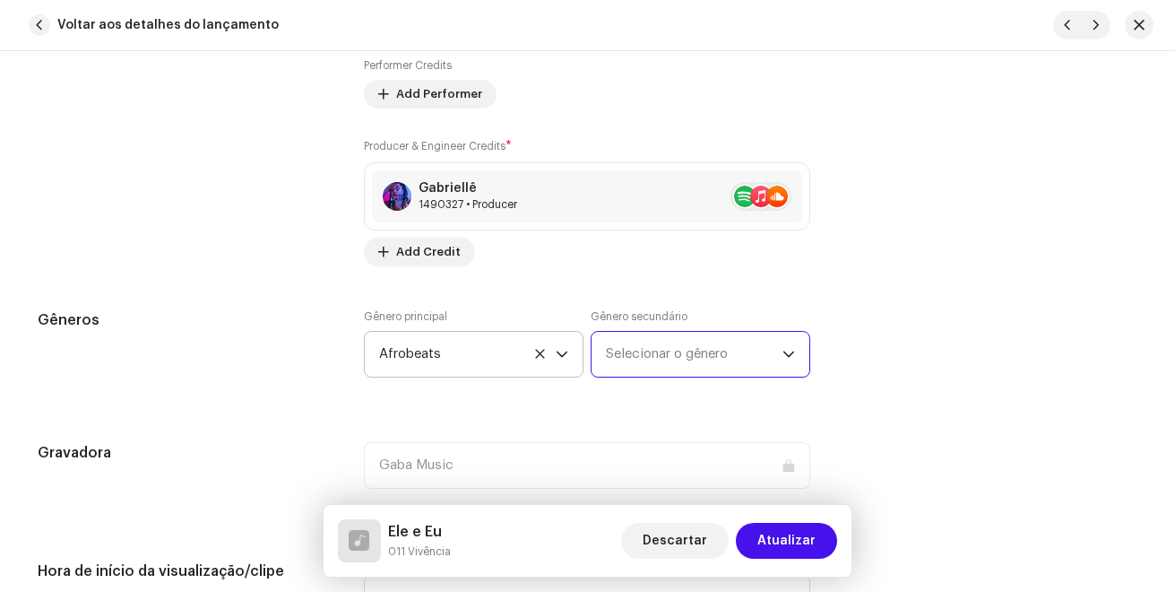
click at [624, 354] on span "Selecionar o gênero" at bounding box center [694, 354] width 177 height 45
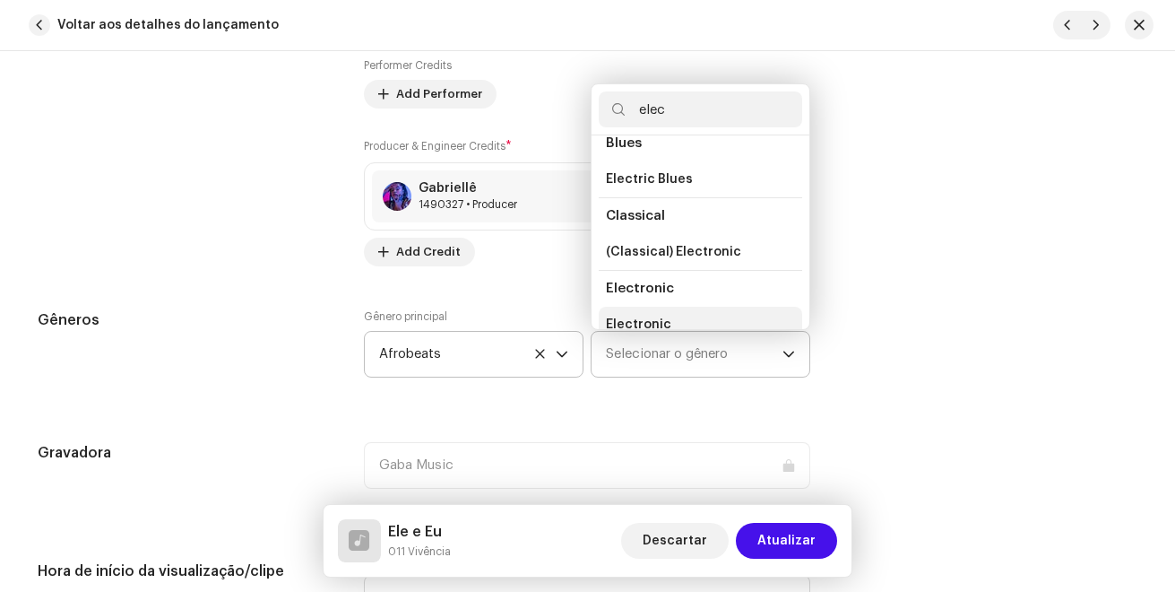
scroll to position [103, 0]
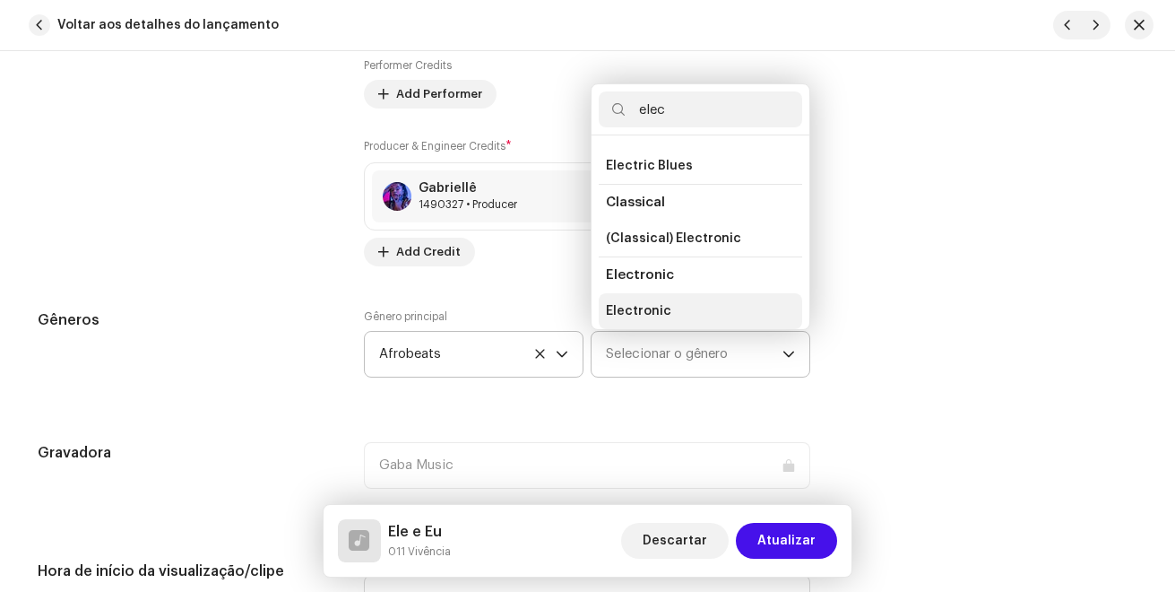
type input "elec"
click at [666, 312] on li "Electronic" at bounding box center [700, 311] width 203 height 36
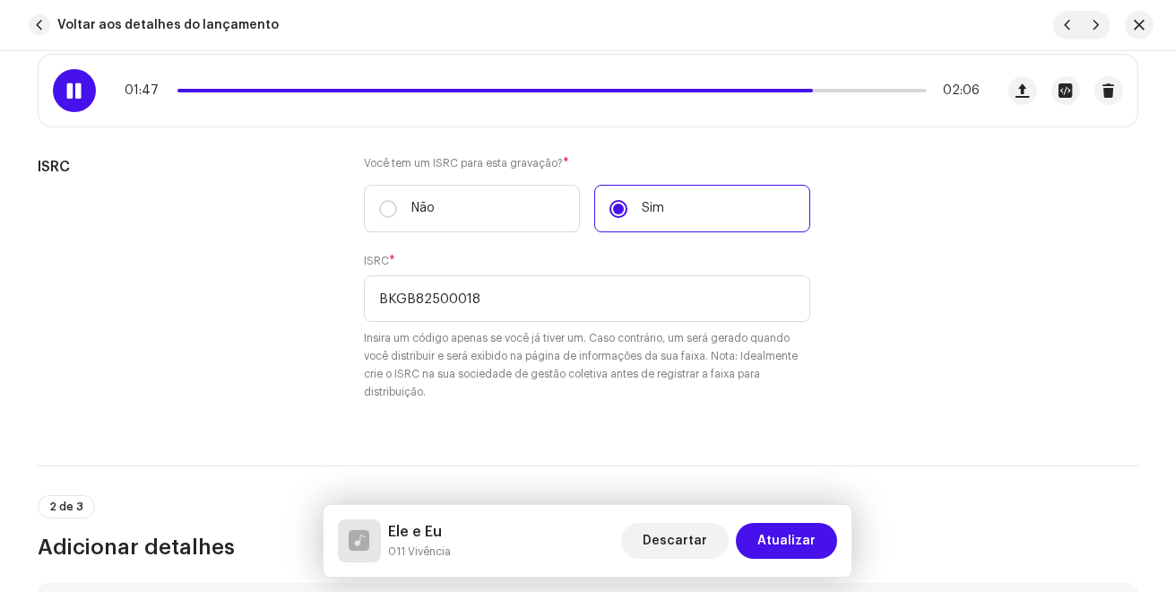
scroll to position [269, 0]
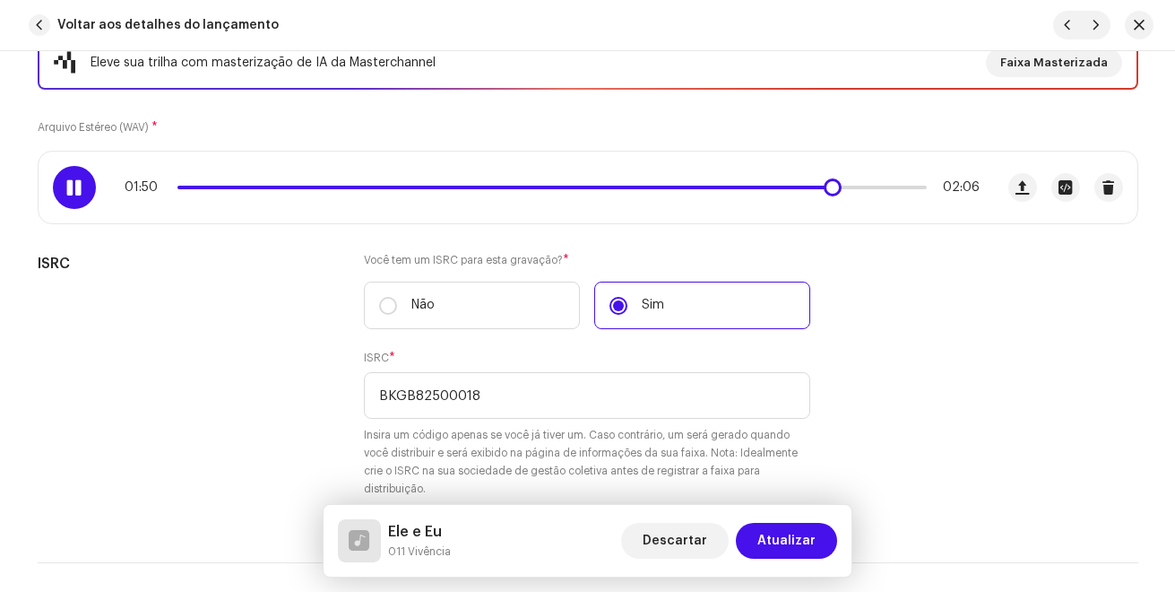
click at [505, 183] on div "01:50 02:06" at bounding box center [552, 187] width 855 height 14
click at [502, 183] on div "01:50 02:06" at bounding box center [552, 187] width 855 height 14
click at [503, 191] on div "01:50 02:06" at bounding box center [552, 187] width 855 height 14
click at [501, 187] on span at bounding box center [507, 188] width 660 height 4
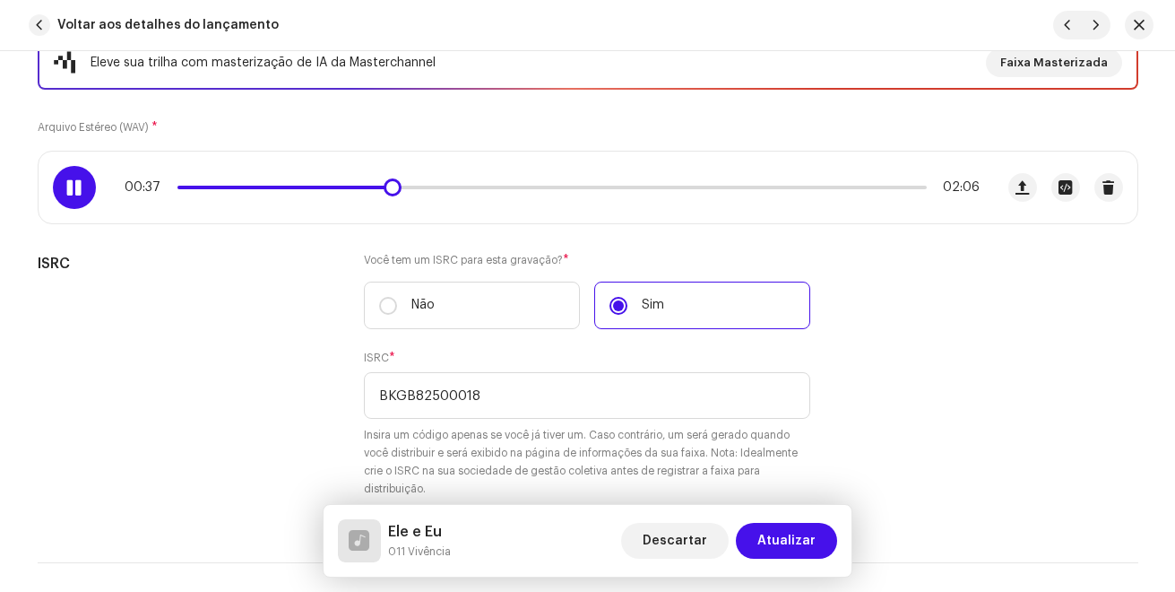
drag, startPoint x: 844, startPoint y: 188, endPoint x: 385, endPoint y: 182, distance: 459.9
click at [385, 182] on span at bounding box center [393, 187] width 18 height 18
drag, startPoint x: 405, startPoint y: 187, endPoint x: 429, endPoint y: 187, distance: 24.2
click at [429, 187] on span at bounding box center [435, 187] width 18 height 18
click at [84, 177] on div at bounding box center [74, 187] width 43 height 43
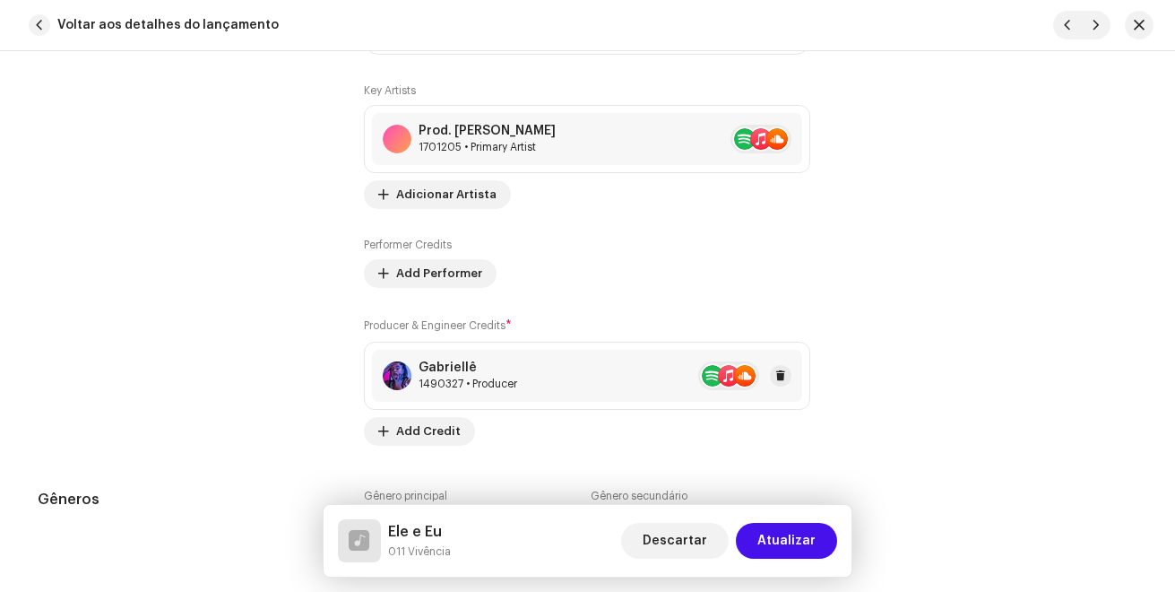
scroll to position [1793, 0]
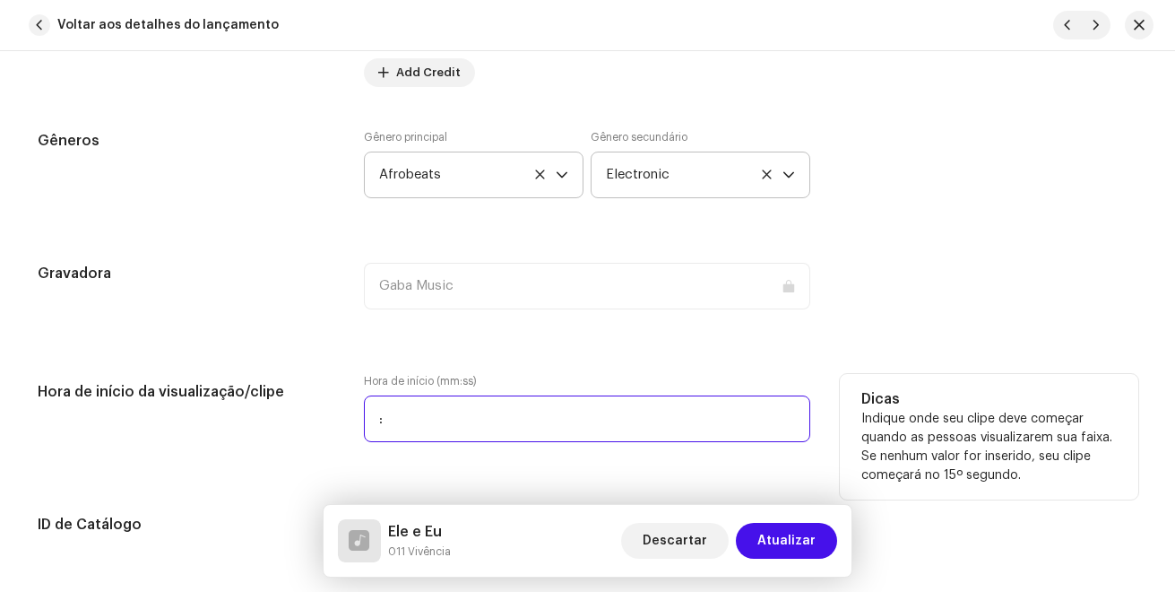
click at [448, 416] on input ":" at bounding box center [587, 418] width 446 height 47
type input "01:07"
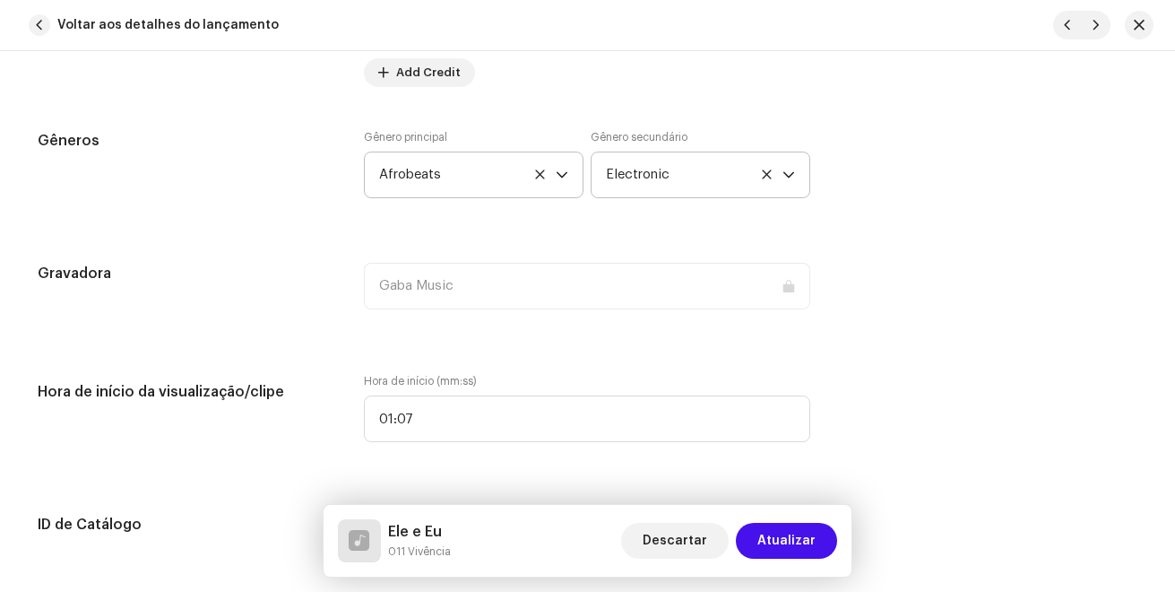
click at [247, 217] on div "Gêneros" at bounding box center [187, 175] width 298 height 90
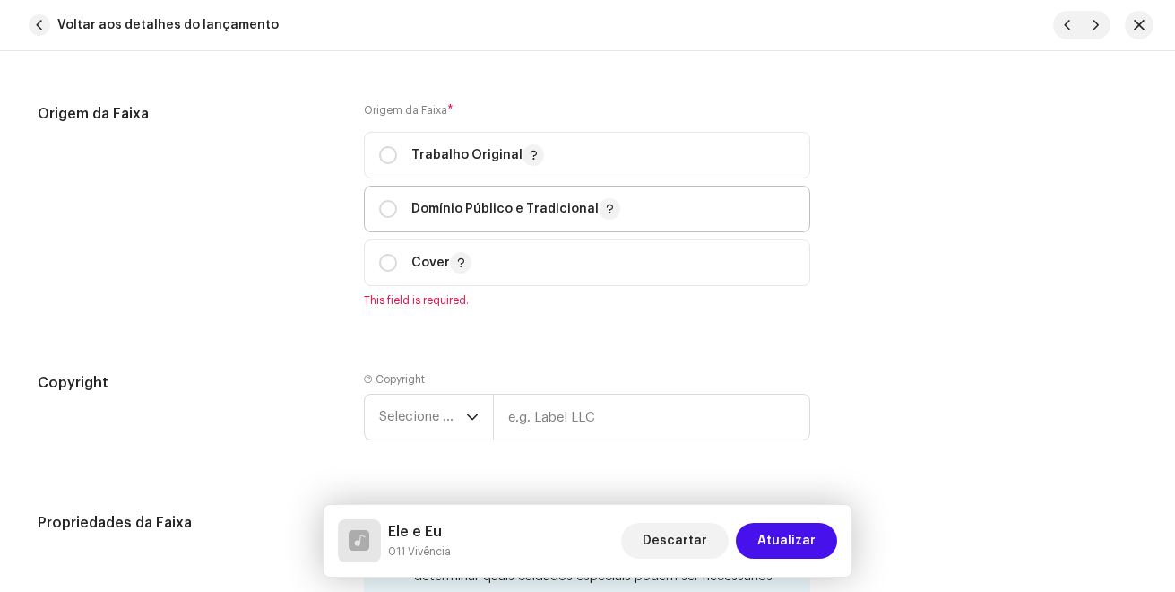
scroll to position [2331, 0]
click at [385, 156] on input "radio" at bounding box center [388, 153] width 18 height 18
radio input "true"
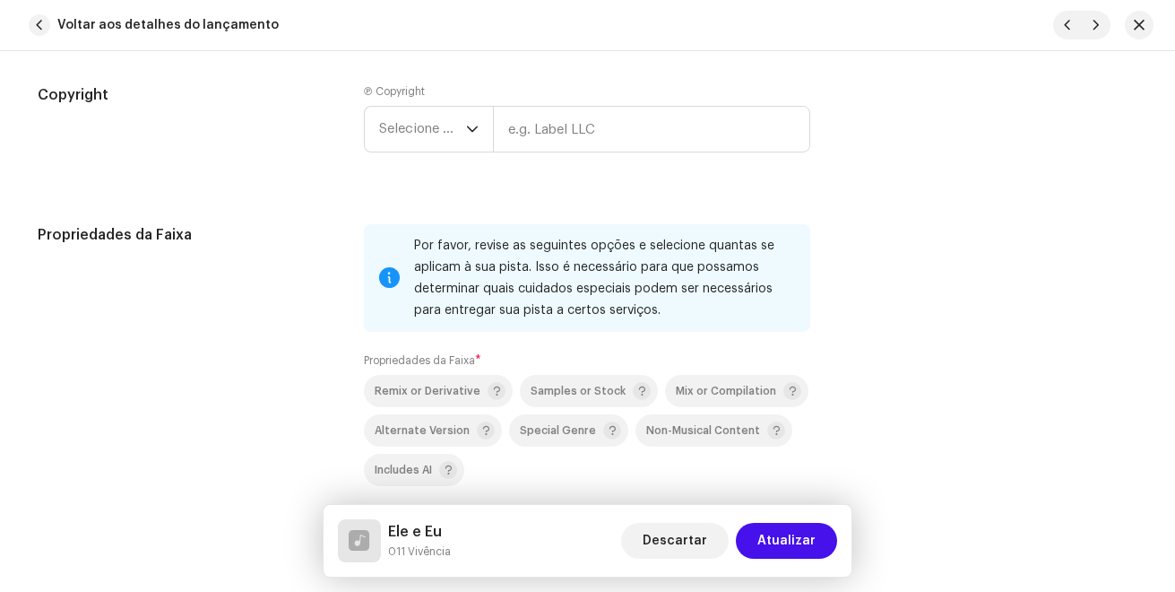
scroll to position [2599, 0]
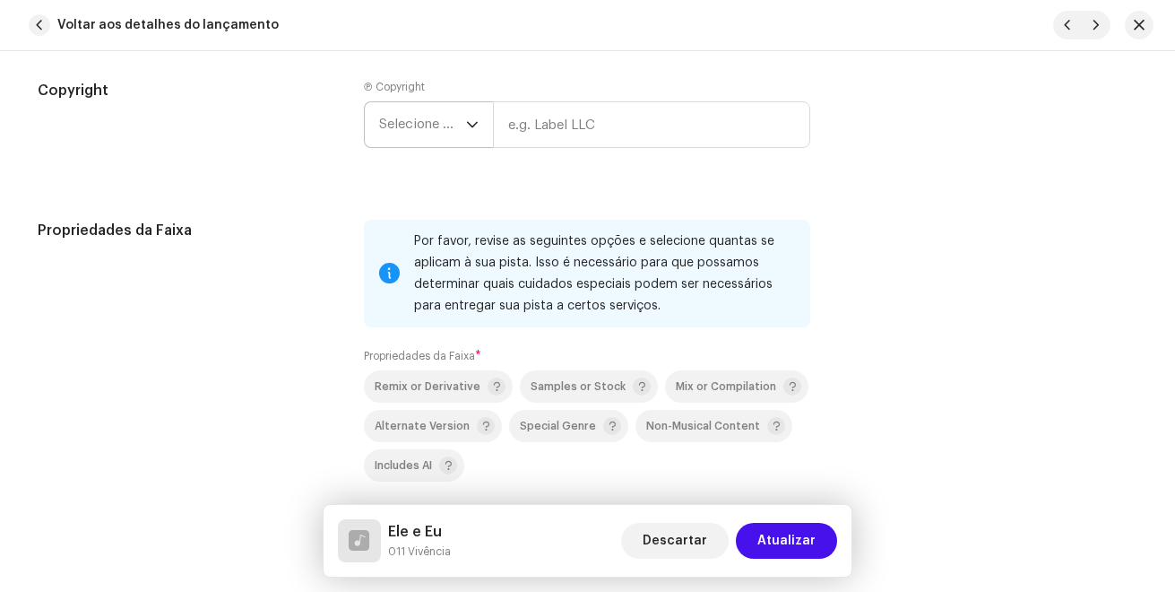
click at [440, 142] on span "Selecione o ano" at bounding box center [422, 124] width 87 height 45
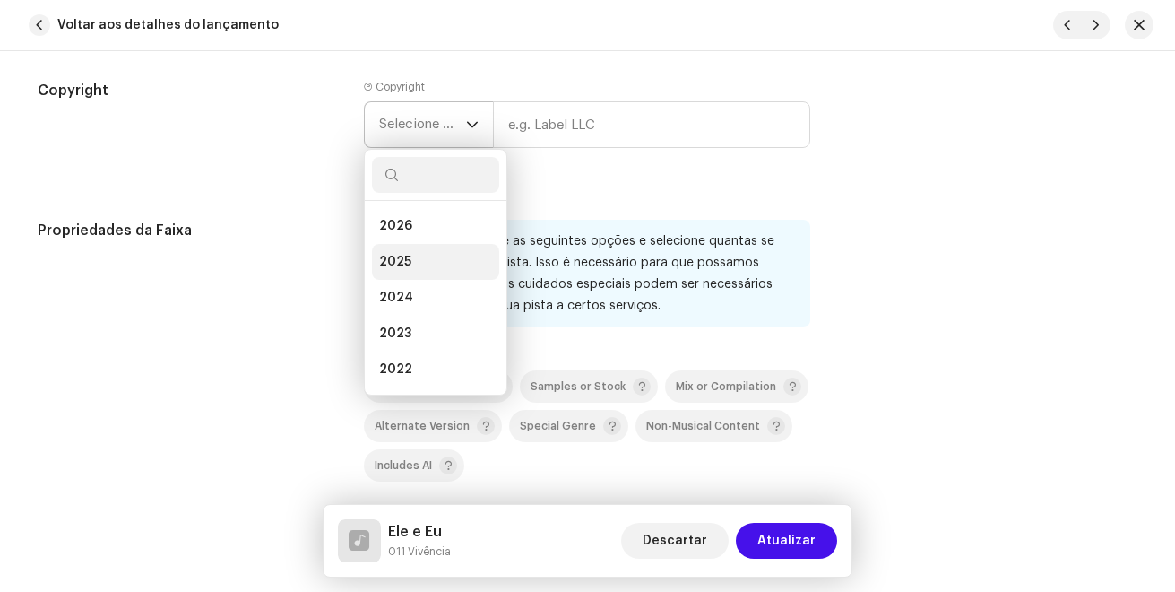
click at [420, 270] on li "2025" at bounding box center [435, 262] width 127 height 36
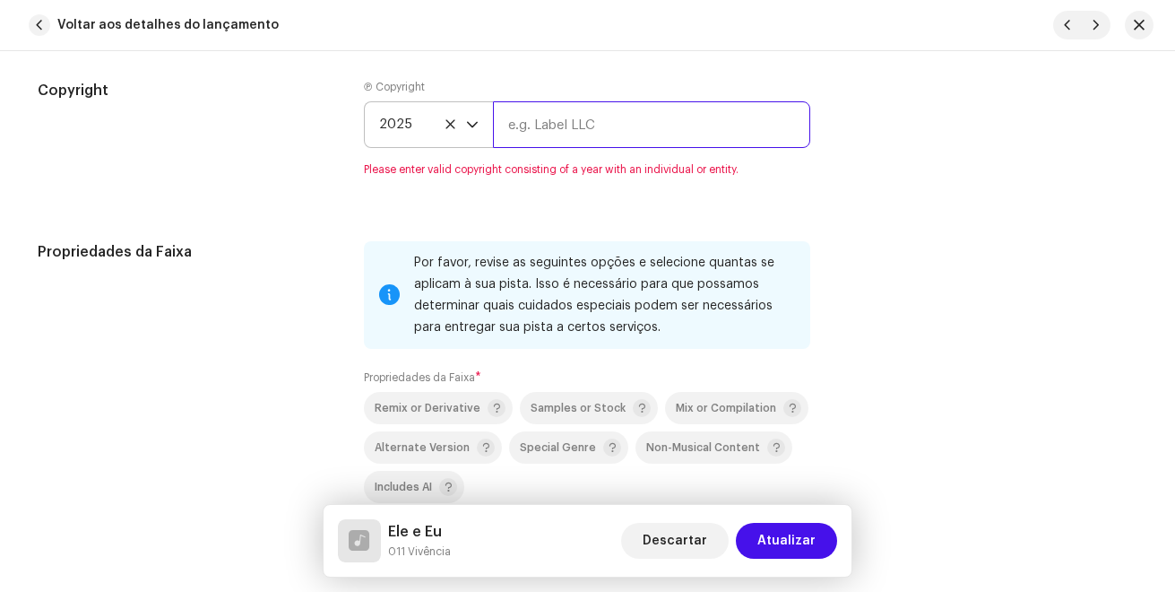
click at [555, 125] on input "text" at bounding box center [651, 124] width 317 height 47
type input "Gaba Music"
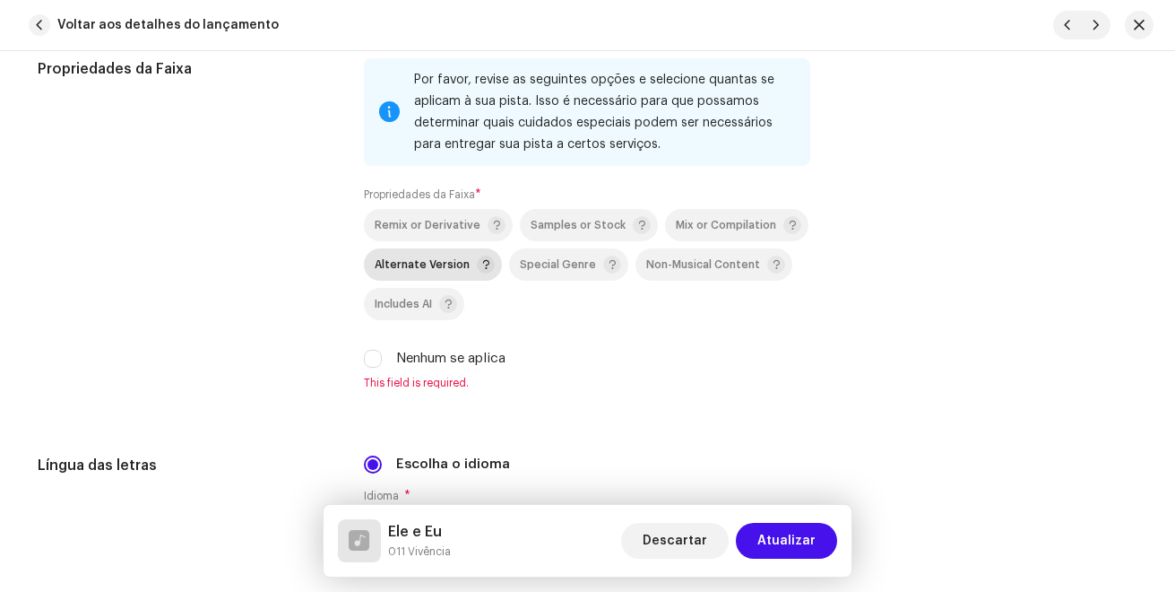
scroll to position [2779, 0]
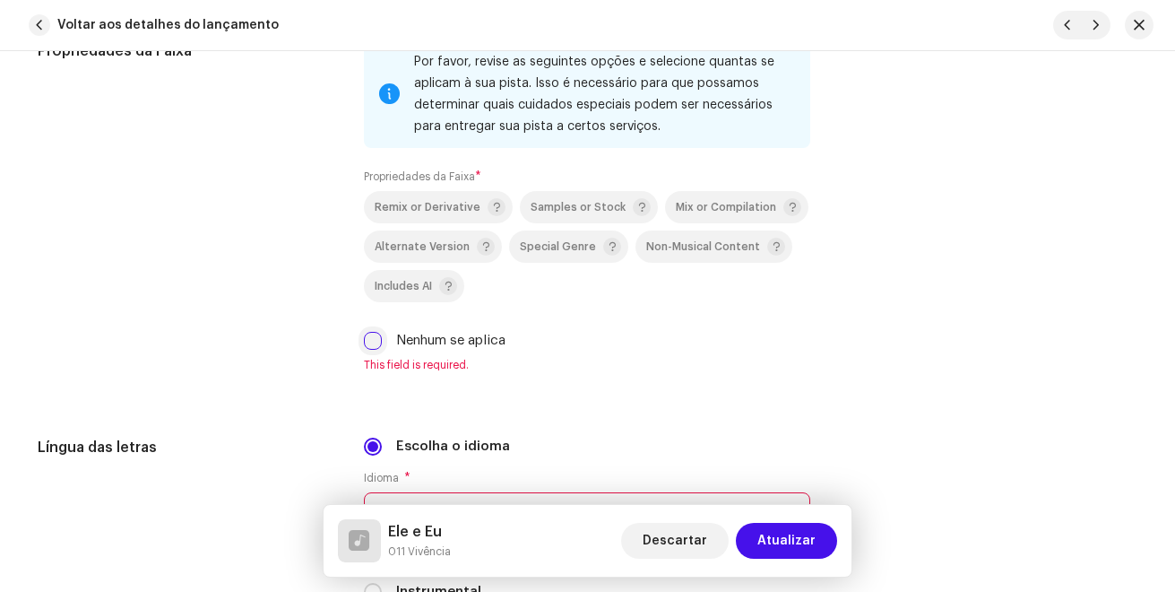
click at [372, 341] on input "Nenhum se aplica" at bounding box center [373, 341] width 18 height 18
checkbox input "true"
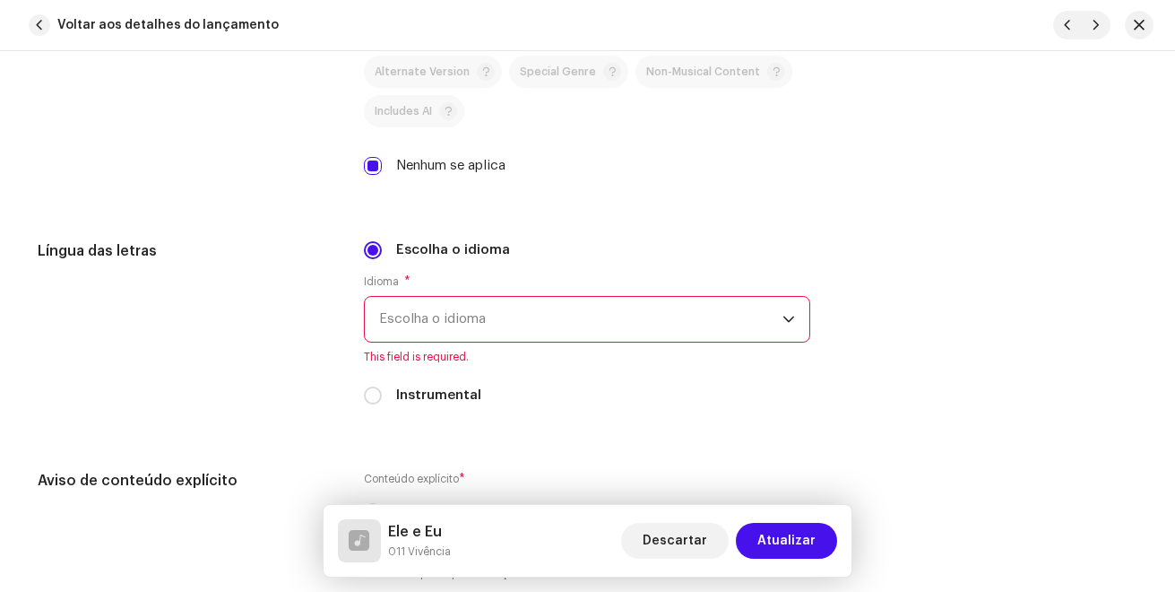
scroll to position [2958, 0]
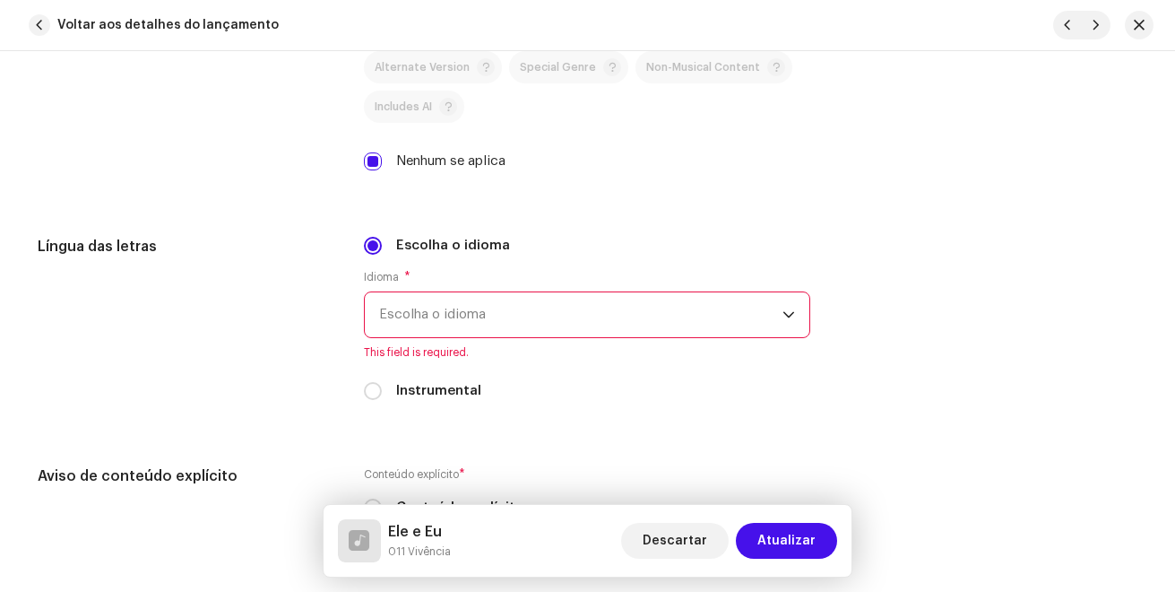
click at [439, 297] on span "Escolha o idioma" at bounding box center [580, 314] width 403 height 45
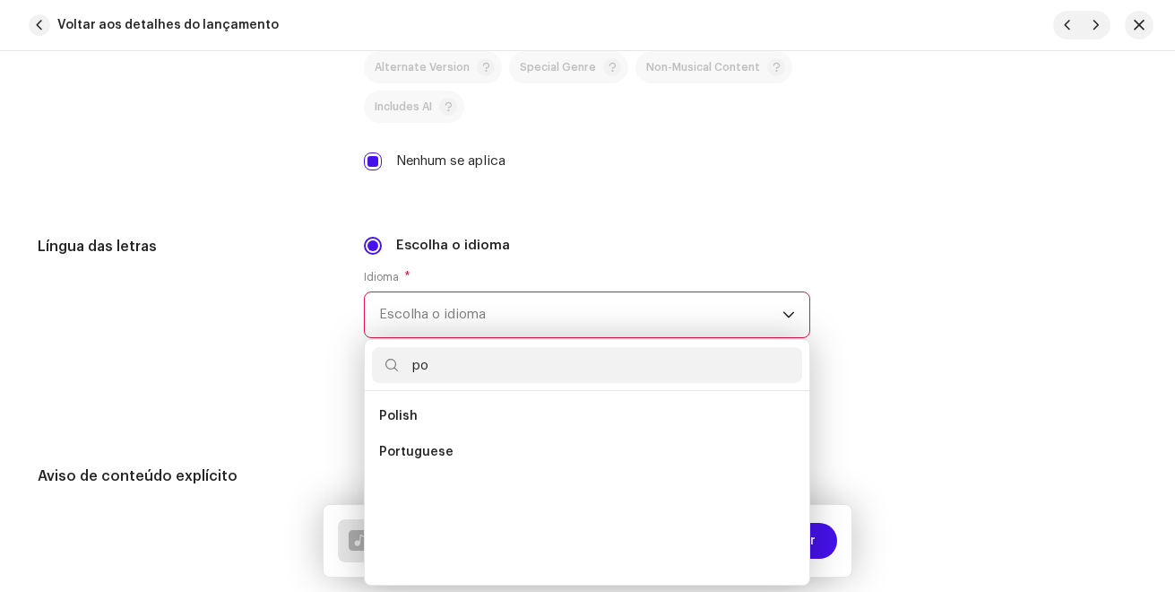
scroll to position [0, 0]
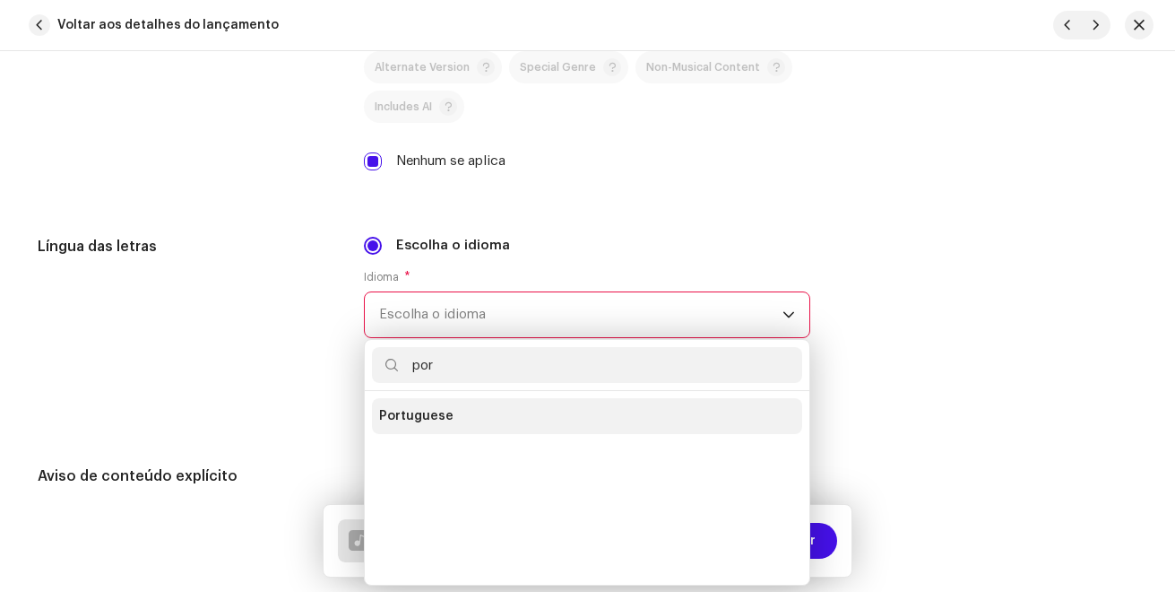
type input "por"
click at [449, 416] on li "Portuguese" at bounding box center [587, 416] width 430 height 36
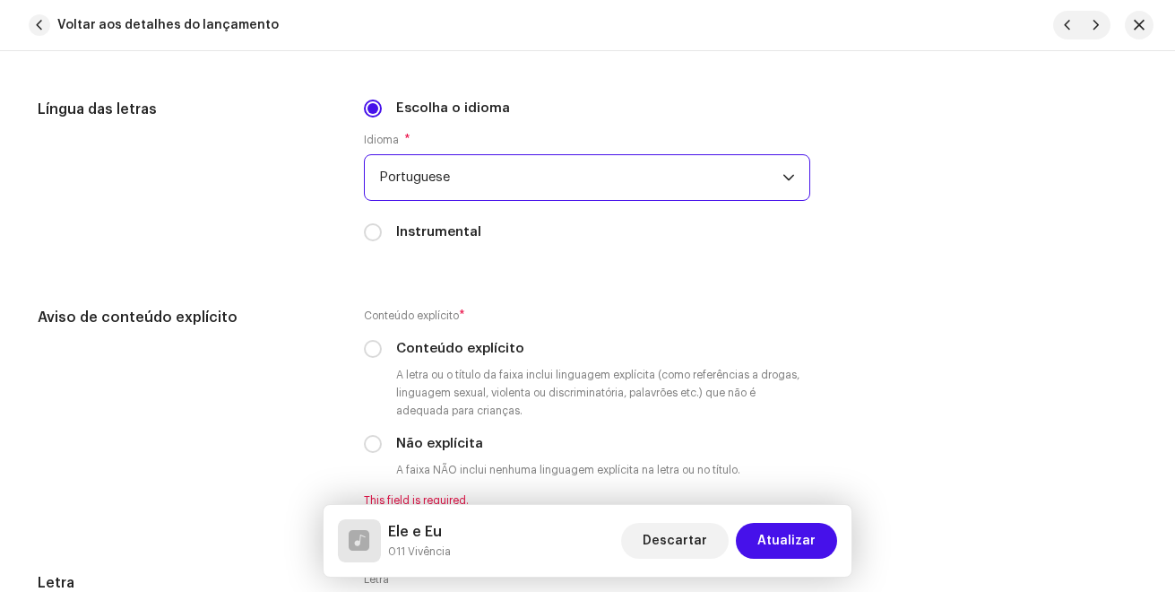
scroll to position [3227, 0]
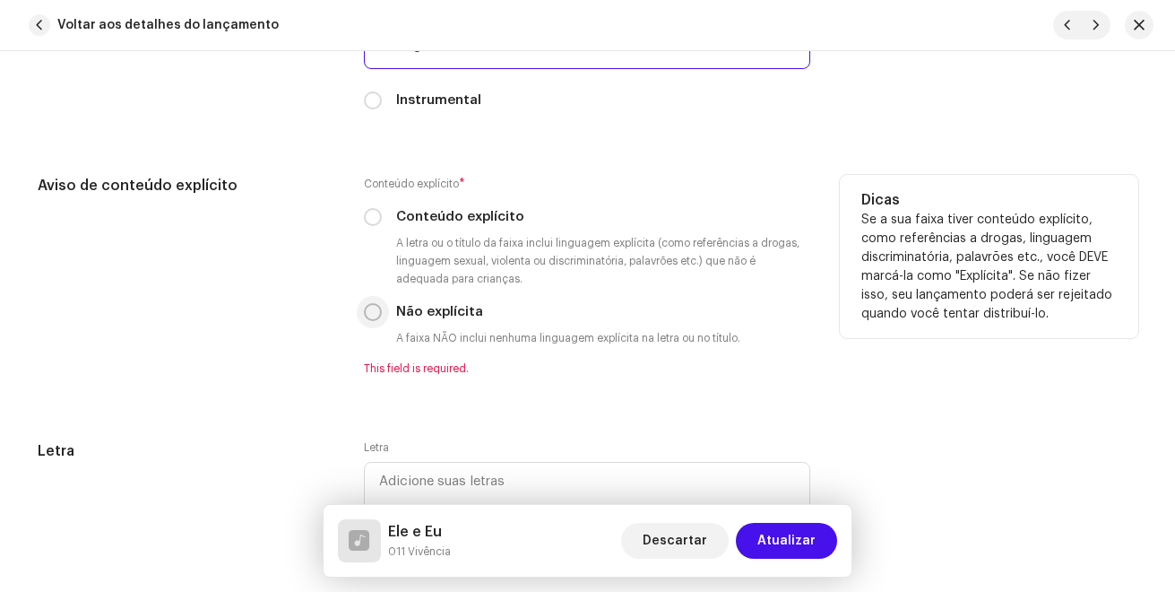
click at [374, 319] on input "Não explícita" at bounding box center [373, 312] width 18 height 18
radio input "true"
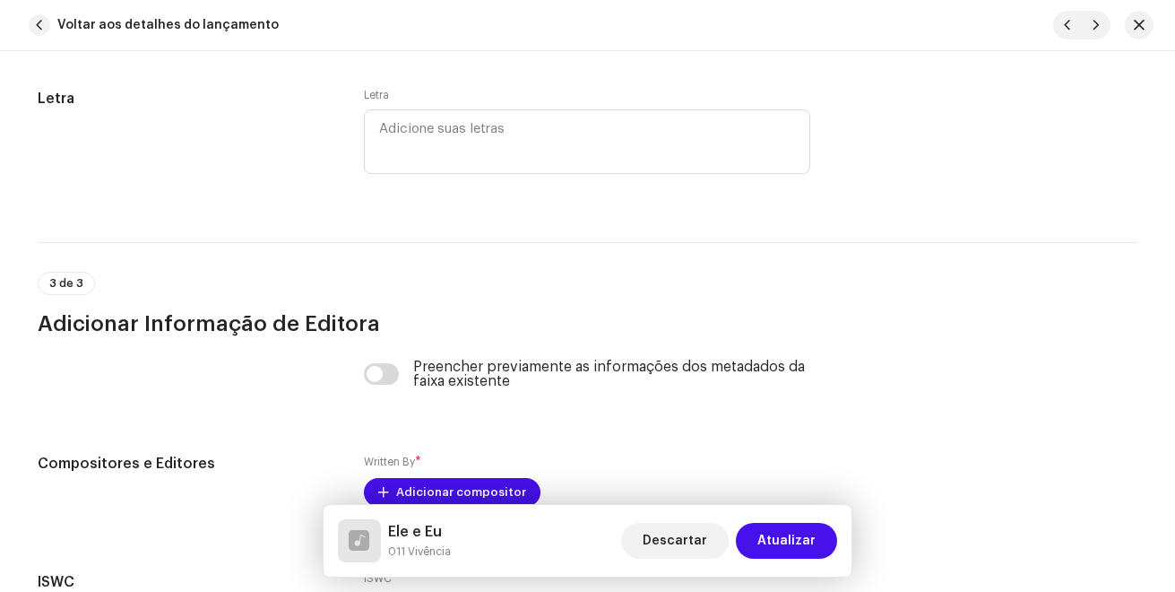
scroll to position [3675, 0]
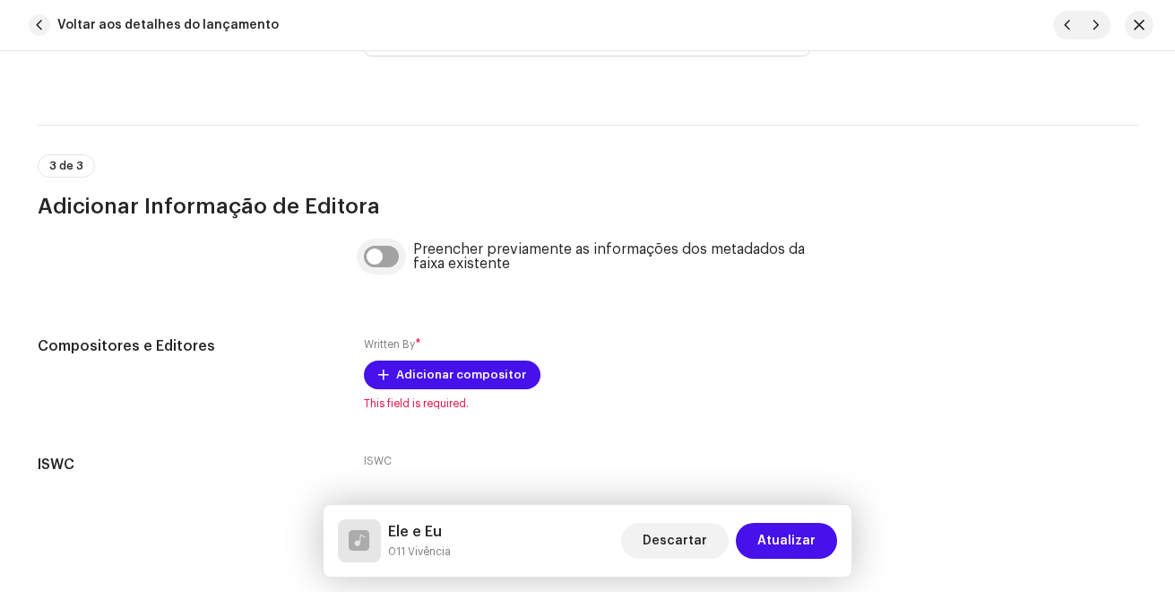
click at [382, 262] on input "checkbox" at bounding box center [381, 257] width 35 height 22
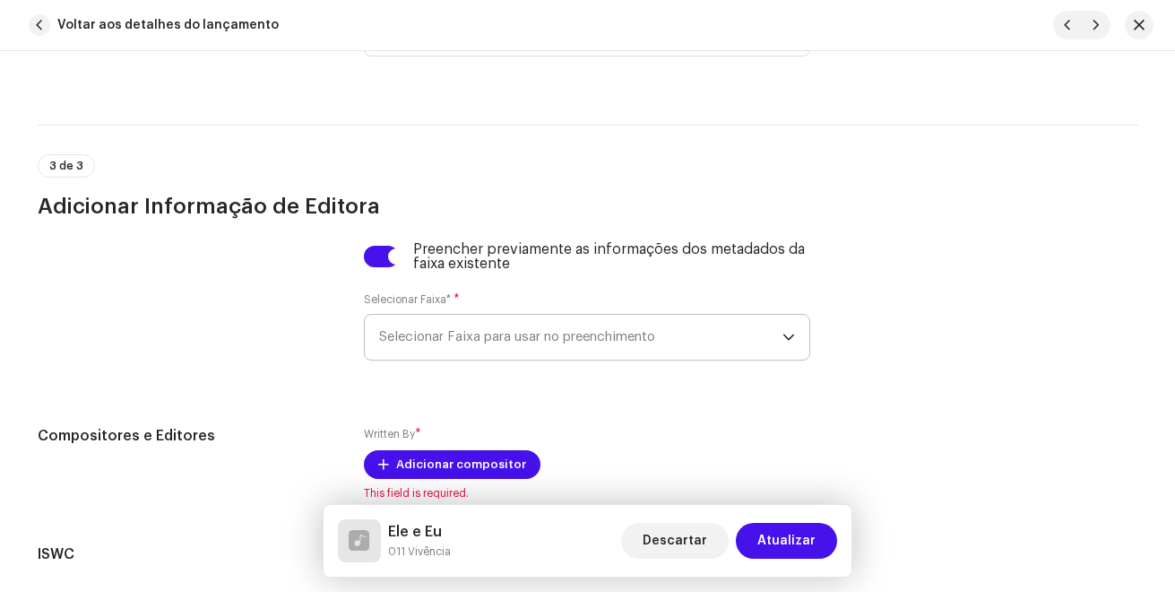
click at [403, 329] on span "Selecionar Faixa para usar no preenchimento" at bounding box center [580, 337] width 403 height 45
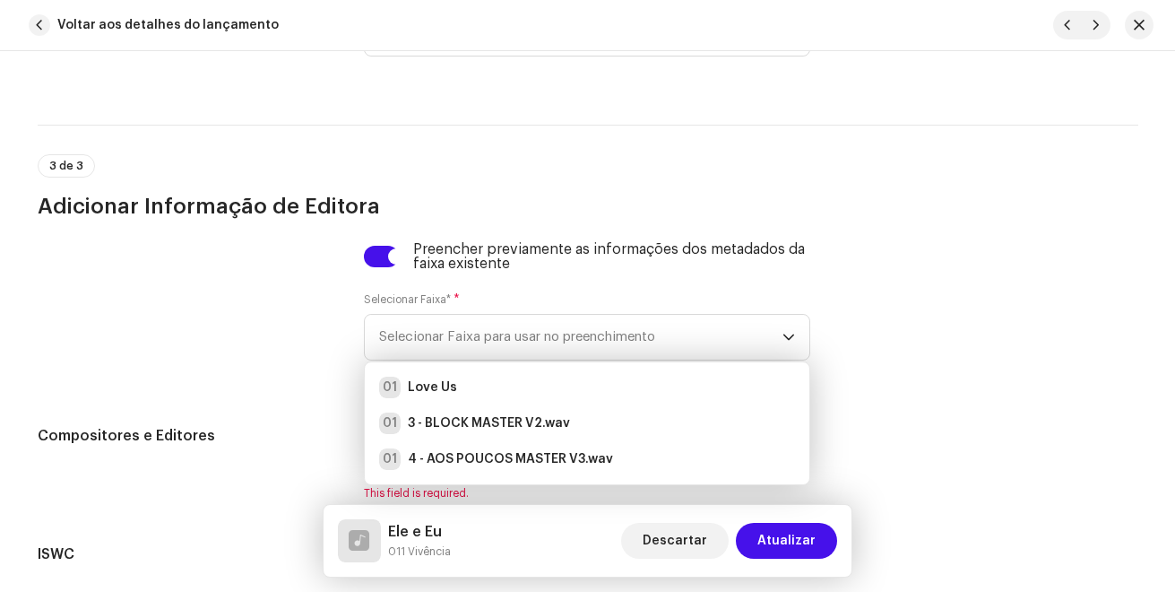
click at [379, 269] on div "Preencher previamente as informações dos metadados da faixa existente" at bounding box center [587, 256] width 446 height 29
click at [378, 254] on input "checkbox" at bounding box center [381, 257] width 35 height 22
checkbox input "false"
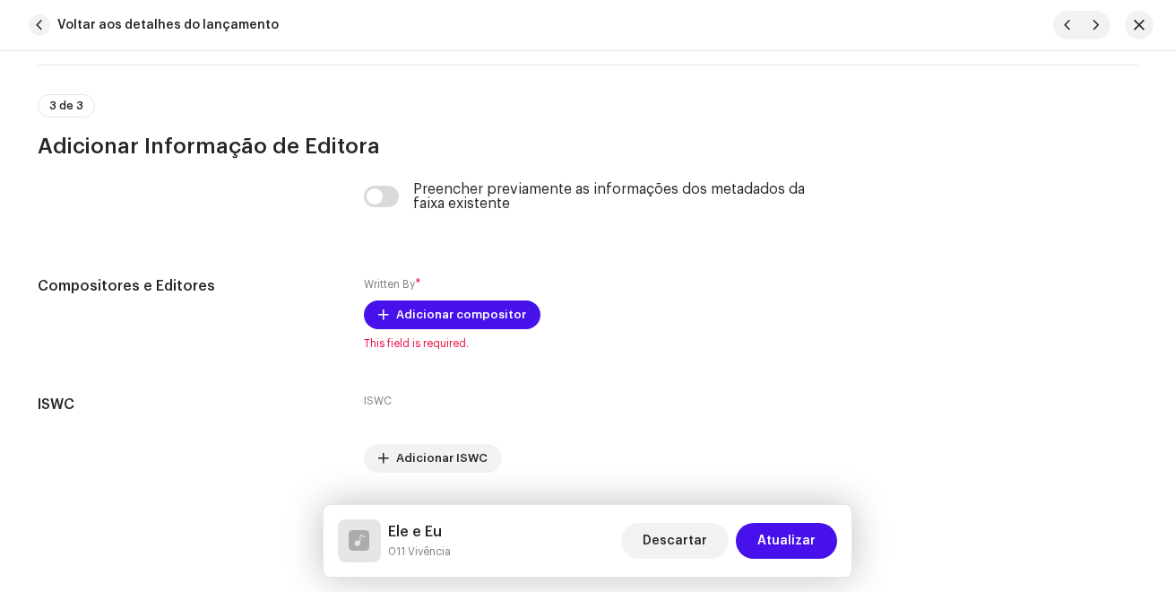
scroll to position [3788, 0]
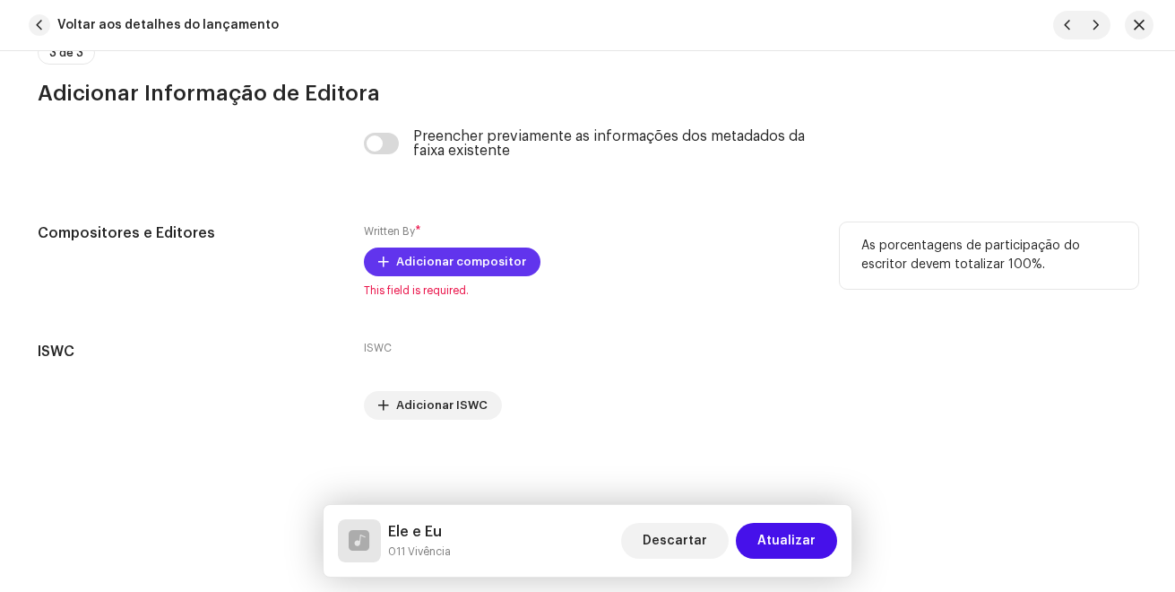
click at [463, 264] on span "Adicionar compositor" at bounding box center [461, 262] width 130 height 36
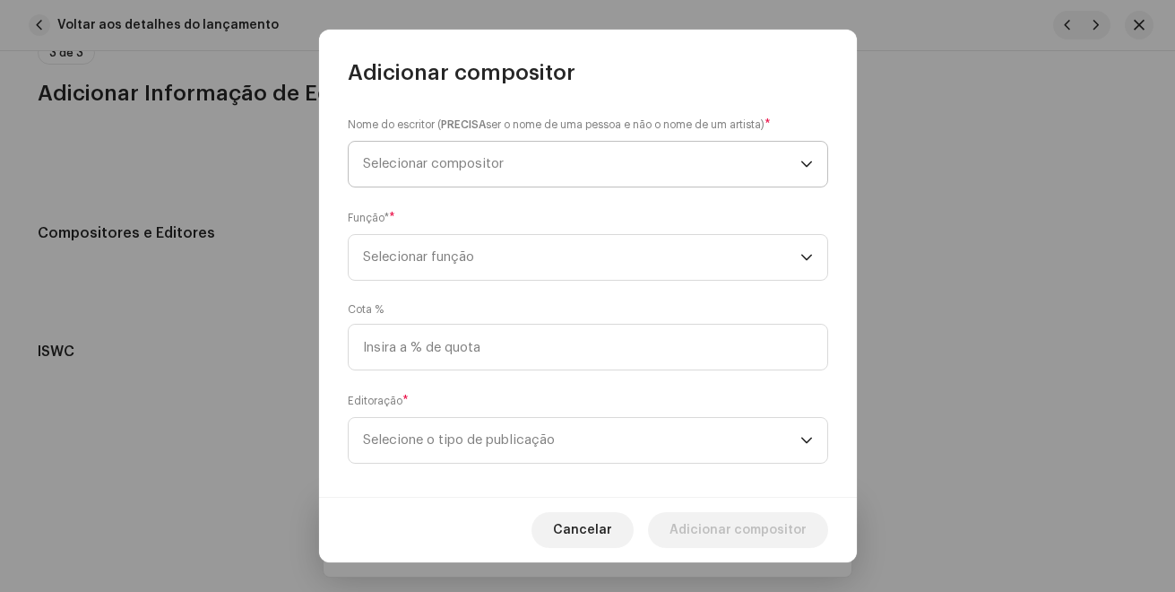
click at [463, 176] on span "Selecionar compositor" at bounding box center [581, 164] width 437 height 45
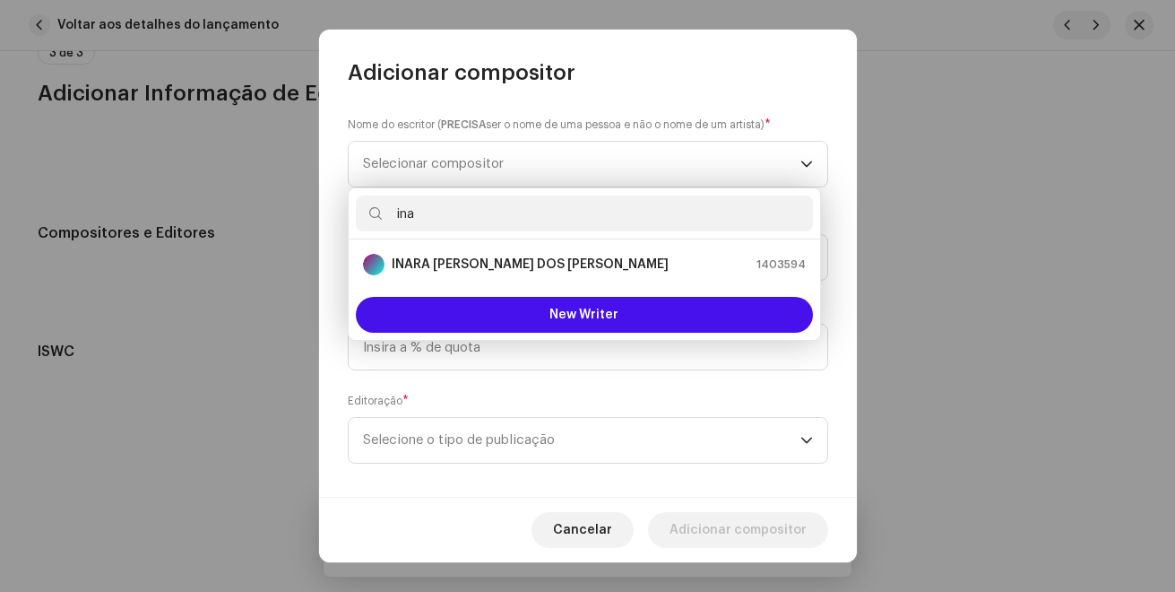
type input "ina"
click at [525, 236] on div "ina" at bounding box center [584, 213] width 471 height 51
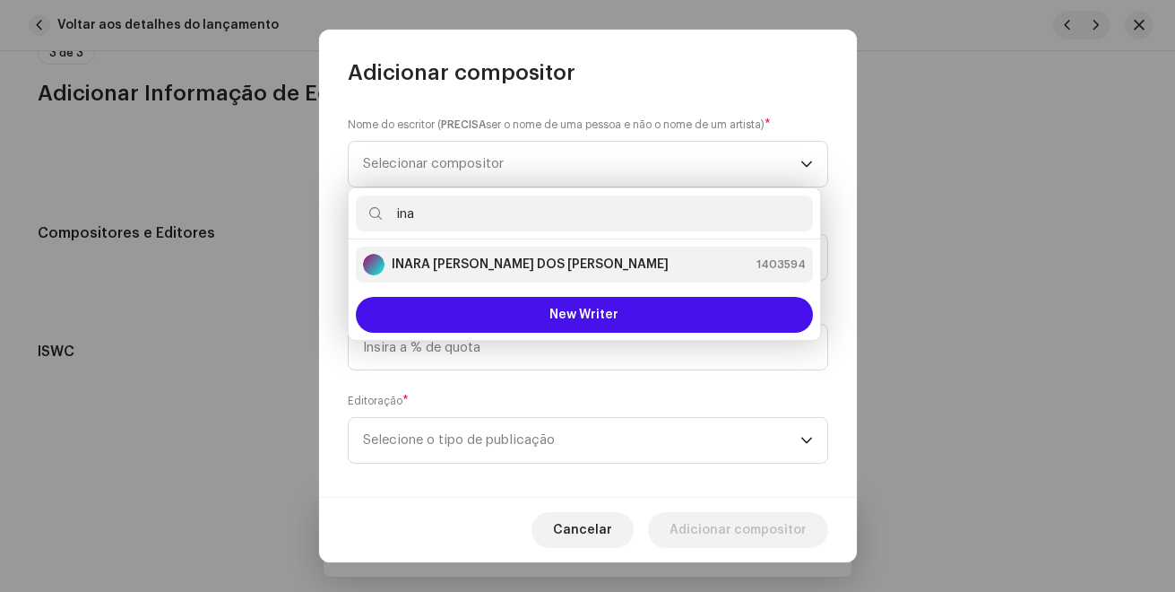
click at [525, 249] on li "INARA [PERSON_NAME] DOS [PERSON_NAME] 1403594" at bounding box center [584, 264] width 457 height 36
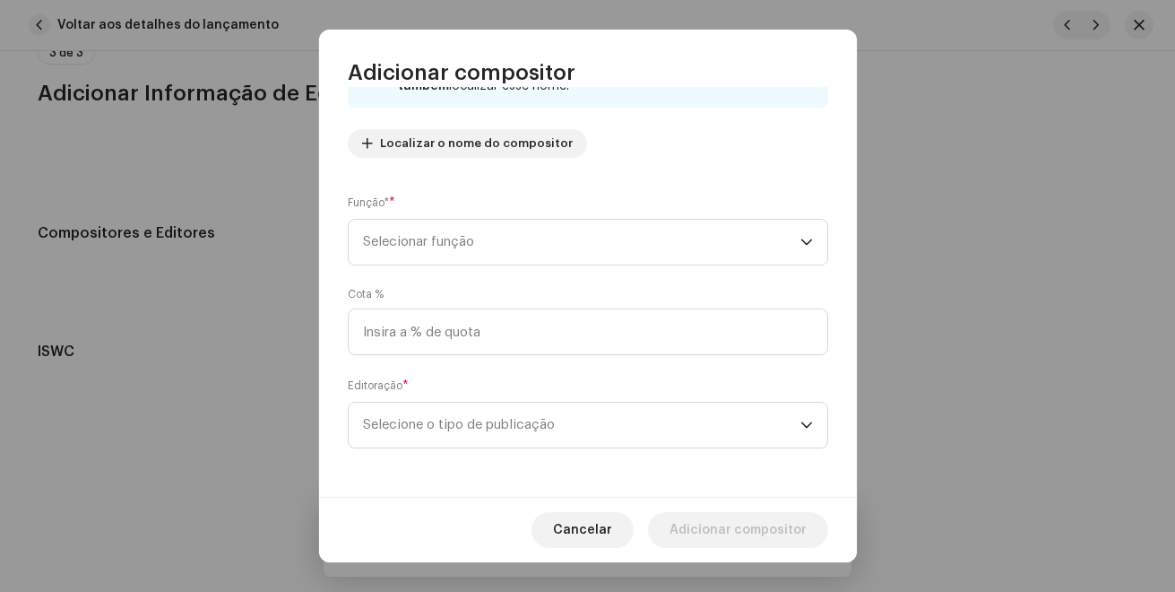
scroll to position [182, 0]
click at [428, 263] on p-select "Selecionar função" at bounding box center [588, 240] width 480 height 47
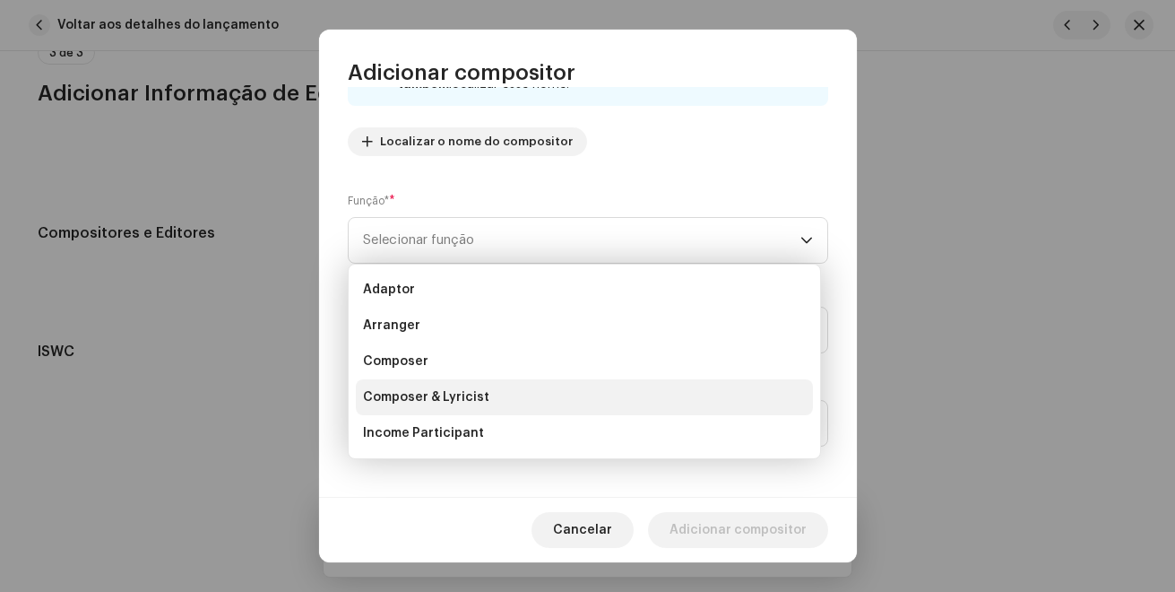
click at [453, 400] on span "Composer & Lyricist" at bounding box center [426, 397] width 126 height 18
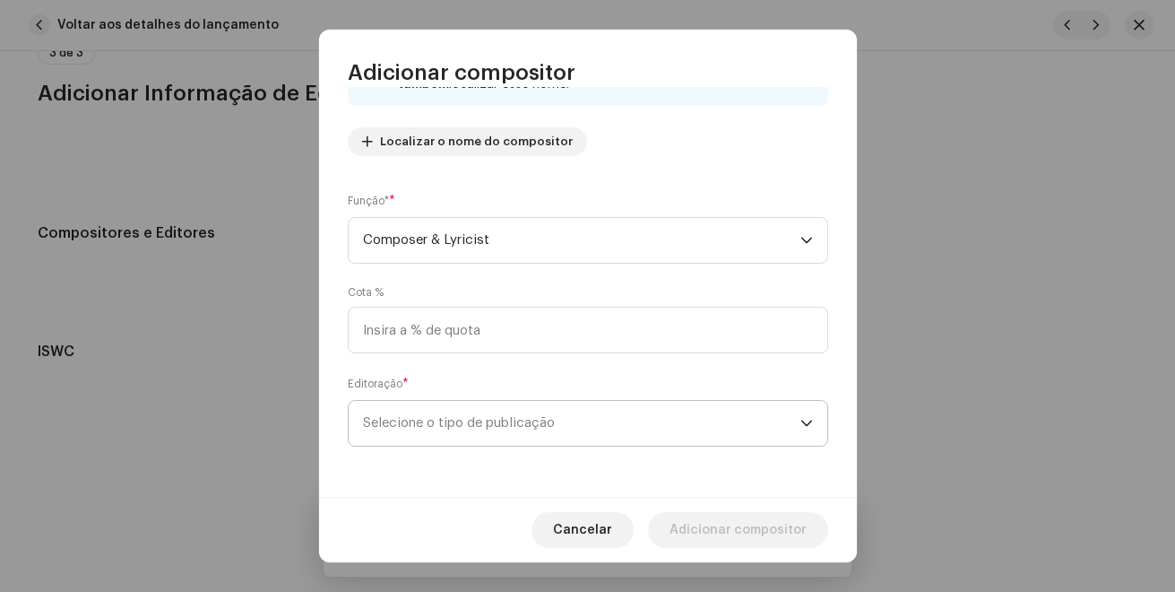
click at [463, 434] on span "Selecione o tipo de publicação" at bounding box center [581, 423] width 437 height 45
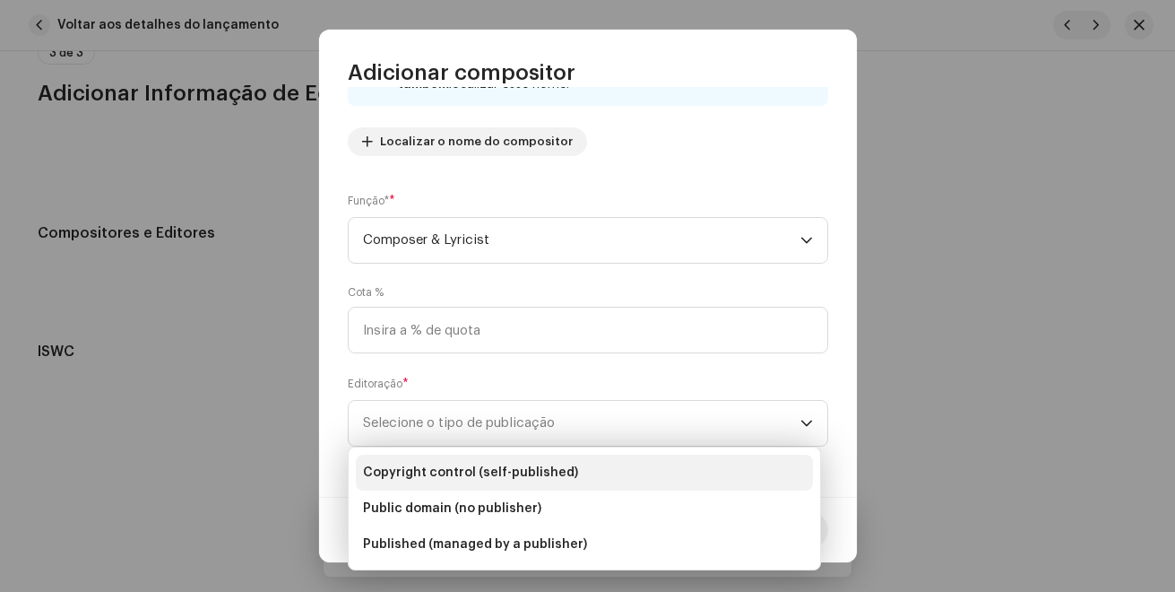
click at [471, 459] on li "Copyright control (self-published)" at bounding box center [584, 472] width 457 height 36
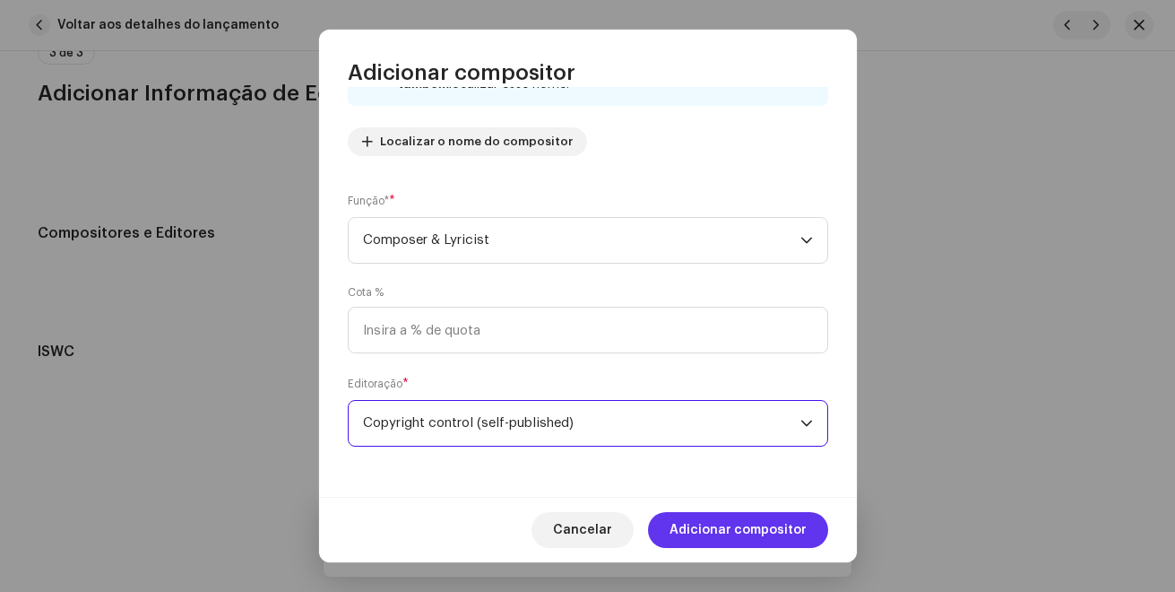
click at [696, 530] on span "Adicionar compositor" at bounding box center [738, 530] width 137 height 36
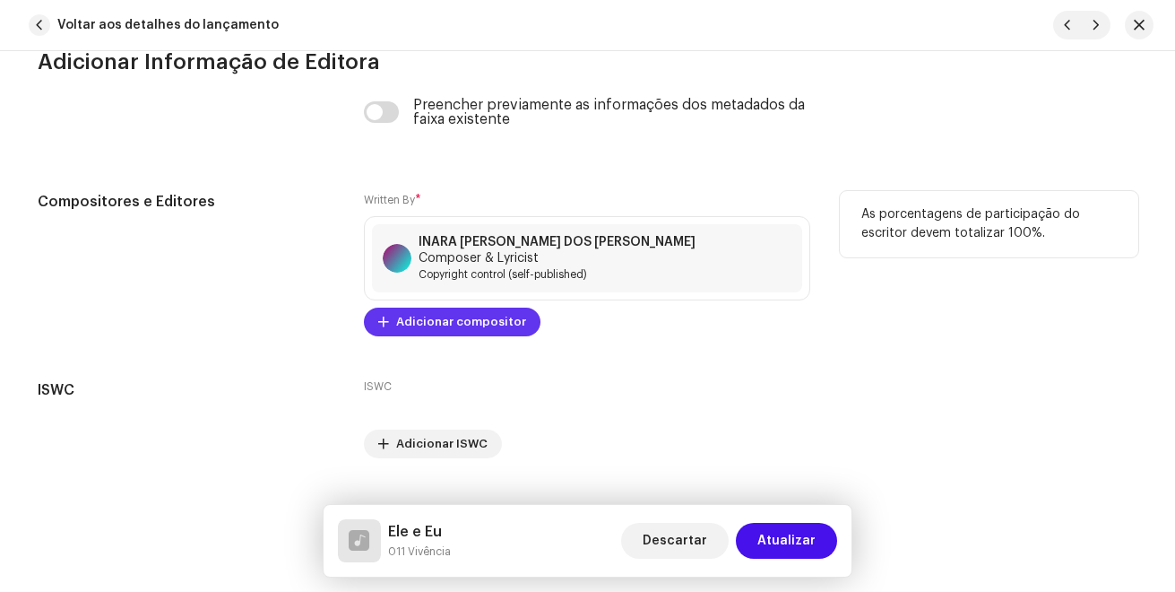
scroll to position [3842, 0]
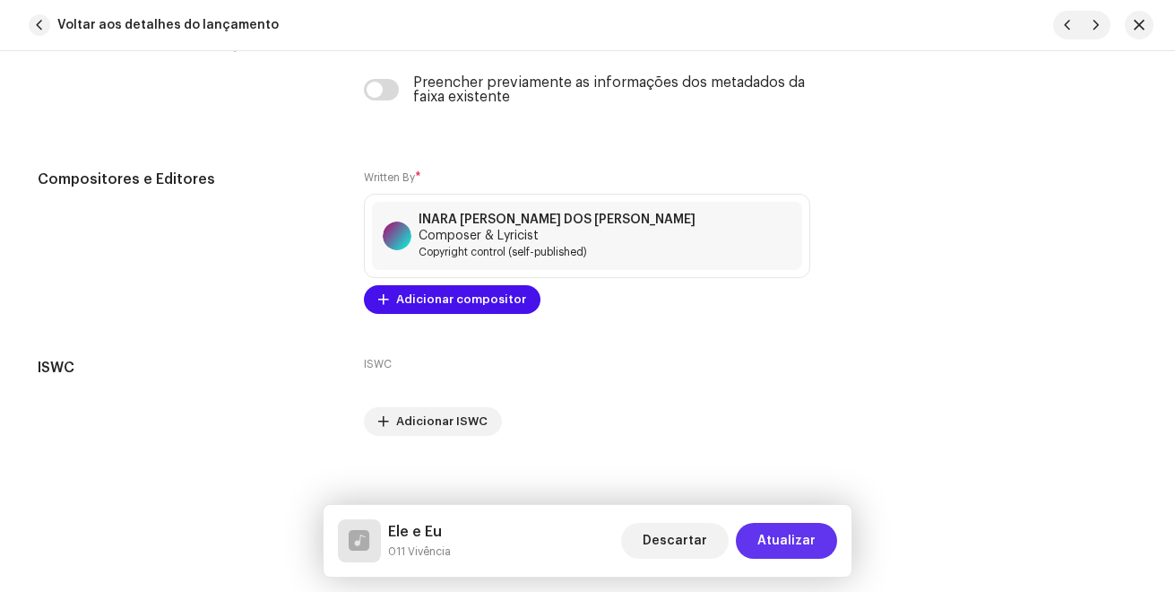
click at [791, 548] on span "Atualizar" at bounding box center [786, 541] width 58 height 36
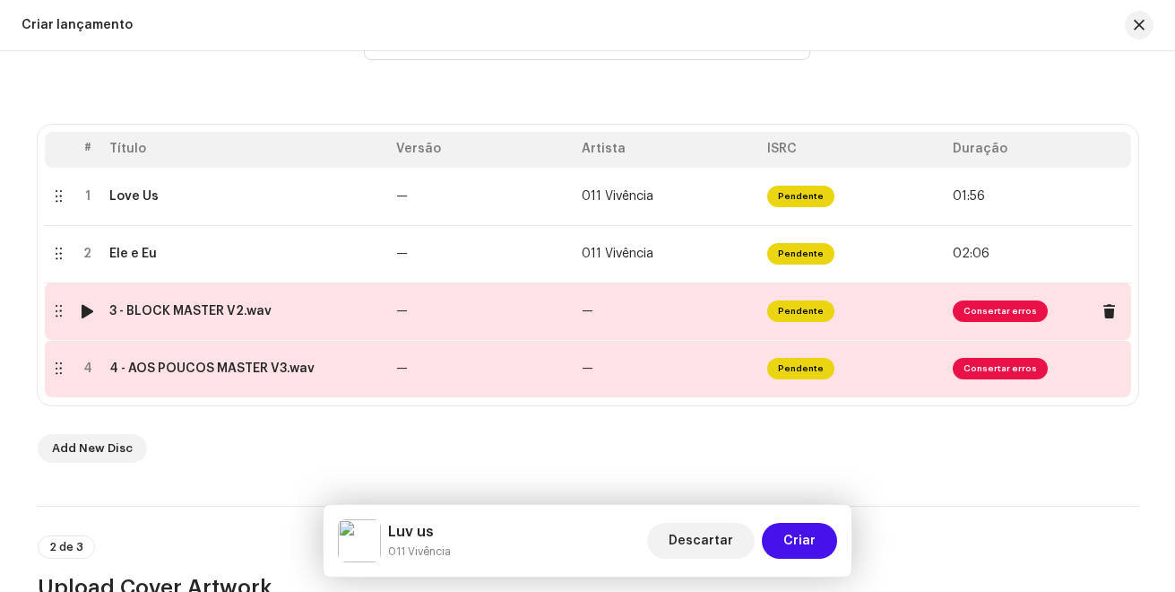
click at [983, 312] on span "Consertar erros" at bounding box center [1000, 311] width 95 height 22
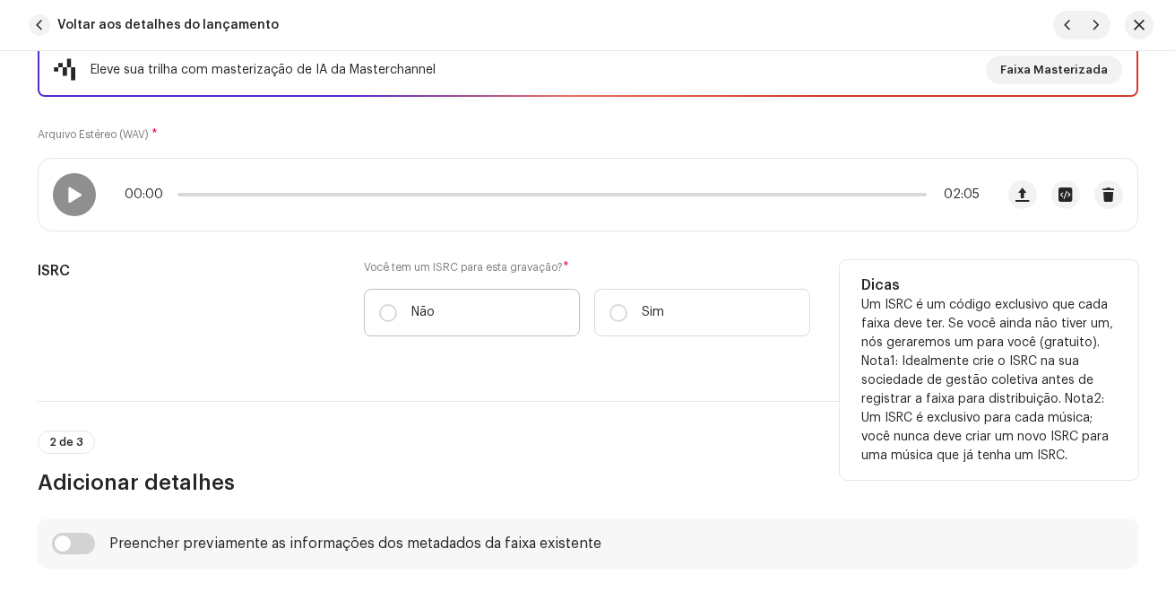
scroll to position [269, 0]
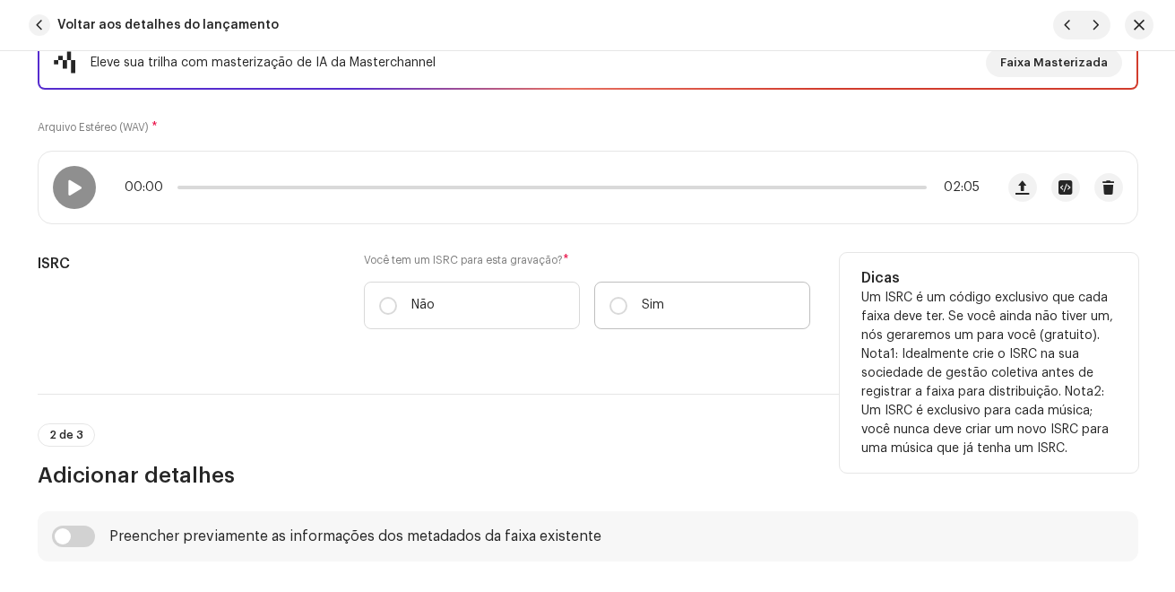
drag, startPoint x: 627, startPoint y: 306, endPoint x: 506, endPoint y: 334, distance: 123.5
click at [625, 306] on label "Sim" at bounding box center [702, 305] width 216 height 48
click at [625, 306] on input "Sim" at bounding box center [619, 306] width 18 height 18
radio input "true"
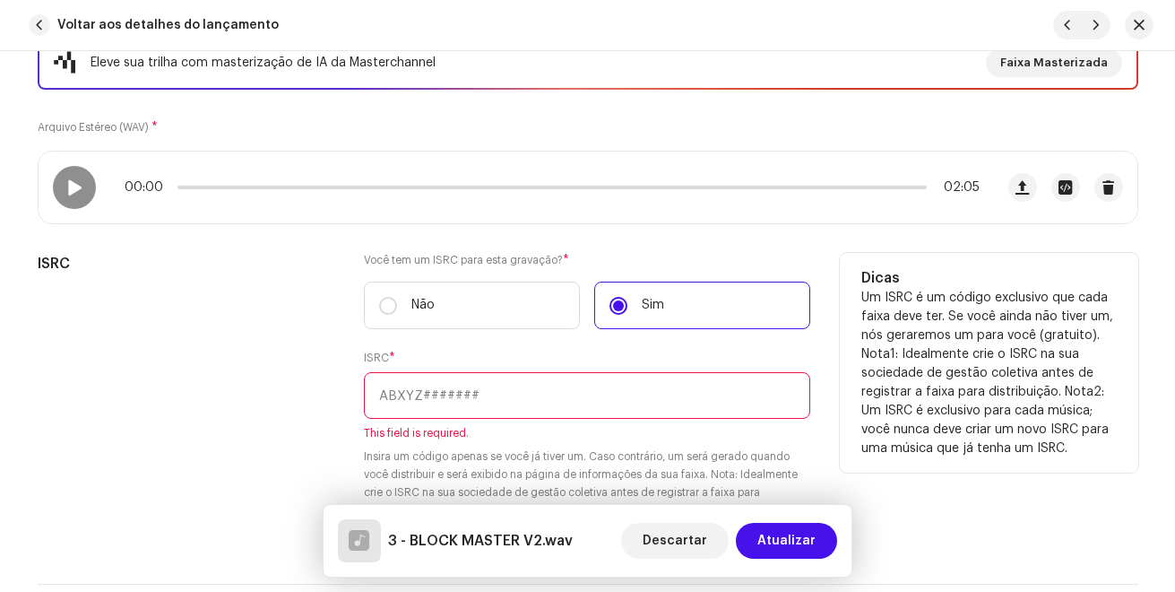
click at [466, 387] on input "text" at bounding box center [587, 395] width 446 height 47
paste input "BKGB82500019"
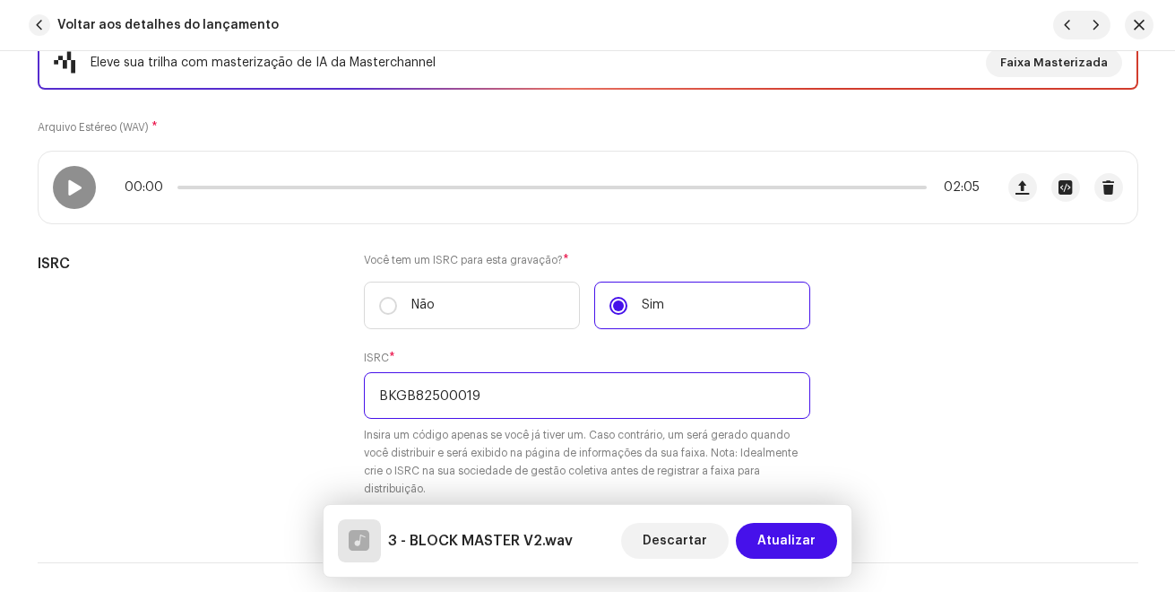
type input "BKGB82500019"
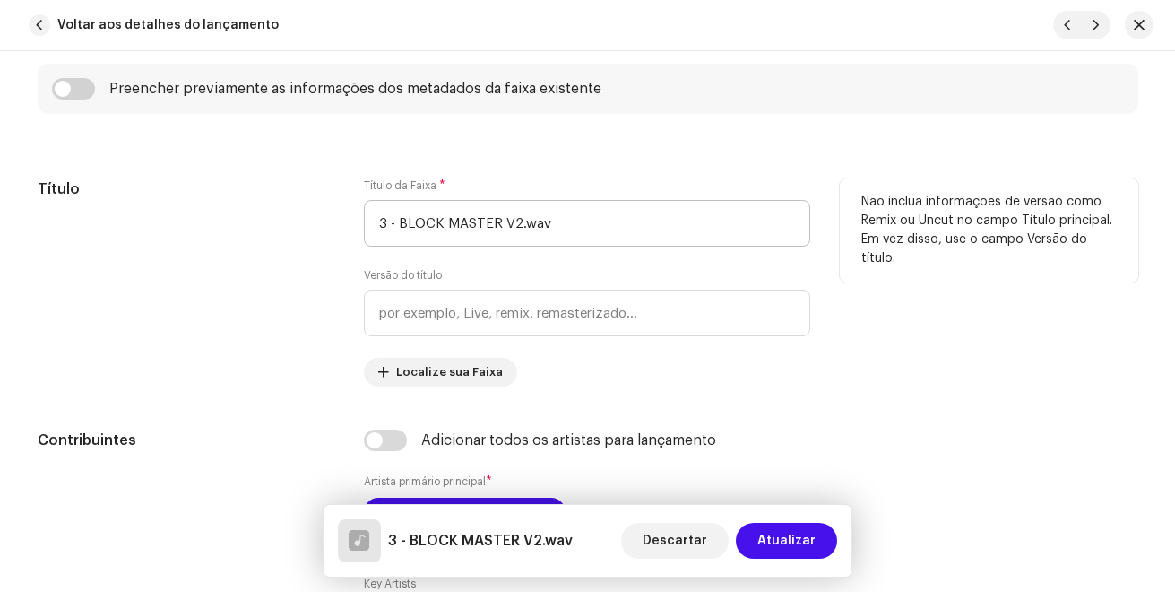
scroll to position [896, 0]
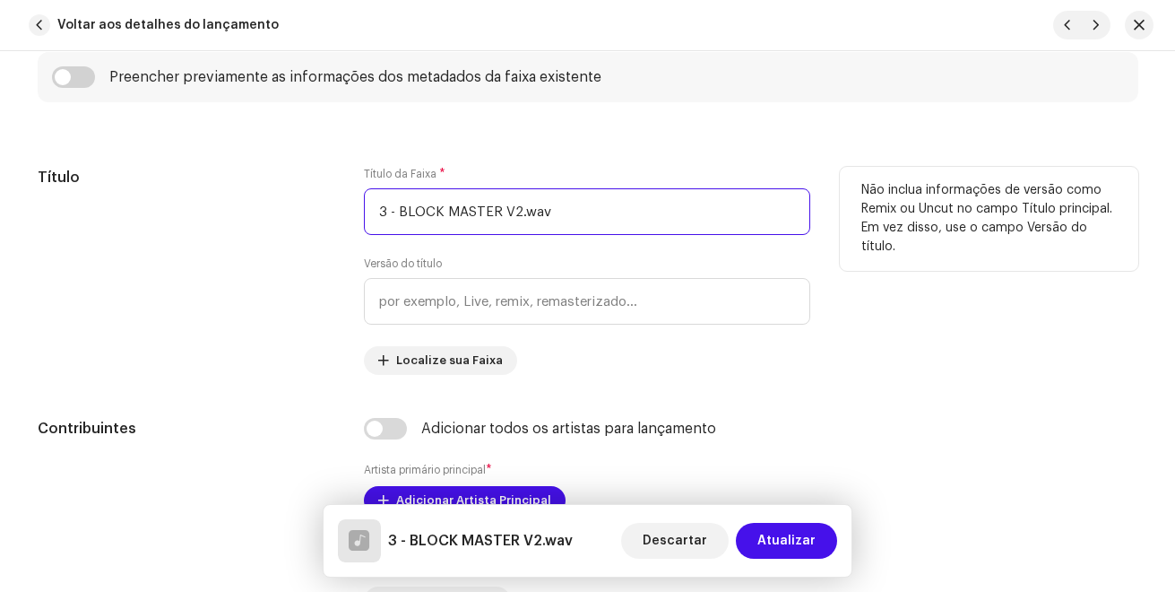
drag, startPoint x: 301, startPoint y: 202, endPoint x: 214, endPoint y: 195, distance: 87.2
click at [214, 195] on div "Título Título da Faixa * 3 - BLOCK MASTER V2.wav Versão do título Localize sua …" at bounding box center [588, 271] width 1101 height 208
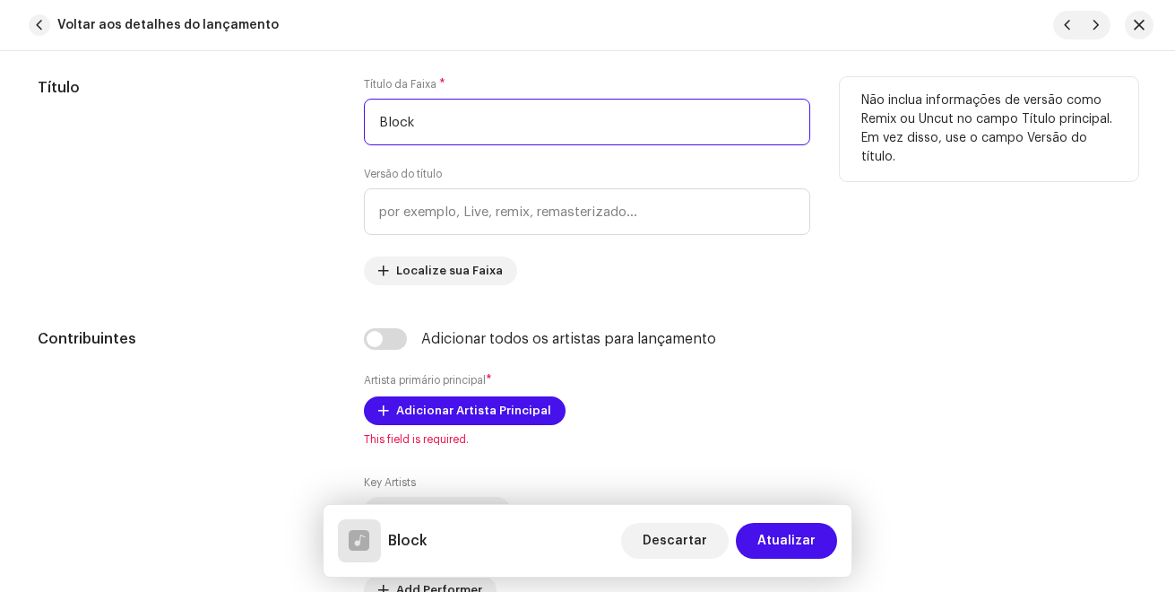
scroll to position [1076, 0]
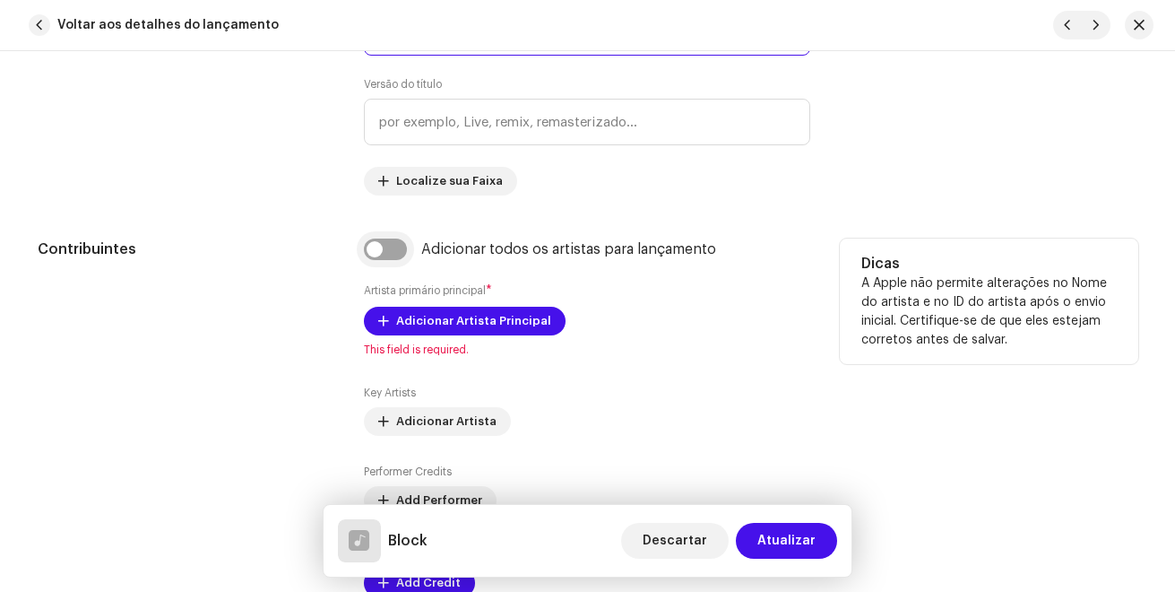
type input "Block"
click at [378, 242] on input "checkbox" at bounding box center [385, 249] width 43 height 22
checkbox input "true"
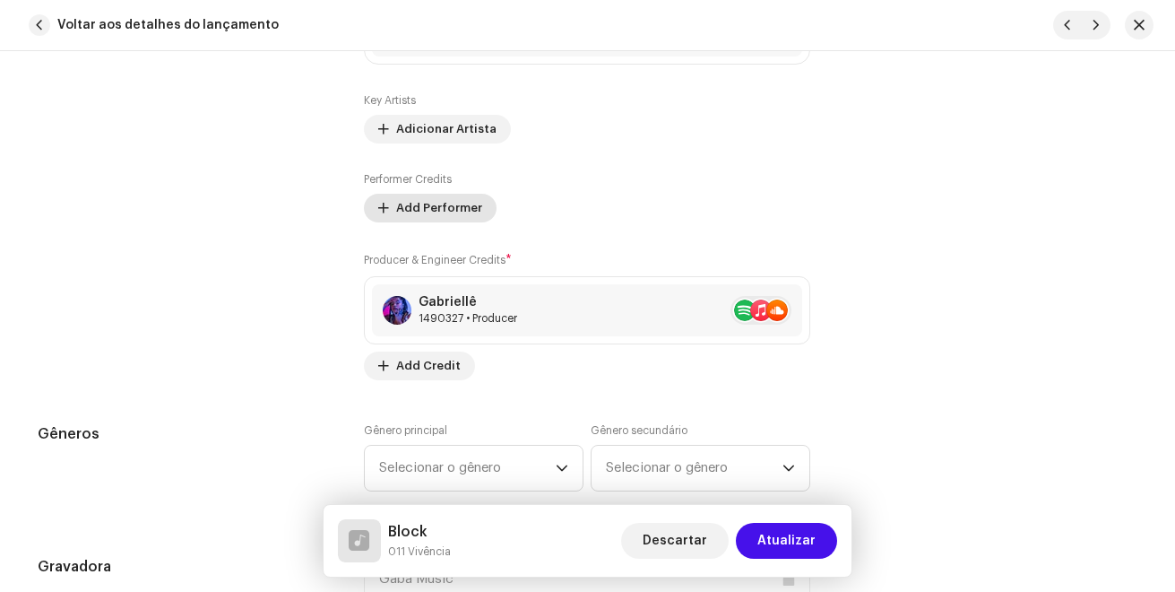
scroll to position [1434, 0]
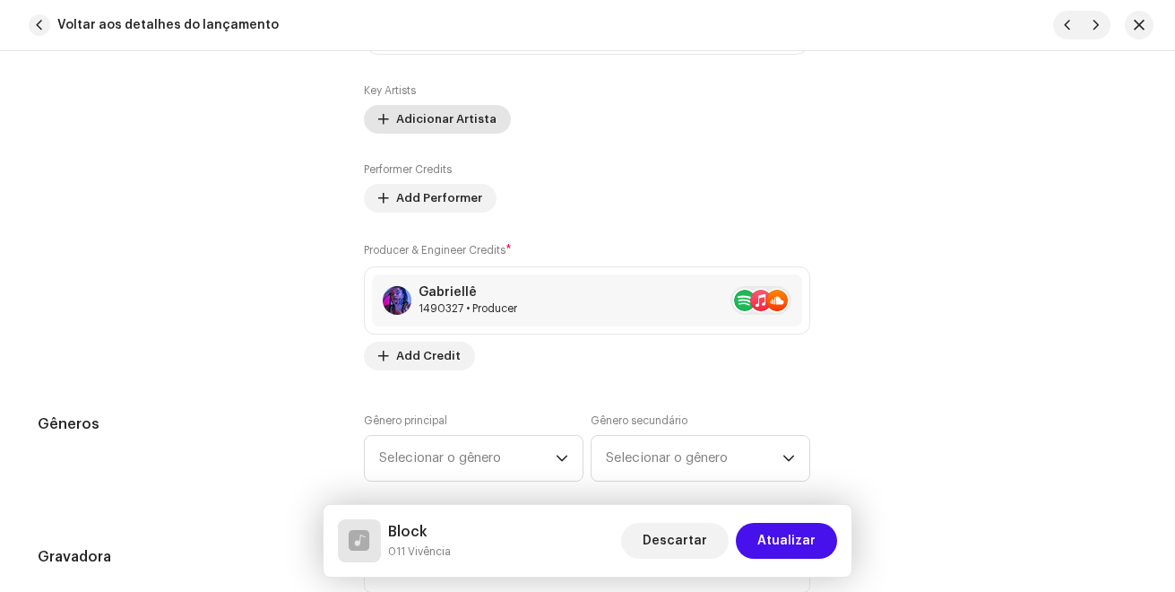
click at [421, 122] on span "Adicionar Artista" at bounding box center [446, 119] width 100 height 36
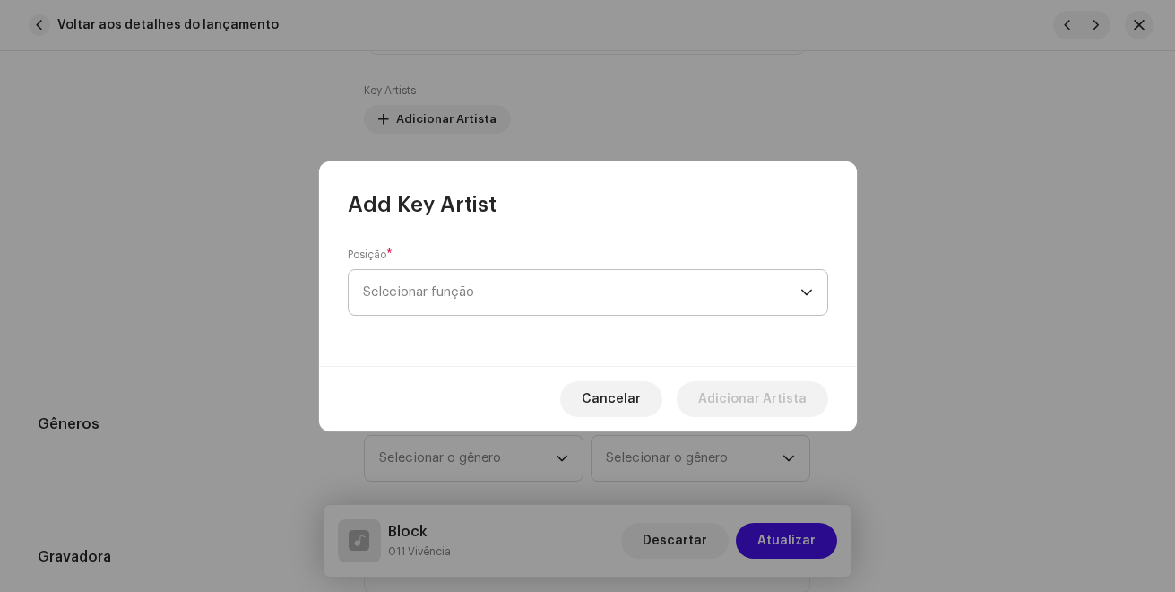
click at [435, 303] on span "Selecionar função" at bounding box center [581, 292] width 437 height 45
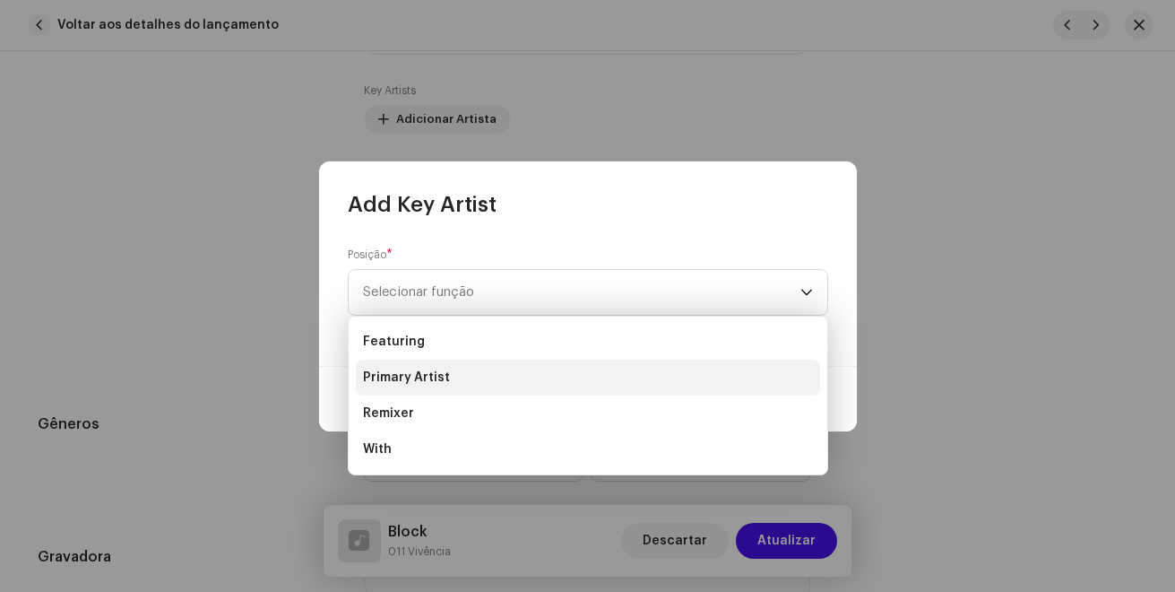
click at [421, 380] on span "Primary Artist" at bounding box center [406, 377] width 87 height 18
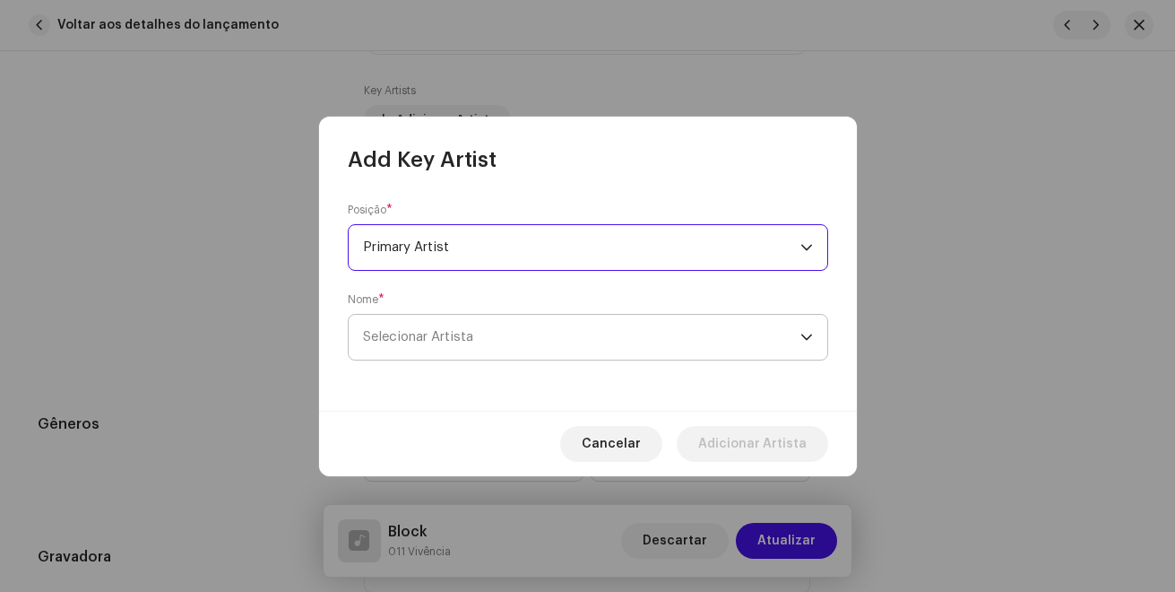
click at [422, 341] on span "Selecionar Artista" at bounding box center [418, 336] width 110 height 13
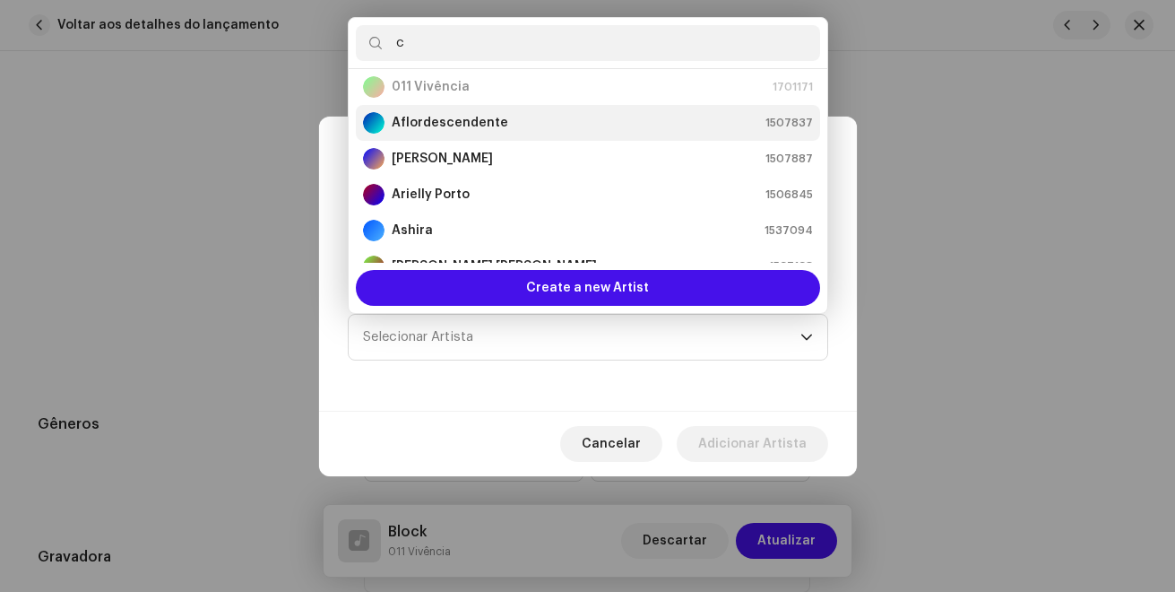
scroll to position [0, 0]
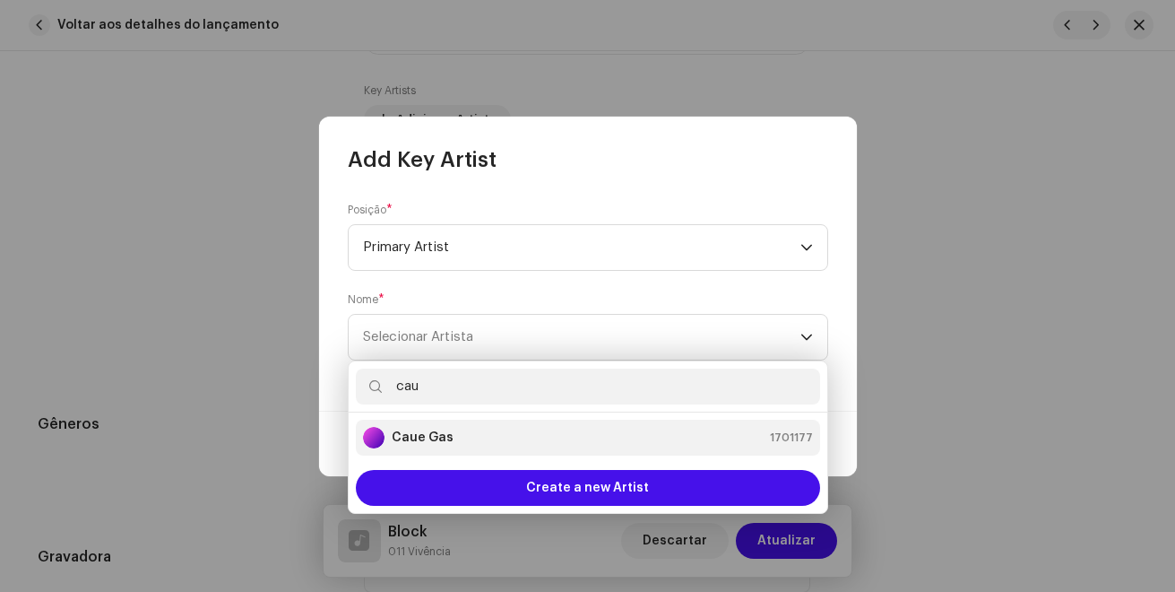
type input "cau"
click at [431, 436] on strong "Caue Gas" at bounding box center [423, 437] width 62 height 18
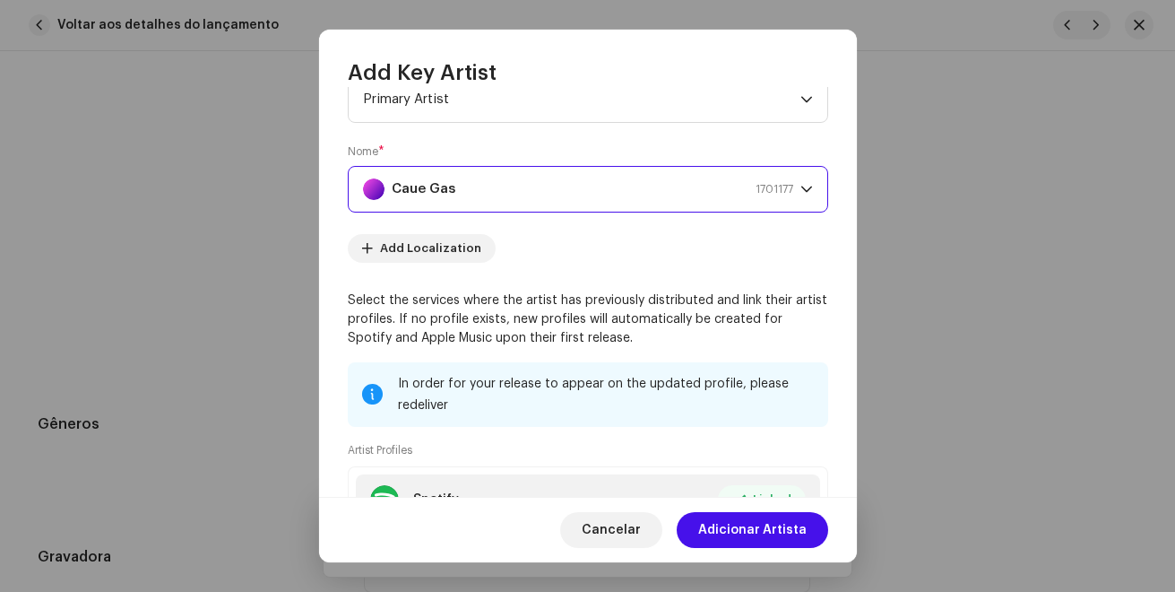
scroll to position [90, 0]
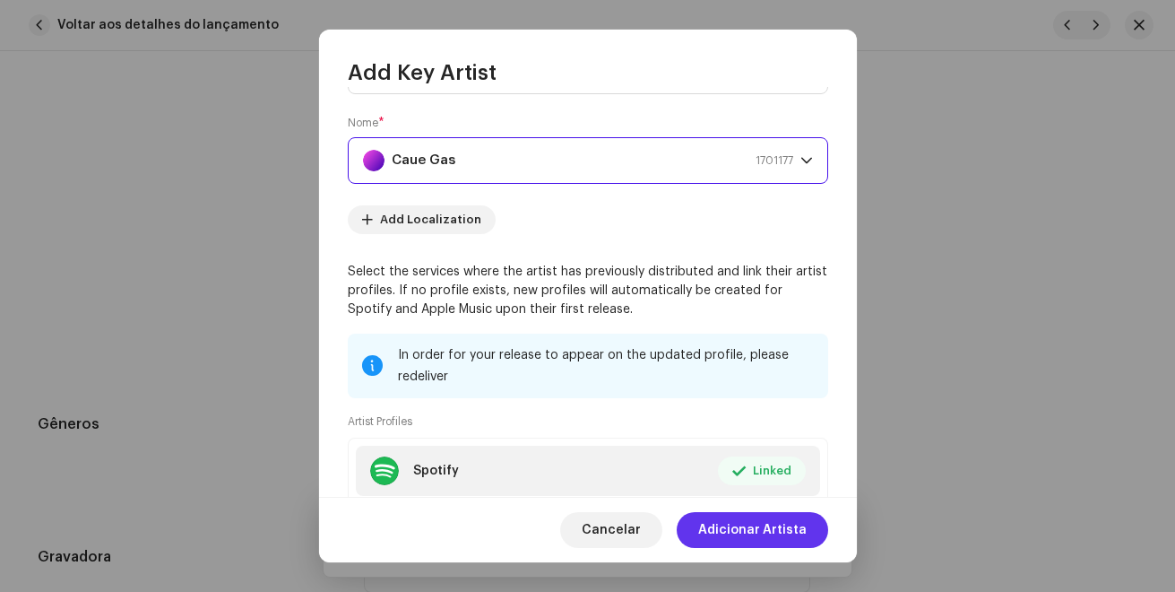
click at [777, 523] on span "Adicionar Artista" at bounding box center [752, 530] width 108 height 36
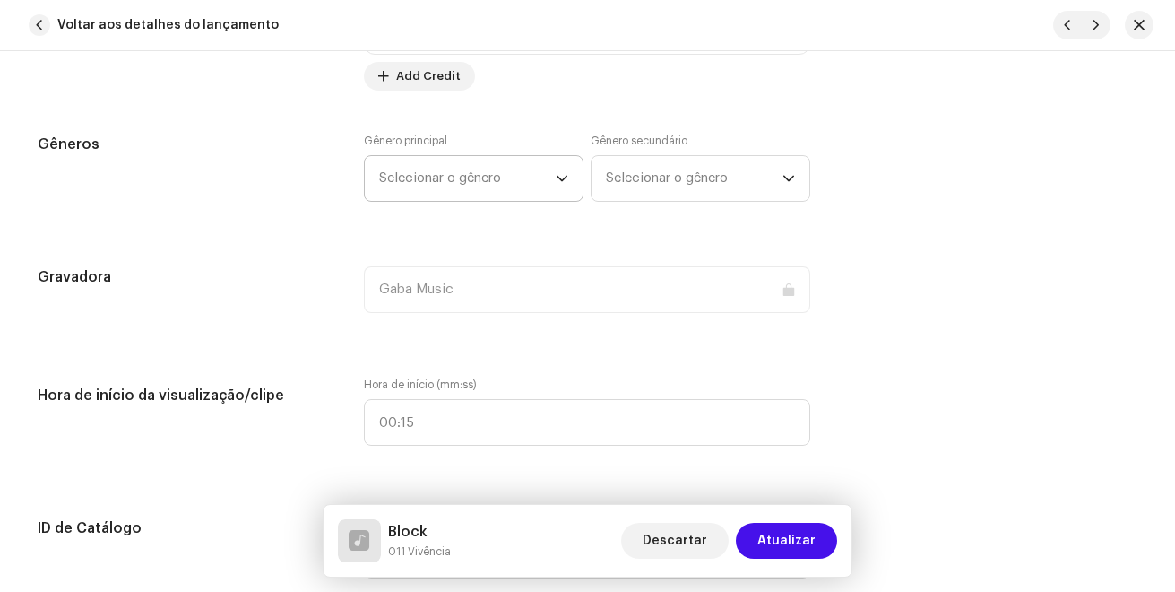
scroll to position [1793, 0]
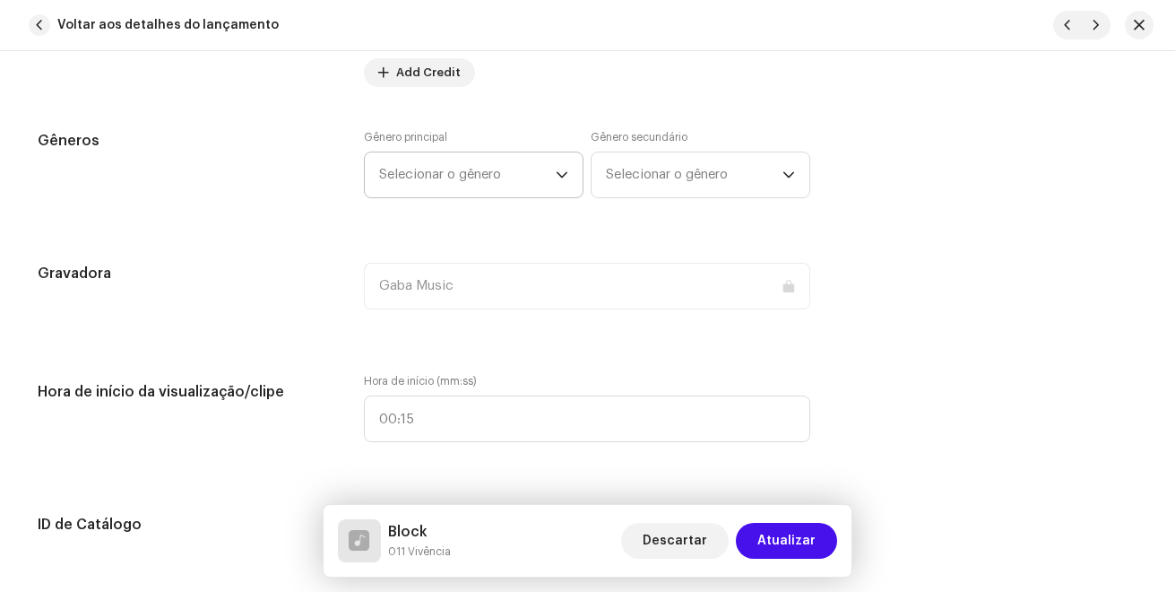
click at [410, 172] on span "Selecionar o gênero" at bounding box center [467, 174] width 177 height 45
click at [547, 178] on span "Selecionar o gênero" at bounding box center [467, 174] width 177 height 45
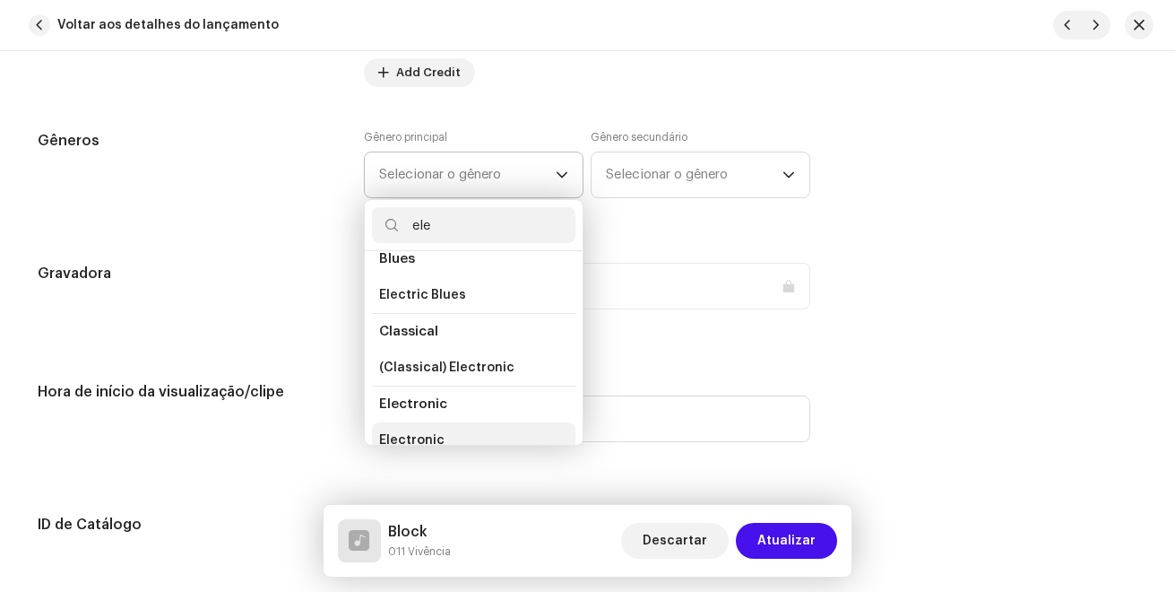
scroll to position [103, 0]
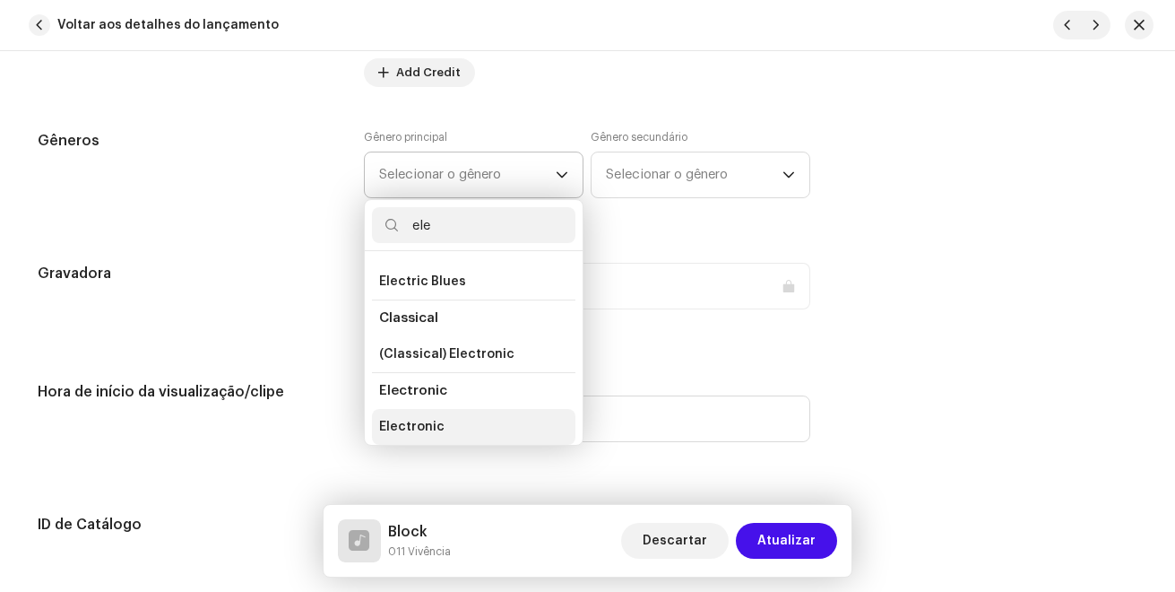
type input "ele"
click at [431, 423] on span "Electronic" at bounding box center [411, 427] width 65 height 18
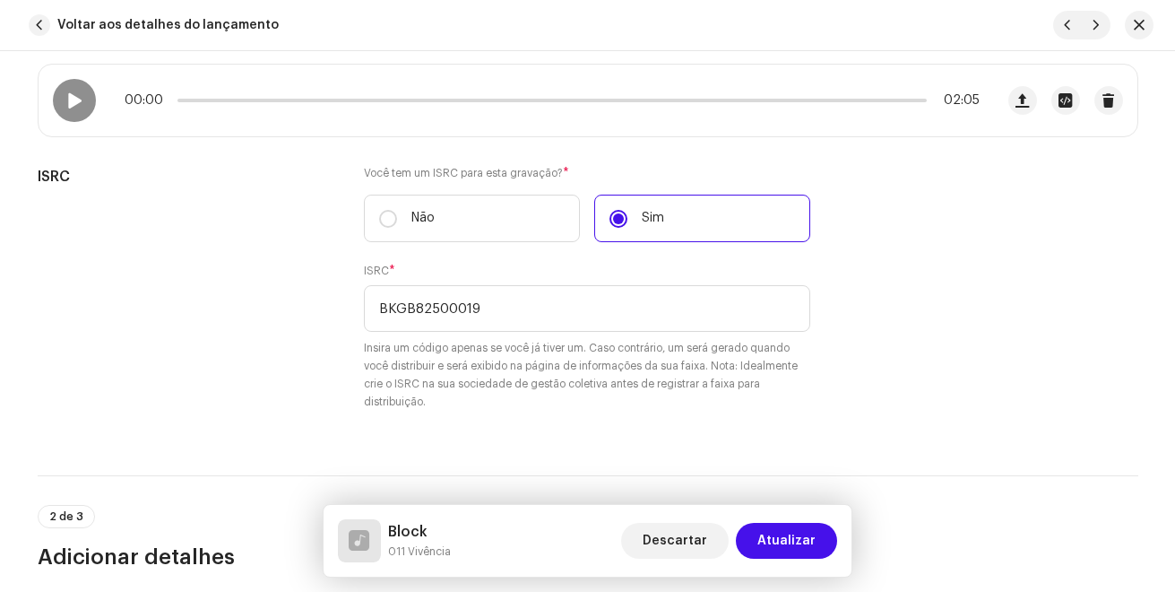
scroll to position [269, 0]
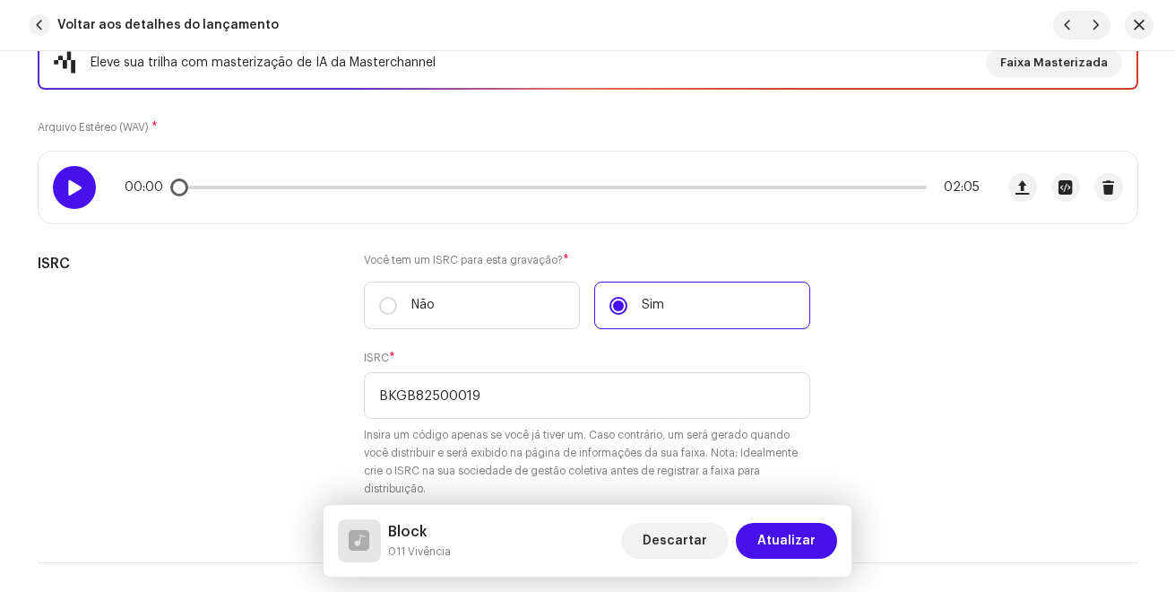
click at [58, 190] on div at bounding box center [74, 187] width 43 height 43
click at [208, 188] on p-slider at bounding box center [551, 188] width 749 height 4
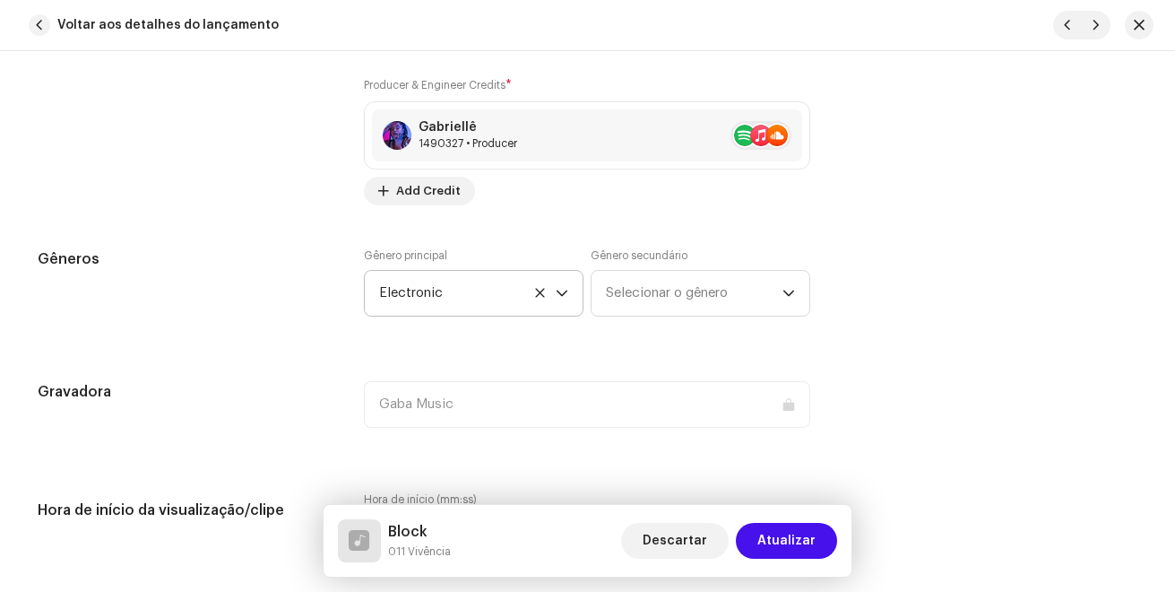
scroll to position [1703, 0]
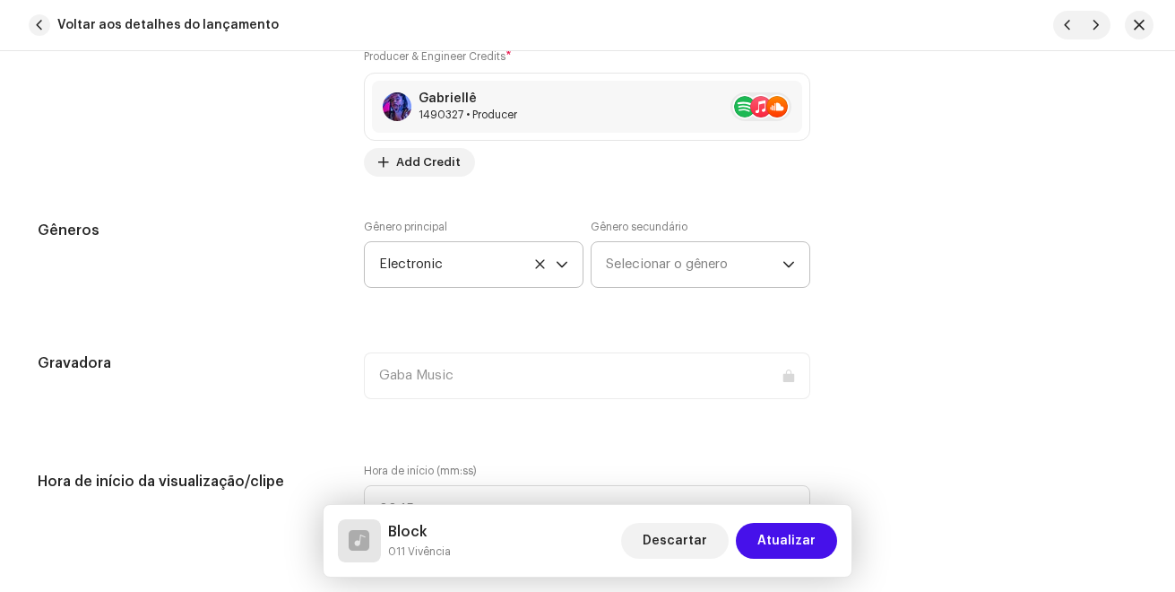
click at [675, 265] on span "Selecionar o gênero" at bounding box center [694, 264] width 177 height 45
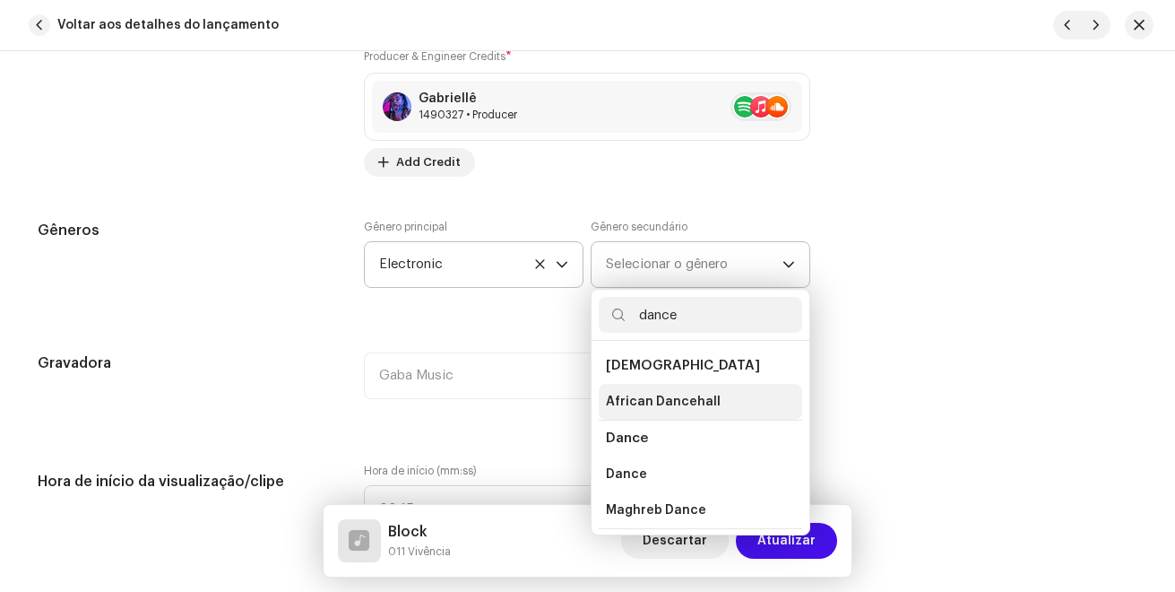
type input "dance"
click at [653, 404] on span "African Dancehall" at bounding box center [663, 402] width 115 height 18
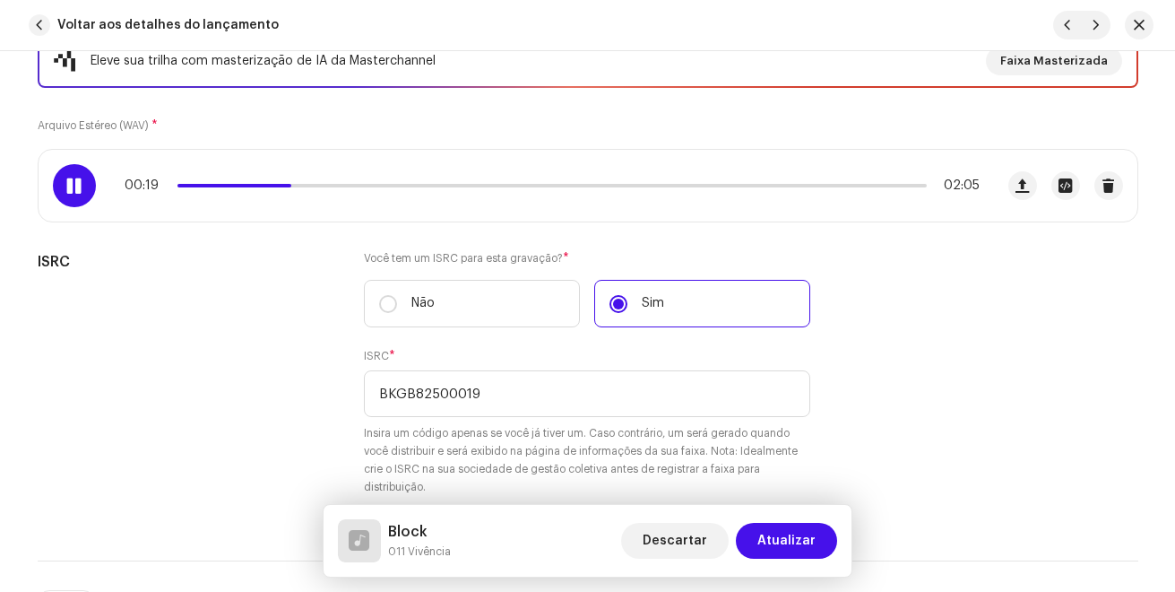
scroll to position [269, 0]
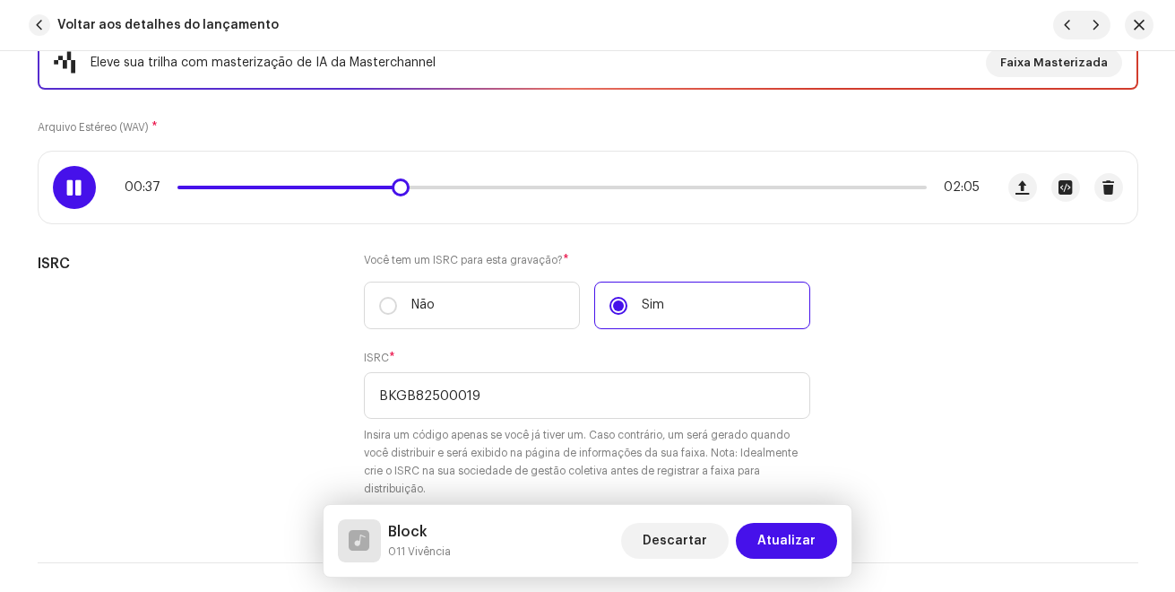
click at [72, 184] on span at bounding box center [73, 187] width 15 height 14
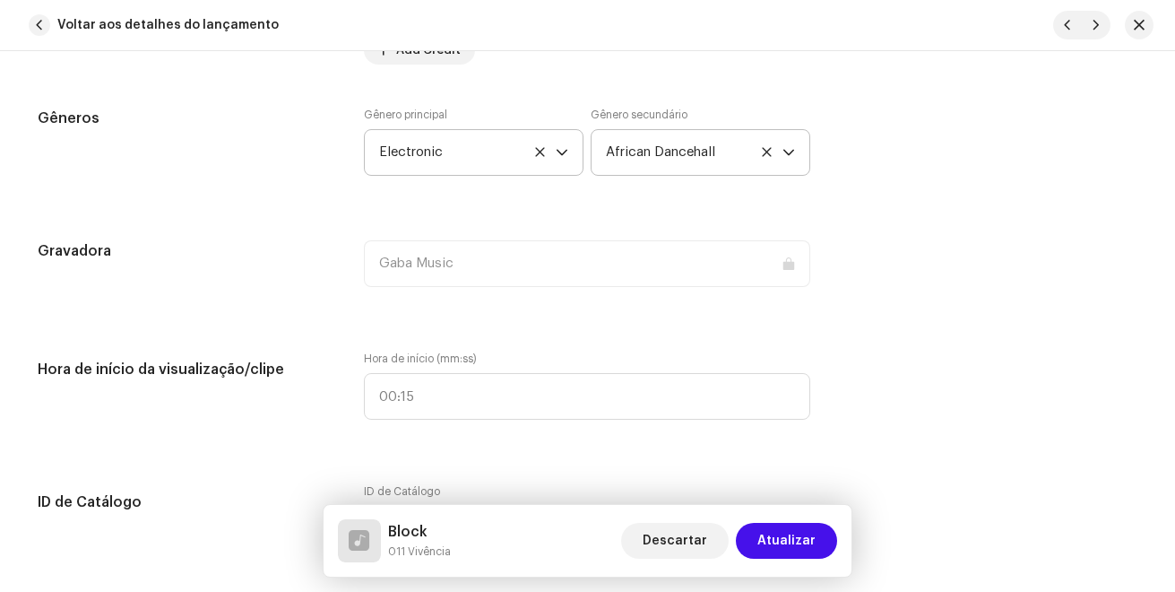
scroll to position [1882, 0]
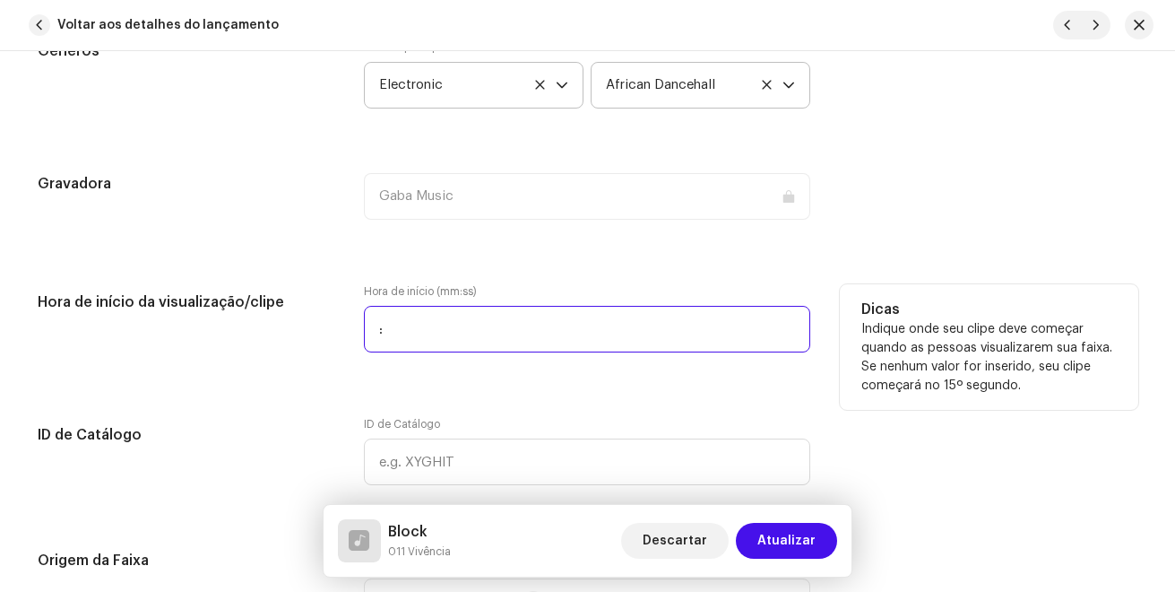
click at [410, 324] on input ":" at bounding box center [587, 329] width 446 height 47
type input "00:35"
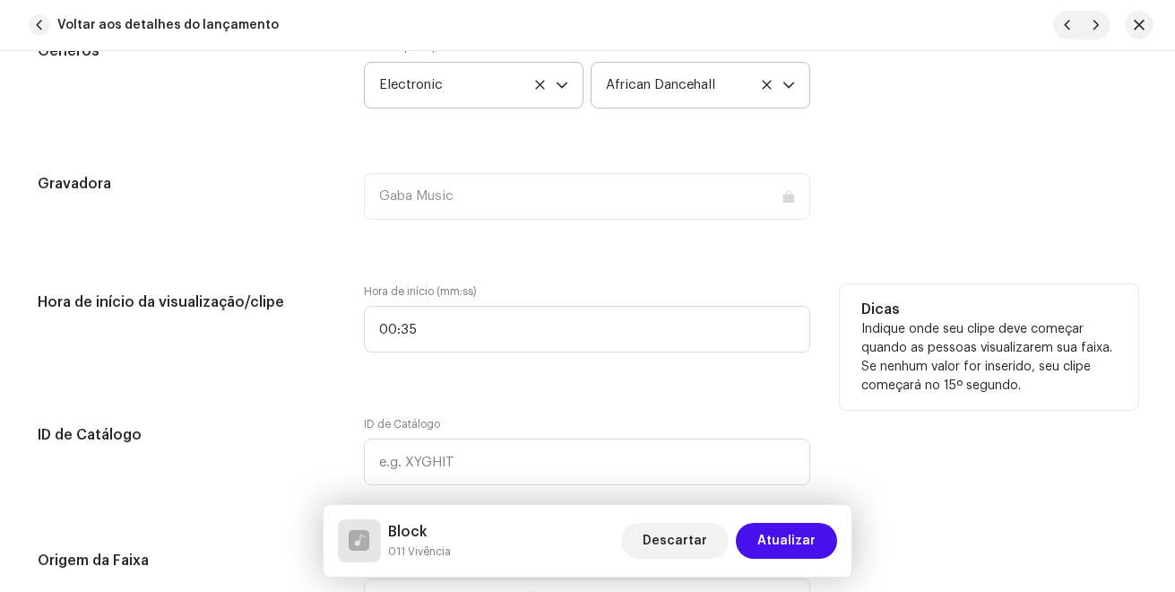
click at [347, 284] on div "Hora de início da visualização/clipe Hora de início (mm:ss) 00:35 Dicas Indique…" at bounding box center [588, 329] width 1101 height 90
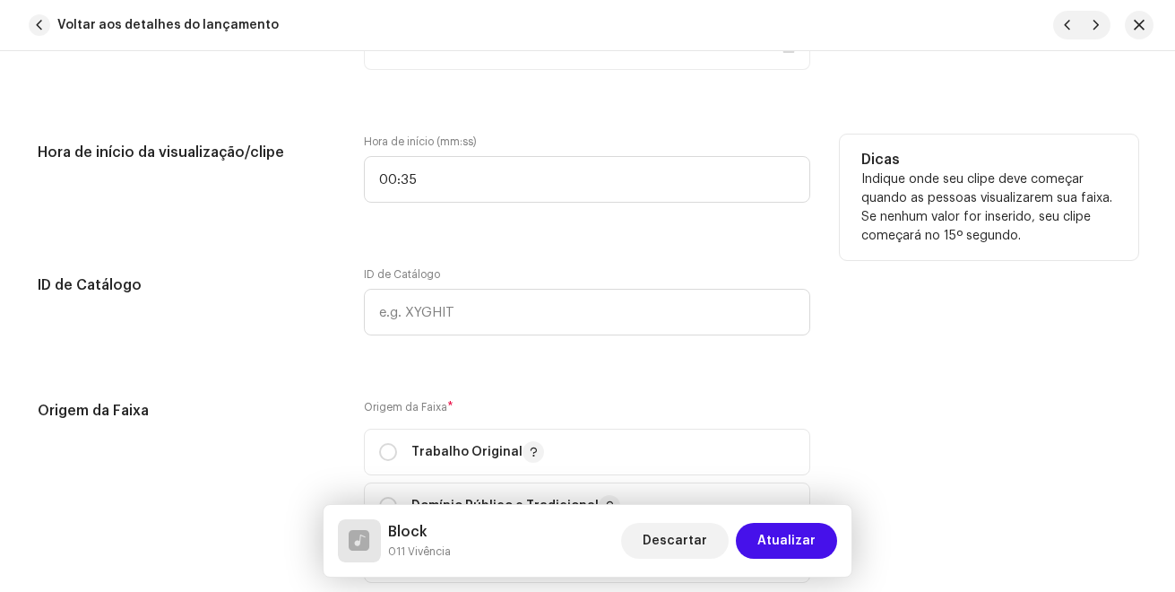
scroll to position [2151, 0]
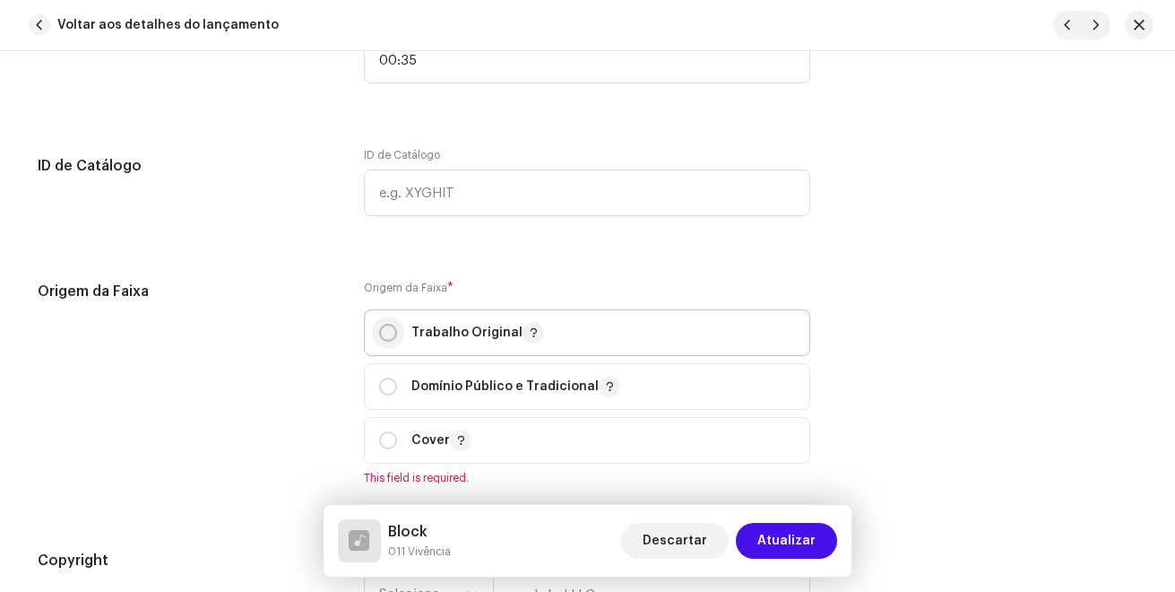
click at [386, 324] on input "radio" at bounding box center [388, 333] width 18 height 18
radio input "true"
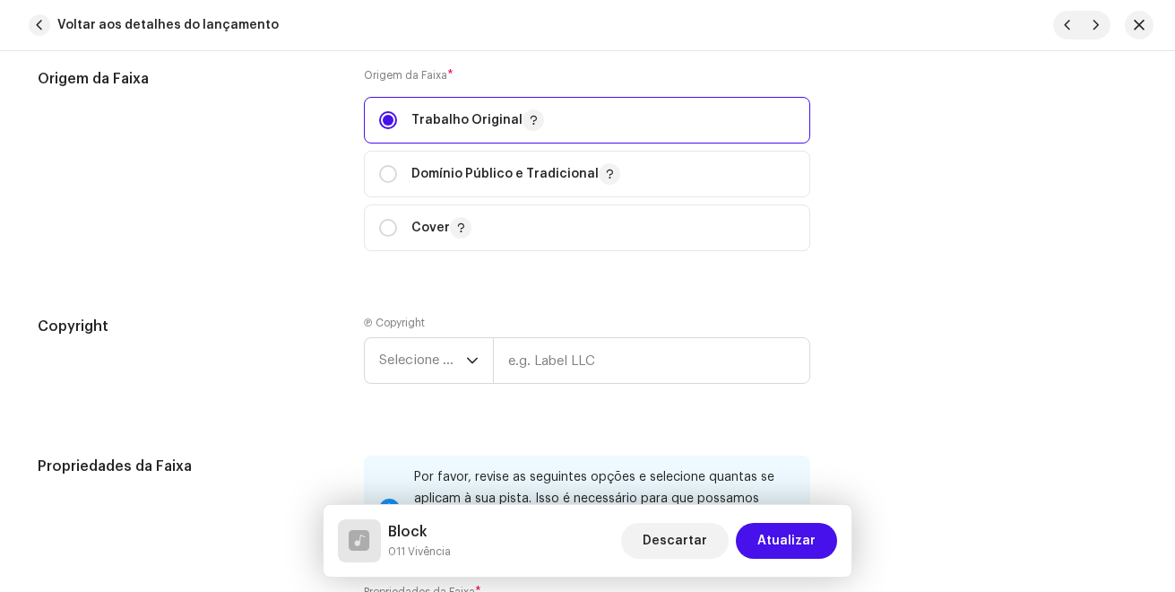
scroll to position [2420, 0]
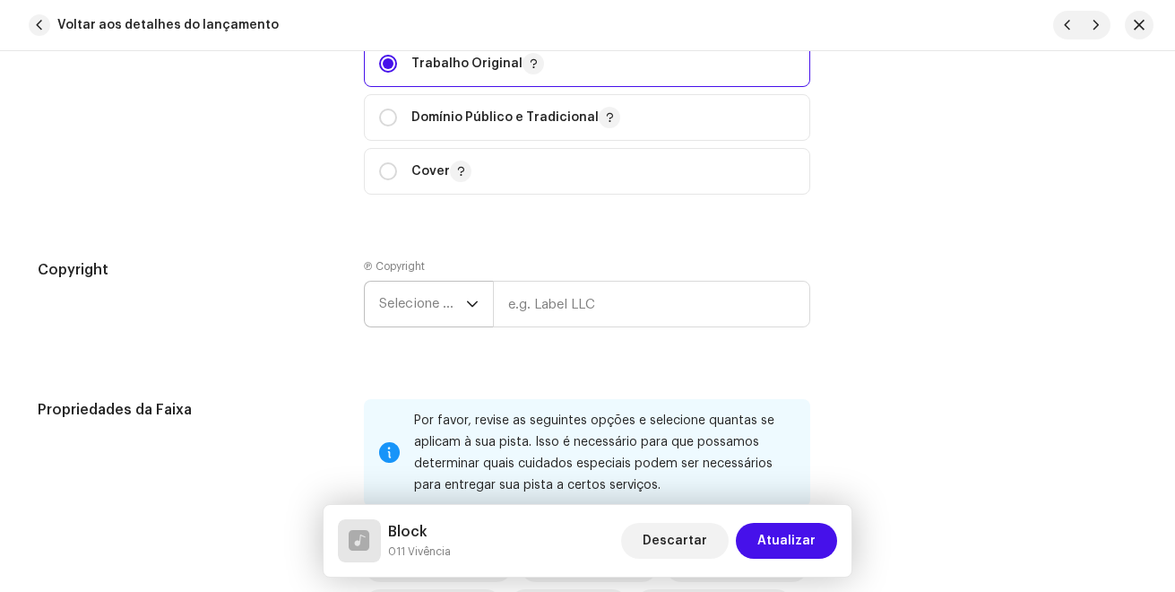
click at [461, 300] on span "Selecione o ano" at bounding box center [422, 303] width 87 height 45
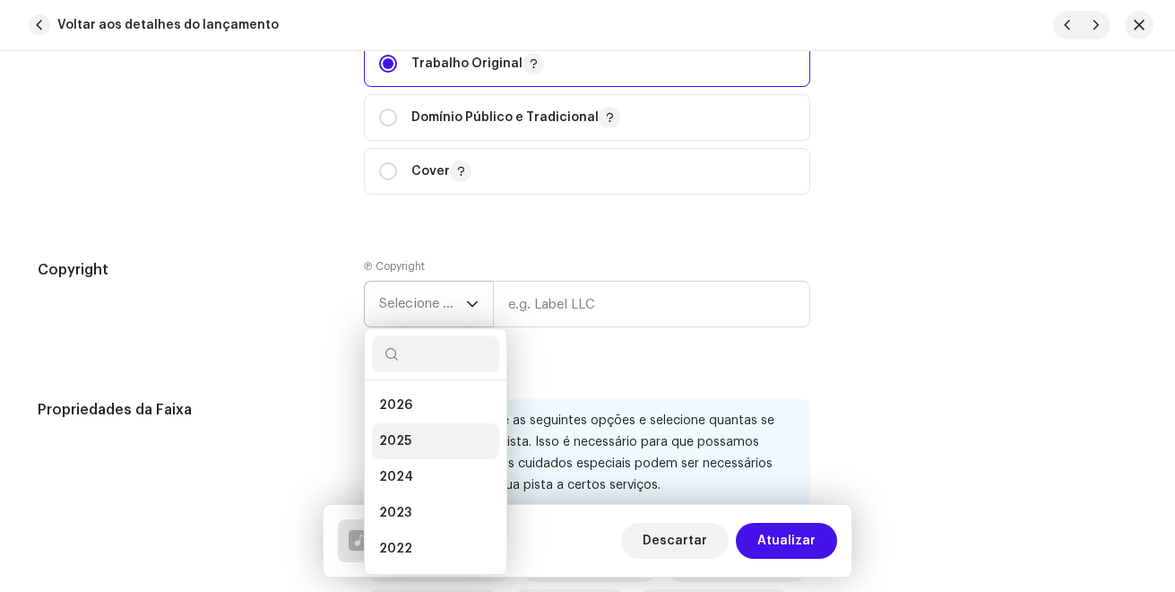
click at [419, 430] on li "2025" at bounding box center [435, 441] width 127 height 36
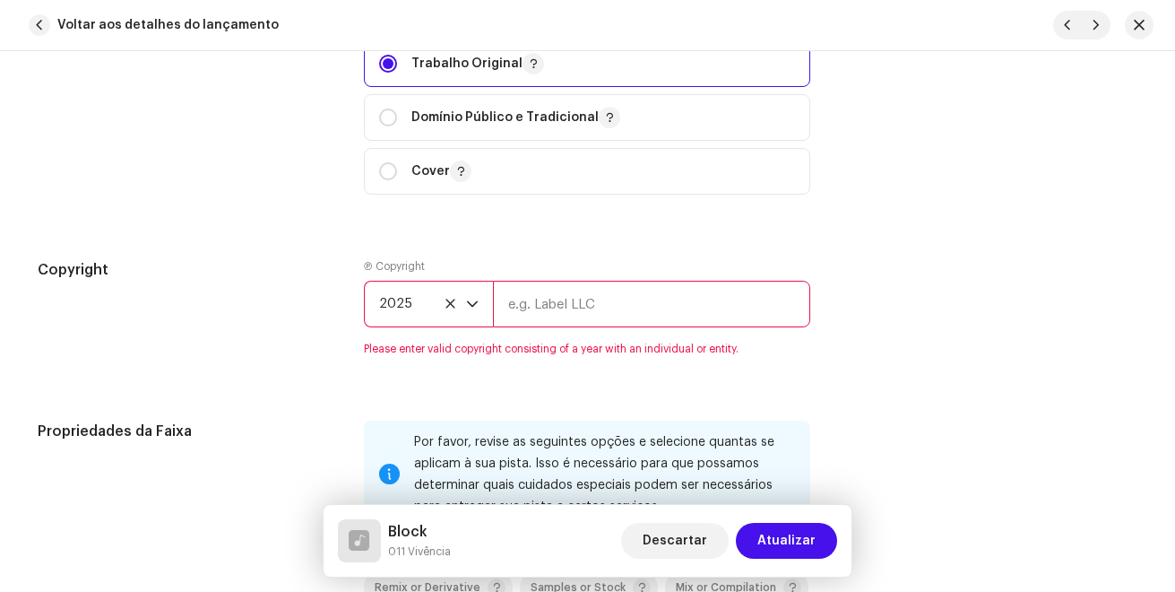
click at [525, 303] on input "text" at bounding box center [651, 304] width 317 height 47
type input "Gaba Music"
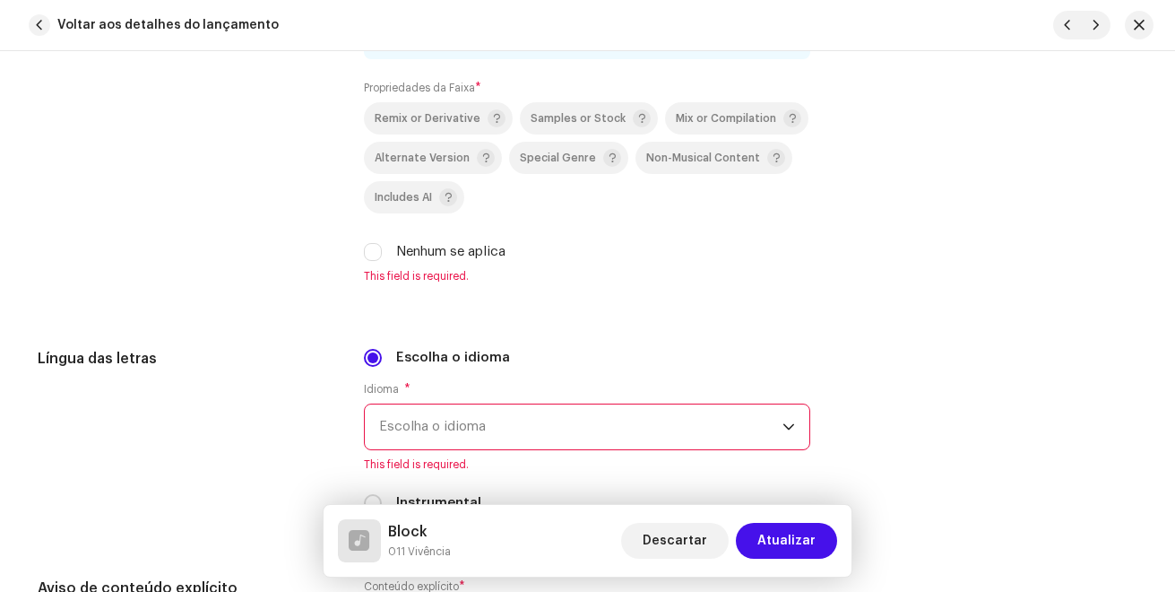
scroll to position [2868, 0]
click at [378, 248] on input "Nenhum se aplica" at bounding box center [373, 251] width 18 height 18
checkbox input "true"
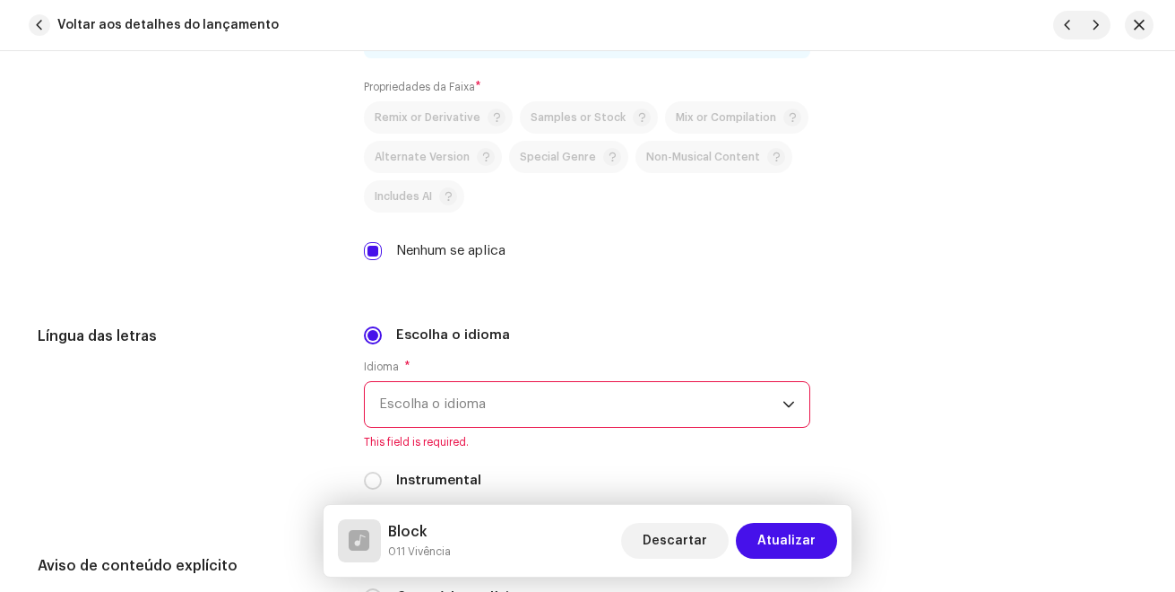
click at [463, 388] on span "Escolha o idioma" at bounding box center [580, 404] width 403 height 45
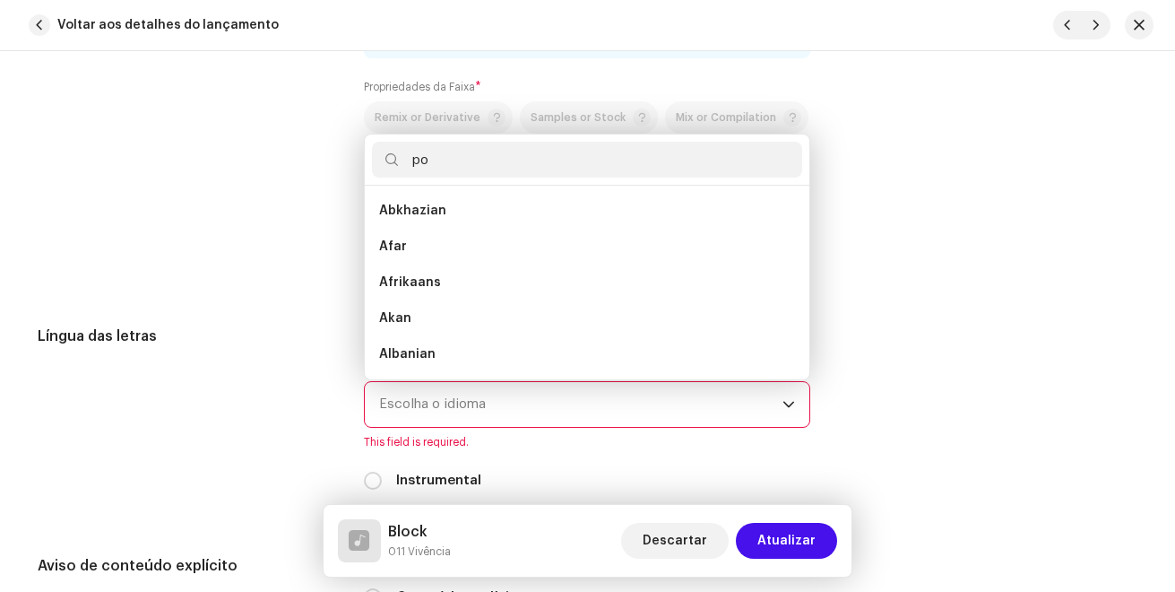
scroll to position [0, 0]
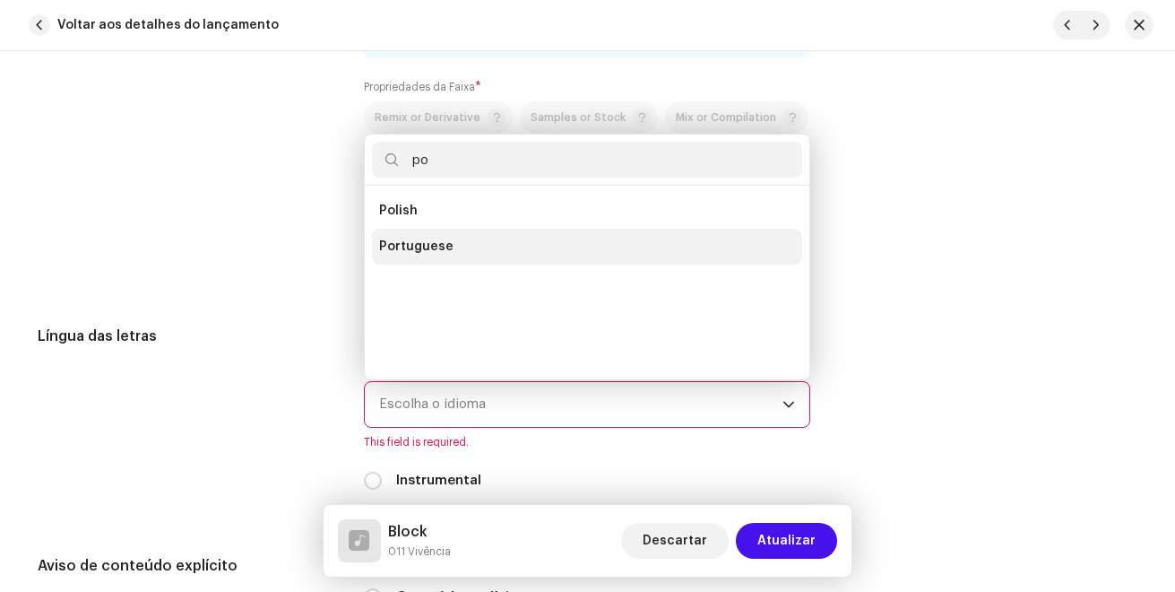
type input "po"
click at [405, 245] on span "Portuguese" at bounding box center [416, 247] width 74 height 18
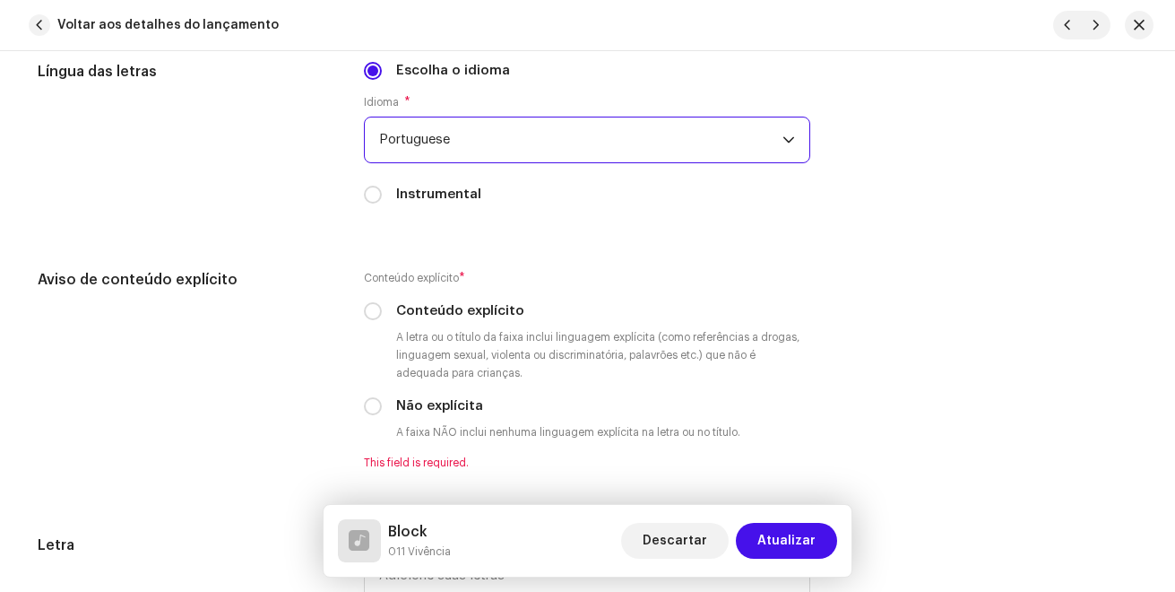
scroll to position [3227, 0]
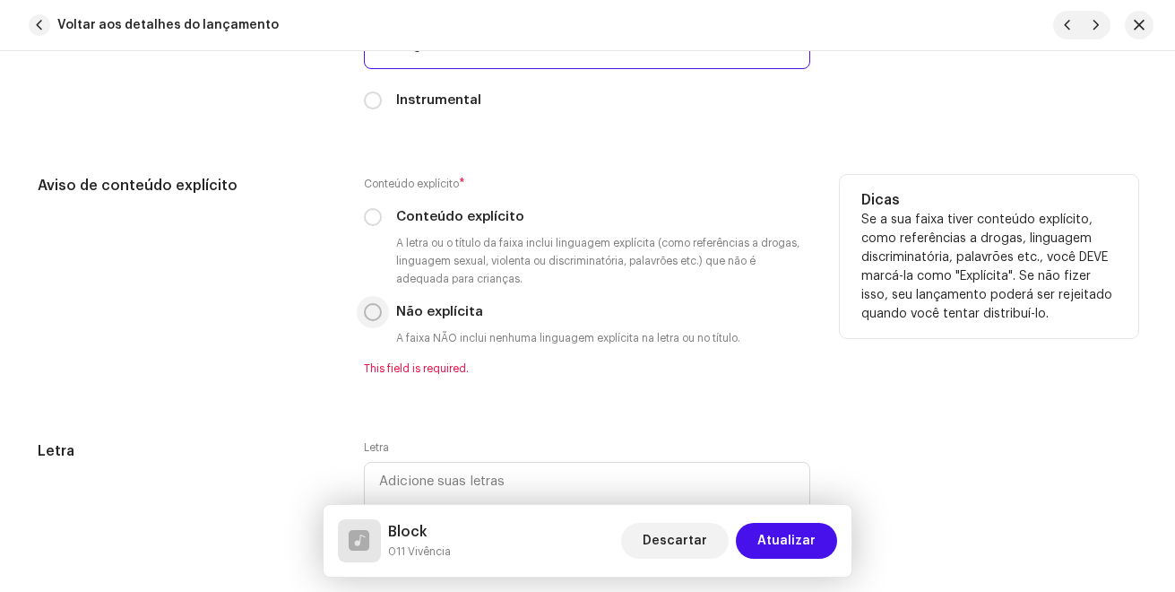
click at [375, 310] on input "Não explícita" at bounding box center [373, 312] width 18 height 18
radio input "true"
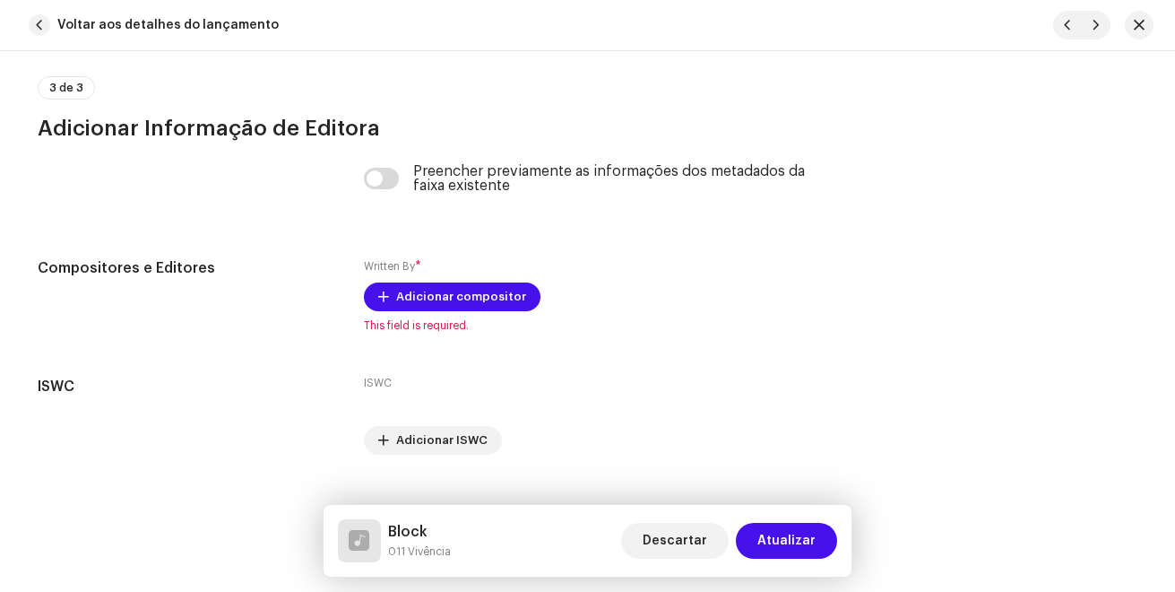
scroll to position [3765, 0]
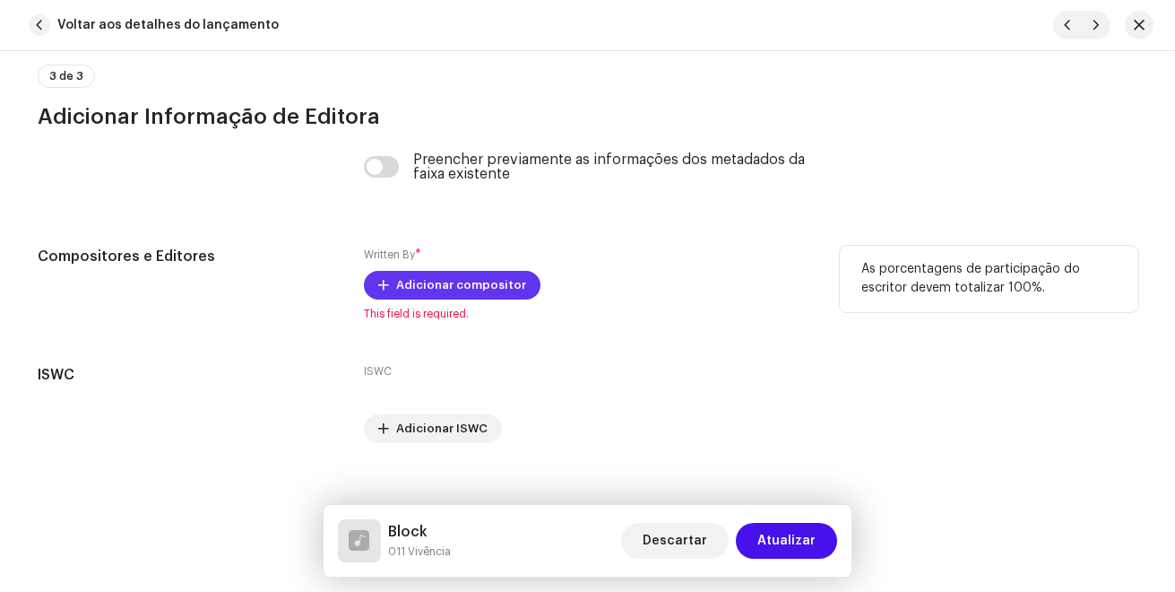
click at [430, 291] on span "Adicionar compositor" at bounding box center [461, 285] width 130 height 36
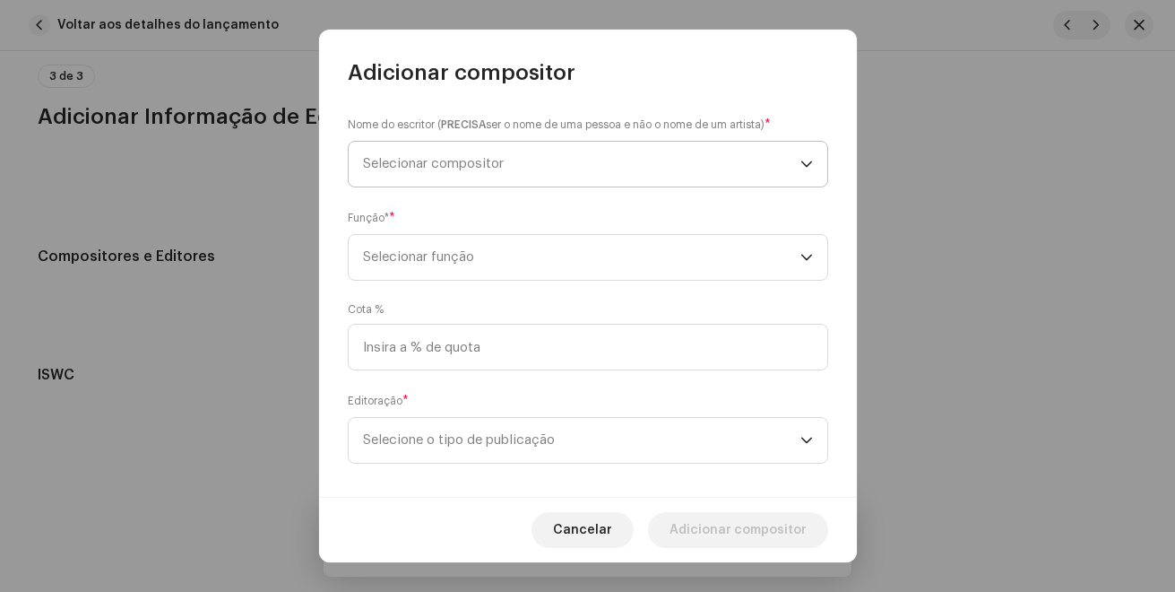
click at [390, 174] on span "Selecionar compositor" at bounding box center [581, 164] width 437 height 45
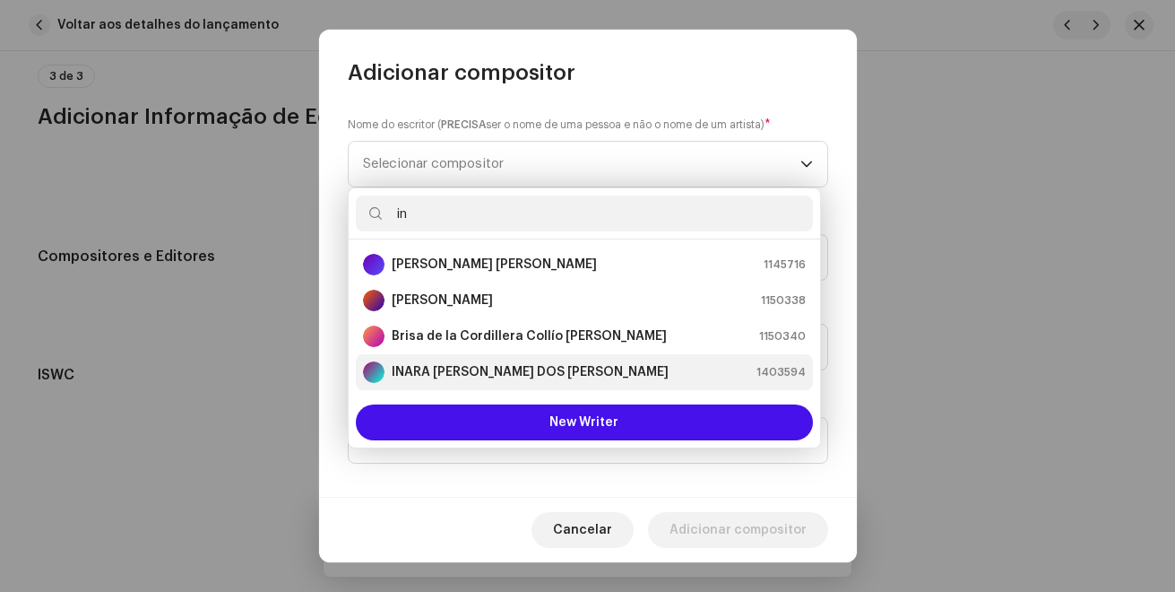
type input "in"
click at [486, 359] on li "INARA [PERSON_NAME] DOS [PERSON_NAME] 1403594" at bounding box center [584, 372] width 457 height 36
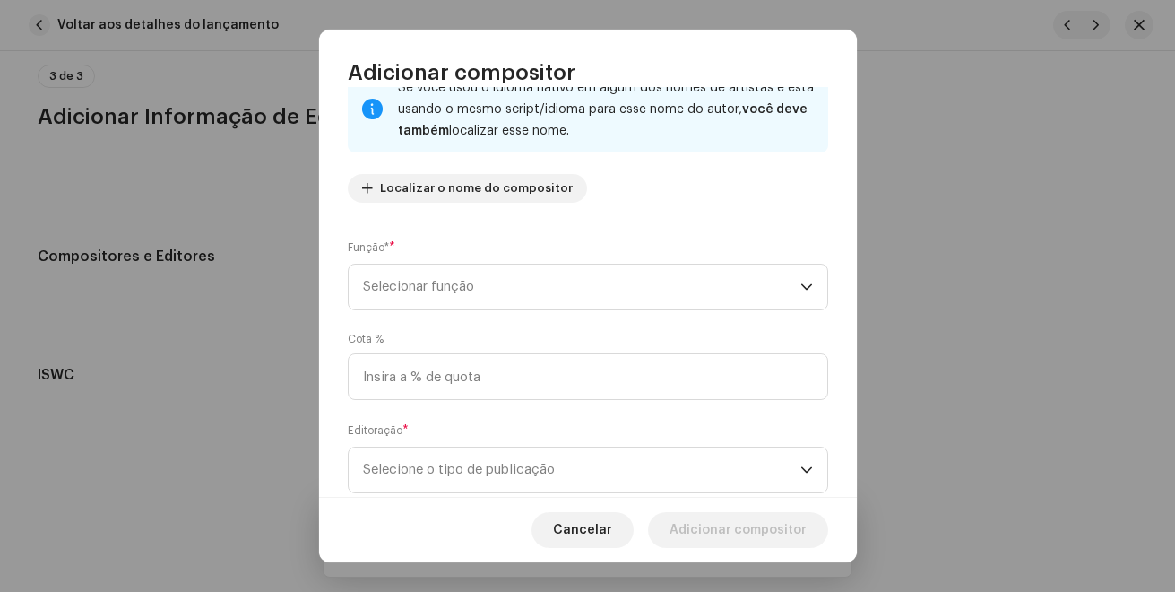
scroll to position [179, 0]
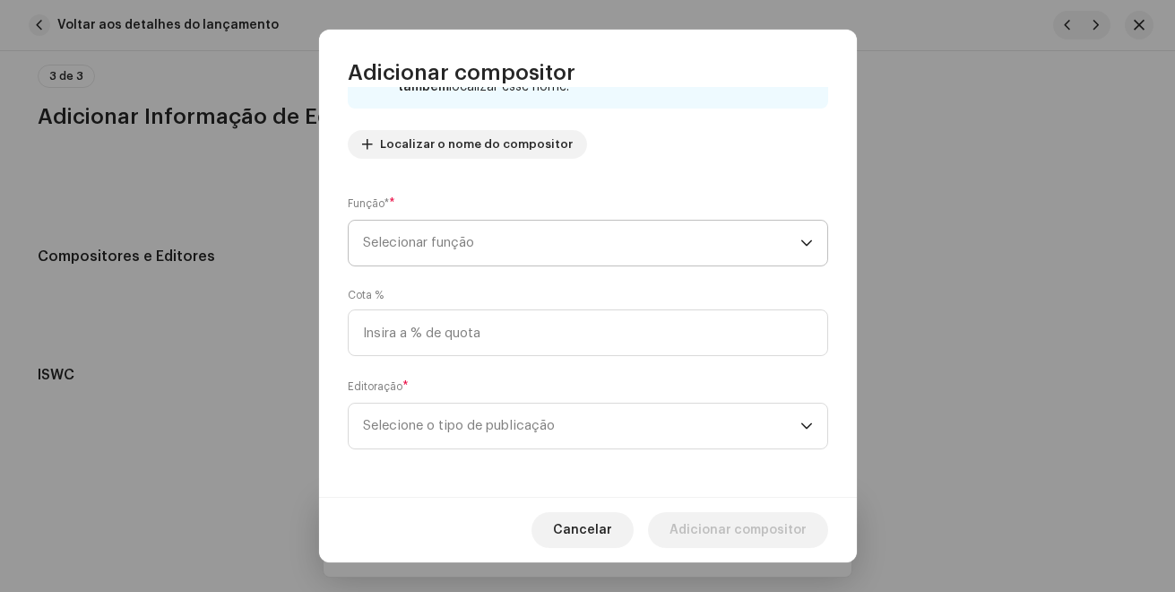
click at [457, 258] on span "Selecionar função" at bounding box center [581, 243] width 437 height 45
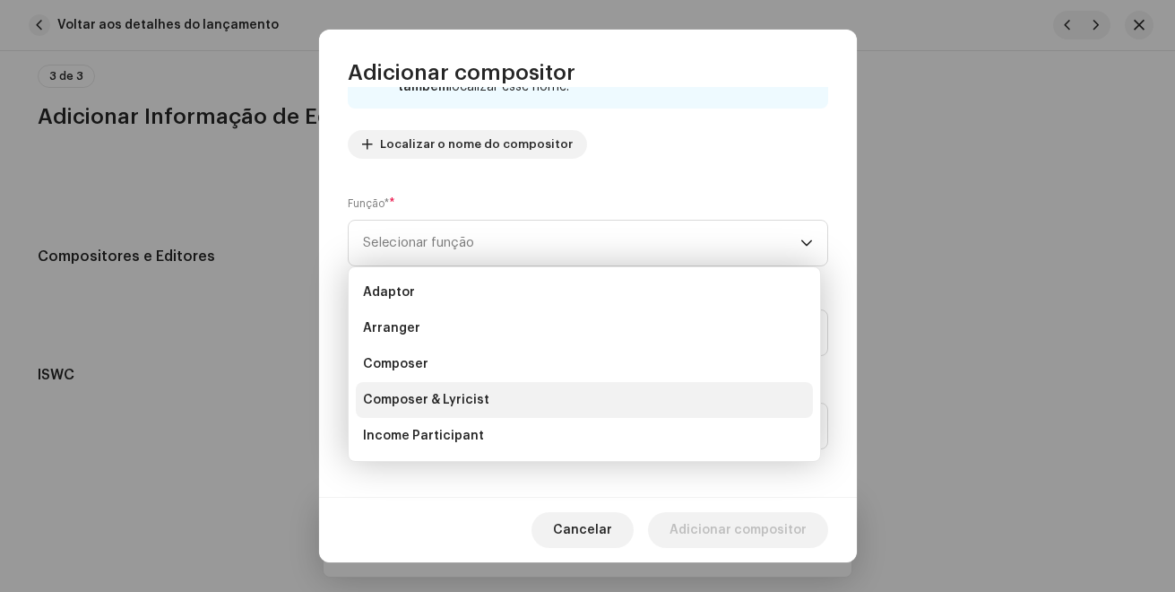
click at [497, 408] on li "Composer & Lyricist" at bounding box center [584, 400] width 457 height 36
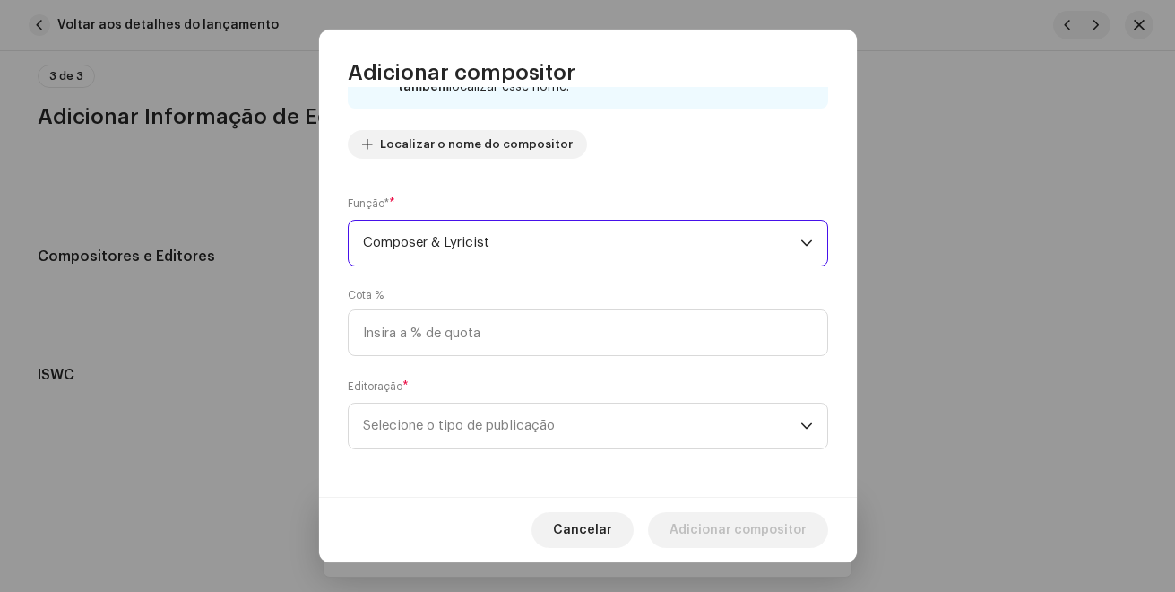
scroll to position [182, 0]
click at [497, 396] on div "Editoração * Selecione o tipo de publicação" at bounding box center [588, 411] width 480 height 72
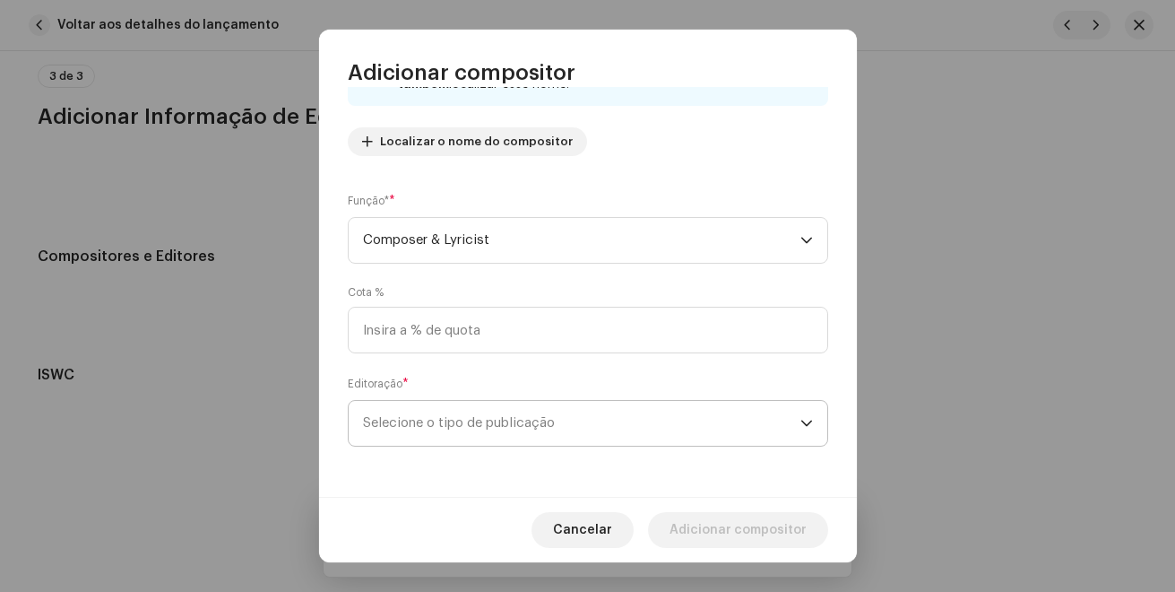
click at [500, 418] on span "Selecione o tipo de publicação" at bounding box center [581, 423] width 437 height 45
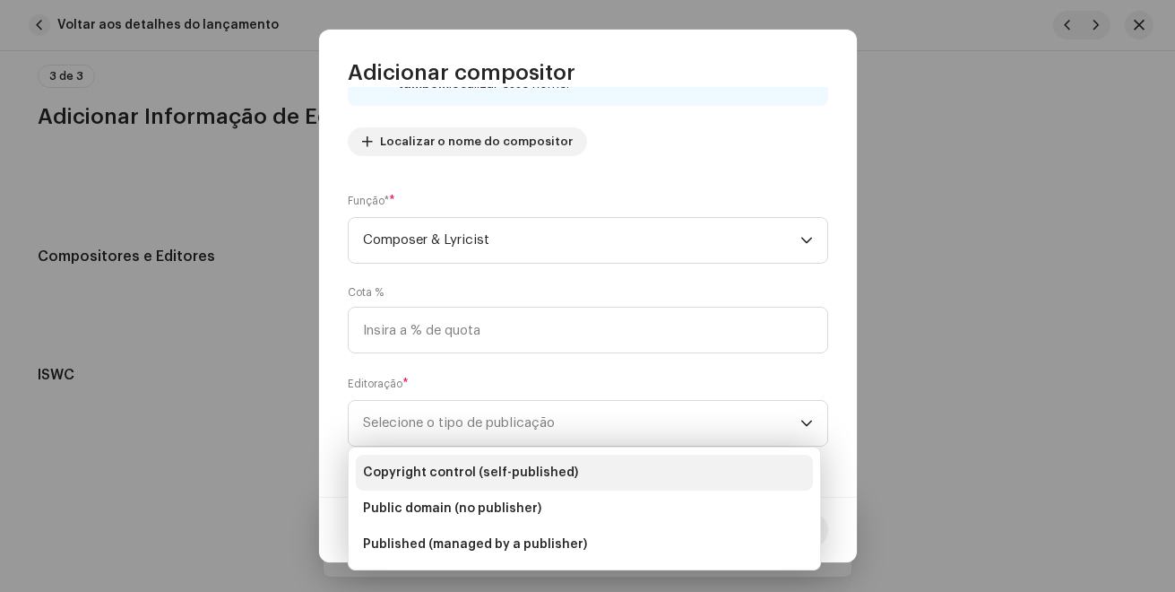
click at [533, 472] on span "Copyright control (self-published)" at bounding box center [470, 472] width 215 height 18
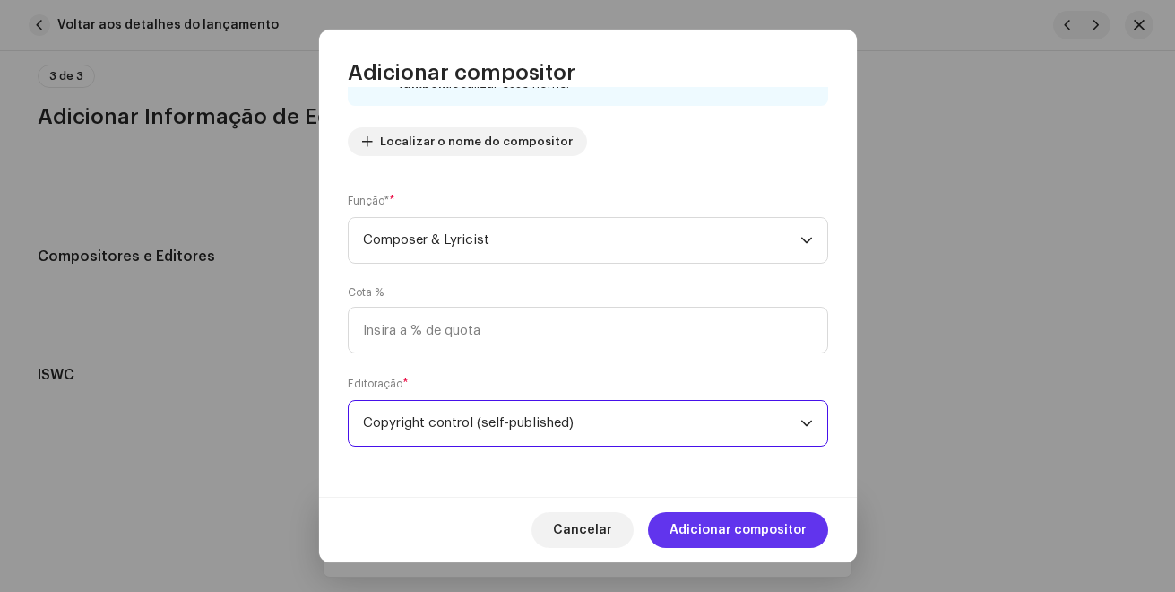
click at [755, 524] on span "Adicionar compositor" at bounding box center [738, 530] width 137 height 36
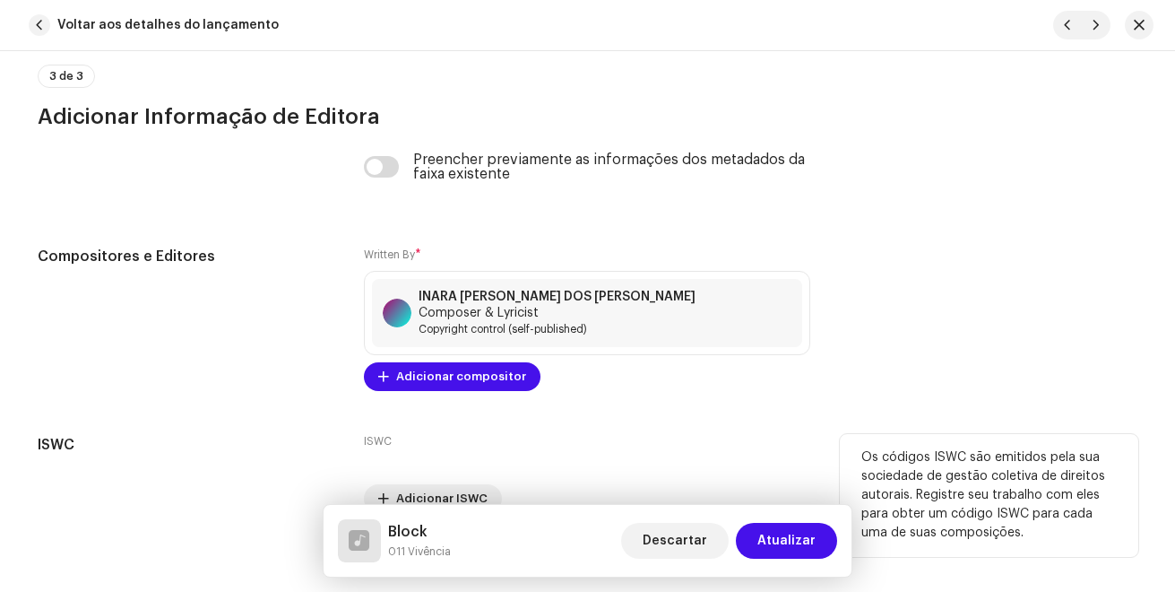
click at [662, 438] on div "ISWC Adicionar ISWC" at bounding box center [587, 473] width 446 height 79
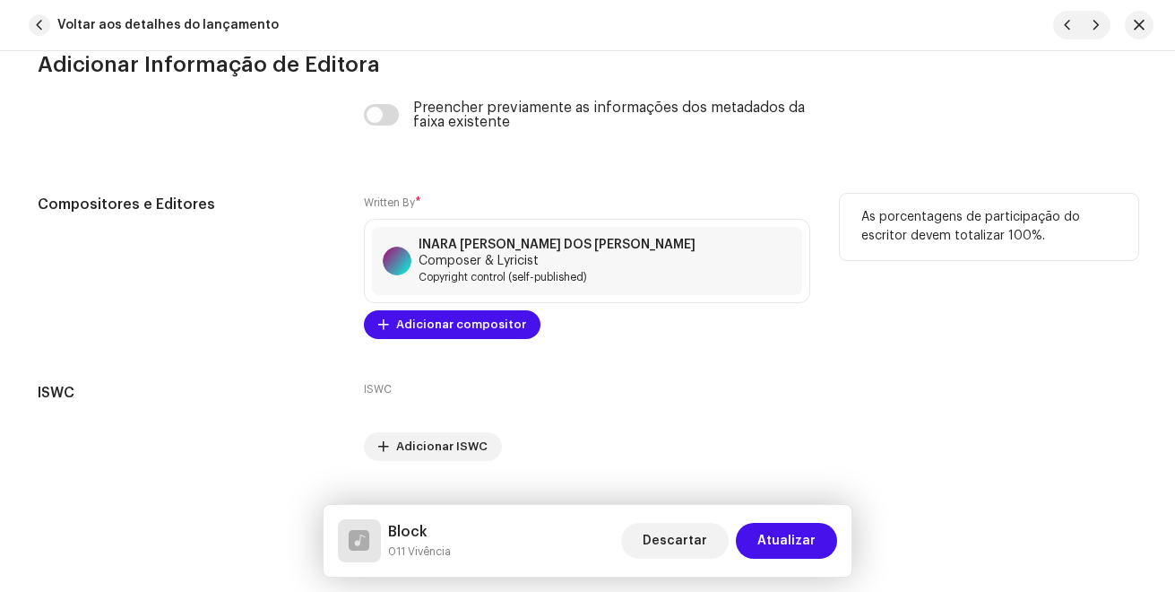
scroll to position [3842, 0]
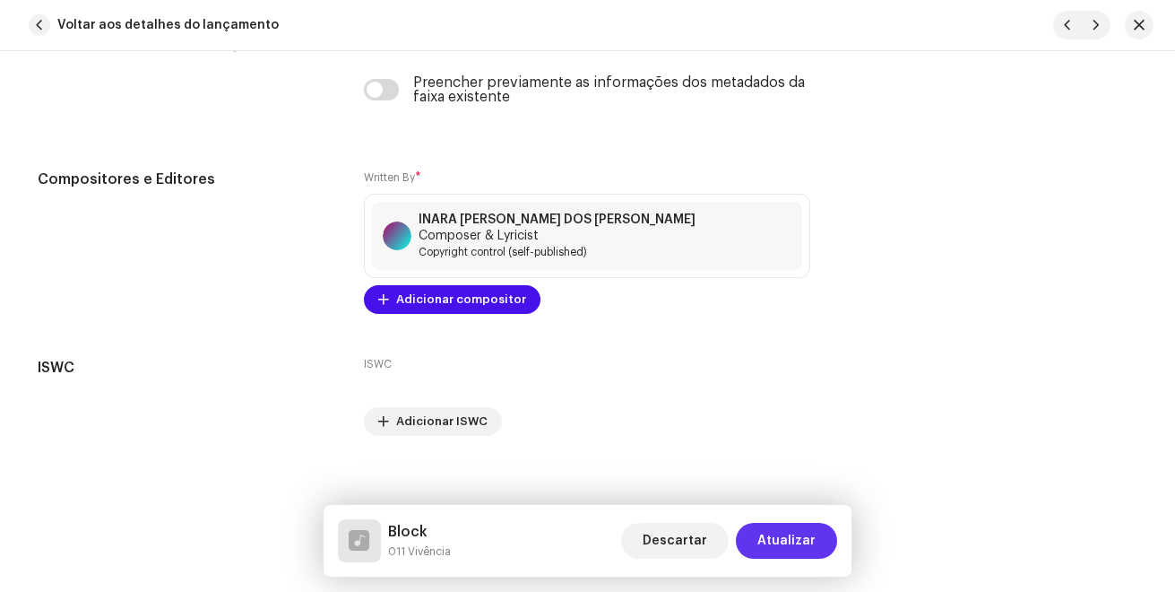
click at [811, 531] on span "Atualizar" at bounding box center [786, 541] width 58 height 36
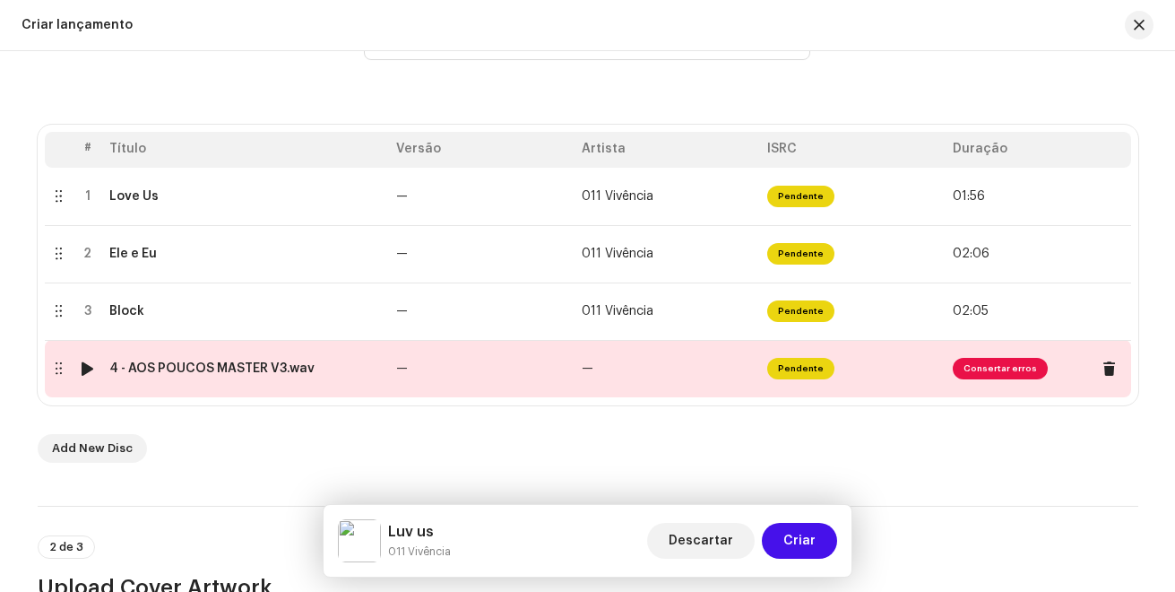
click at [990, 367] on span "Consertar erros" at bounding box center [1000, 369] width 95 height 22
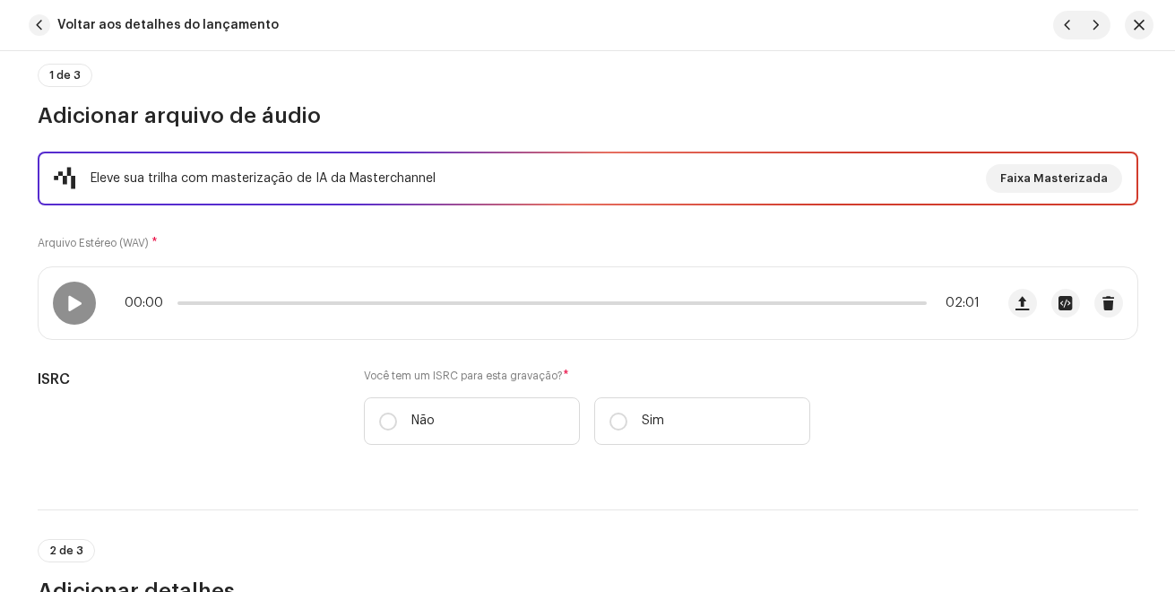
scroll to position [179, 0]
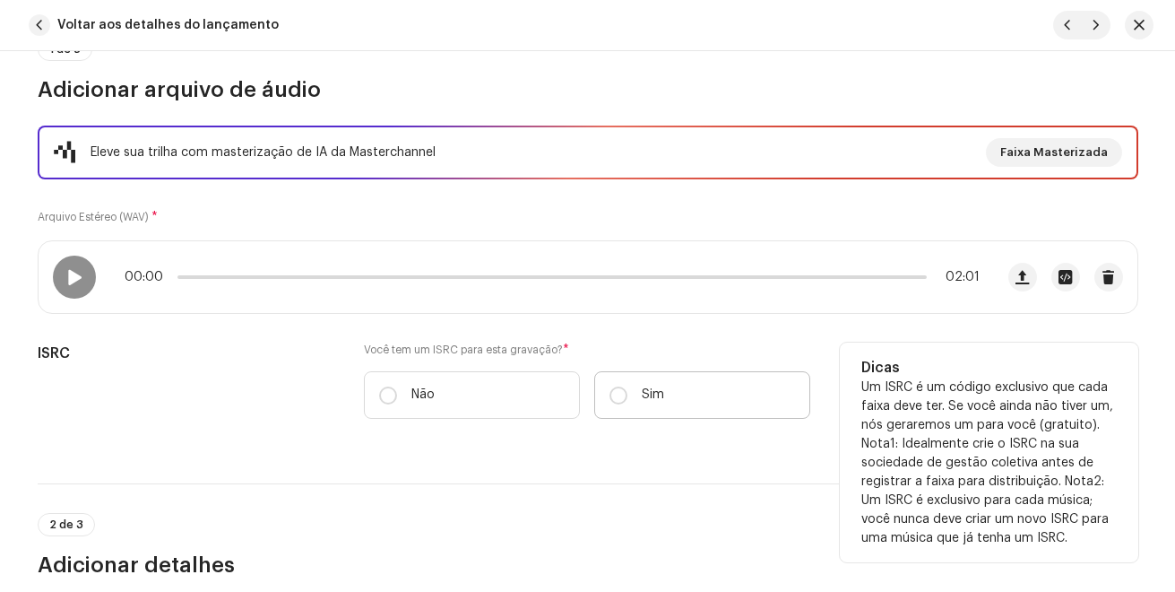
click at [623, 406] on label "Sim" at bounding box center [702, 395] width 216 height 48
click at [623, 404] on input "Sim" at bounding box center [619, 395] width 18 height 18
radio input "true"
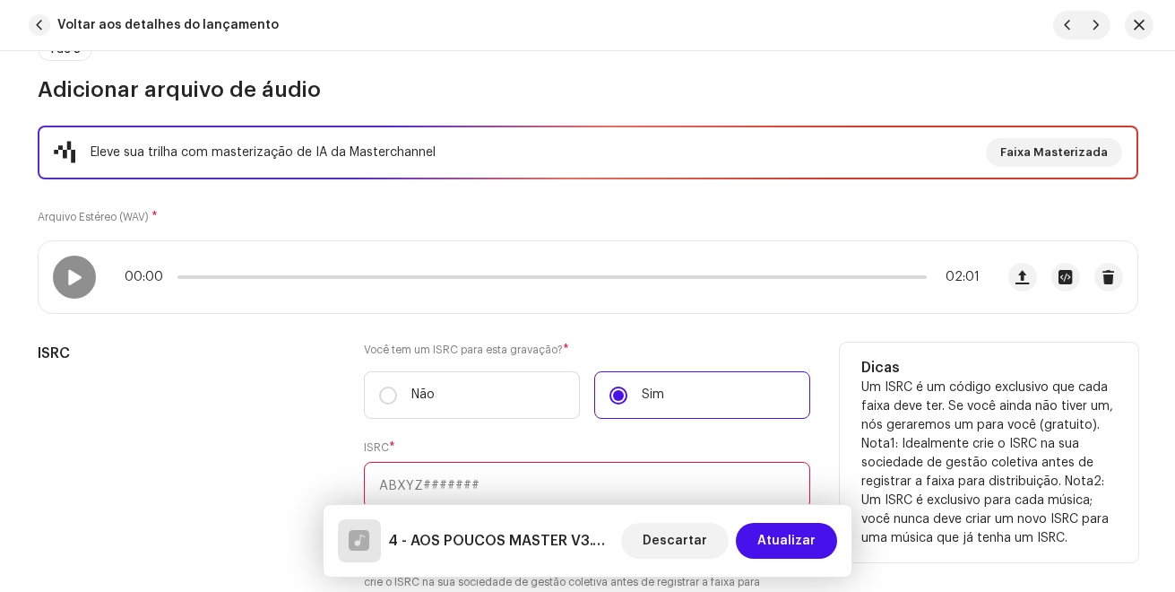
click at [598, 478] on input "text" at bounding box center [587, 485] width 446 height 47
paste input "BKGB82500017"
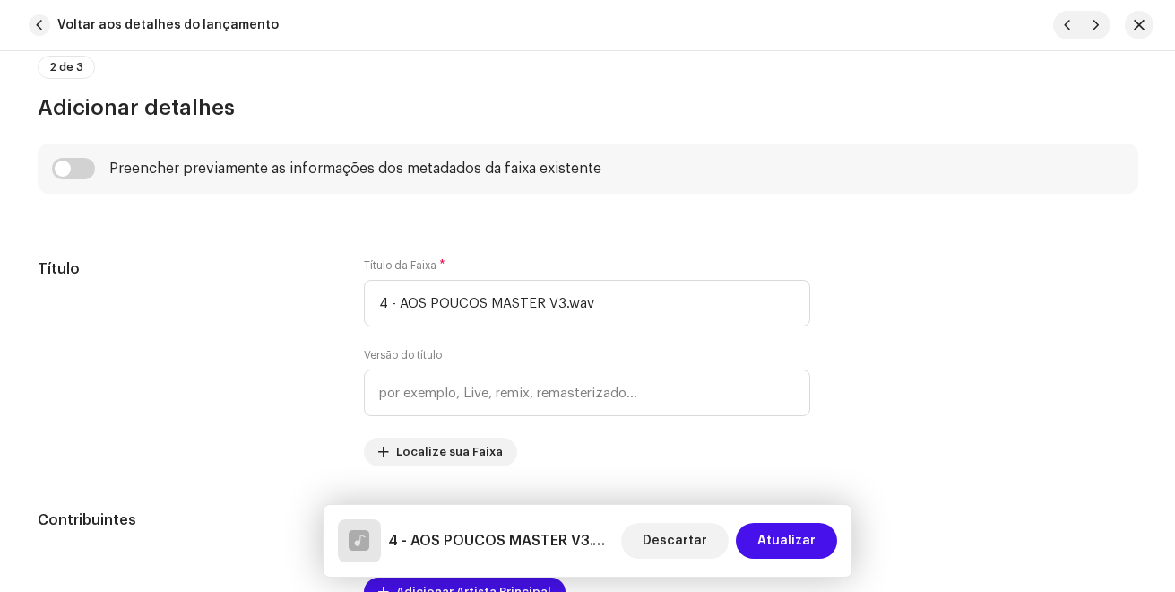
scroll to position [807, 0]
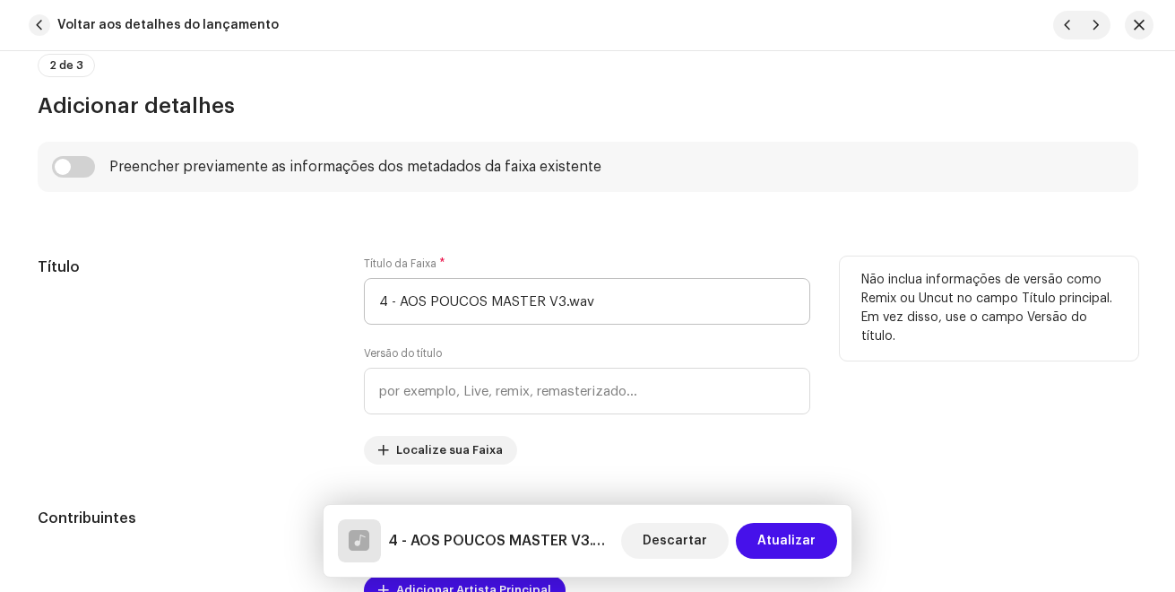
type input "BKGB82500017"
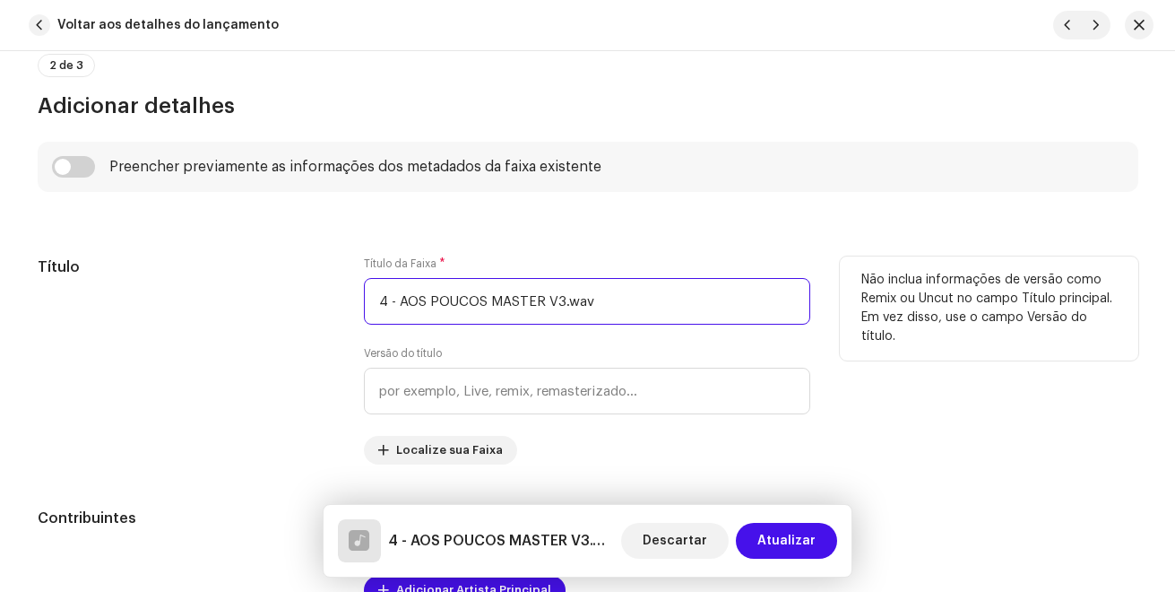
drag, startPoint x: 626, startPoint y: 314, endPoint x: 302, endPoint y: 278, distance: 325.6
click at [302, 280] on div "Título Título da Faixa * 4 - AOS POUCOS MASTER V3.wav Versão do título Localize…" at bounding box center [588, 360] width 1101 height 208
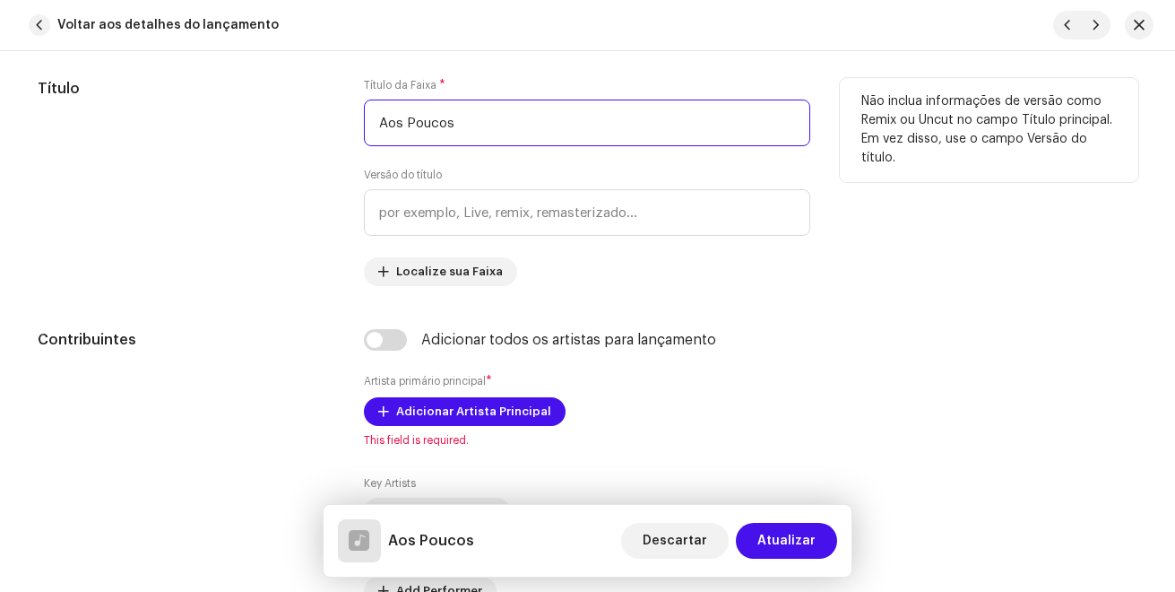
scroll to position [986, 0]
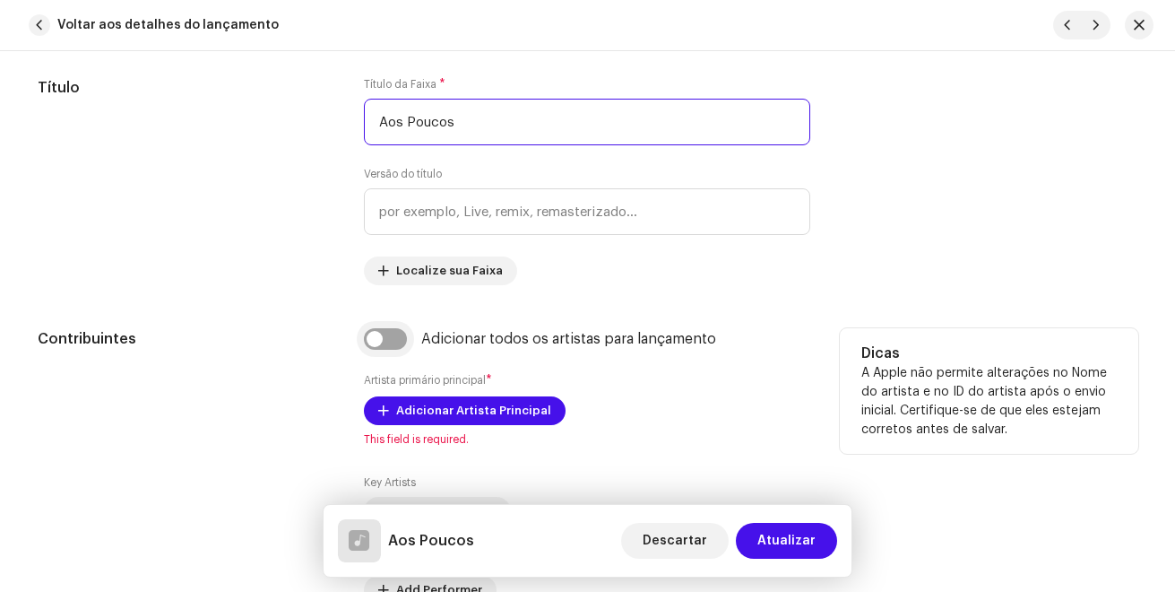
type input "Aos Poucos"
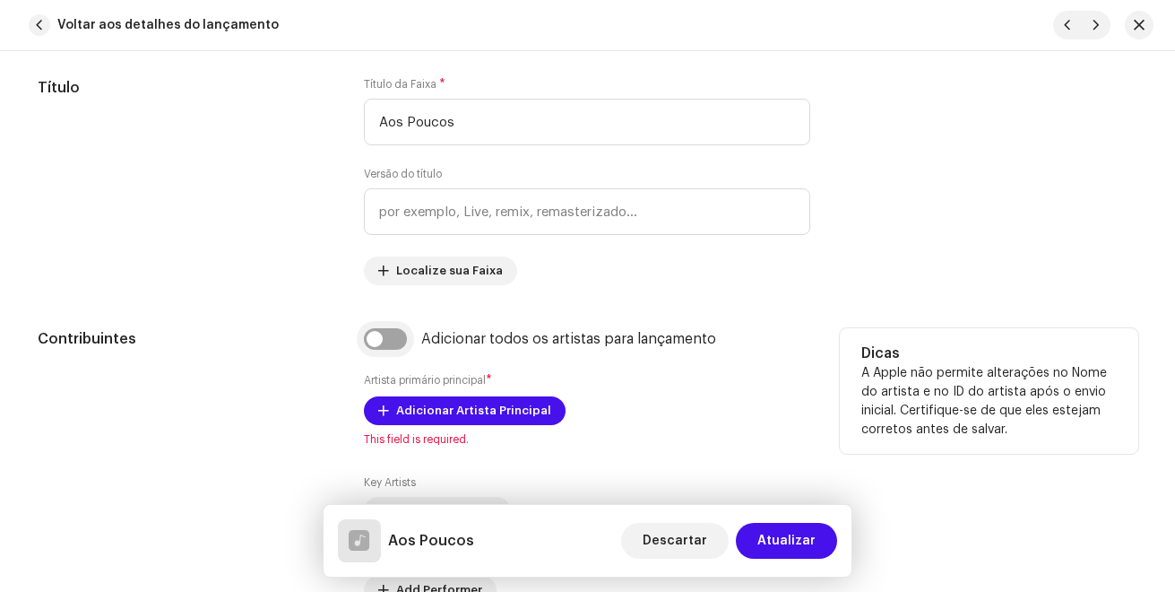
click at [366, 344] on input "checkbox" at bounding box center [385, 339] width 43 height 22
checkbox input "true"
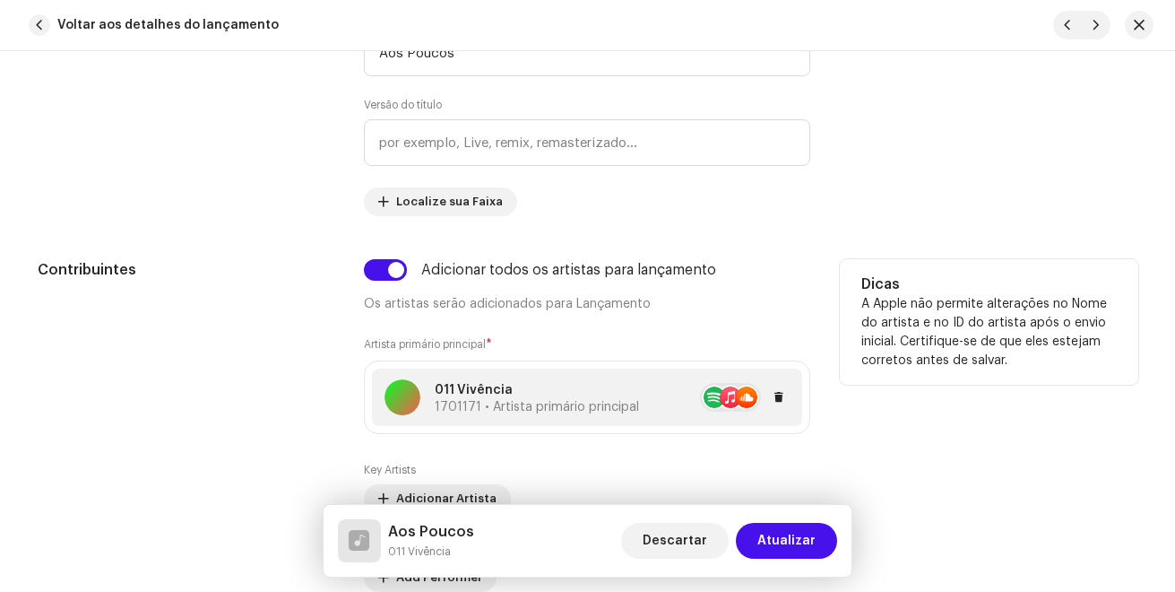
scroll to position [1255, 0]
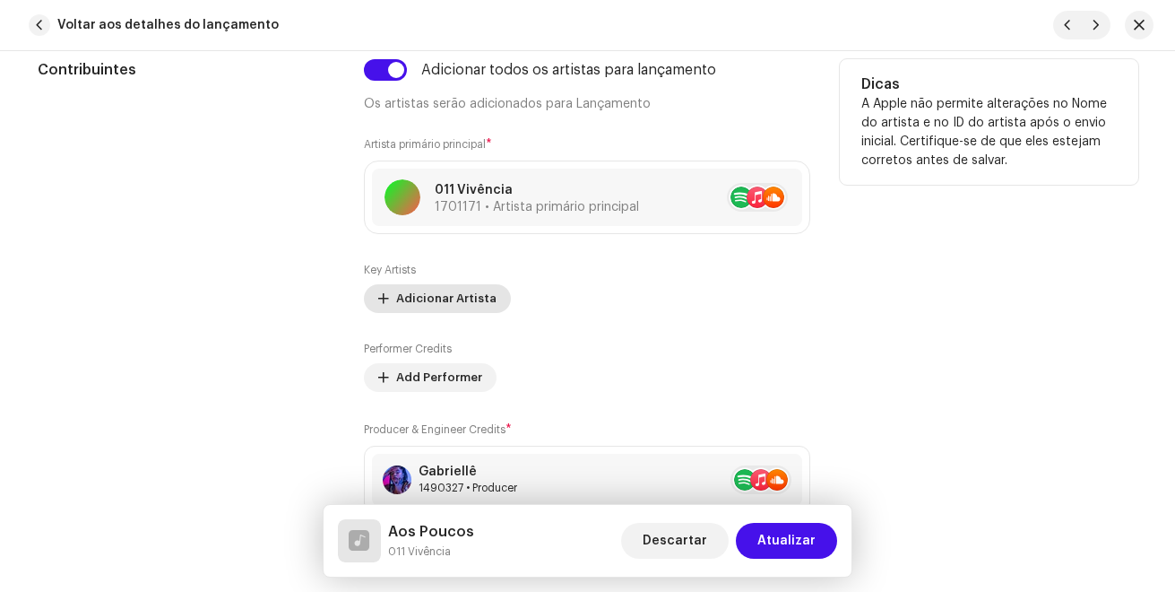
click at [477, 289] on span "Adicionar Artista" at bounding box center [446, 299] width 100 height 36
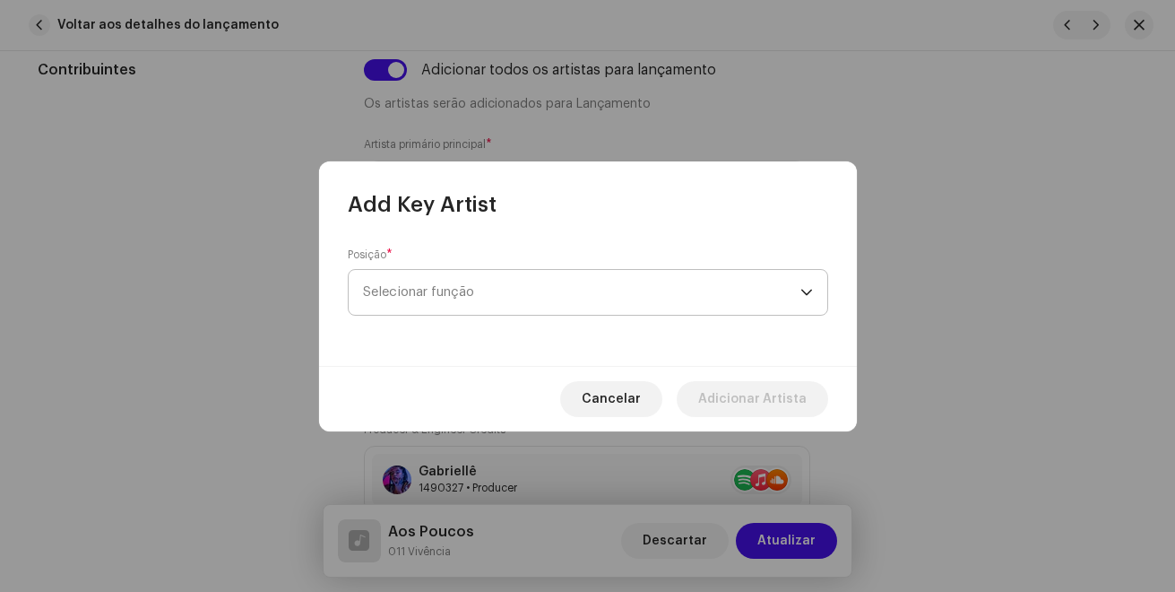
click at [491, 287] on span "Selecionar função" at bounding box center [581, 292] width 437 height 45
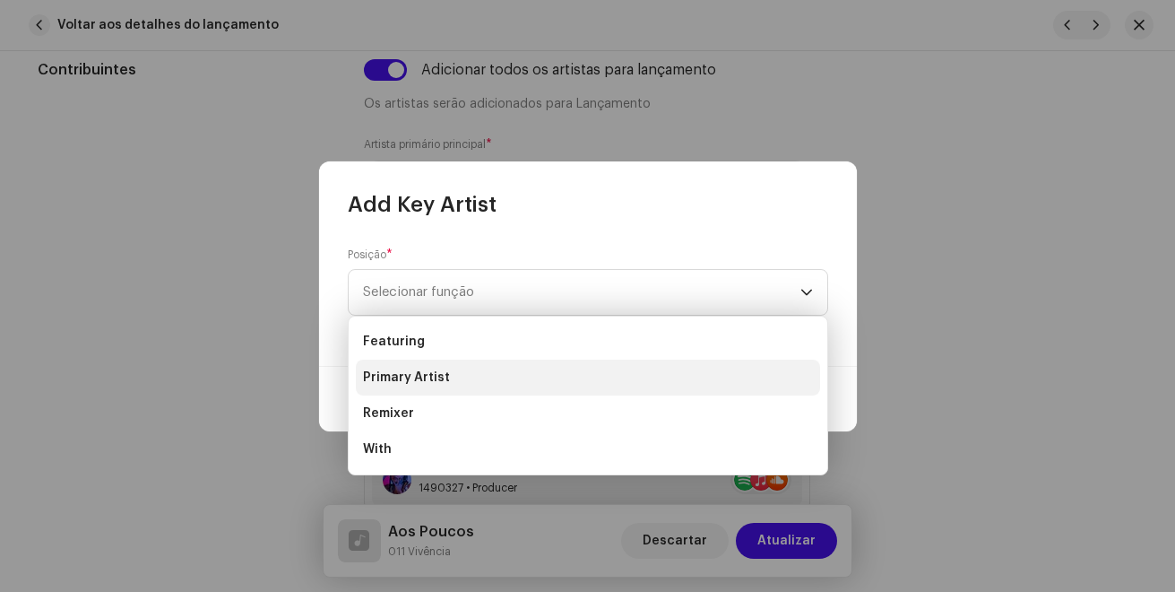
click at [471, 382] on li "Primary Artist" at bounding box center [588, 377] width 464 height 36
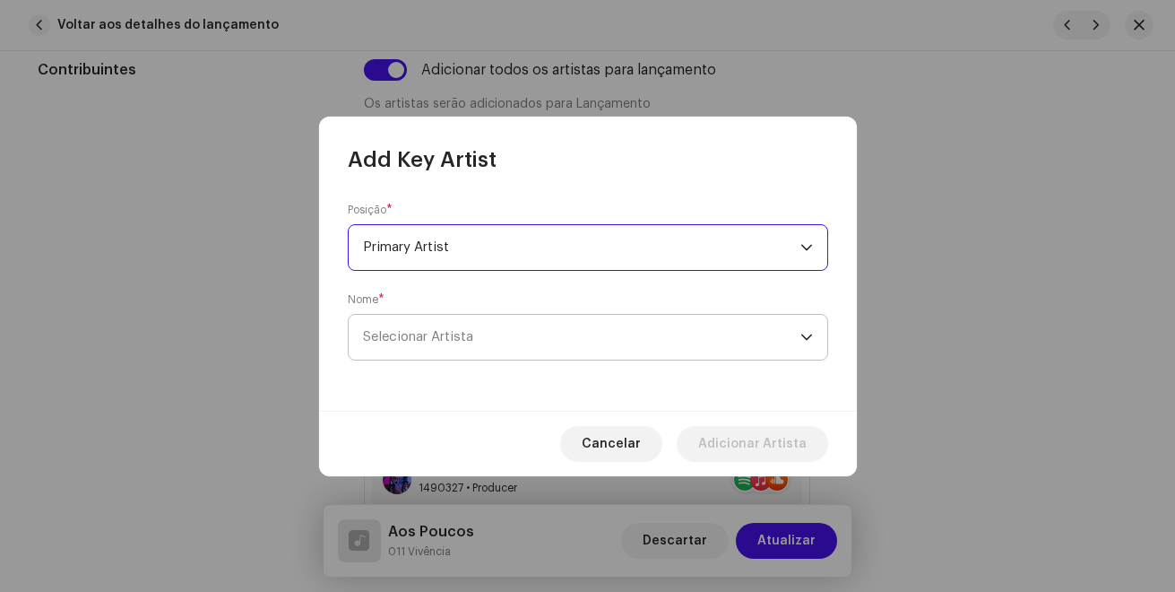
click at [499, 340] on span "Selecionar Artista" at bounding box center [581, 337] width 437 height 45
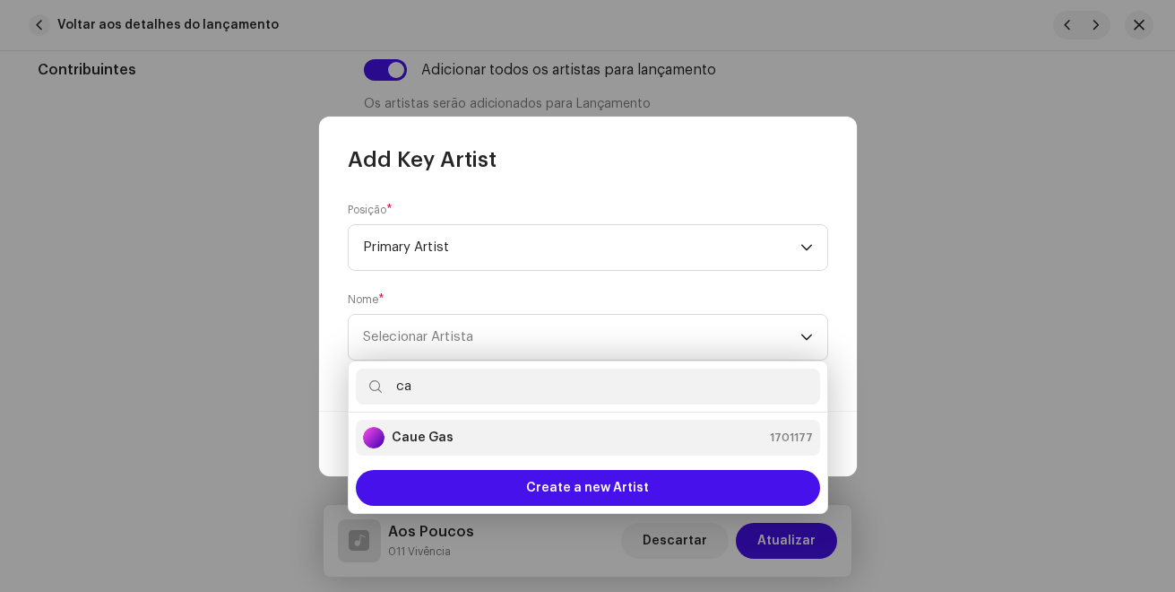
type input "ca"
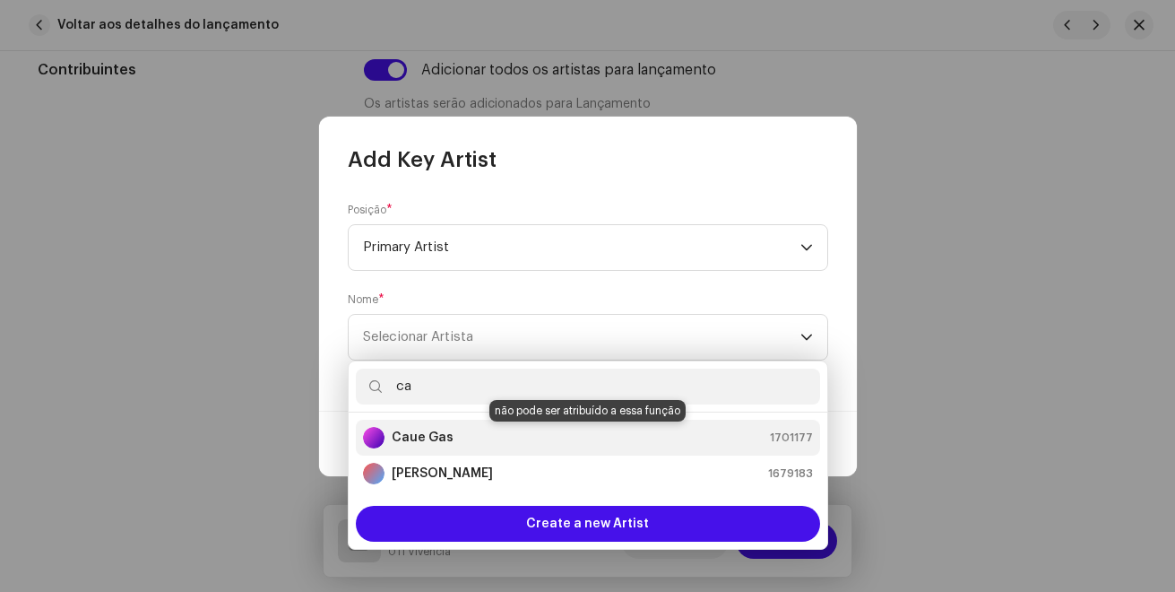
click at [419, 433] on strong "Caue Gas" at bounding box center [423, 437] width 62 height 18
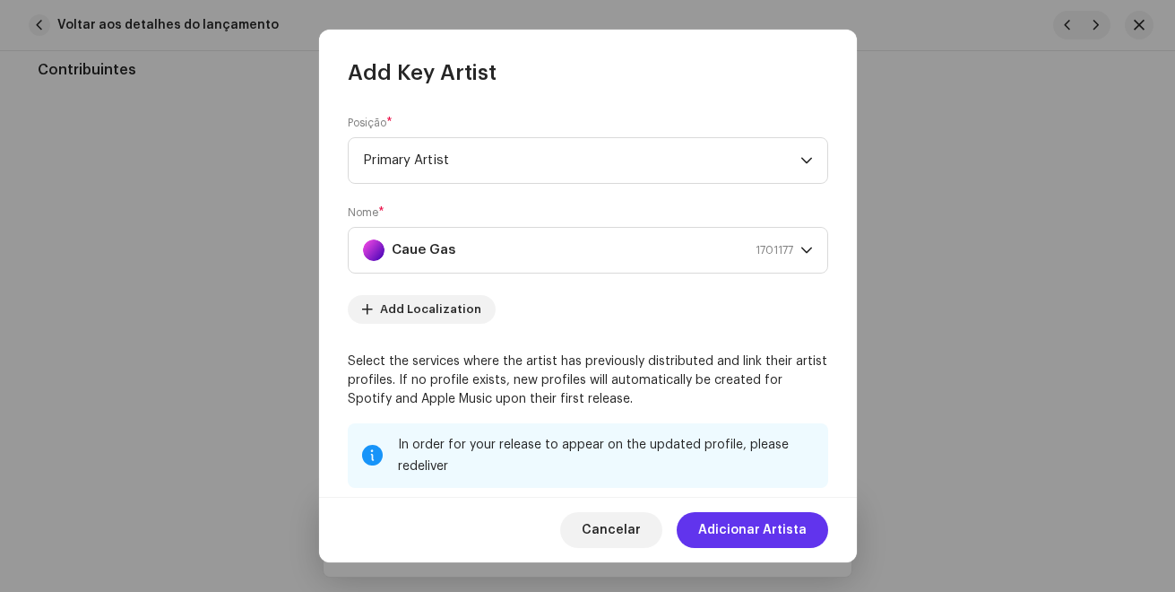
click at [776, 538] on span "Adicionar Artista" at bounding box center [752, 530] width 108 height 36
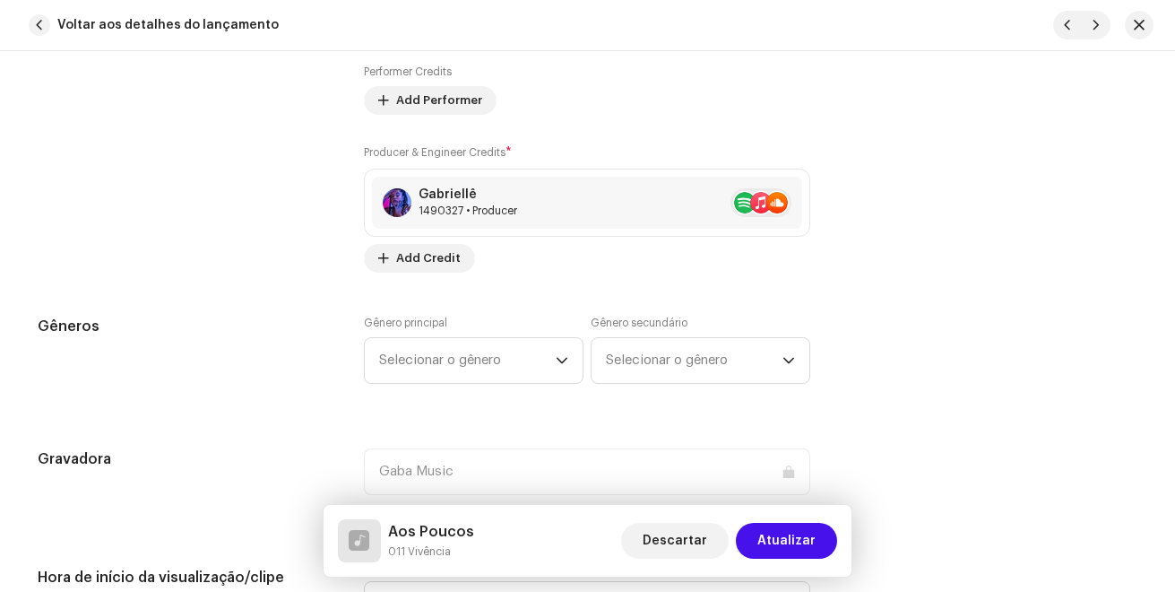
scroll to position [1613, 0]
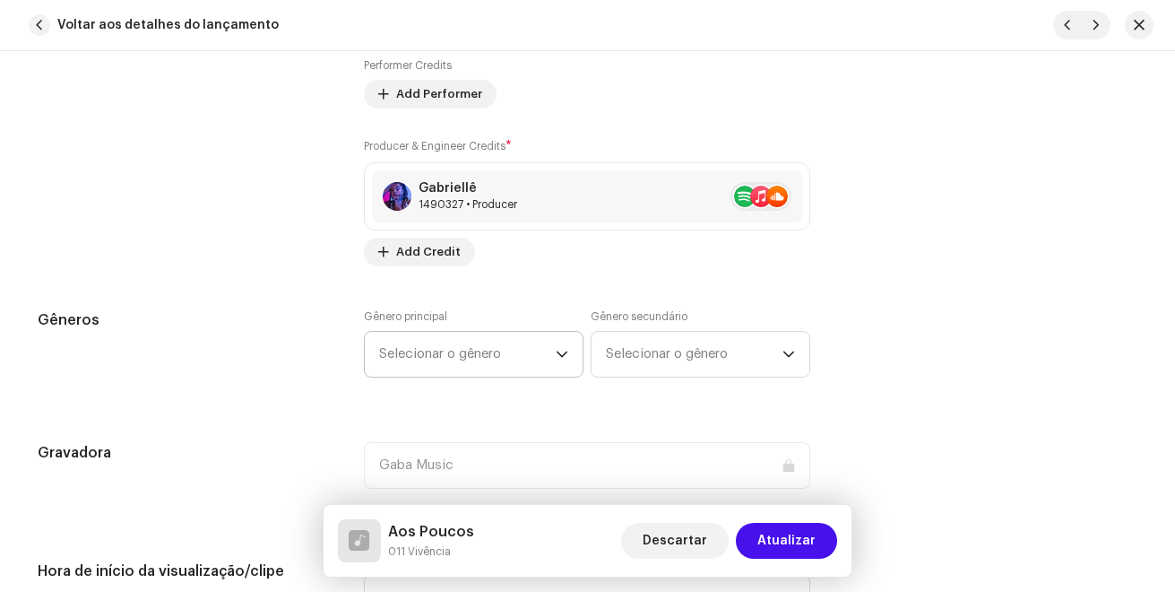
click at [489, 352] on span "Selecionar o gênero" at bounding box center [467, 354] width 177 height 45
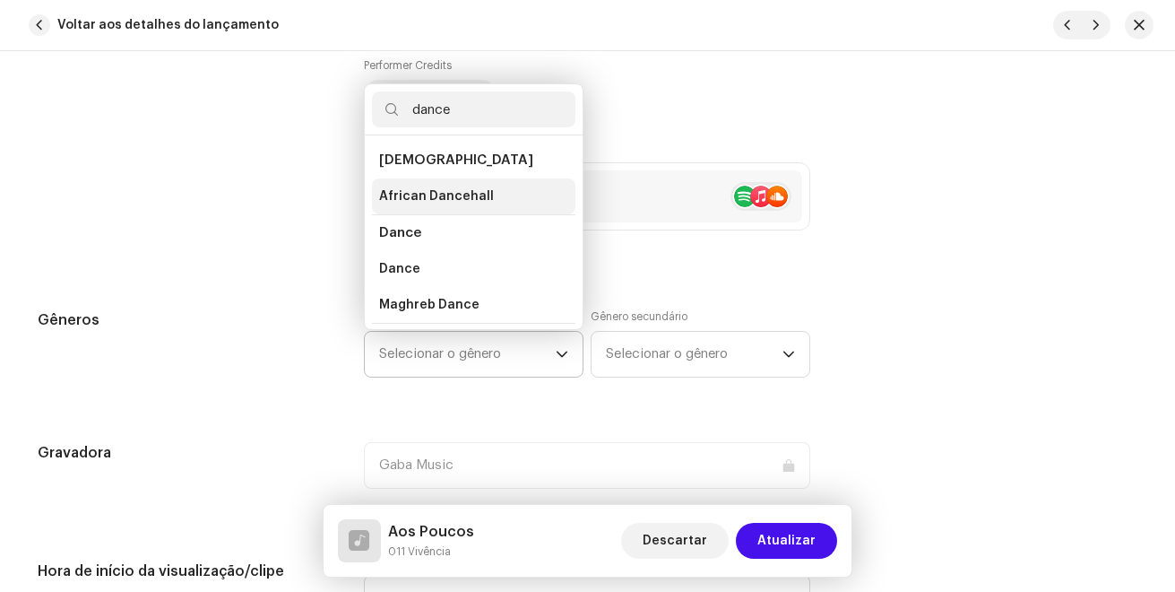
type input "dance"
click at [461, 196] on span "African Dancehall" at bounding box center [436, 196] width 115 height 18
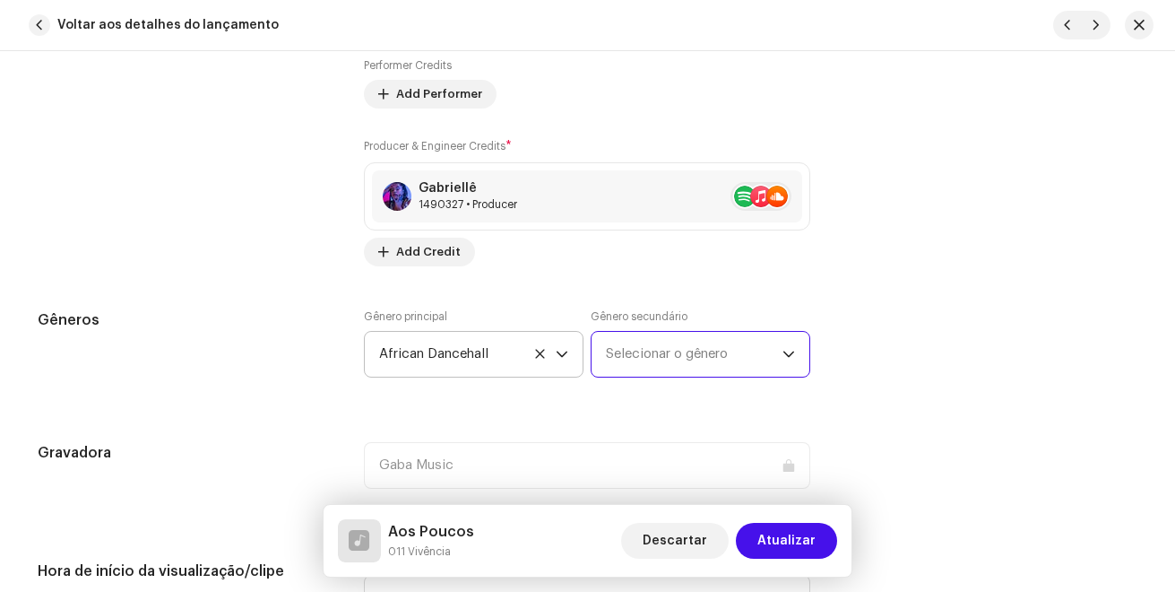
click at [626, 347] on span "Selecionar o gênero" at bounding box center [694, 354] width 177 height 45
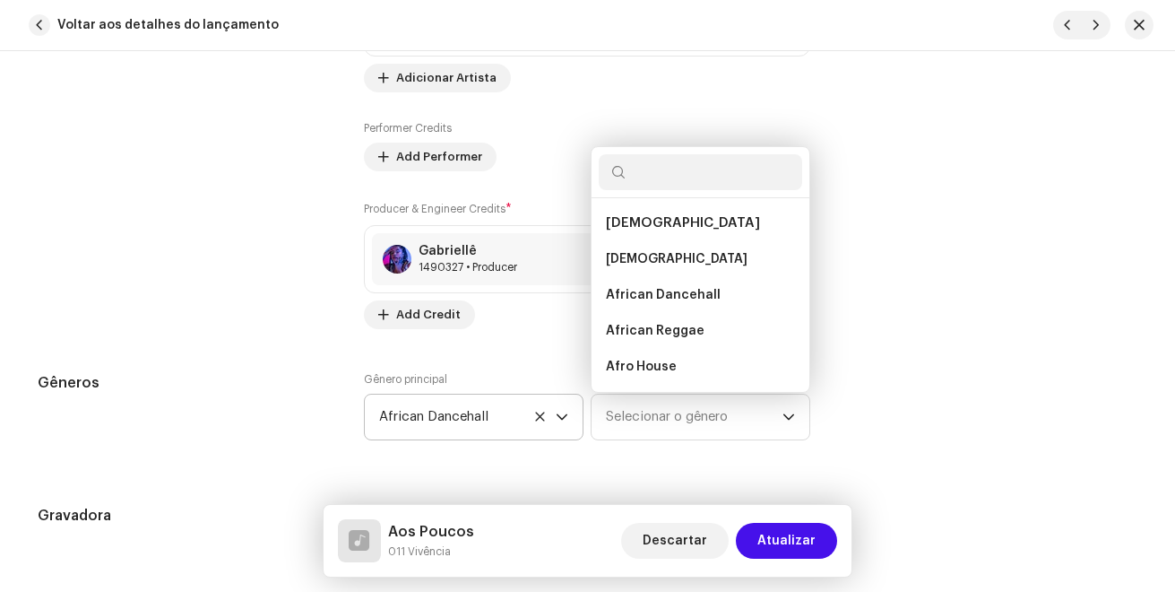
scroll to position [1524, 0]
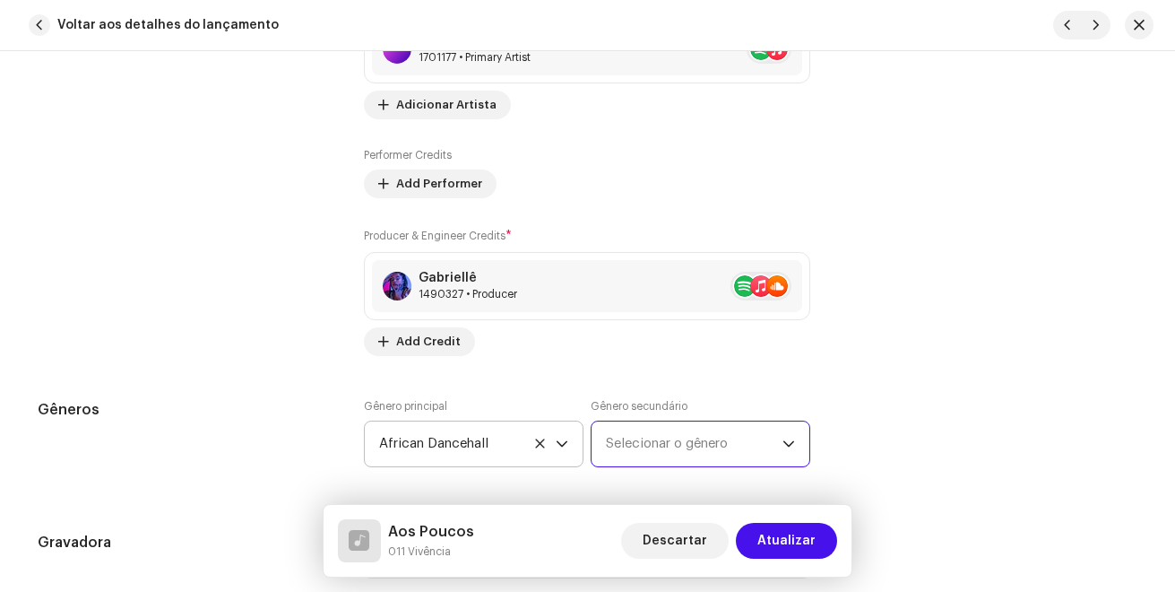
click at [742, 430] on span "Selecionar o gênero" at bounding box center [694, 443] width 177 height 45
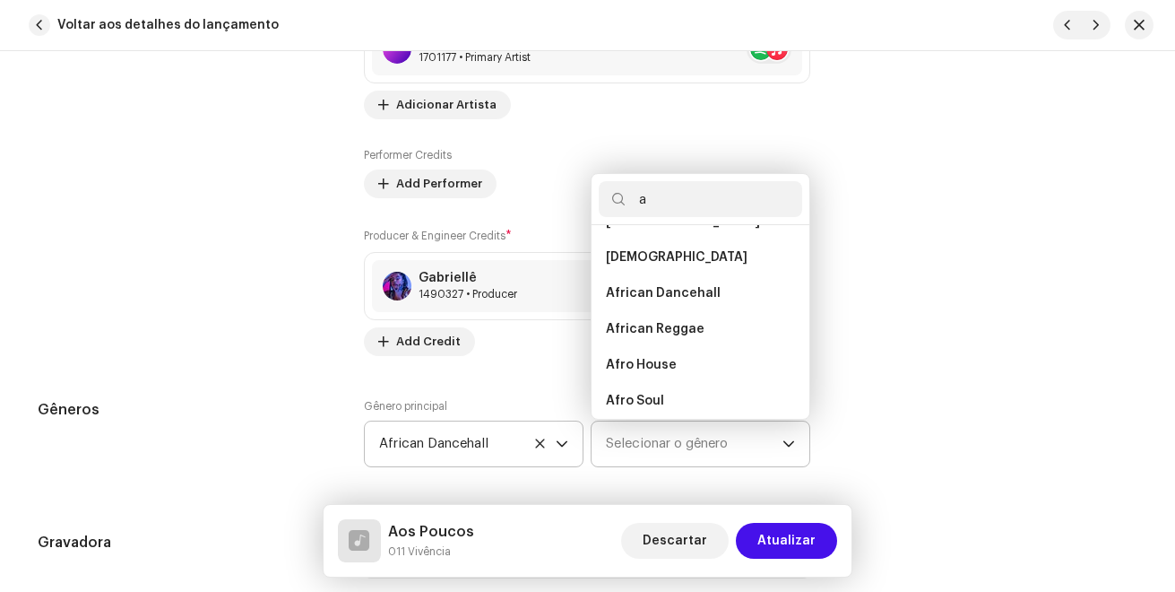
scroll to position [0, 0]
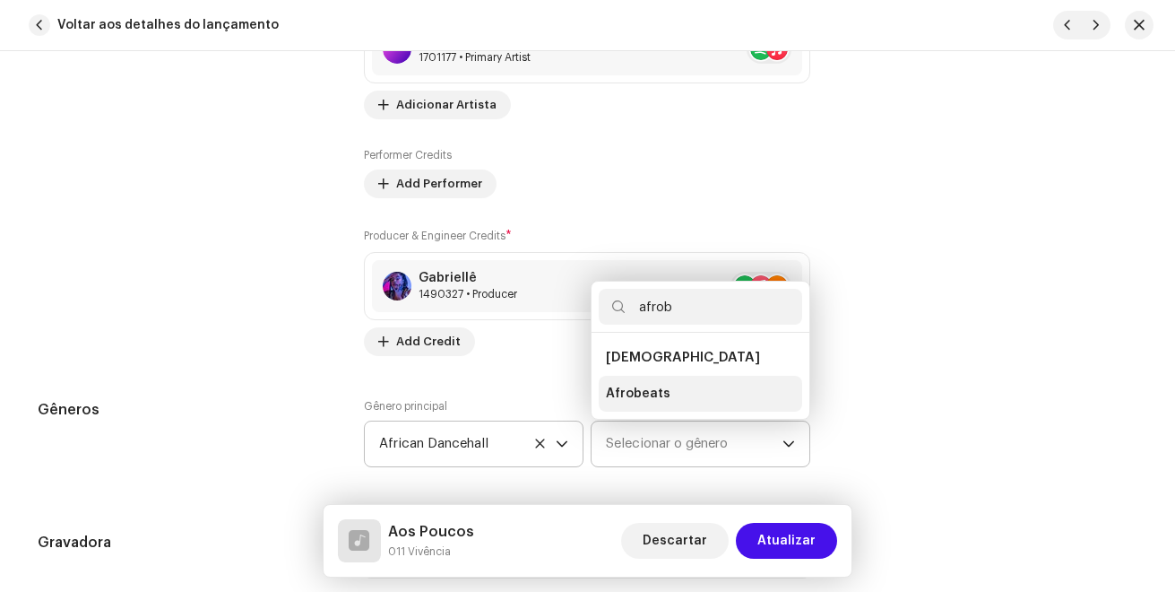
type input "afrob"
click at [676, 393] on li "Afrobeats" at bounding box center [700, 394] width 203 height 36
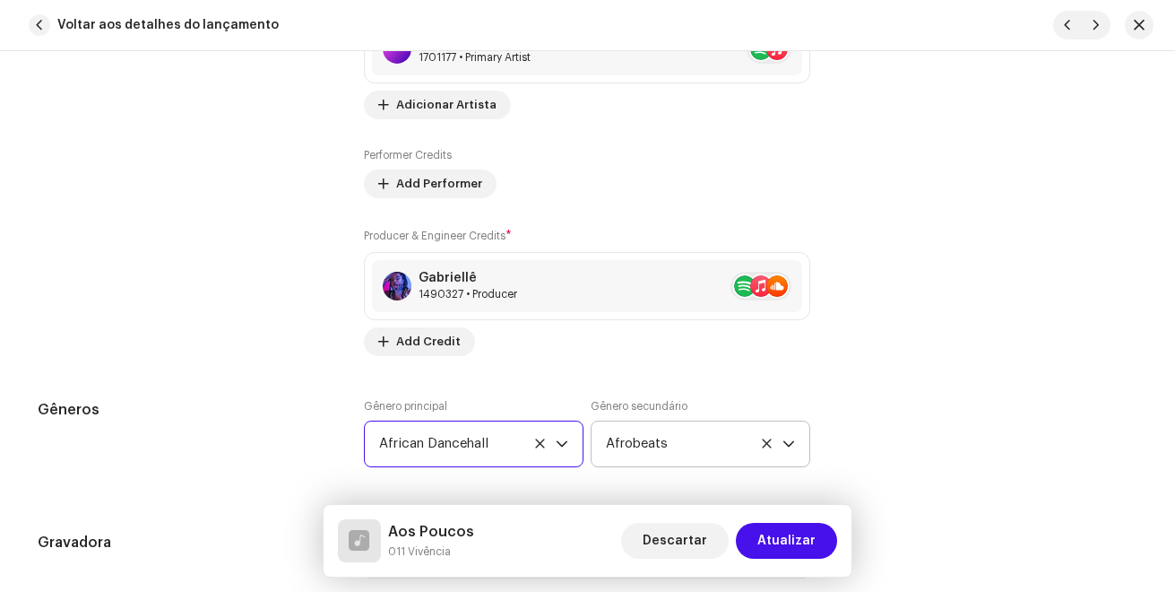
click at [461, 450] on span "African Dancehall" at bounding box center [467, 443] width 177 height 45
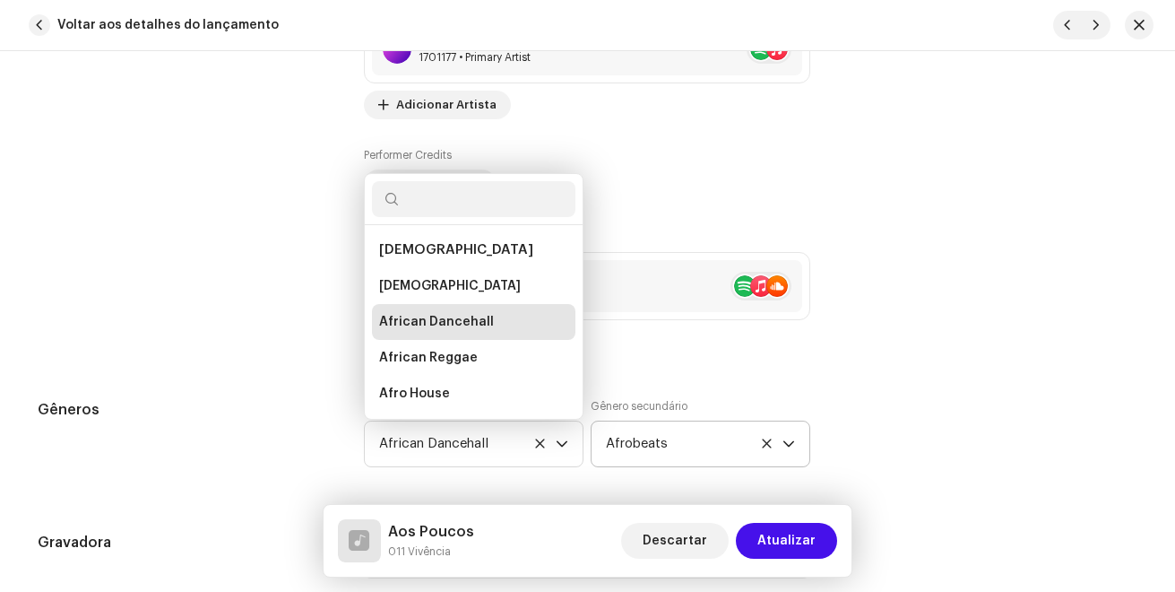
click at [436, 209] on input "text" at bounding box center [473, 199] width 203 height 36
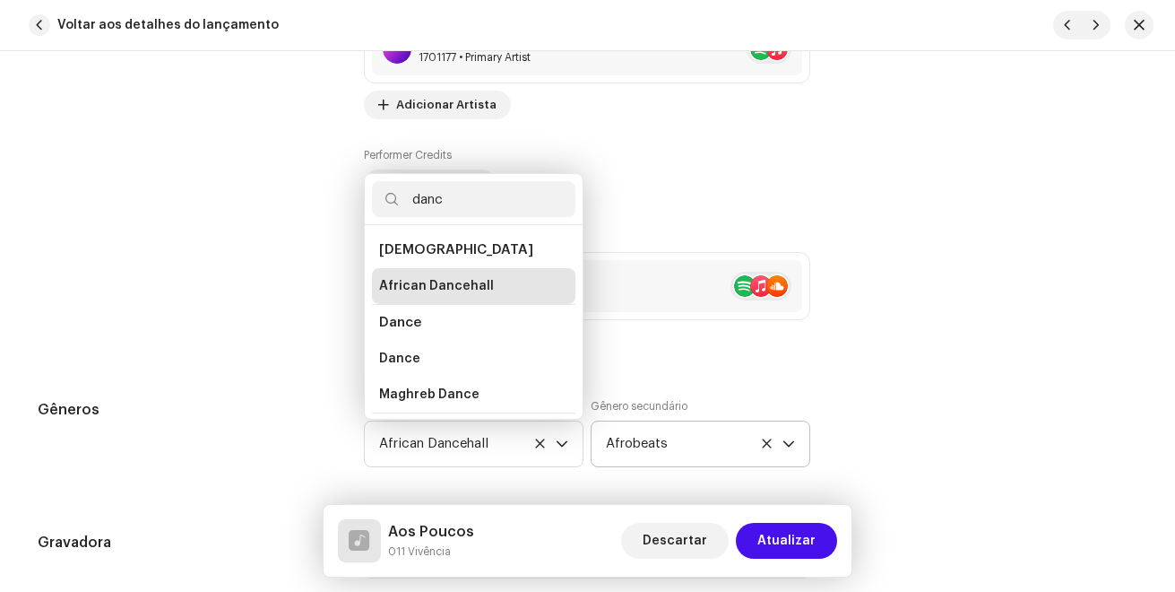
type input "dance"
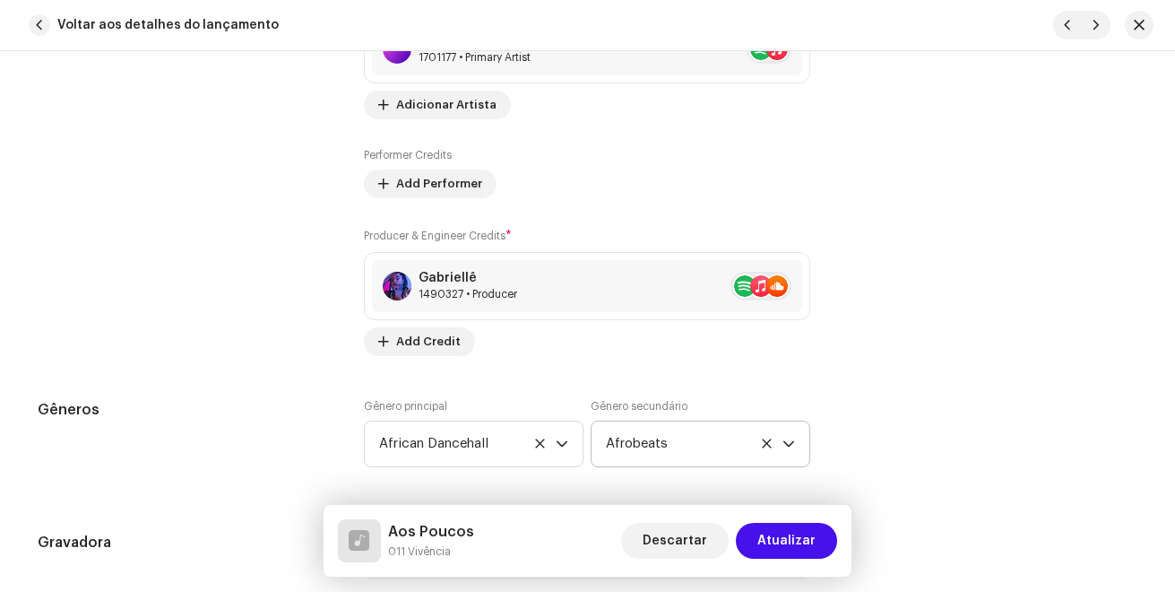
scroll to position [1613, 0]
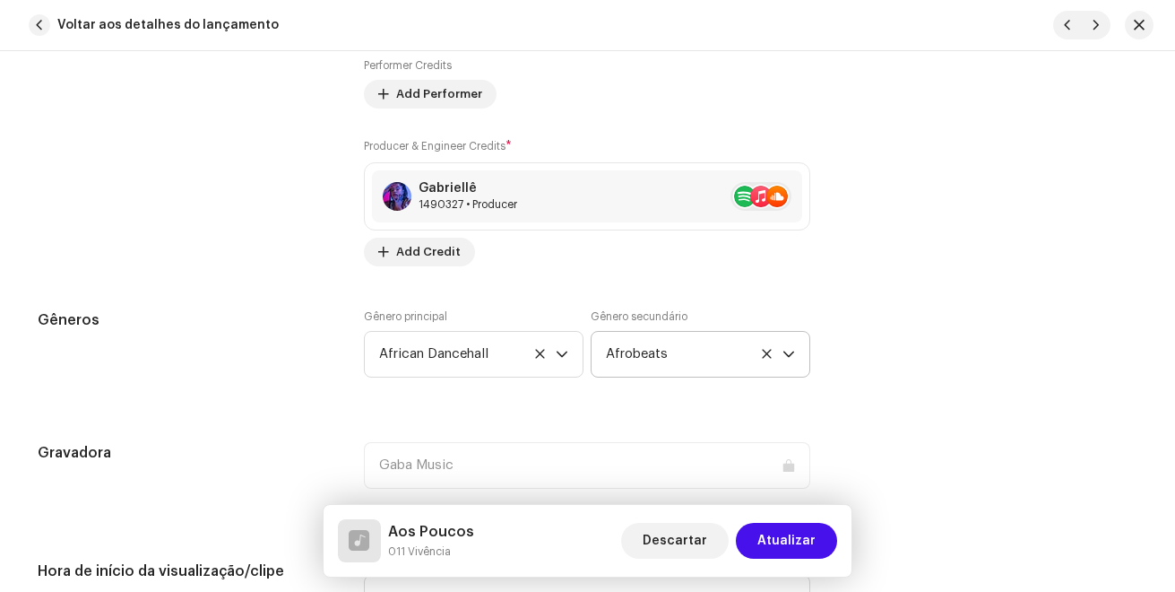
click at [536, 405] on div "Detalhes da faixa Complete o seguinte para finalizar sua faixa. 1 de 3 Adiciona…" at bounding box center [588, 580] width 1158 height 4199
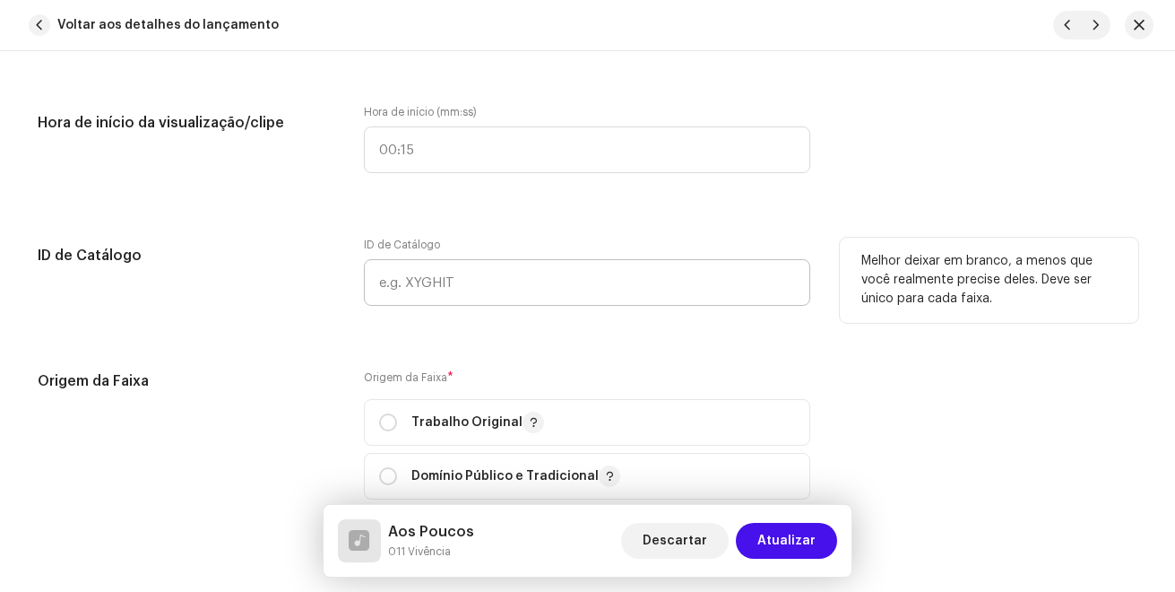
scroll to position [2151, 0]
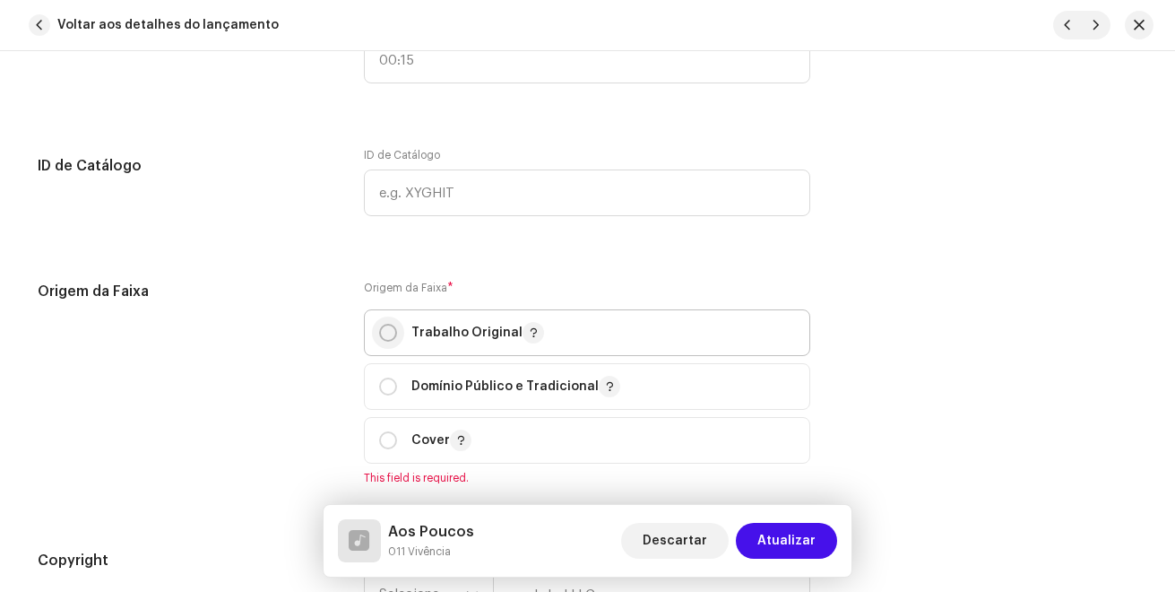
click at [381, 332] on input "radio" at bounding box center [388, 333] width 18 height 18
radio input "true"
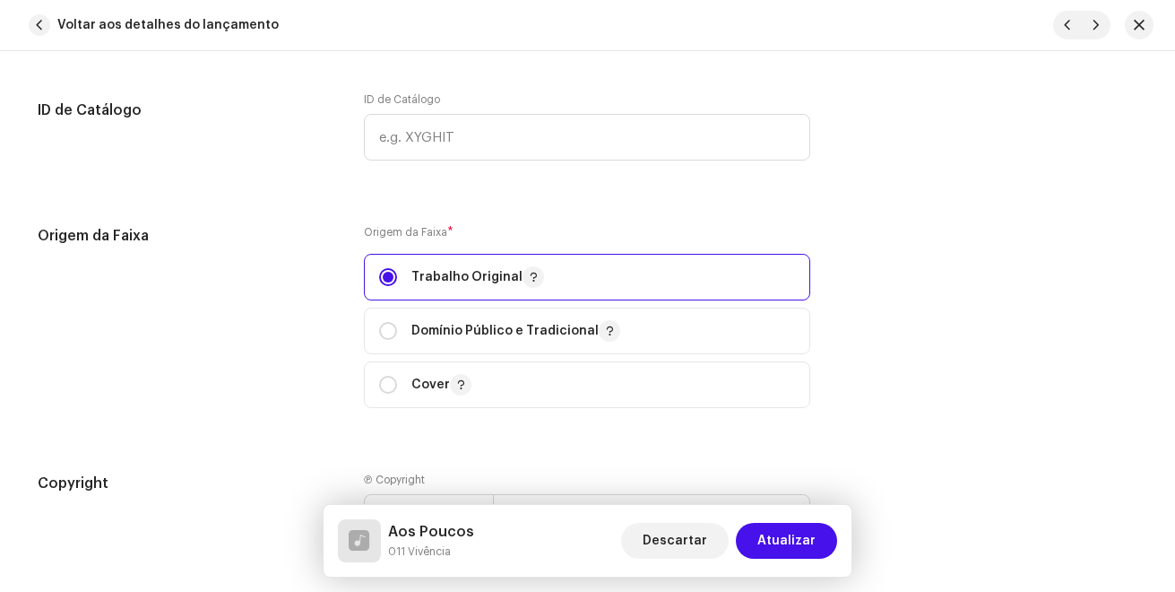
scroll to position [2420, 0]
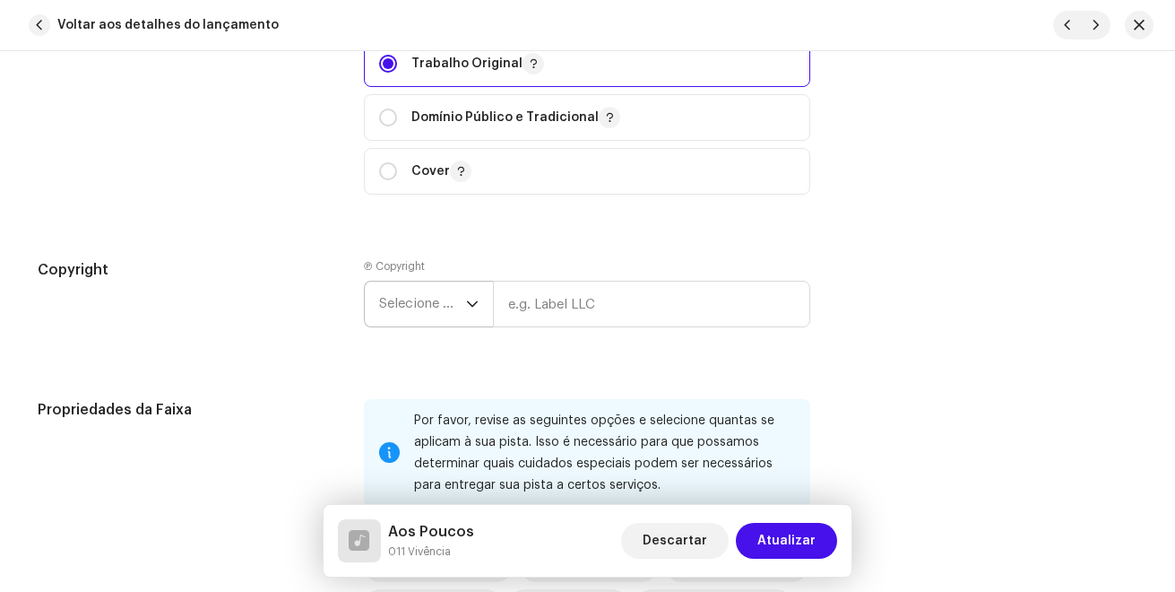
click at [436, 299] on span "Selecione o ano" at bounding box center [422, 303] width 87 height 45
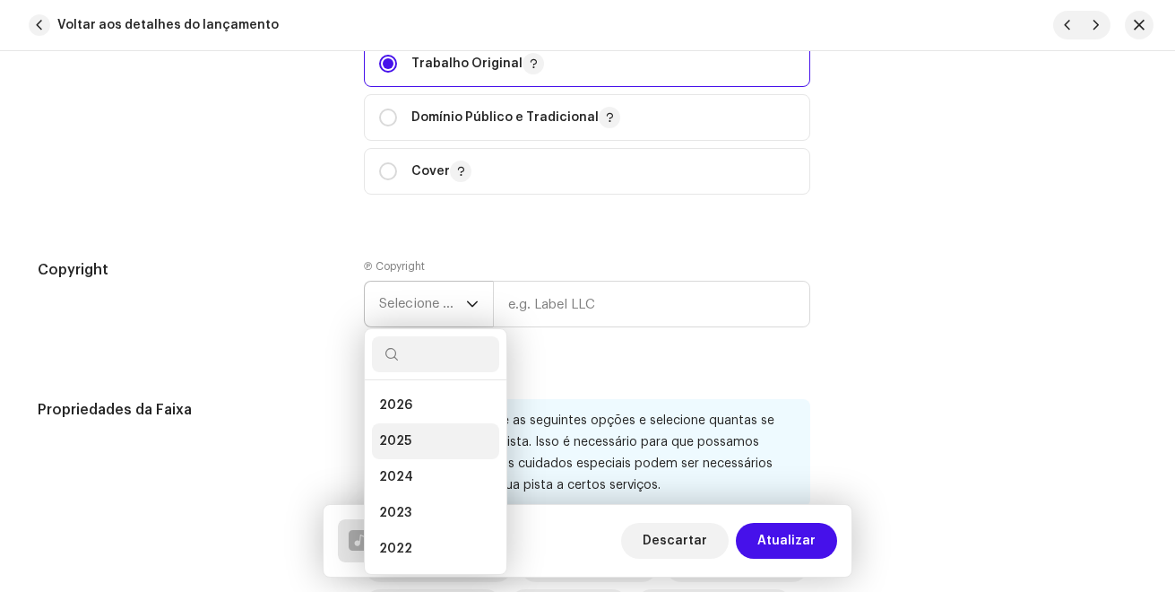
click at [423, 433] on li "2025" at bounding box center [435, 441] width 127 height 36
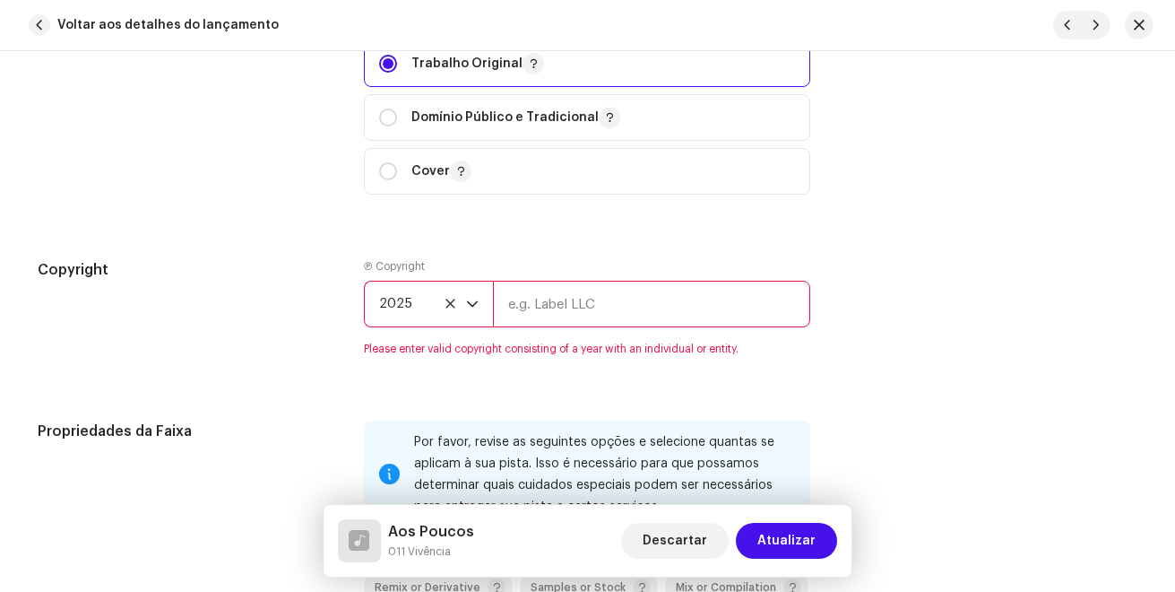
click at [516, 328] on re-m-copyright "2025" at bounding box center [587, 308] width 446 height 54
click at [529, 315] on input "text" at bounding box center [651, 304] width 317 height 47
type input "Gaba Music"
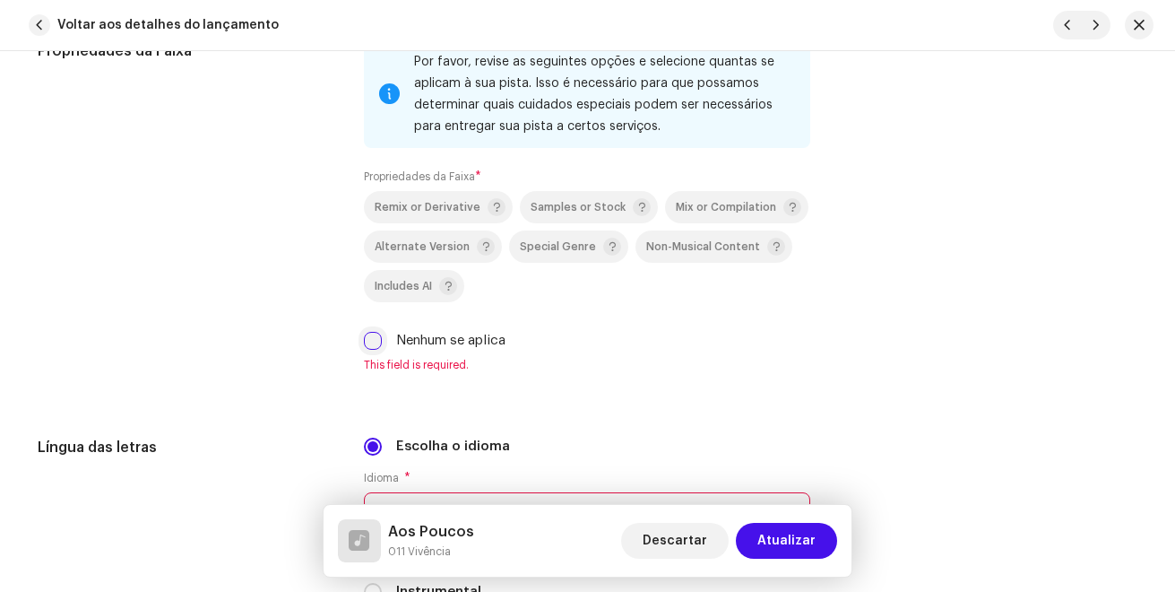
click at [376, 344] on input "Nenhum se aplica" at bounding box center [373, 341] width 18 height 18
checkbox input "true"
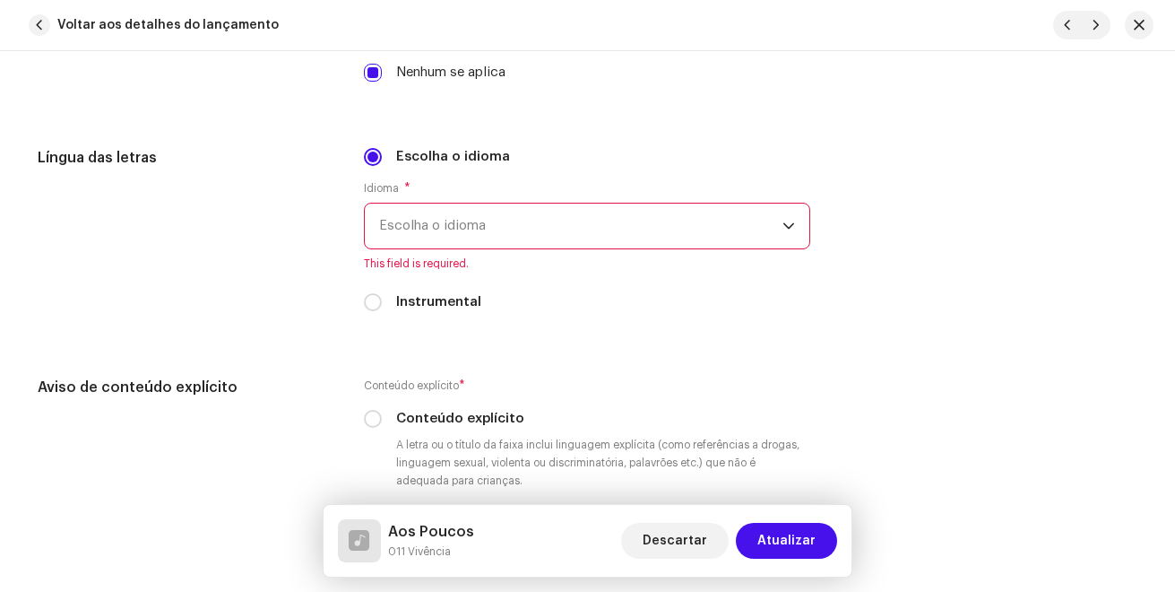
scroll to position [3048, 0]
click at [445, 232] on span "Escolha o idioma" at bounding box center [580, 225] width 403 height 45
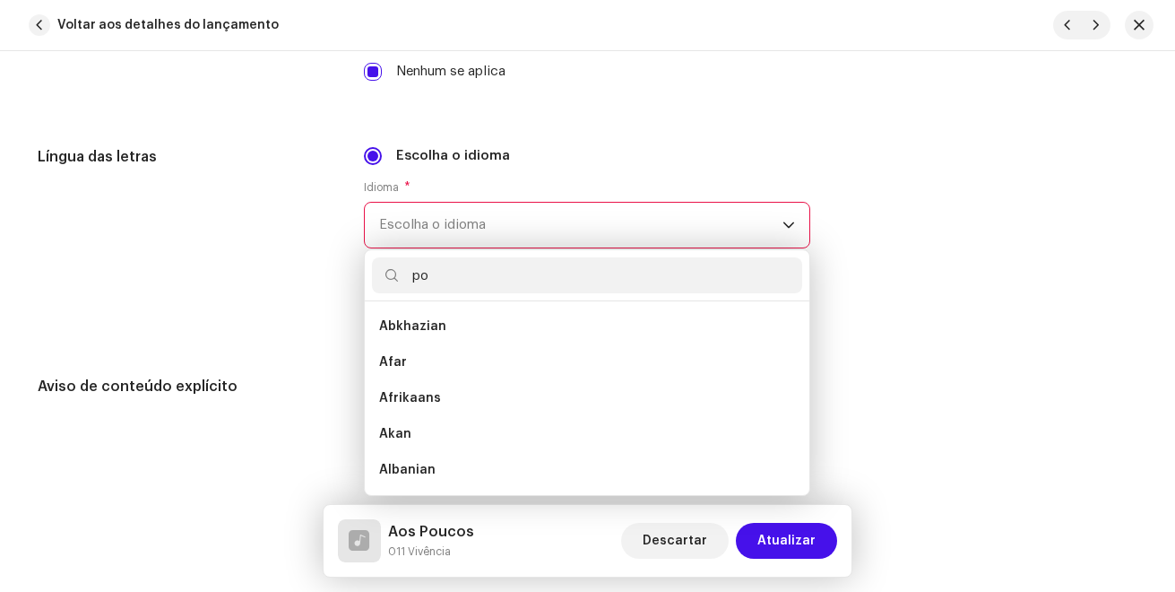
scroll to position [0, 0]
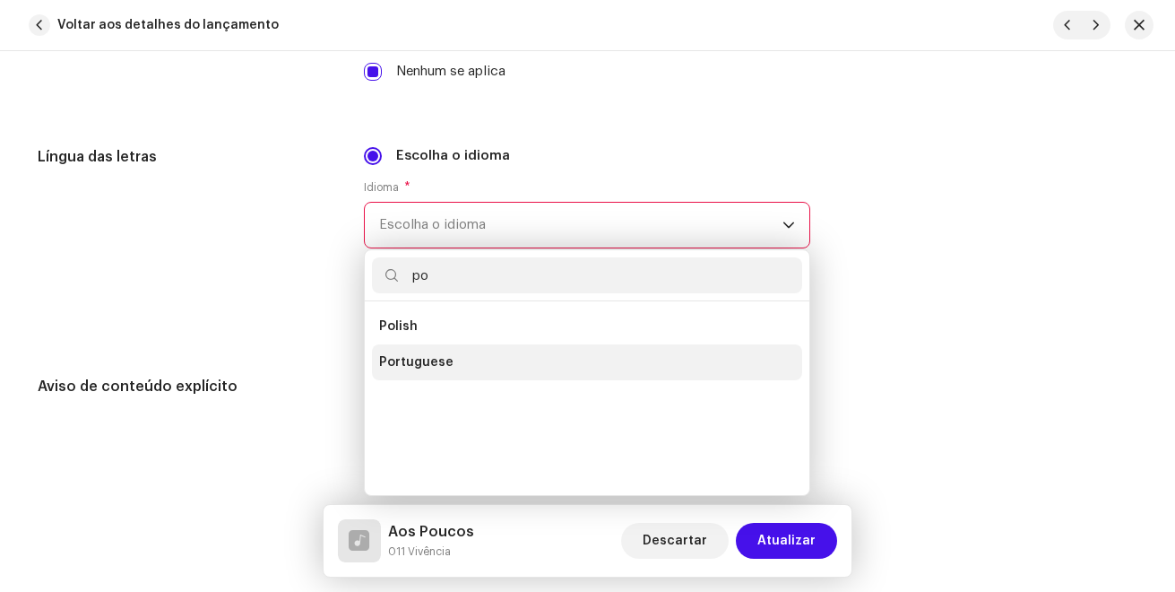
type input "po"
click at [463, 368] on li "Portuguese" at bounding box center [587, 362] width 430 height 36
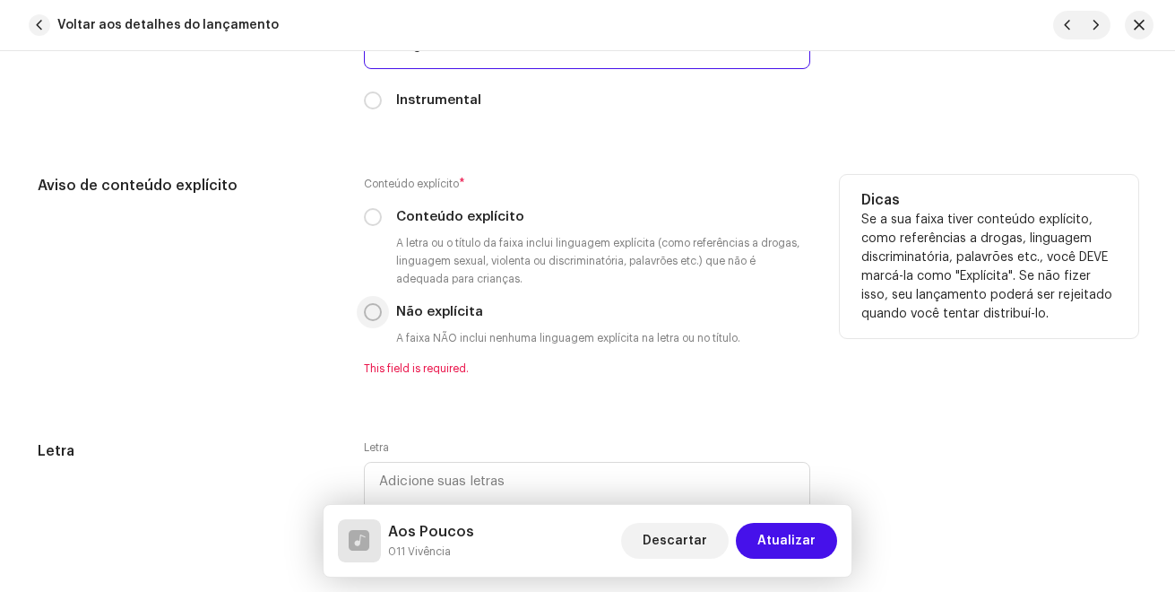
click at [378, 315] on div "Não explícita" at bounding box center [587, 312] width 446 height 20
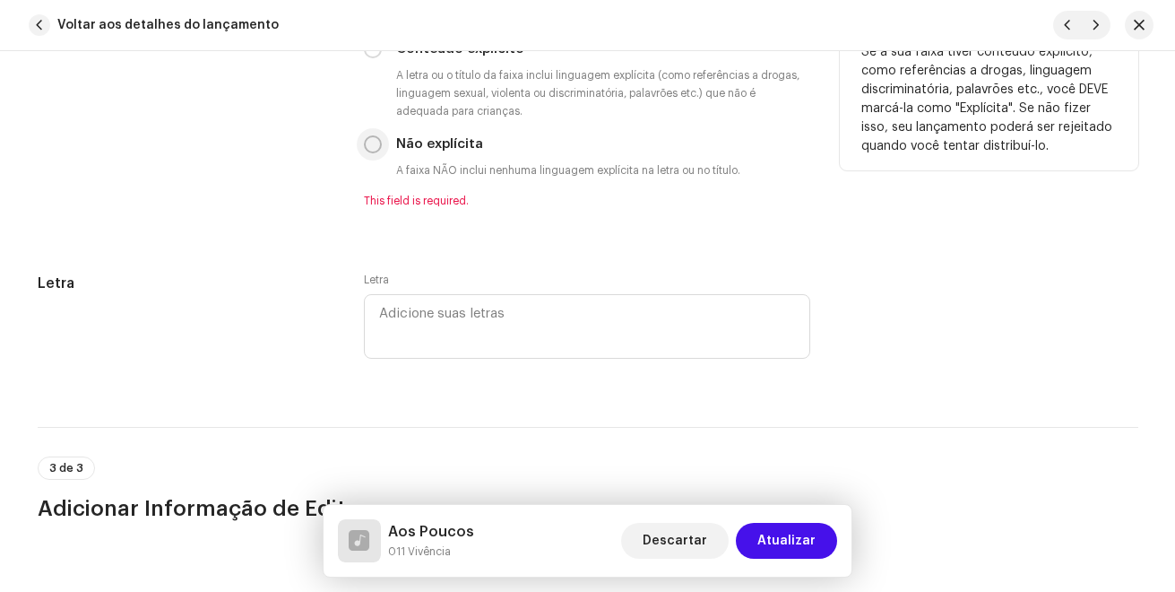
scroll to position [3406, 0]
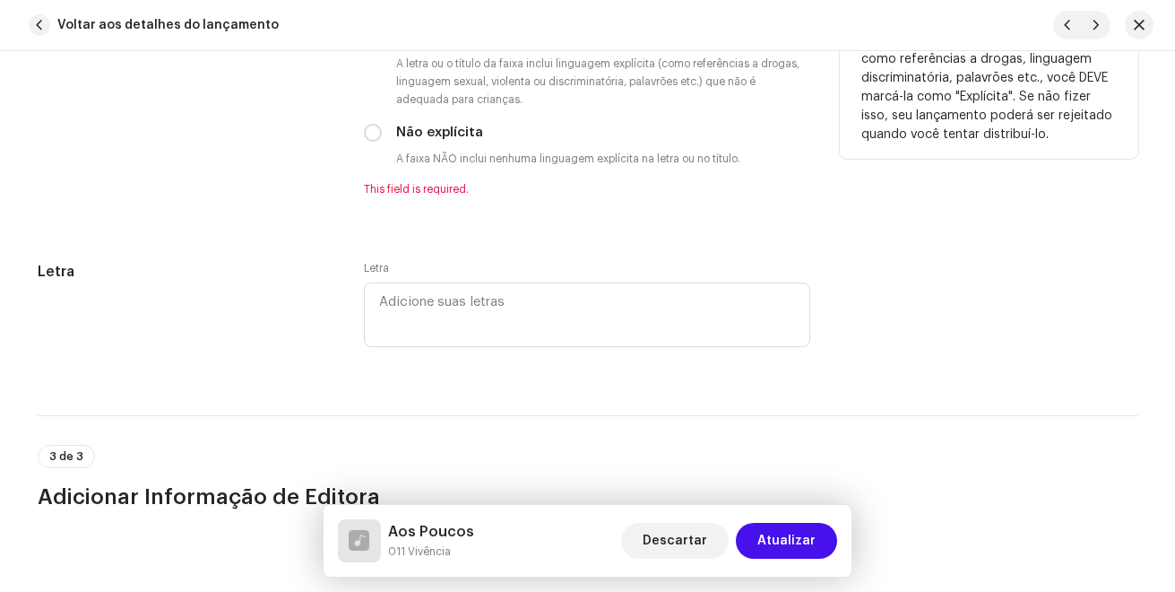
click at [367, 143] on div "Conteúdo explícito * Conteúdo explícito A letra ou o título da faixa inclui lin…" at bounding box center [587, 96] width 446 height 201
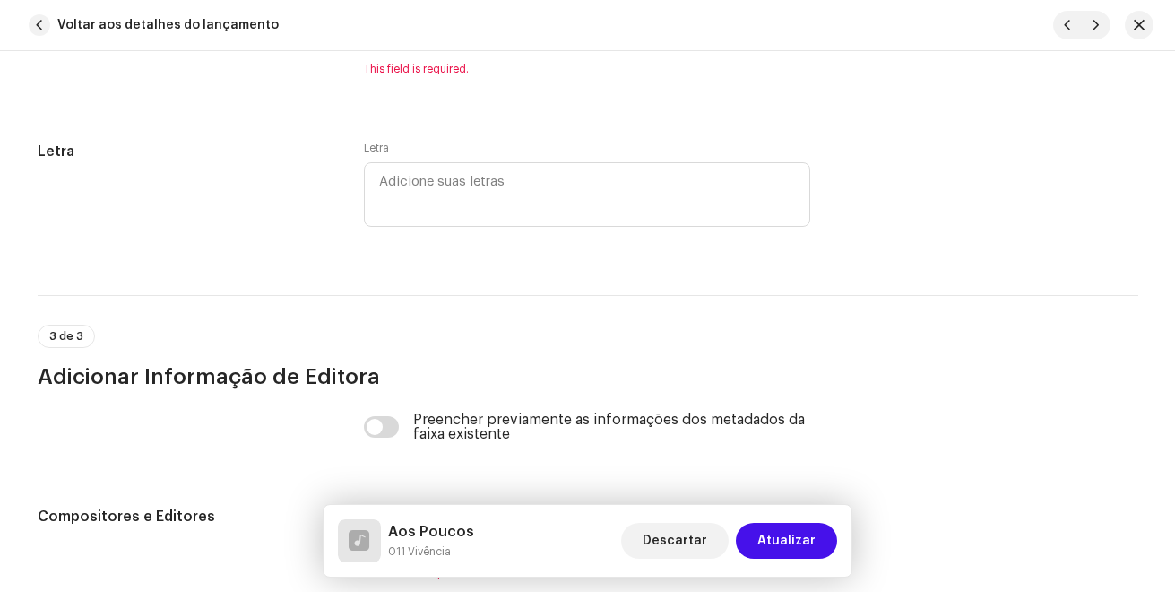
scroll to position [3765, 0]
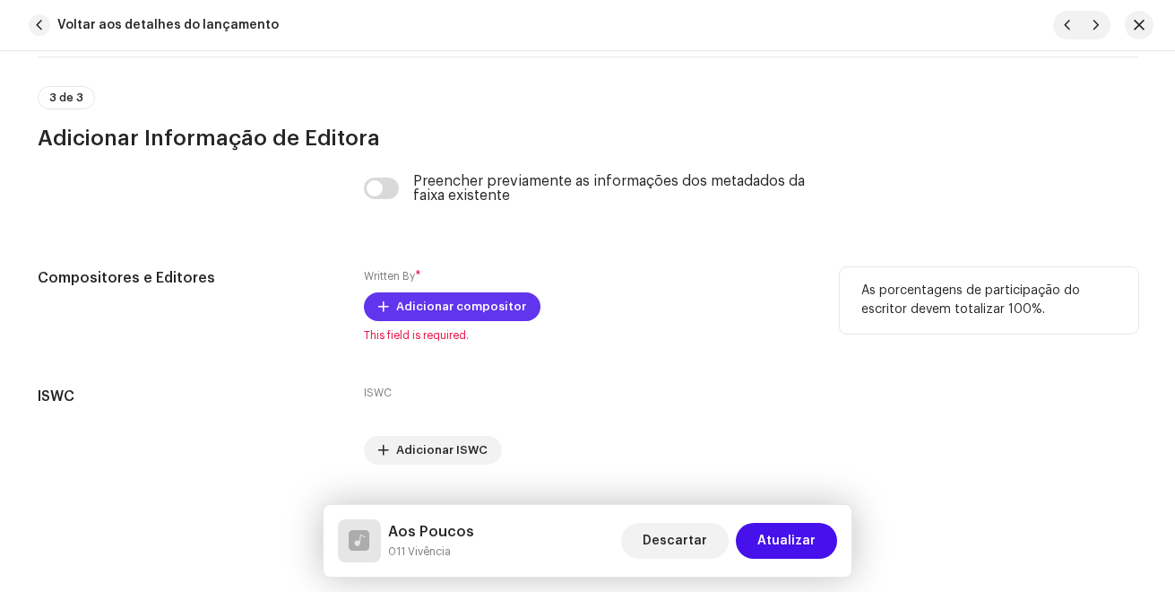
click at [445, 312] on span "Adicionar compositor" at bounding box center [461, 307] width 130 height 36
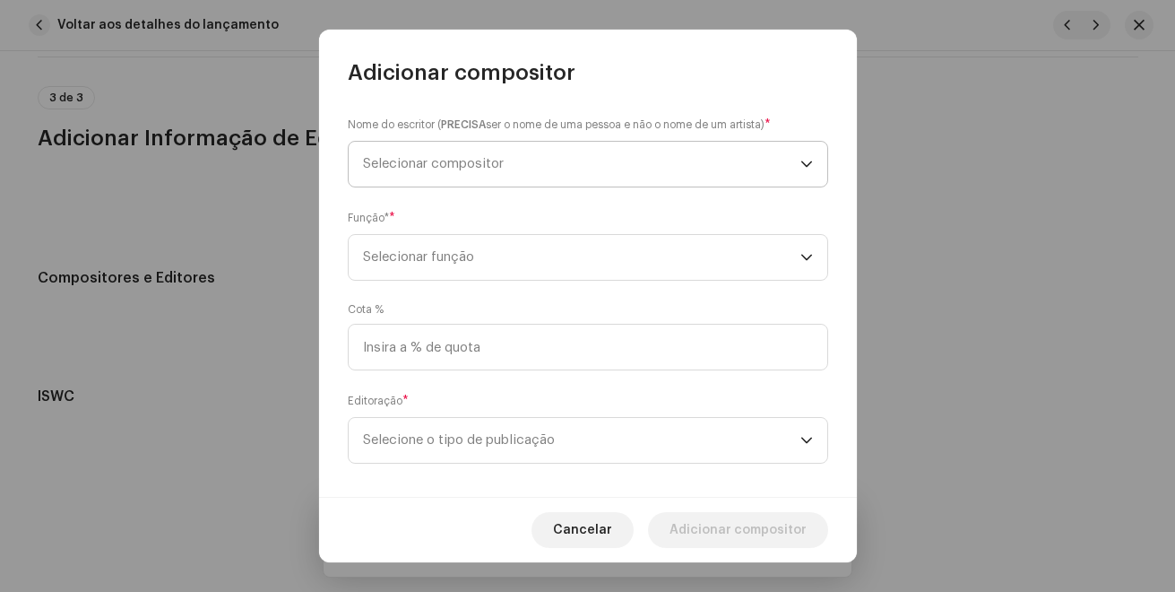
click at [398, 163] on span "Selecionar compositor" at bounding box center [433, 163] width 141 height 13
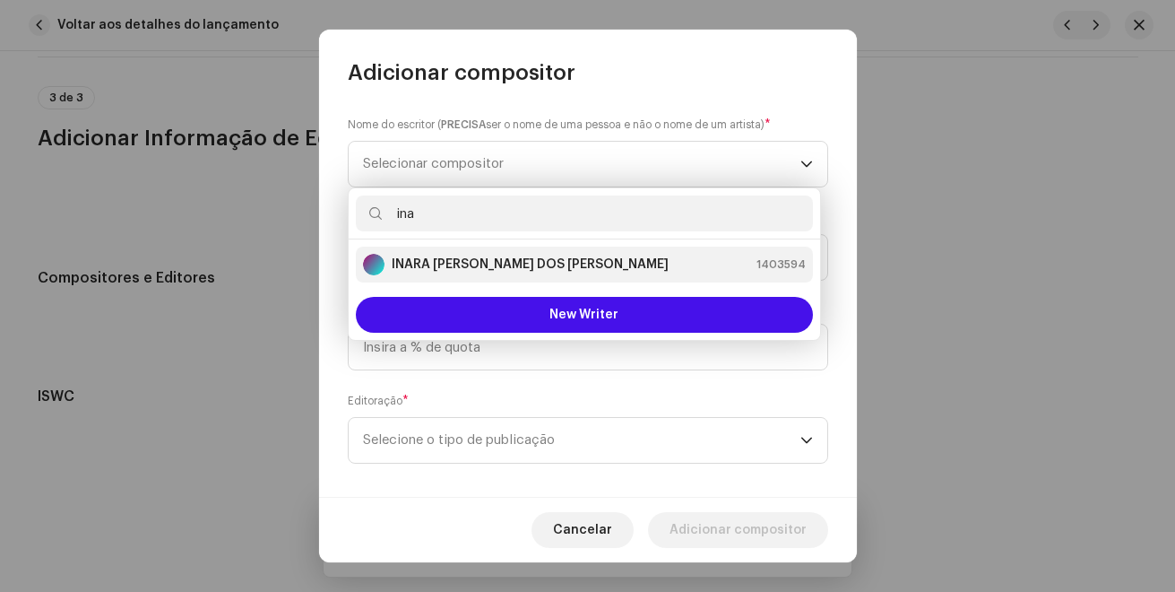
type input "ina"
click at [475, 266] on strong "INARA [PERSON_NAME] DOS [PERSON_NAME]" at bounding box center [530, 264] width 277 height 18
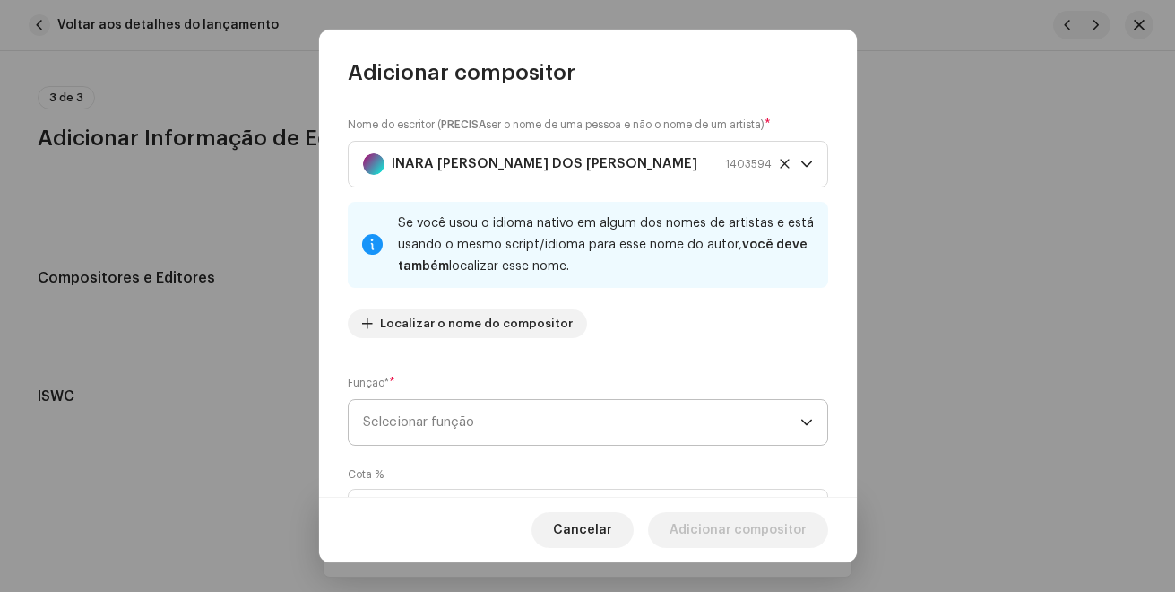
drag, startPoint x: 548, startPoint y: 394, endPoint x: 548, endPoint y: 420, distance: 26.0
click at [548, 396] on div "Função* * Selecionar função" at bounding box center [588, 410] width 480 height 72
click at [548, 422] on span "Selecionar função" at bounding box center [581, 422] width 437 height 45
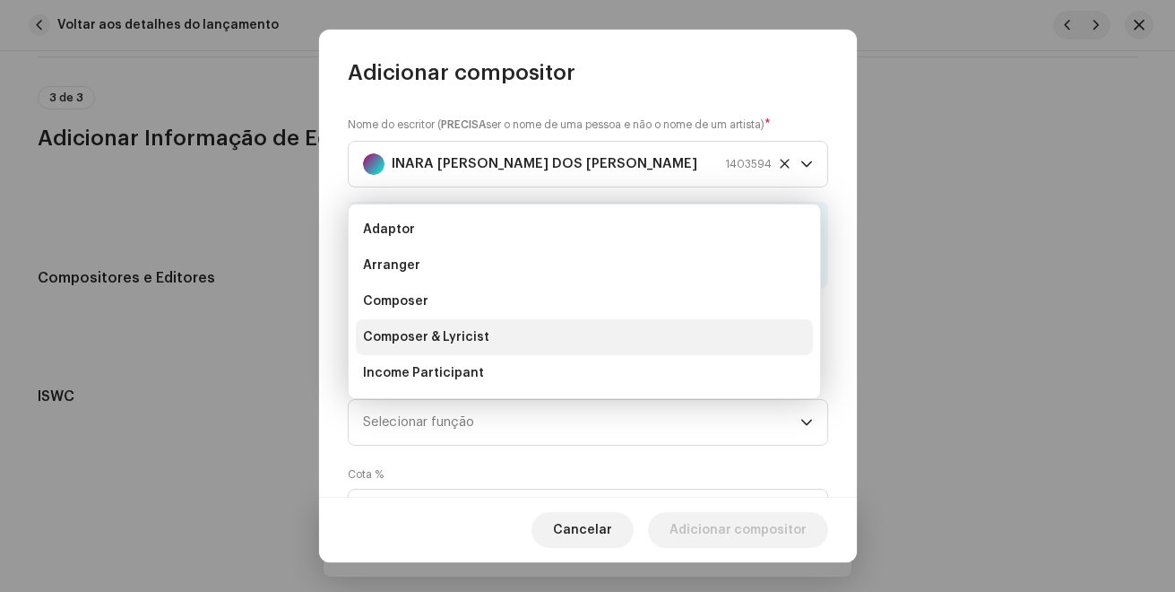
click at [509, 341] on li "Composer & Lyricist" at bounding box center [584, 337] width 457 height 36
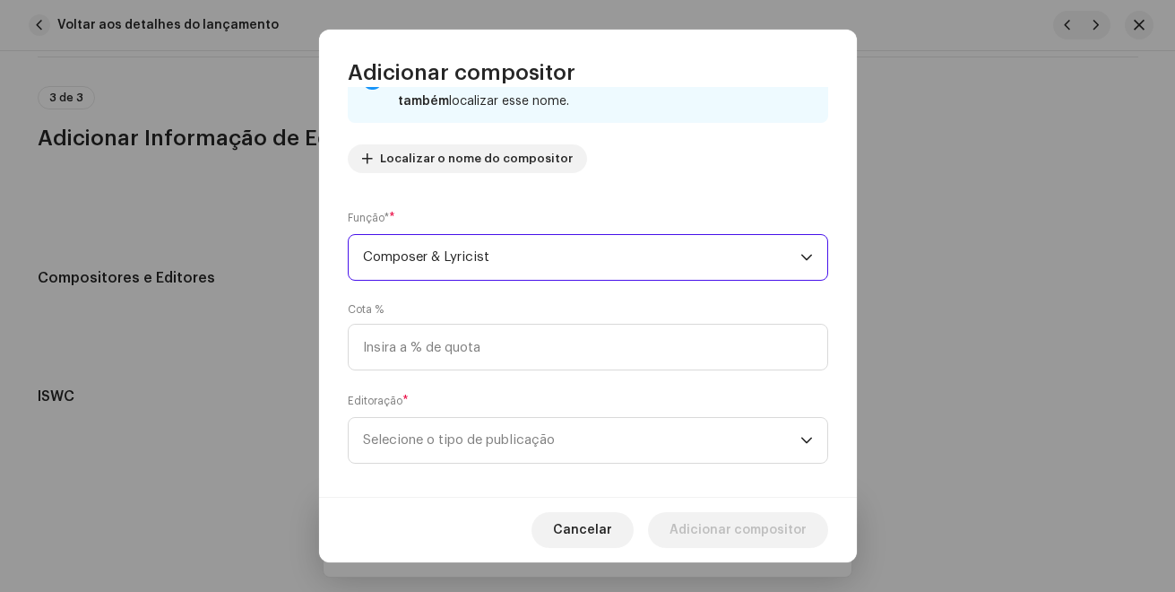
scroll to position [182, 0]
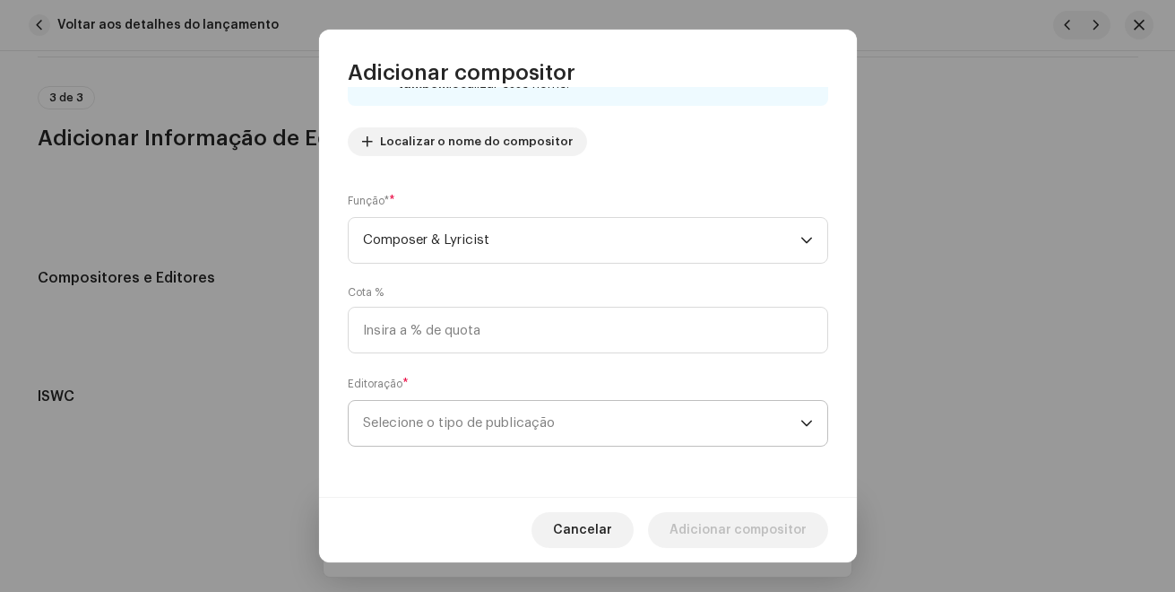
click at [523, 415] on span "Selecione o tipo de publicação" at bounding box center [581, 423] width 437 height 45
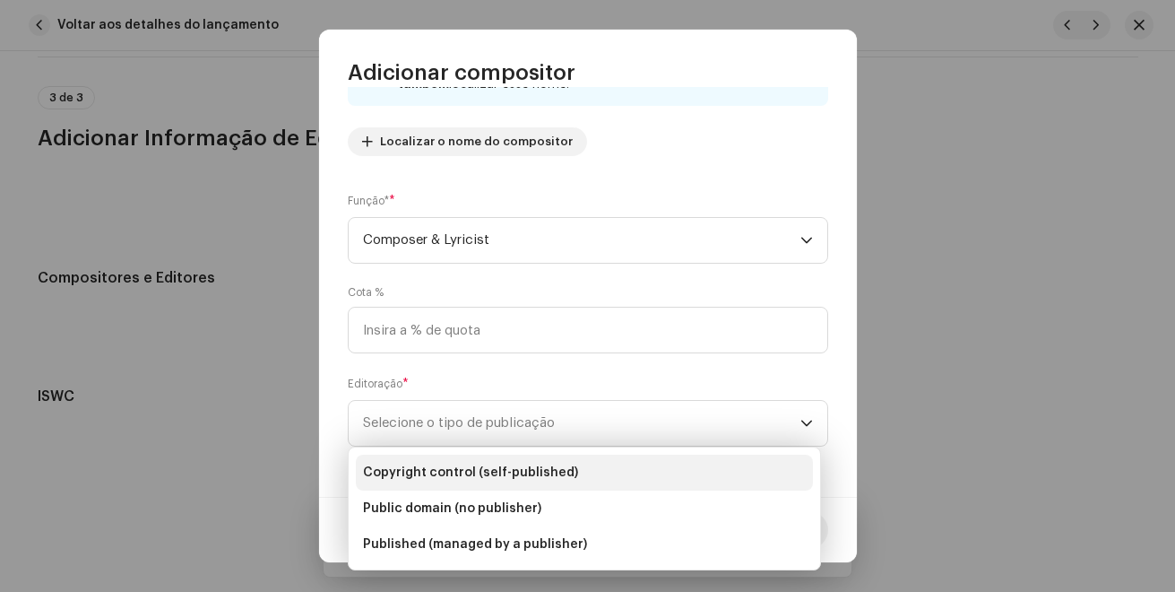
click at [515, 461] on li "Copyright control (self-published)" at bounding box center [584, 472] width 457 height 36
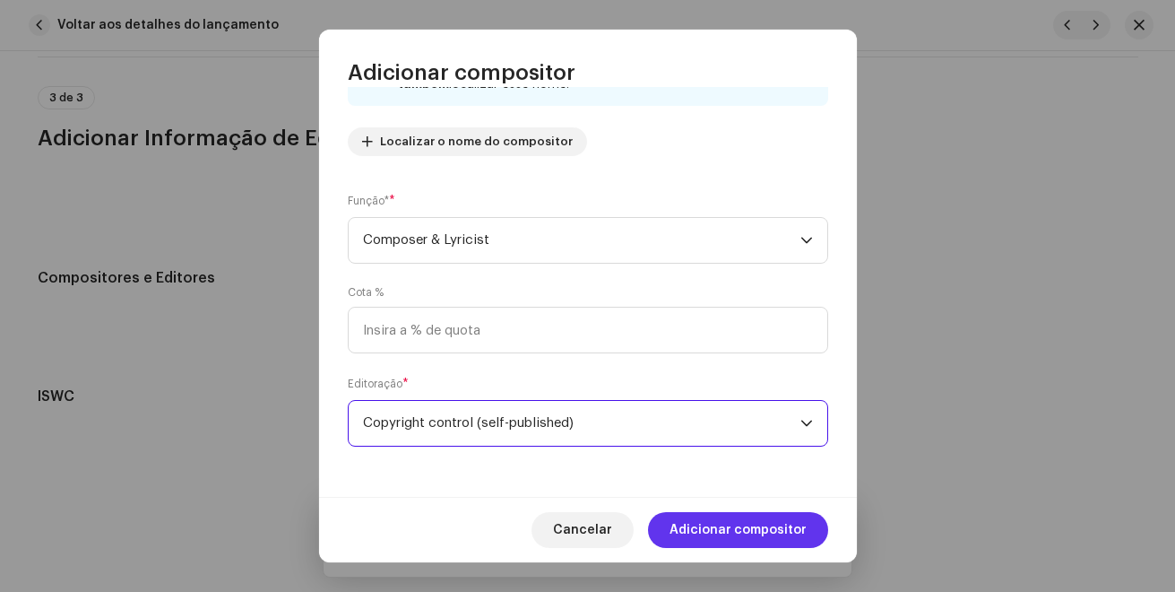
click at [721, 523] on span "Adicionar compositor" at bounding box center [738, 530] width 137 height 36
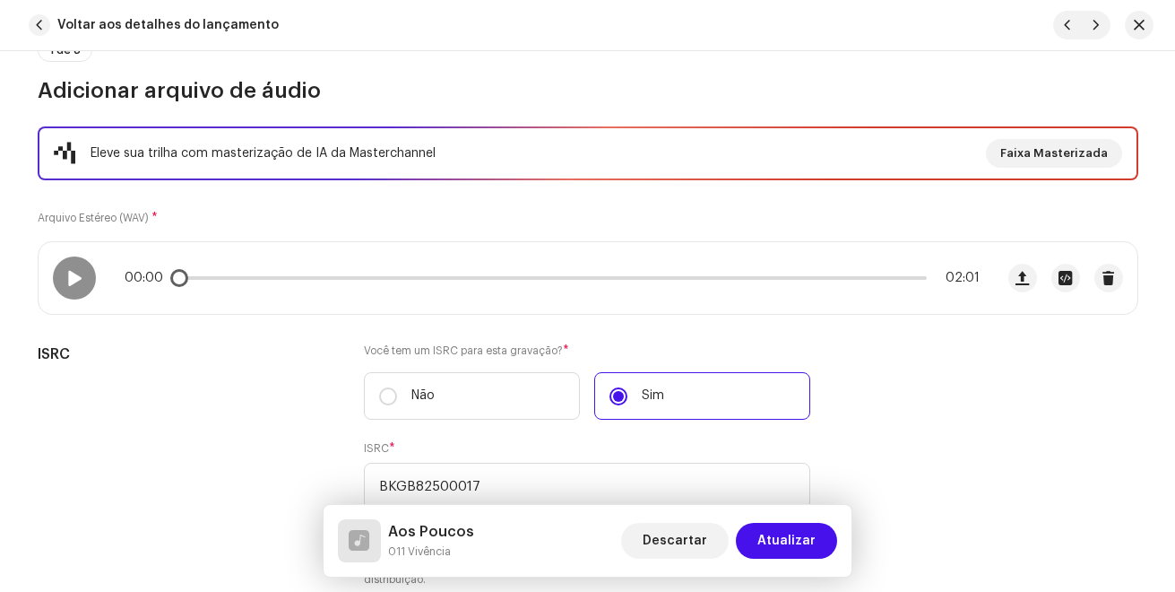
scroll to position [179, 0]
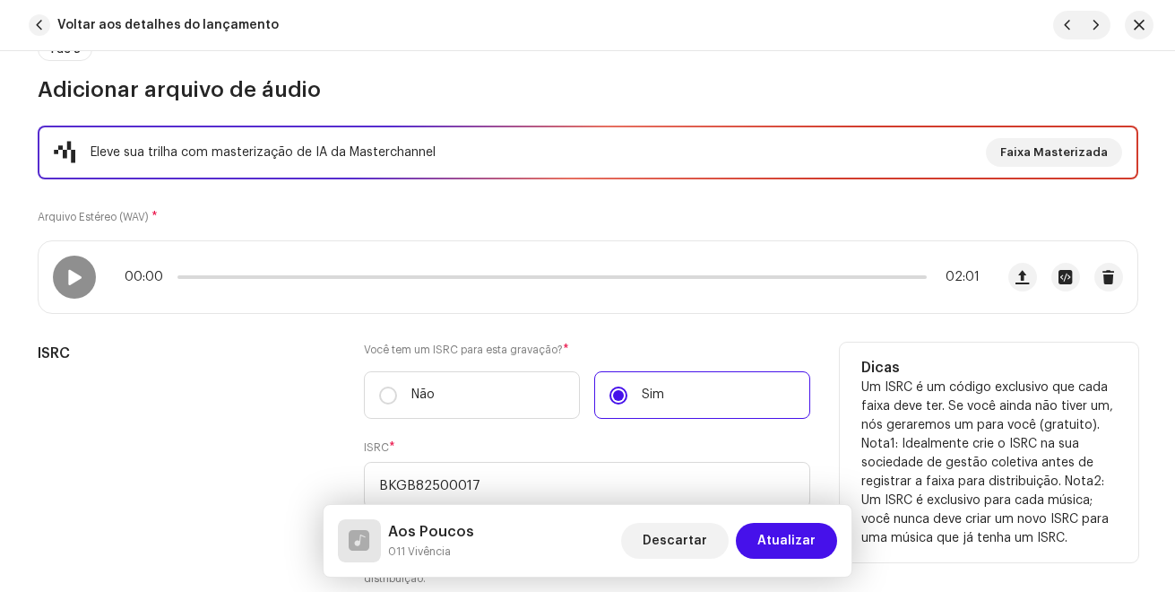
click at [281, 503] on div "ISRC" at bounding box center [187, 475] width 298 height 266
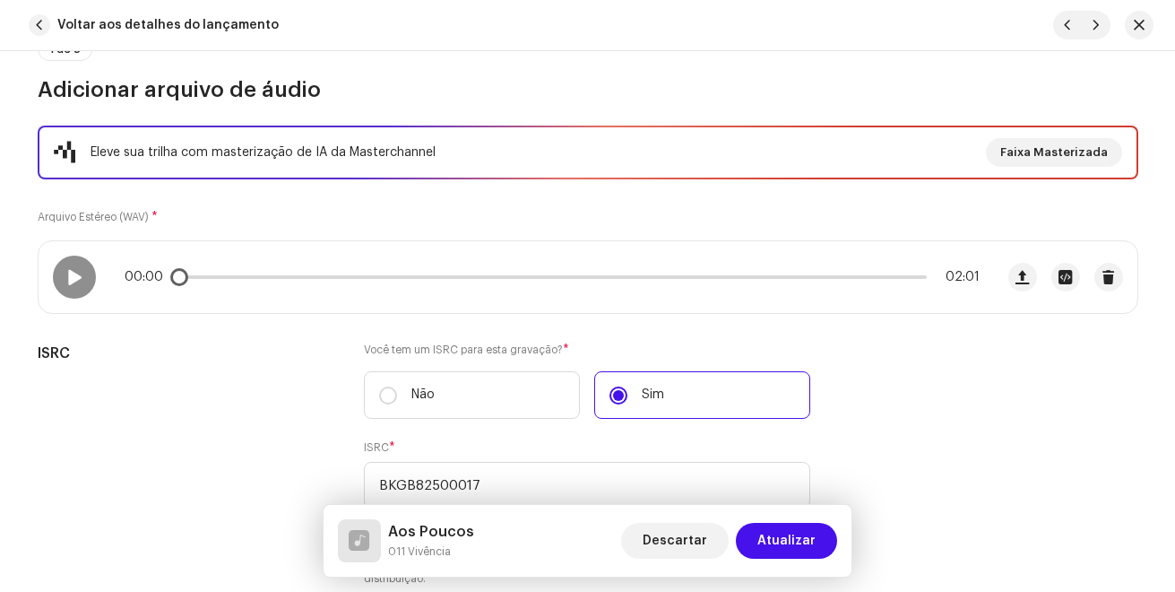
click at [91, 261] on div "00:00 02:01" at bounding box center [517, 277] width 956 height 72
click at [268, 276] on p-slider at bounding box center [551, 277] width 749 height 4
drag, startPoint x: 268, startPoint y: 281, endPoint x: 218, endPoint y: 275, distance: 50.5
click at [218, 275] on div "00:16 02:01" at bounding box center [552, 277] width 855 height 14
click at [66, 270] on span at bounding box center [73, 277] width 15 height 14
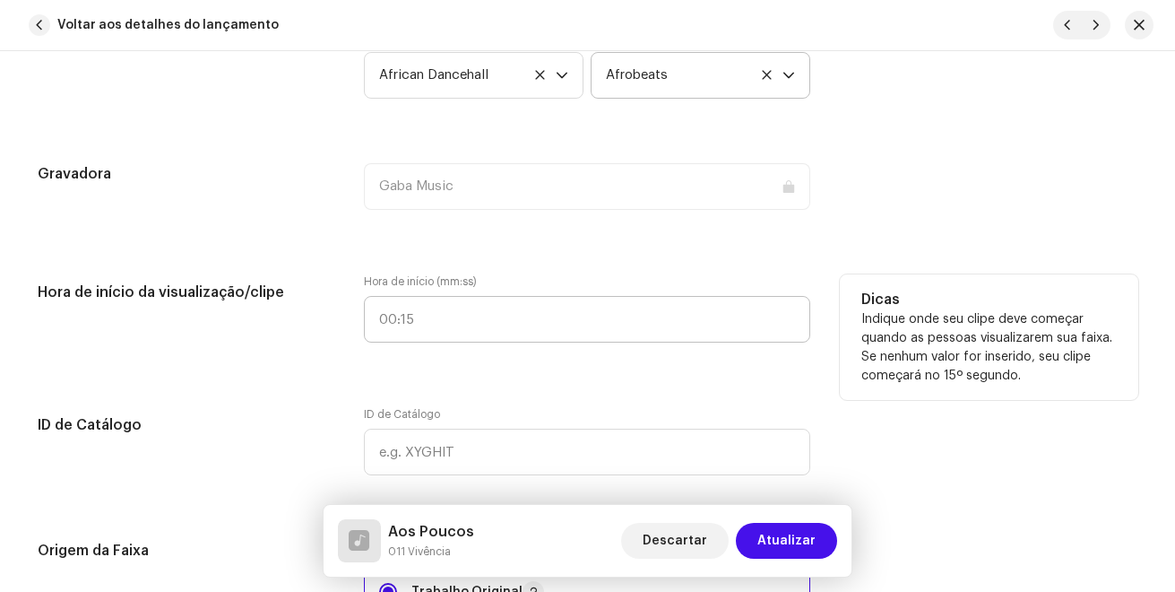
scroll to position [1972, 0]
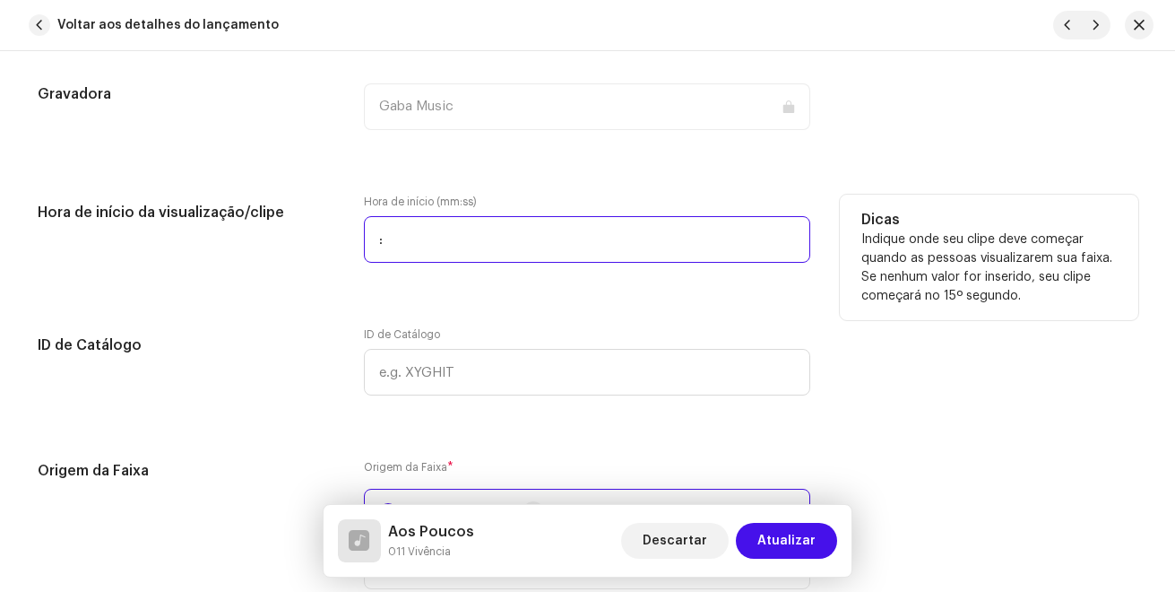
click at [372, 239] on input ":" at bounding box center [587, 239] width 446 height 47
type input "00:11"
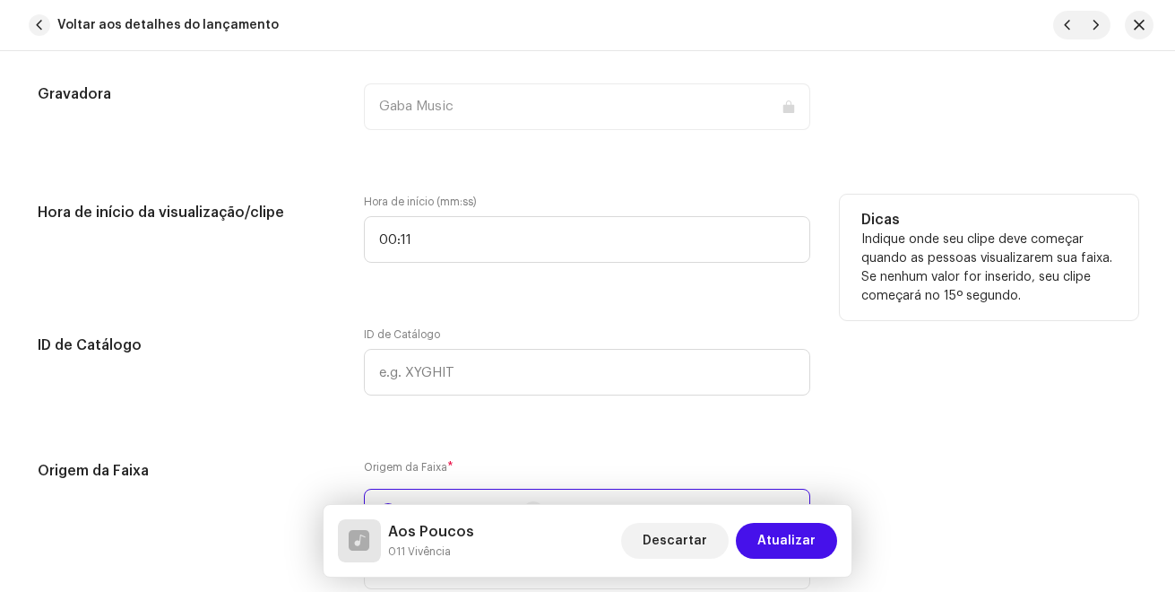
click at [287, 243] on div "Hora de início da visualização/clipe" at bounding box center [187, 240] width 298 height 90
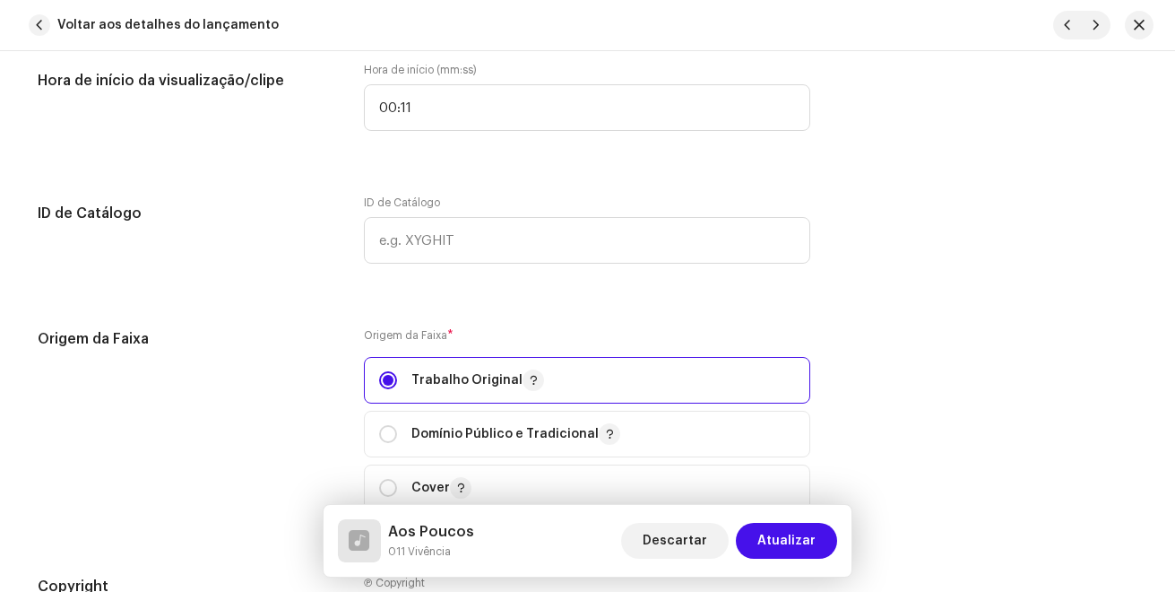
scroll to position [2241, 0]
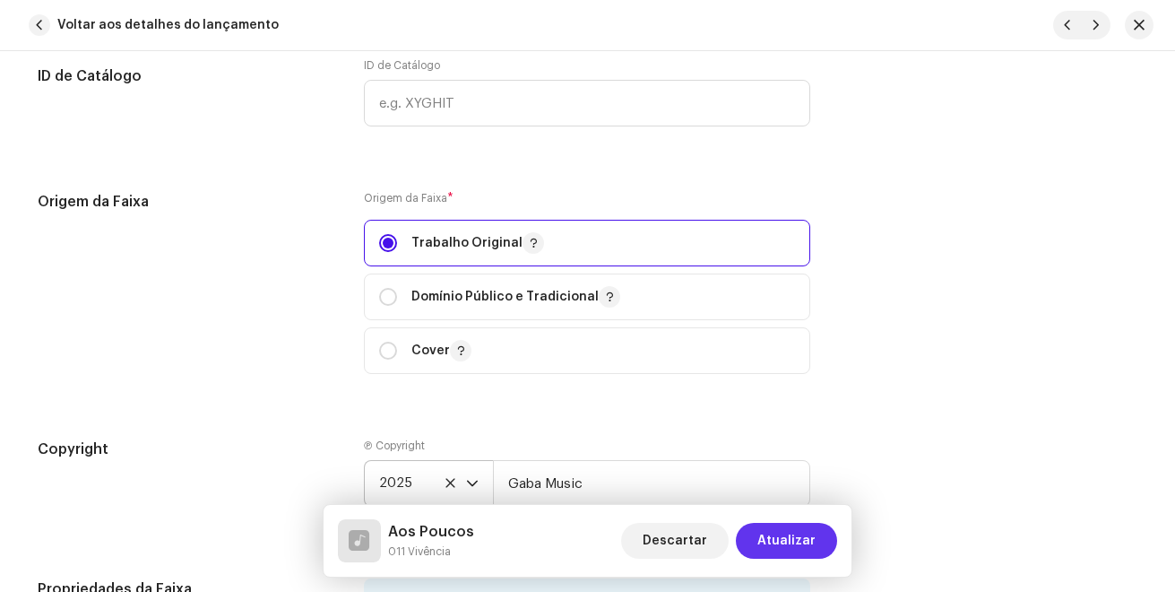
click at [795, 532] on span "Atualizar" at bounding box center [786, 541] width 58 height 36
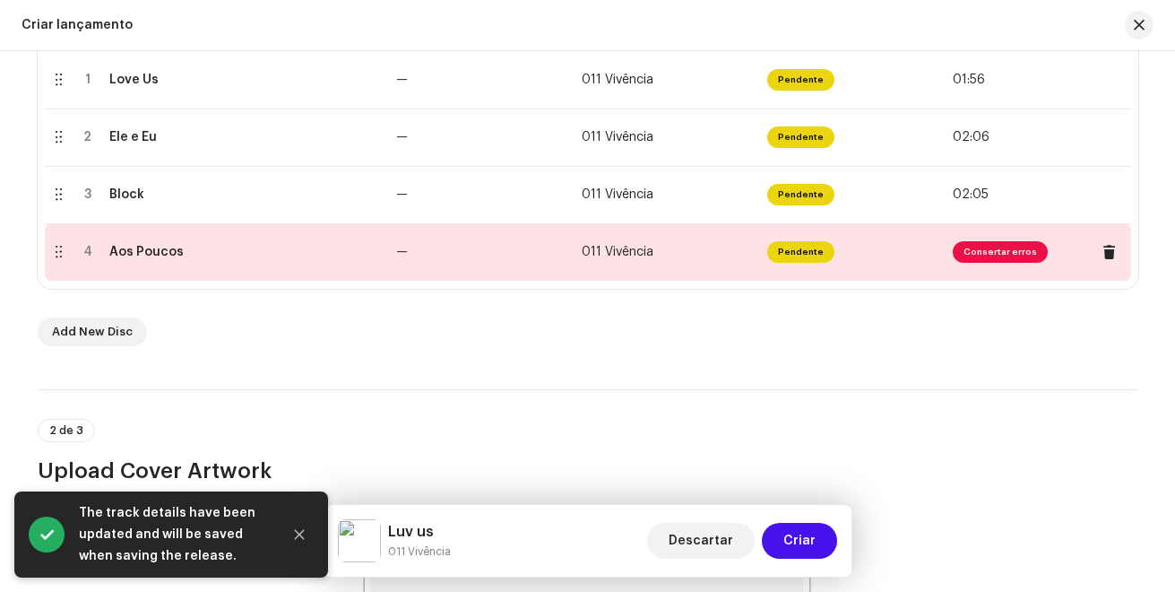
scroll to position [395, 0]
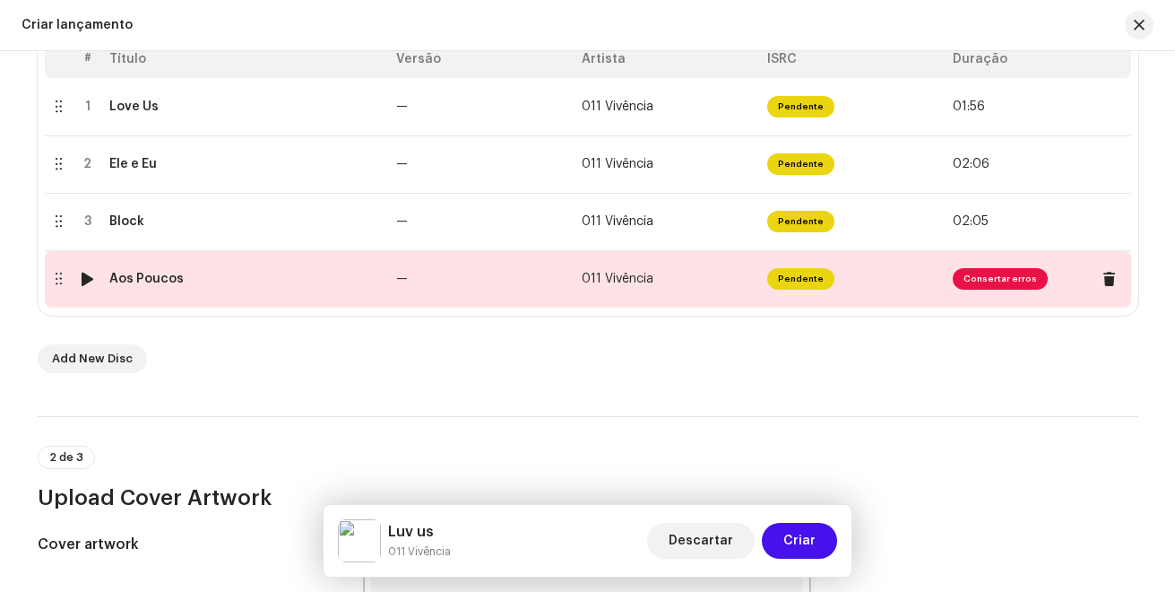
click at [1002, 278] on span "Consertar erros" at bounding box center [1000, 279] width 95 height 22
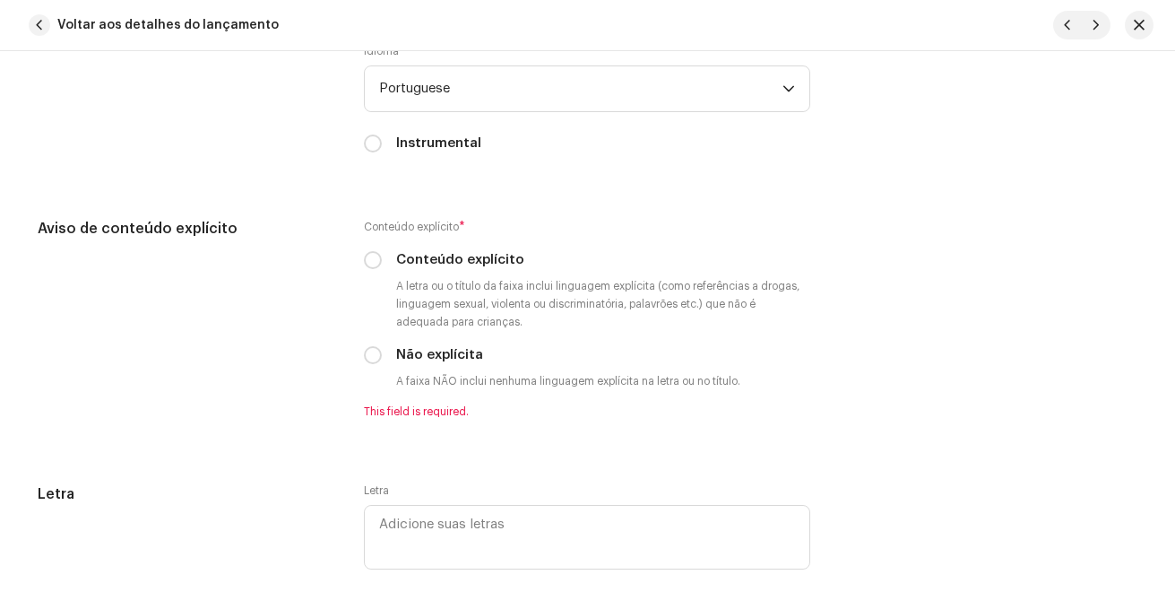
scroll to position [3227, 0]
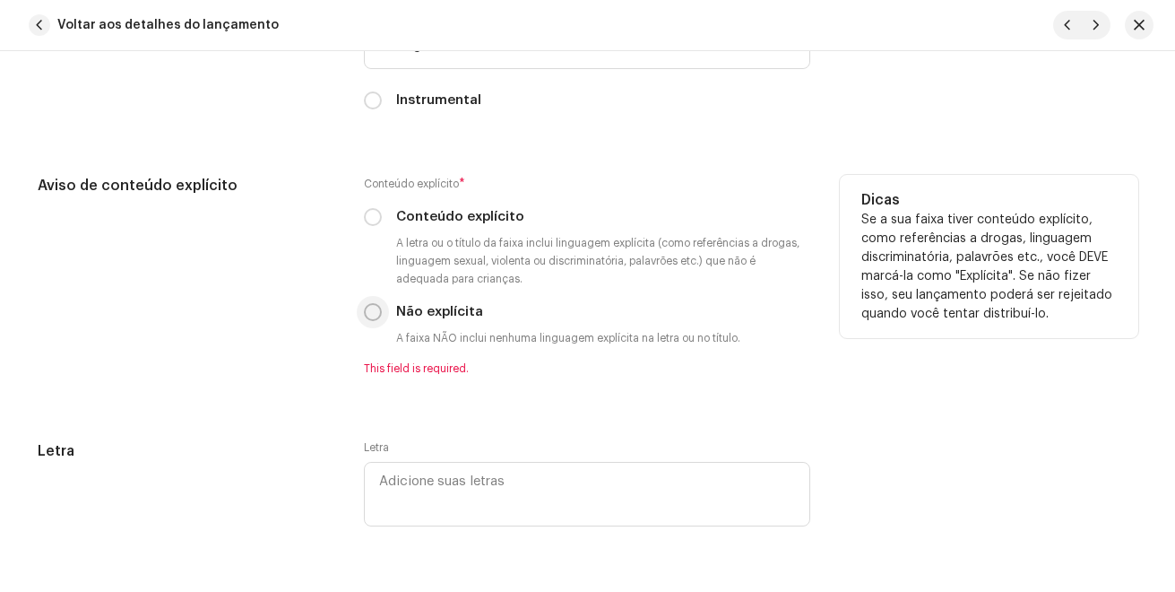
click at [369, 316] on input "Não explícita" at bounding box center [373, 312] width 18 height 18
radio input "true"
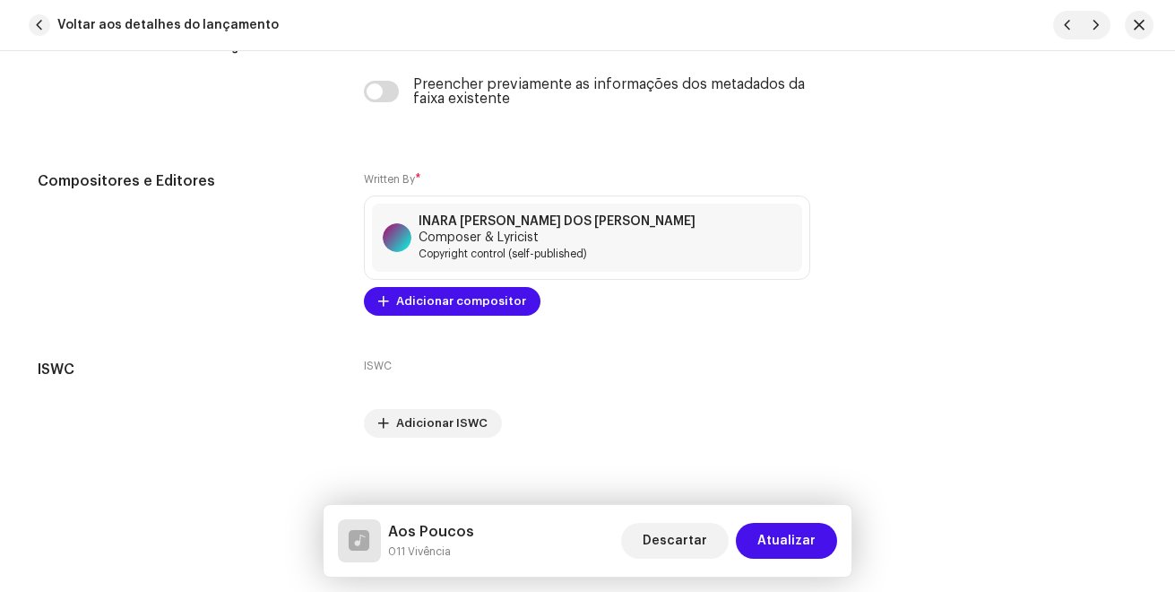
scroll to position [3842, 0]
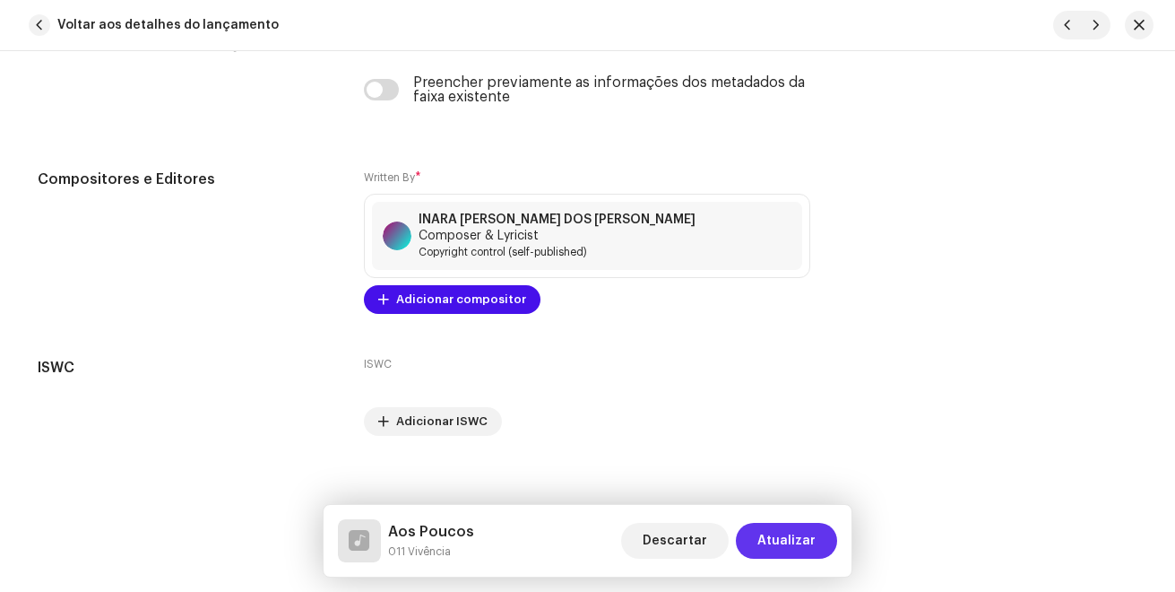
click at [815, 530] on span "Atualizar" at bounding box center [786, 541] width 58 height 36
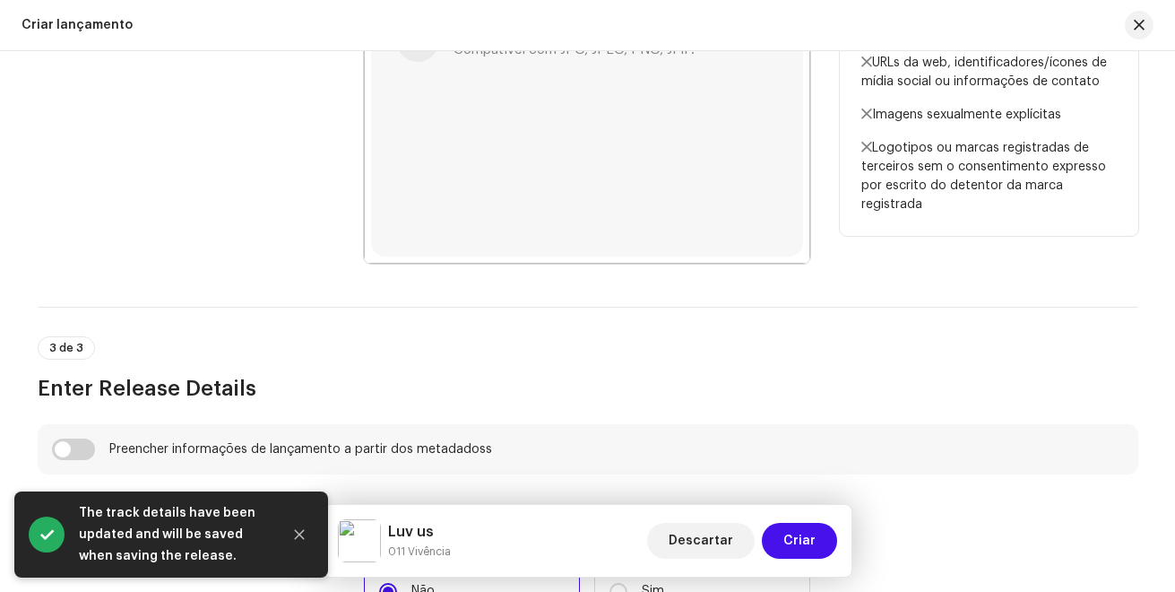
scroll to position [1112, 0]
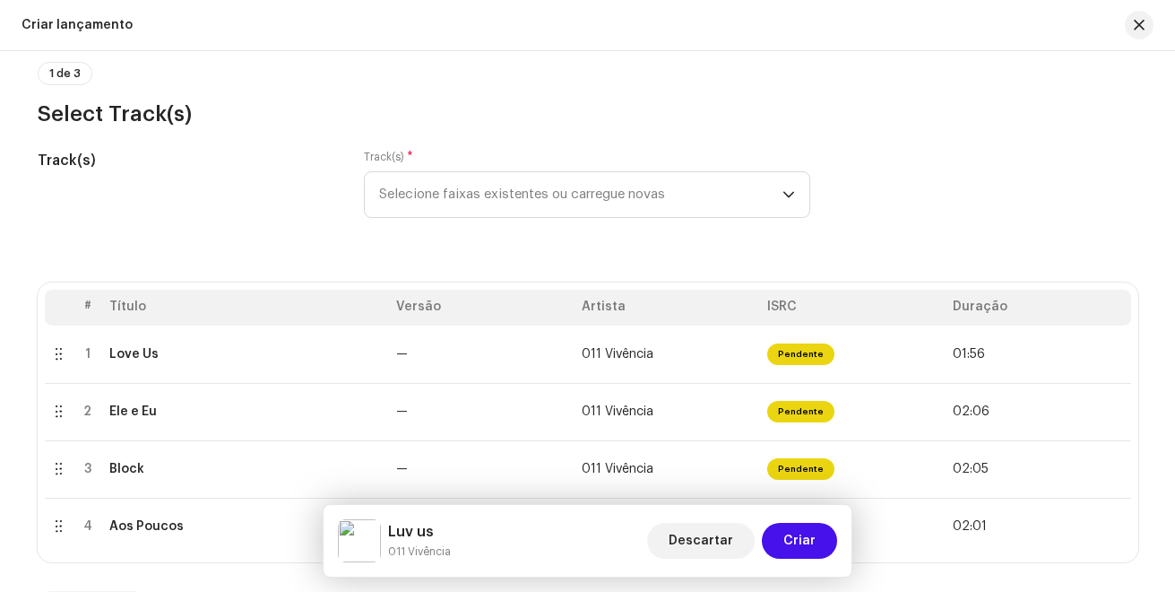
scroll to position [0, 0]
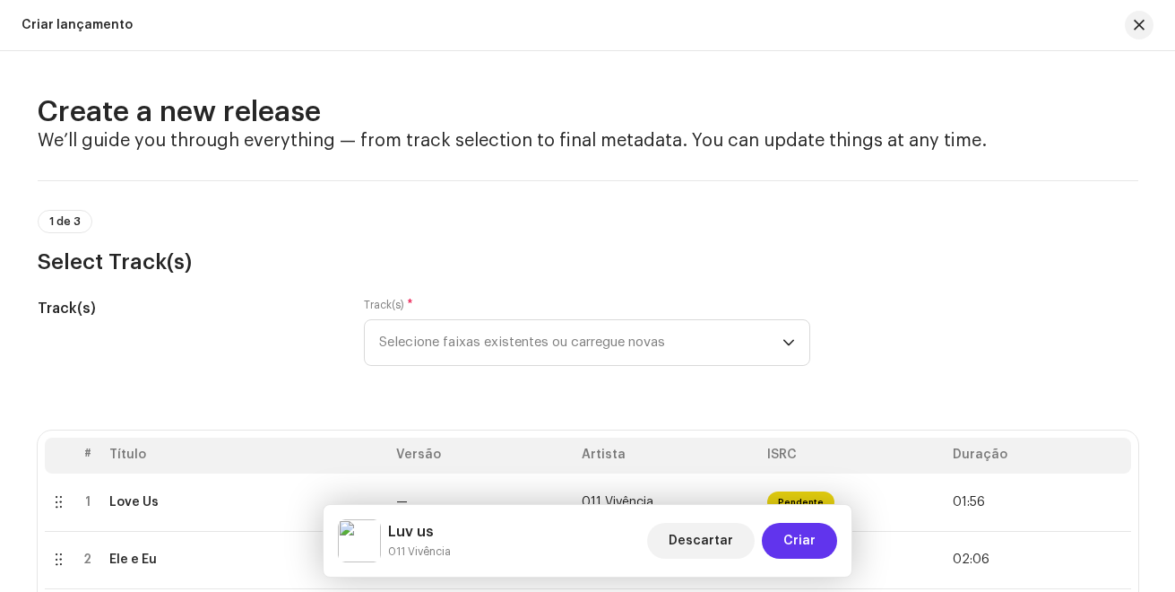
click at [803, 532] on span "Criar" at bounding box center [799, 541] width 32 height 36
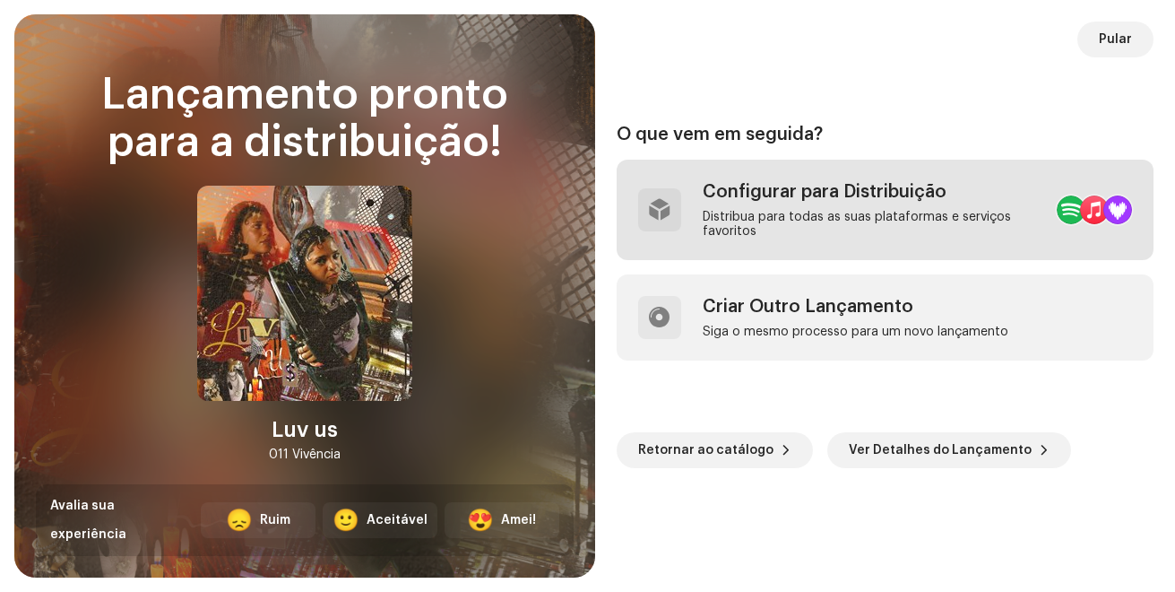
click at [736, 202] on div "Configurar para Distribuição" at bounding box center [873, 192] width 341 height 22
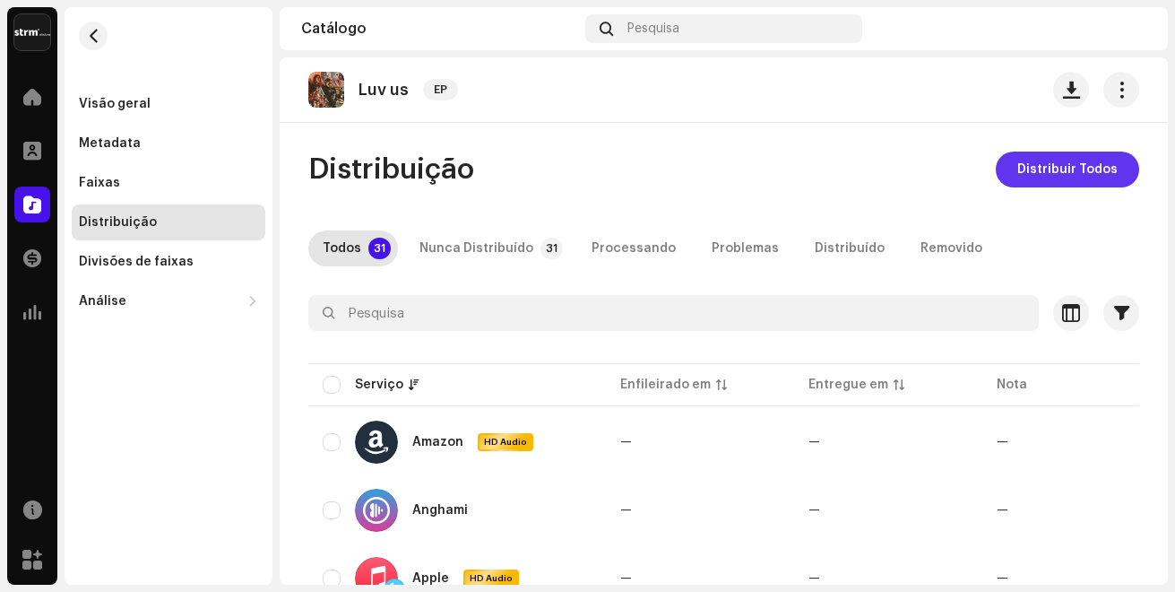
click at [1021, 175] on span "Distribuir Todos" at bounding box center [1067, 169] width 100 height 36
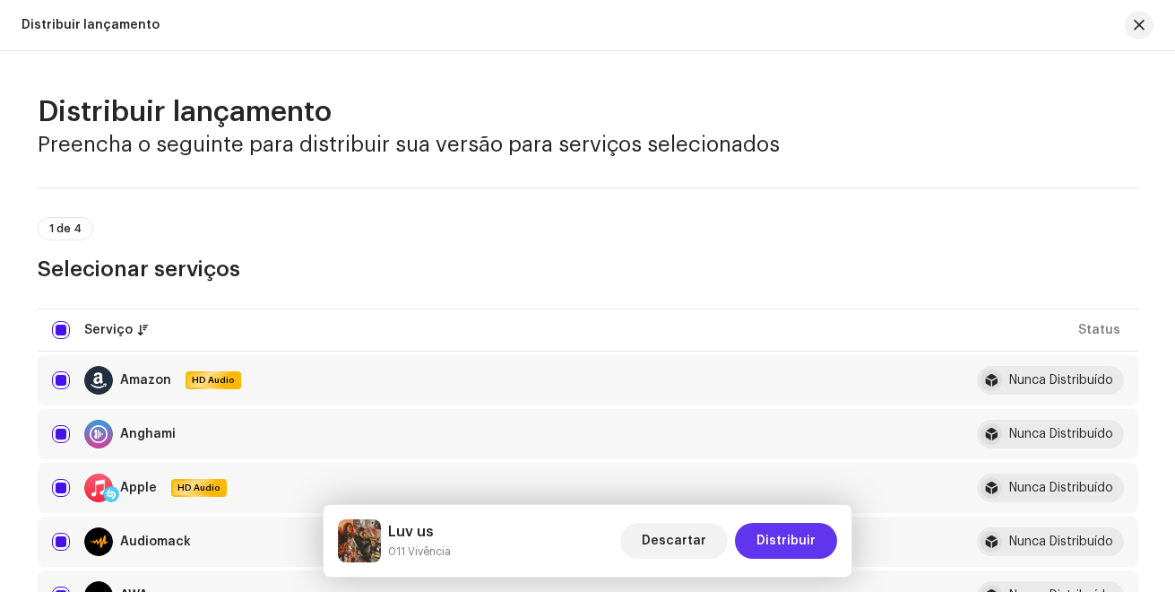
click at [796, 538] on span "Distribuir" at bounding box center [786, 541] width 59 height 36
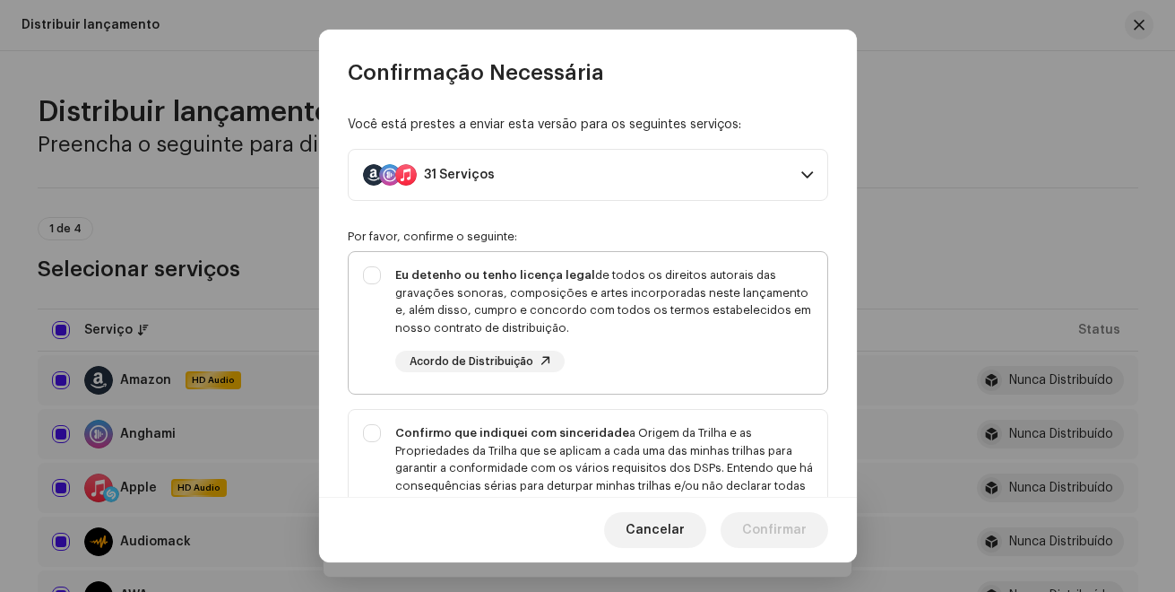
click at [367, 265] on div "Eu detenho ou tenho licença legal de todos os direitos autorais das gravações s…" at bounding box center [588, 319] width 479 height 134
checkbox input "true"
click at [366, 437] on div "Confirmo que indiquei com sinceridade a Origem da Trilha e as Propriedades da T…" at bounding box center [588, 486] width 479 height 152
checkbox input "true"
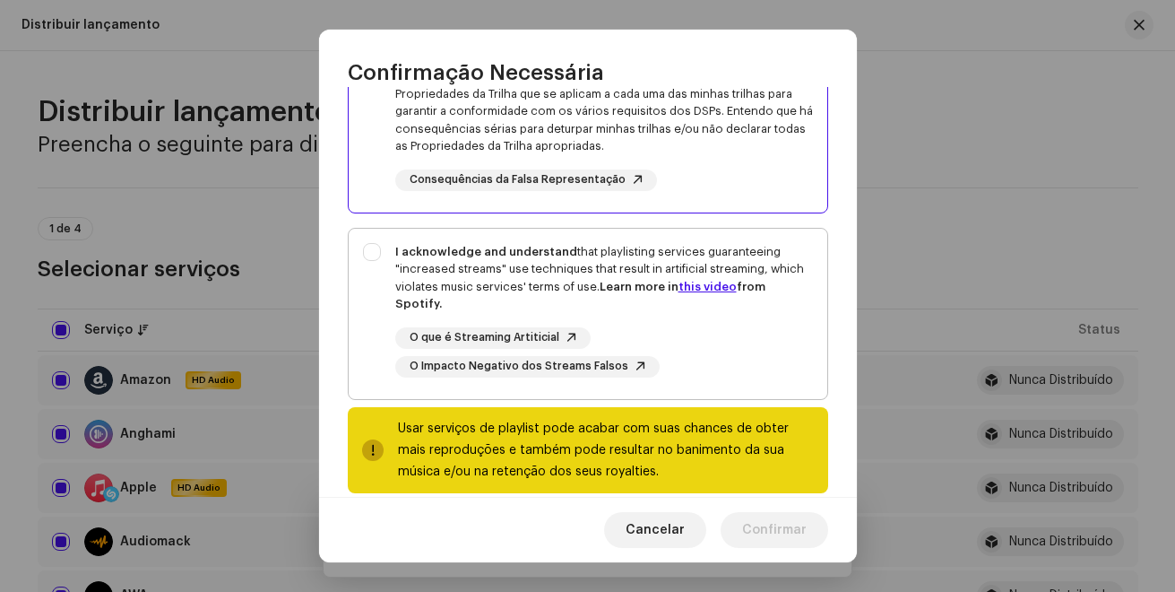
scroll to position [359, 0]
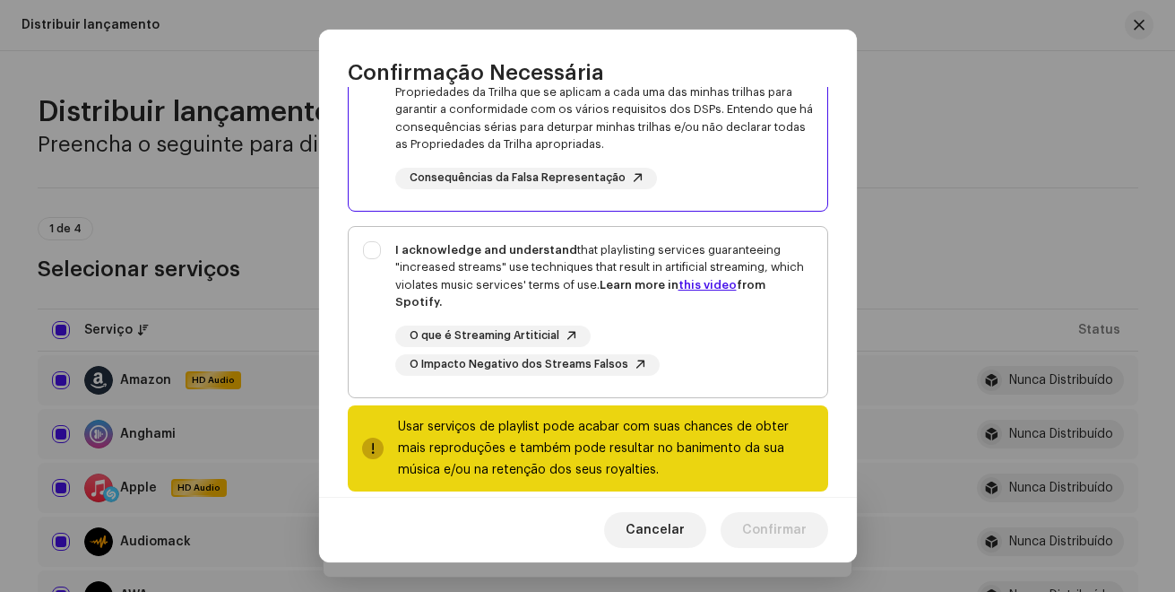
click at [369, 247] on div "I acknowledge and understand that playlisting services guaranteeing "increased …" at bounding box center [588, 308] width 479 height 163
checkbox input "true"
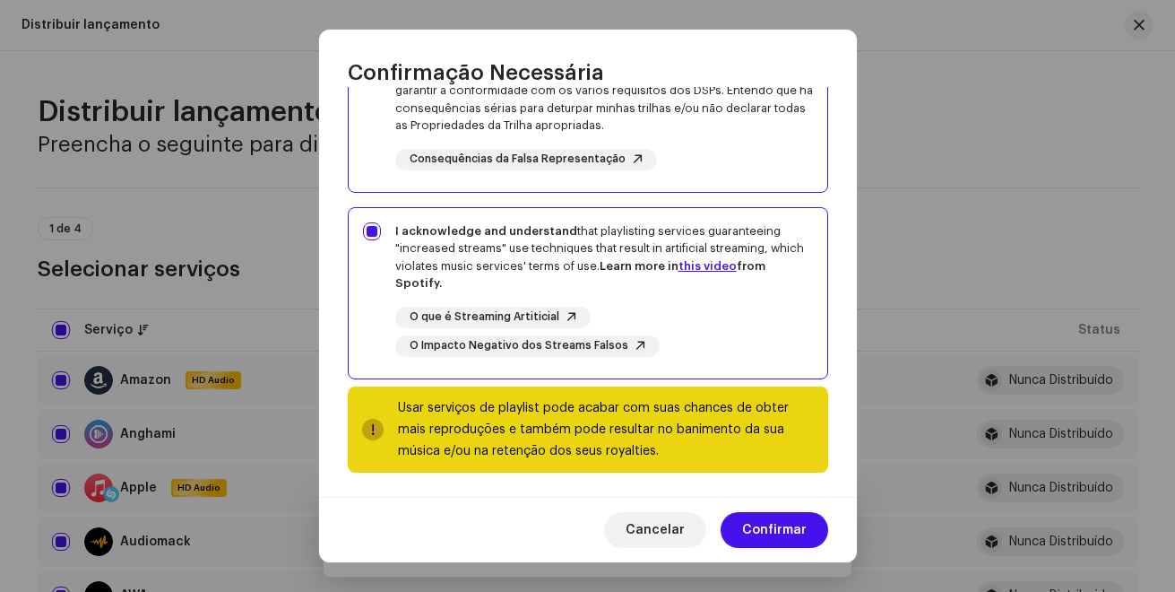
scroll to position [382, 0]
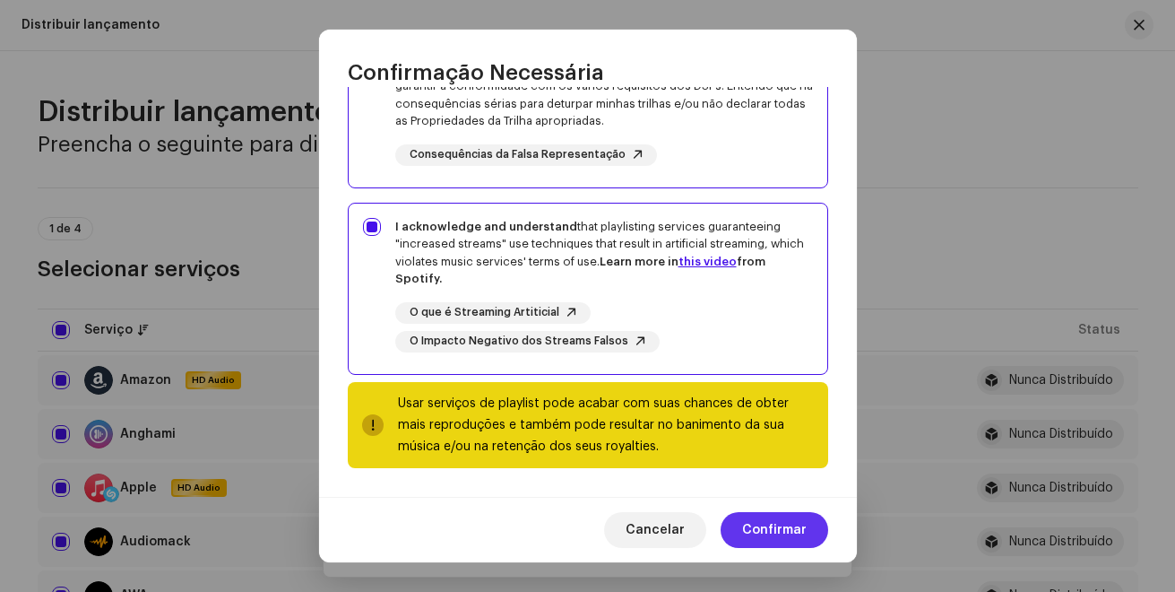
click at [761, 523] on span "Confirmar" at bounding box center [774, 530] width 65 height 36
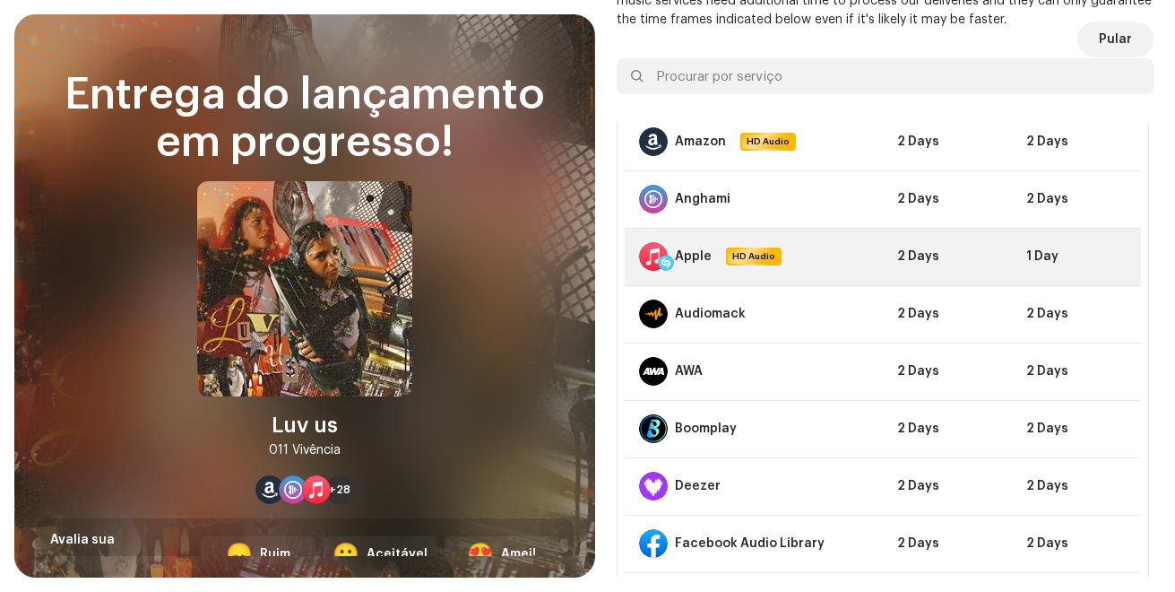
scroll to position [0, 0]
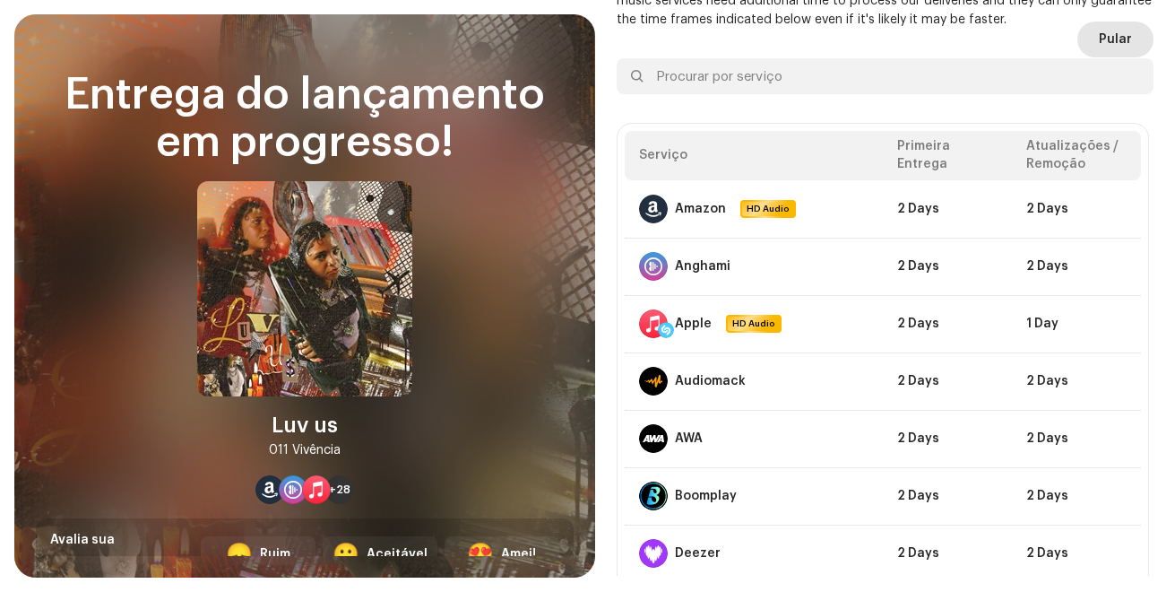
click at [1077, 39] on button "Pular" at bounding box center [1115, 40] width 76 height 36
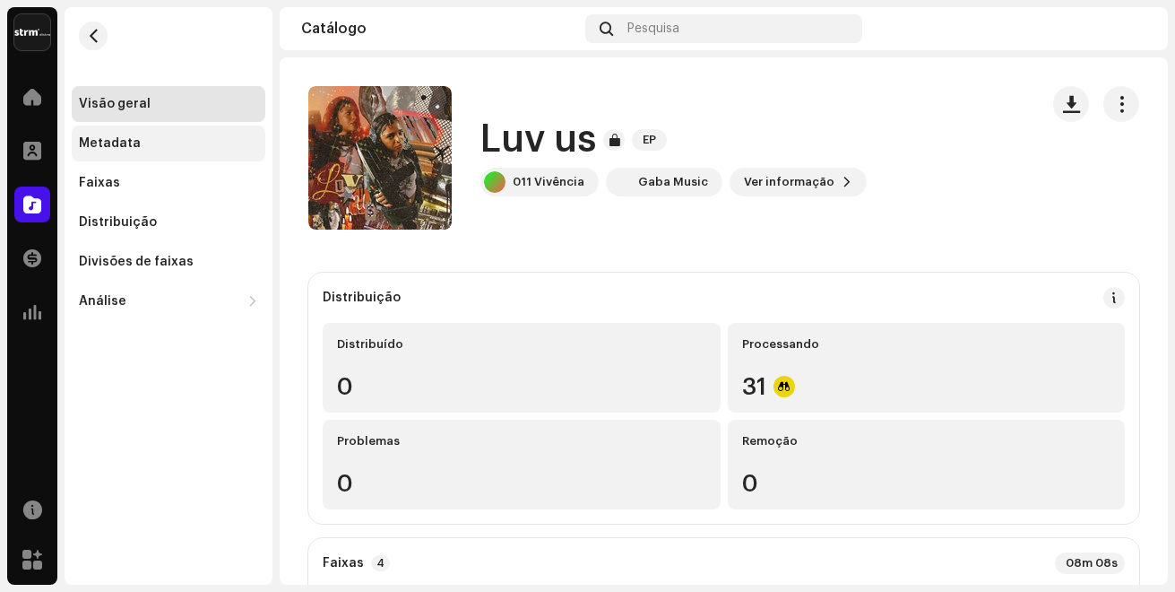
click at [142, 147] on div "Metadata" at bounding box center [168, 143] width 179 height 14
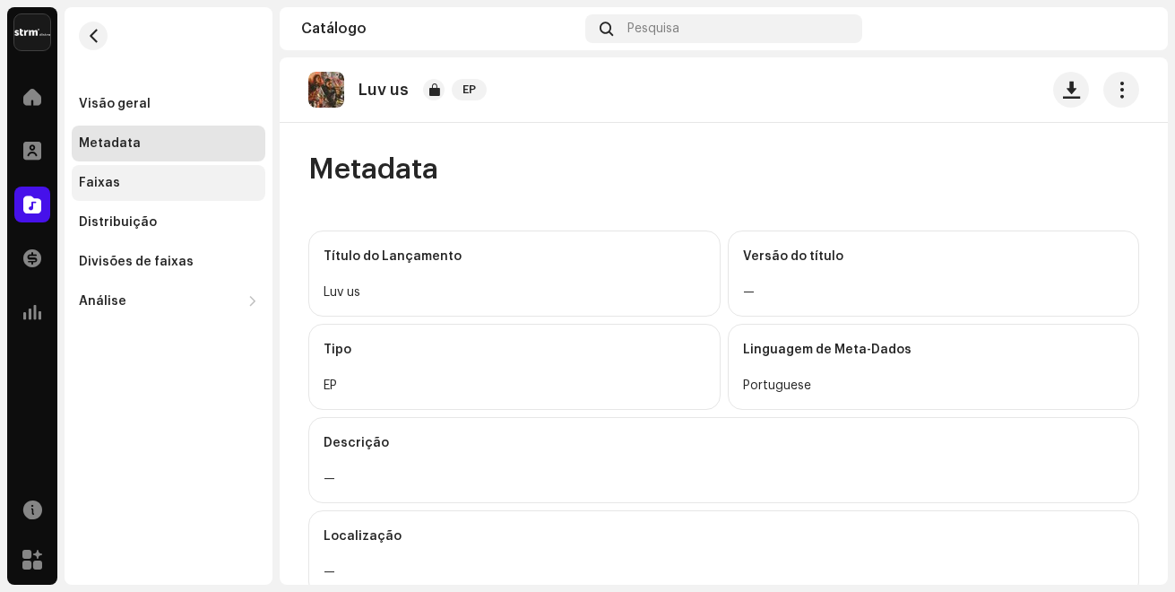
click at [131, 178] on div "Faixas" at bounding box center [168, 183] width 179 height 14
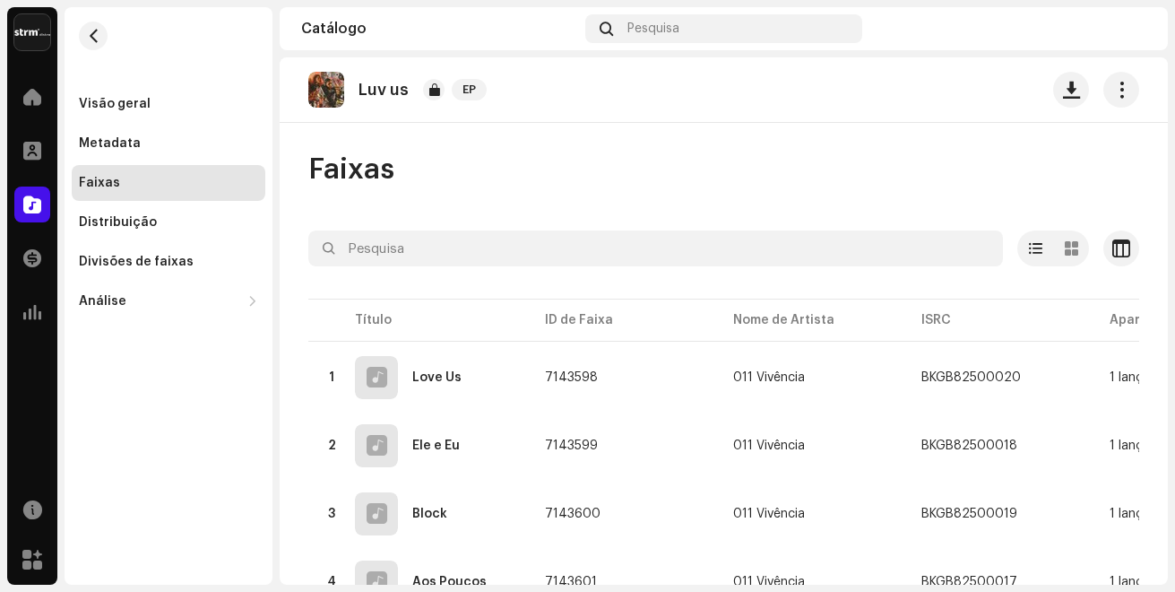
scroll to position [83, 0]
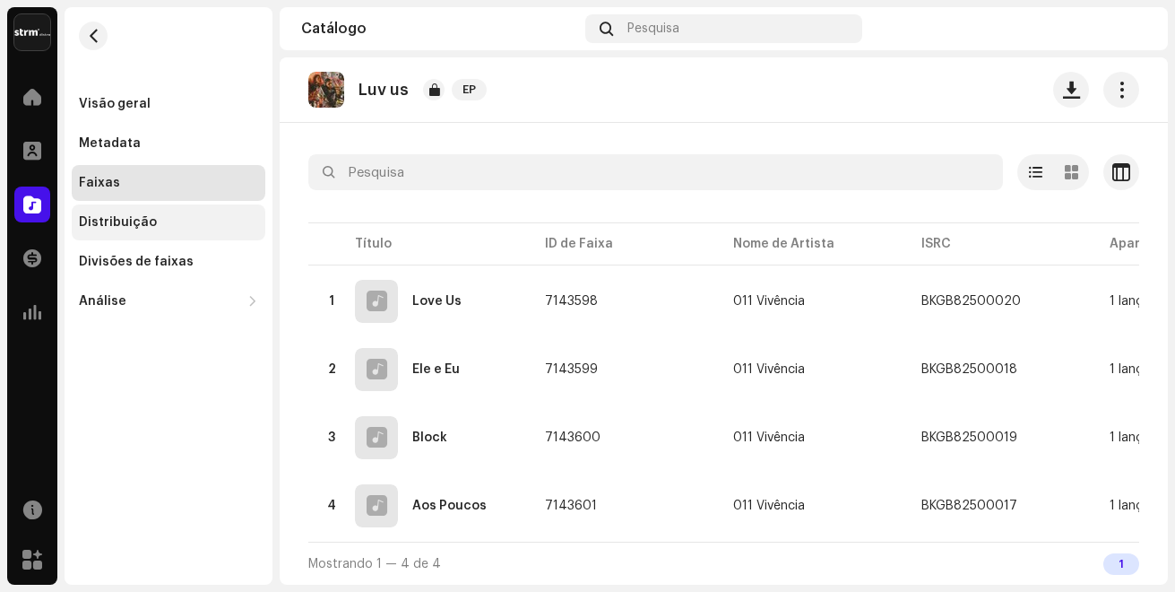
click at [178, 217] on div "Distribuição" at bounding box center [168, 222] width 179 height 14
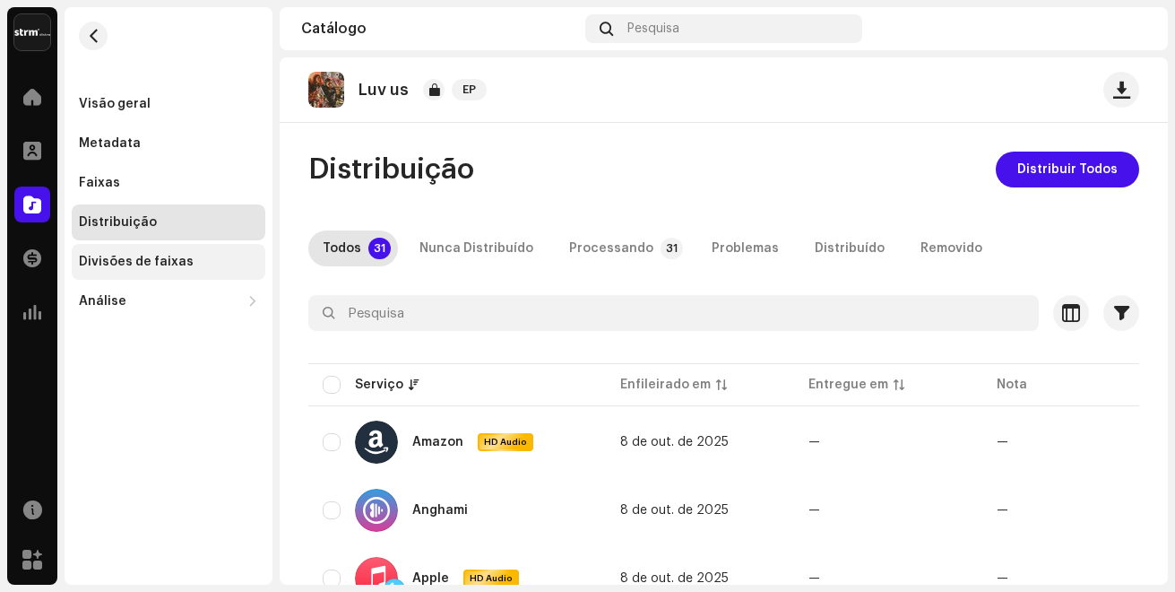
click at [214, 260] on div "Divisões de faixas" at bounding box center [168, 262] width 179 height 14
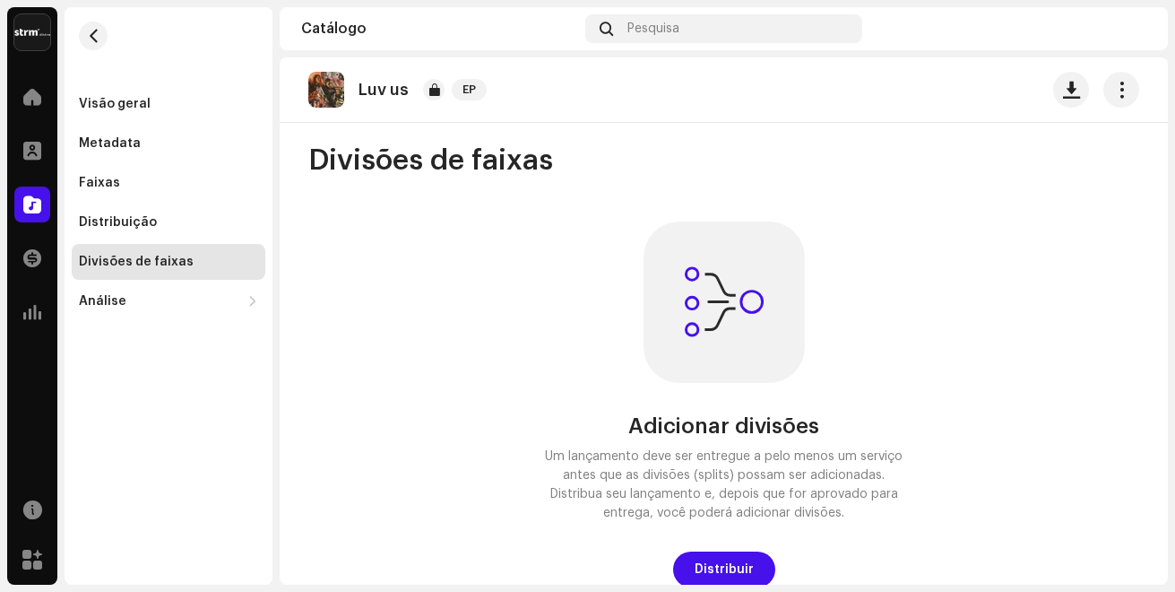
scroll to position [12, 0]
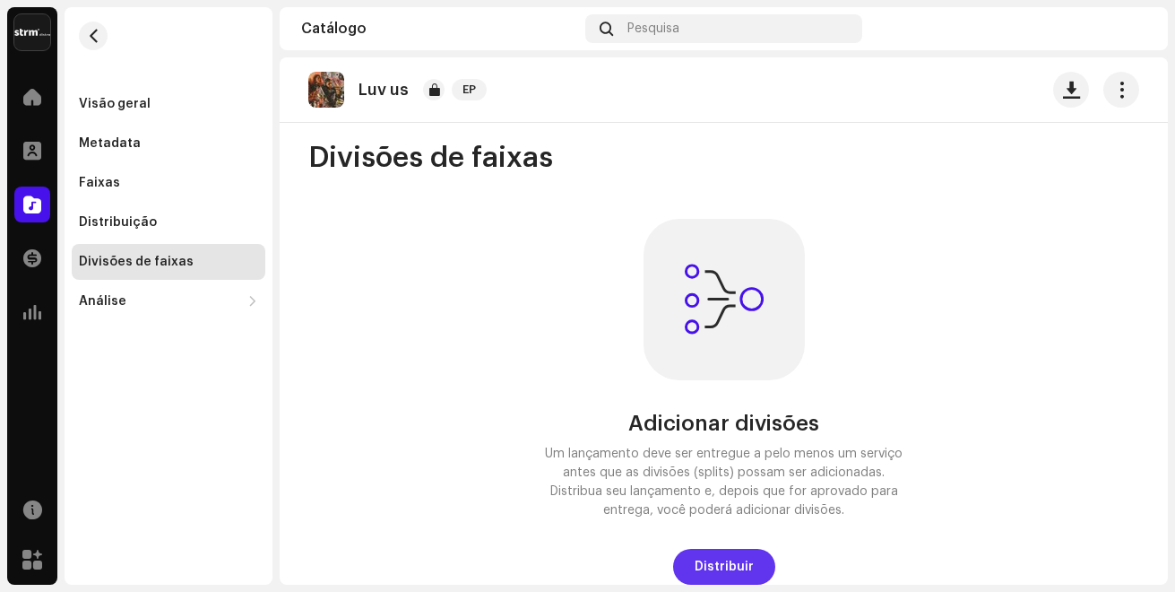
click at [705, 560] on span "Distribuir" at bounding box center [724, 567] width 59 height 36
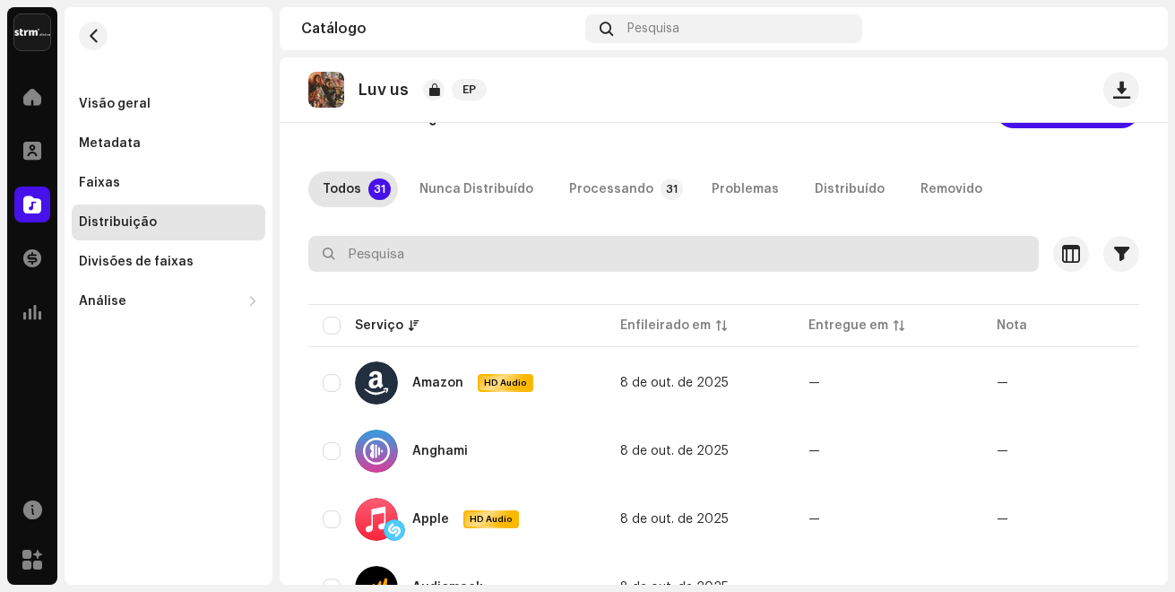
scroll to position [90, 0]
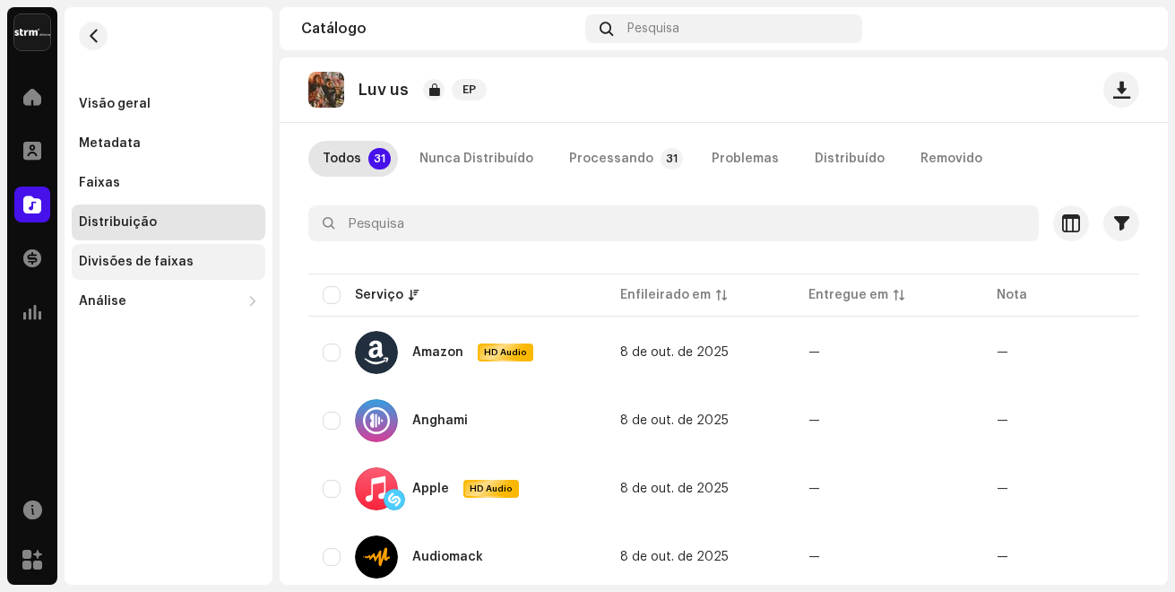
click at [177, 259] on div "Divisões de faixas" at bounding box center [136, 262] width 115 height 14
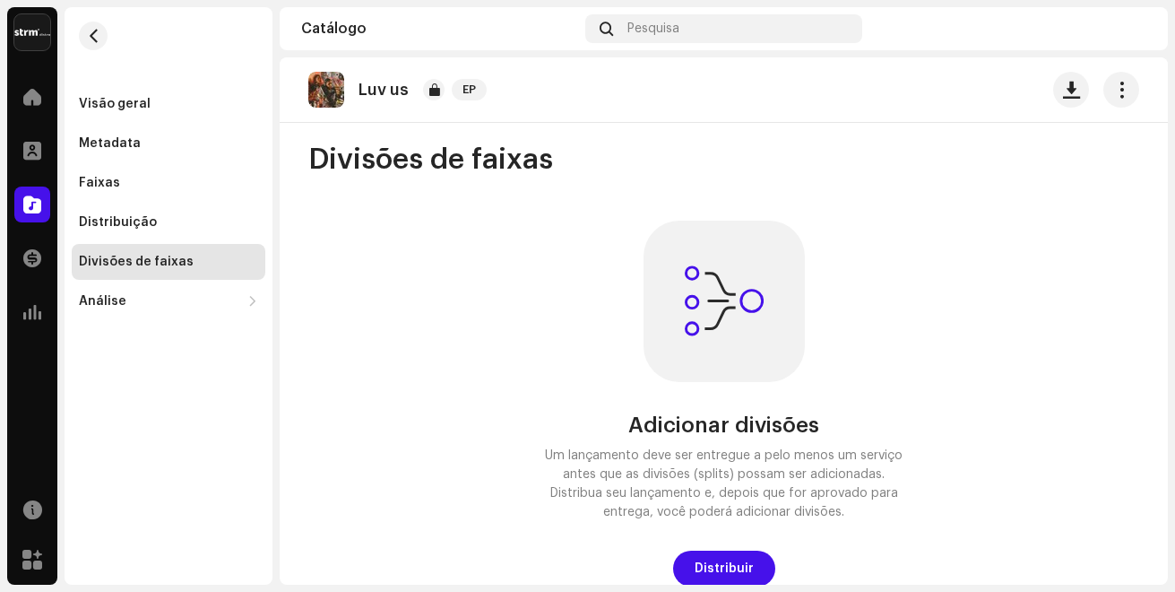
scroll to position [12, 0]
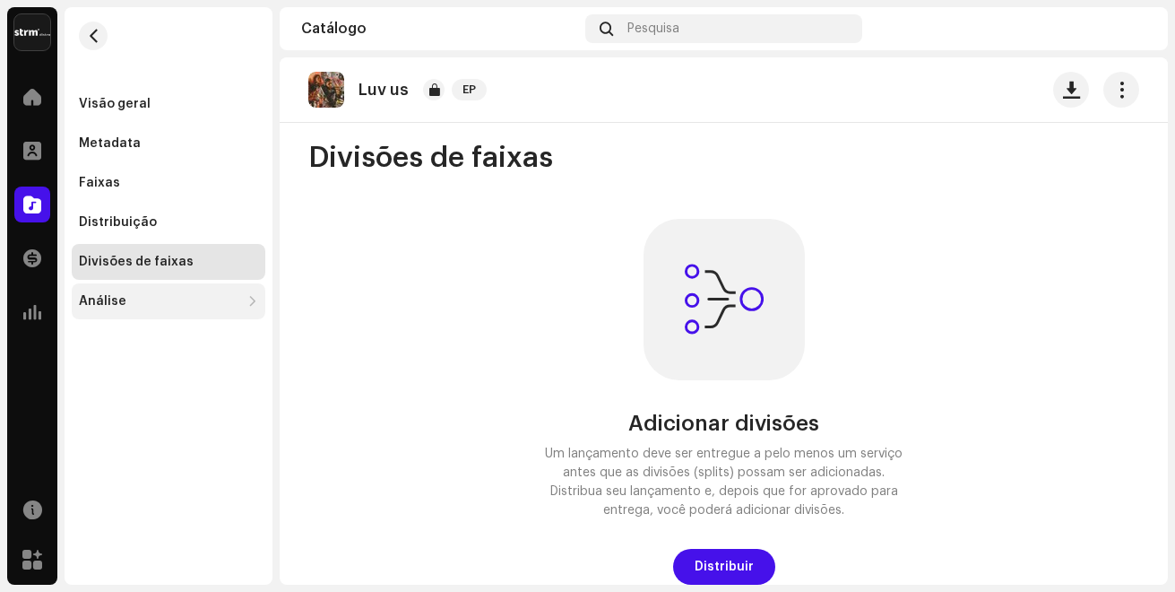
click at [169, 290] on div "Análise" at bounding box center [169, 301] width 194 height 36
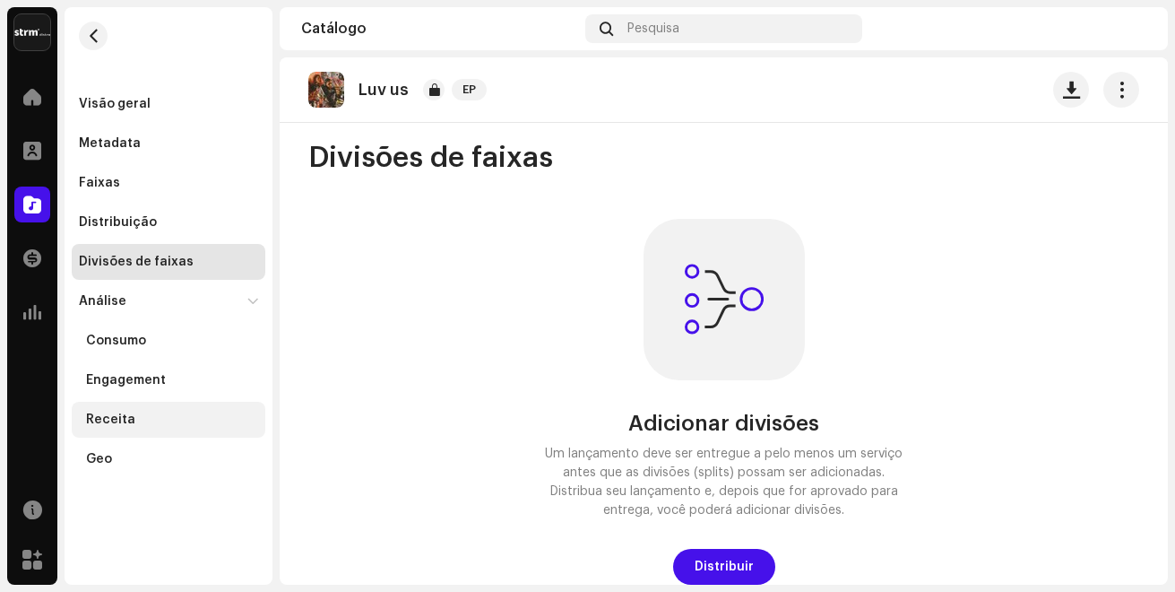
click at [175, 431] on div "Receita" at bounding box center [169, 420] width 194 height 36
